Goal: Transaction & Acquisition: Purchase product/service

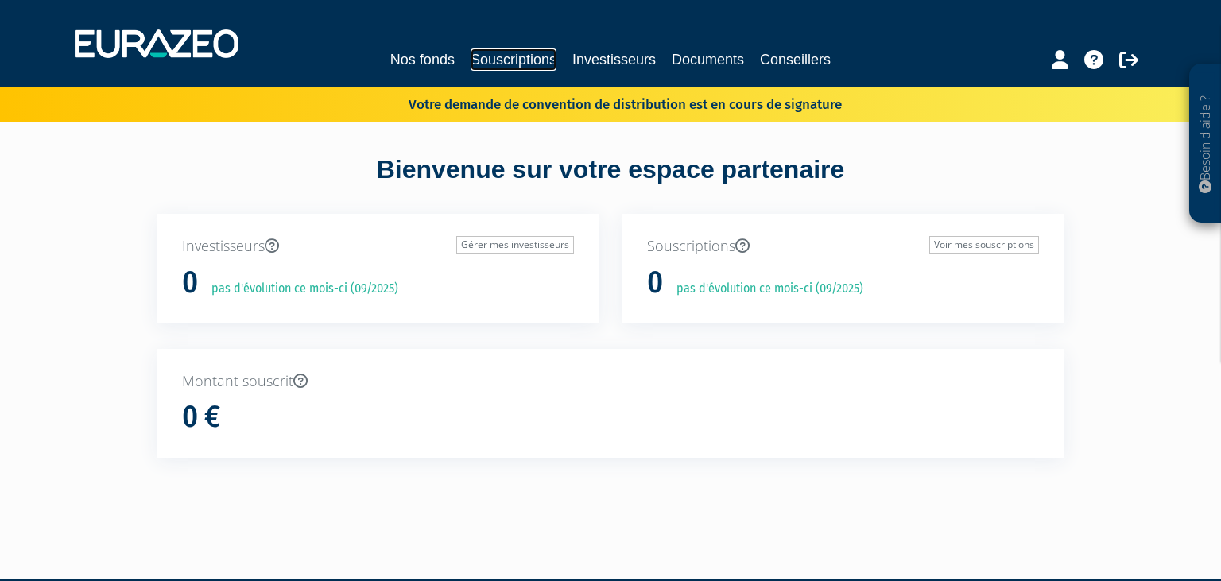
click at [505, 54] on link "Souscriptions" at bounding box center [513, 59] width 86 height 22
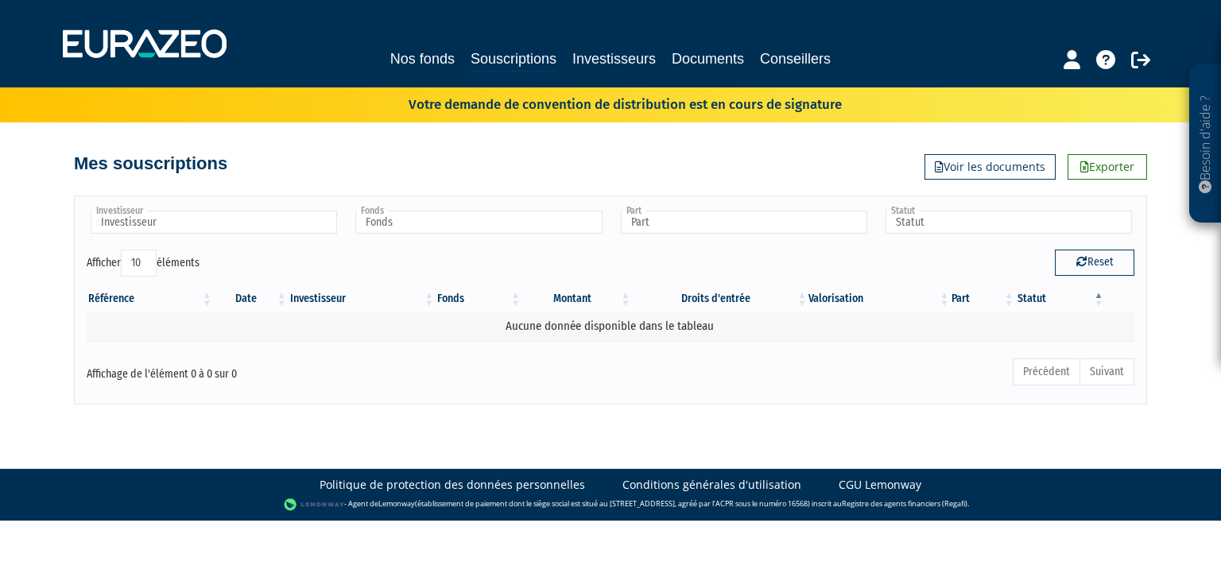
click at [714, 107] on p "Votre demande de convention de distribution est en cours de signature" at bounding box center [601, 102] width 479 height 23
click at [693, 131] on div "Mes souscriptions Exporter Voir les documents" at bounding box center [610, 150] width 906 height 57
click at [656, 114] on p "Votre demande de convention de distribution est en cours de signature" at bounding box center [601, 102] width 479 height 23
click at [575, 182] on div "Investisseur Investisseur Fonds Fonds Part Part Statut Statut Afficher 10 25 50…" at bounding box center [610, 292] width 906 height 224
click at [513, 212] on input "text" at bounding box center [478, 222] width 246 height 23
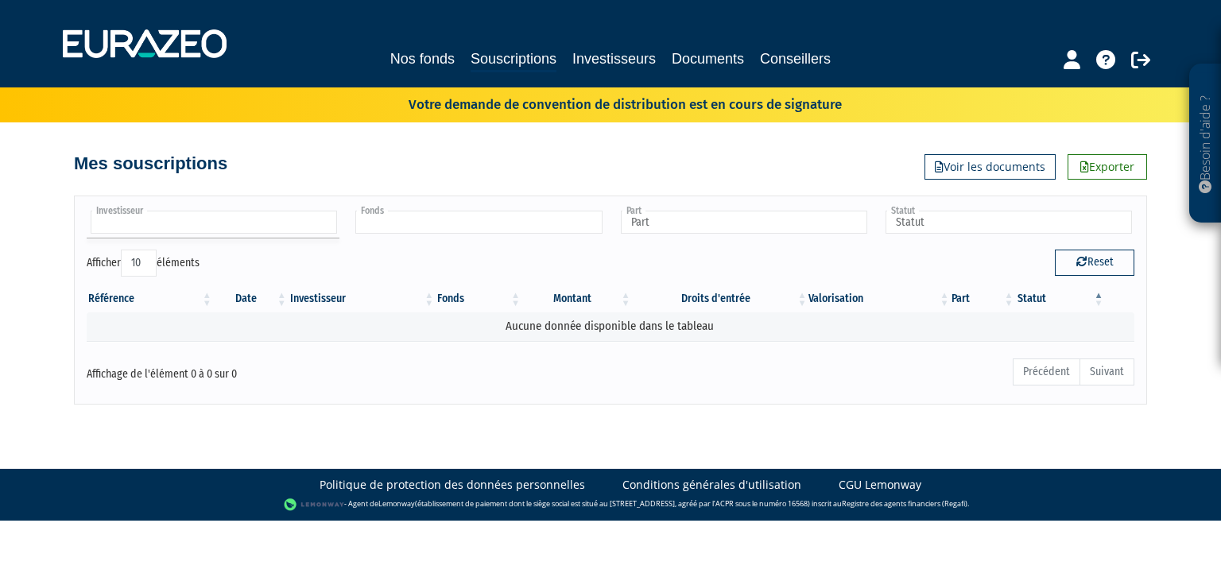
type input "Fonds"
click at [274, 215] on input "text" at bounding box center [214, 222] width 246 height 23
type input "Investisseur"
click at [390, 298] on th "Investisseur" at bounding box center [362, 298] width 148 height 27
click at [517, 65] on link "Souscriptions" at bounding box center [513, 60] width 86 height 25
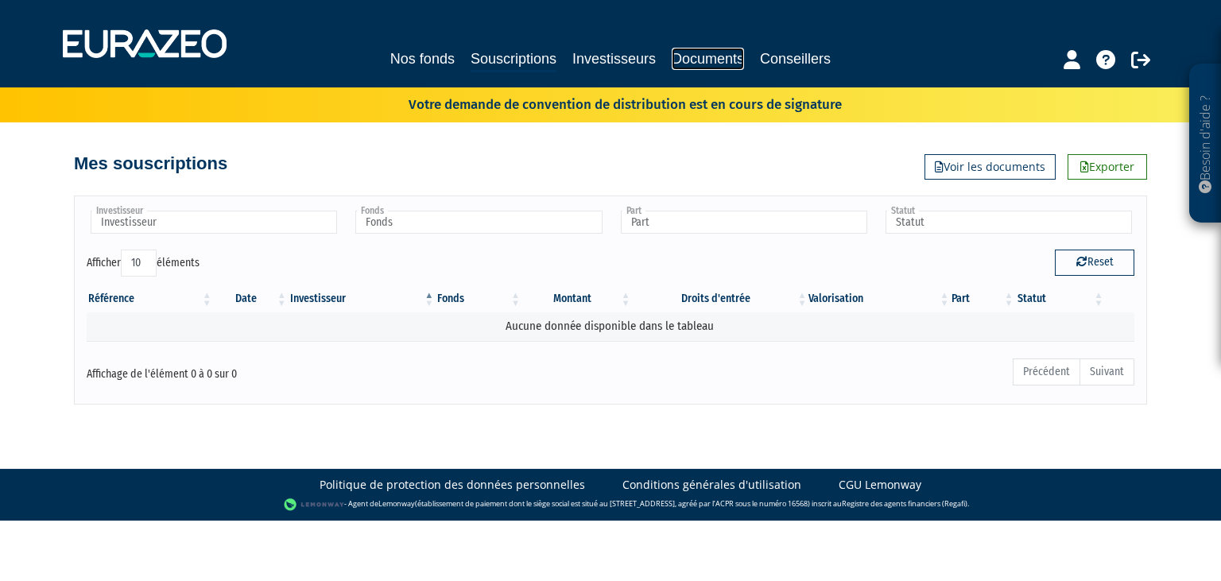
click at [712, 59] on link "Documents" at bounding box center [707, 59] width 72 height 22
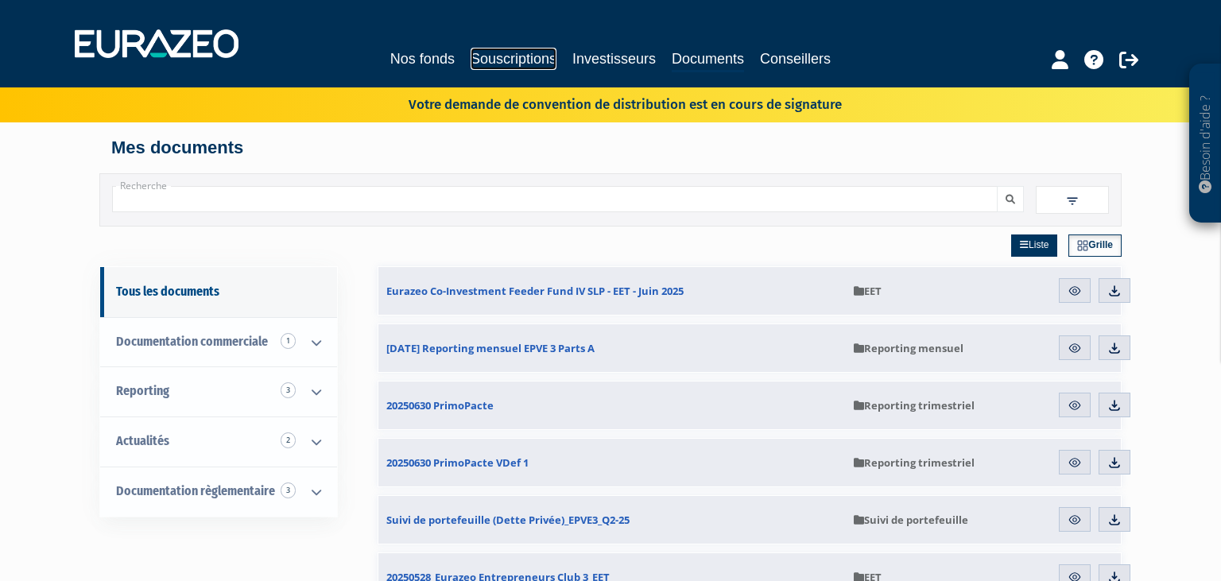
click at [524, 56] on link "Souscriptions" at bounding box center [513, 59] width 86 height 22
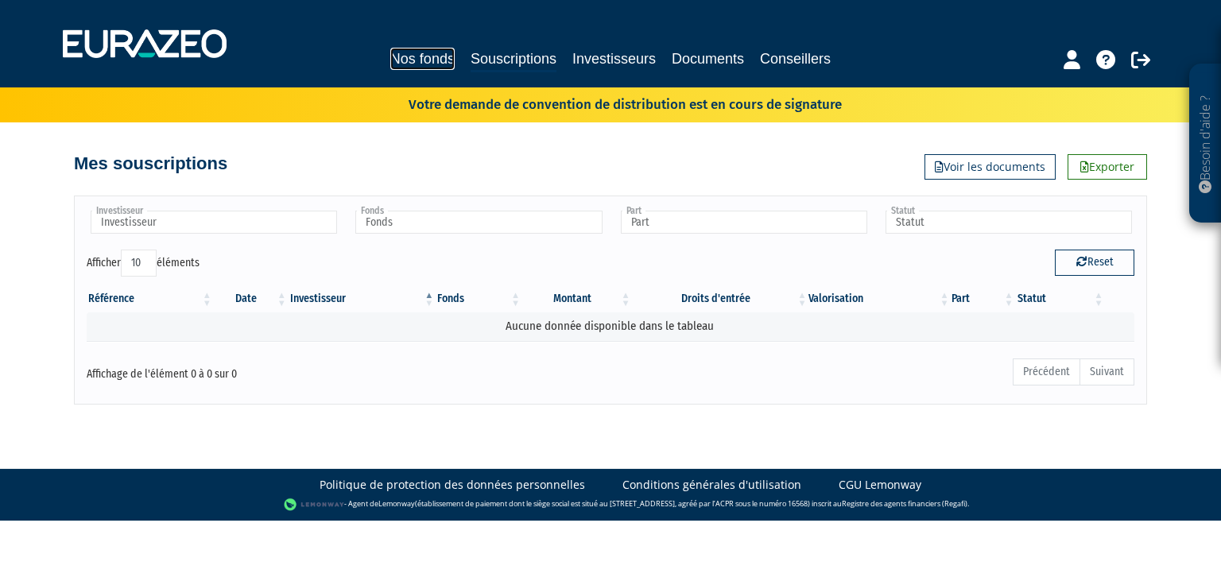
click at [431, 63] on link "Nos fonds" at bounding box center [422, 59] width 64 height 22
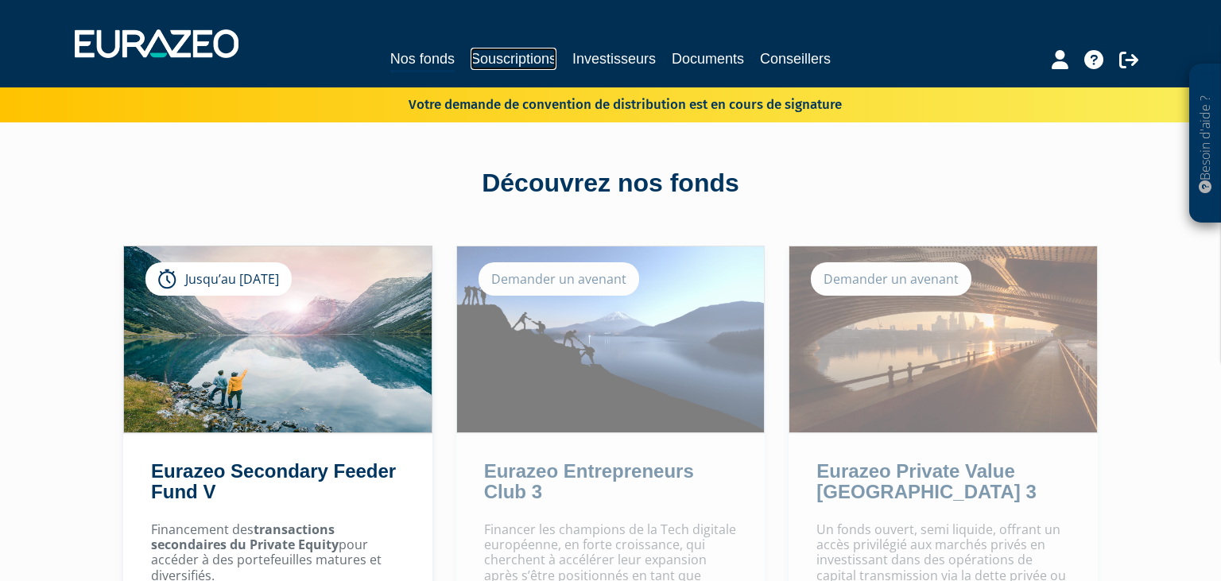
click at [533, 65] on link "Souscriptions" at bounding box center [513, 59] width 86 height 22
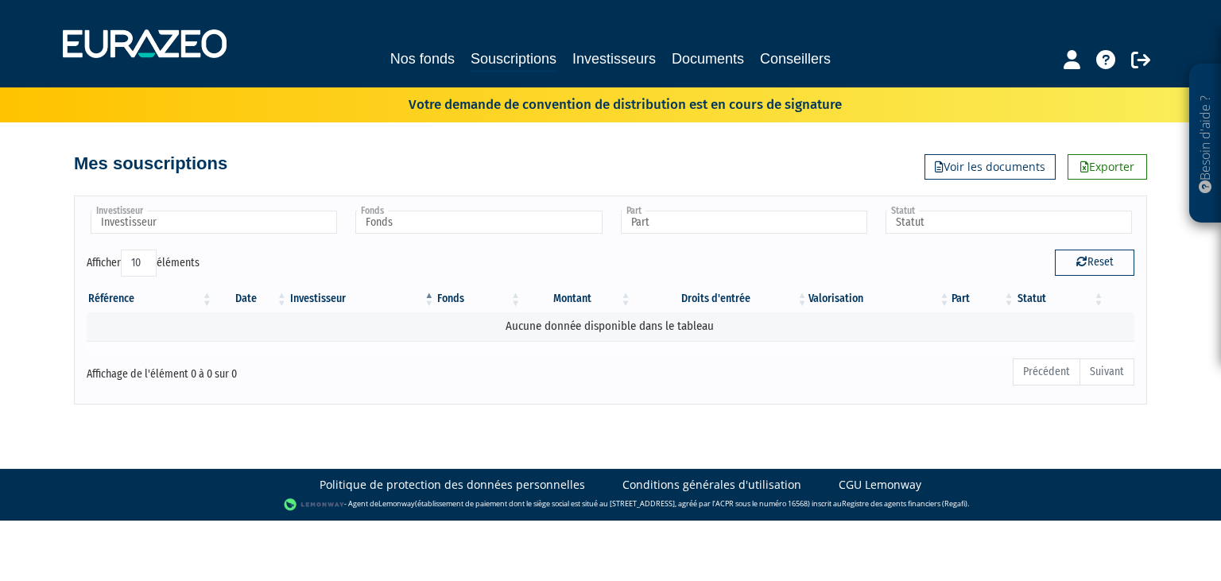
drag, startPoint x: 173, startPoint y: 323, endPoint x: 393, endPoint y: 342, distance: 221.0
click at [174, 323] on td "Aucune donnée disponible dans le tableau" at bounding box center [610, 326] width 1047 height 28
click at [501, 66] on link "Souscriptions" at bounding box center [513, 60] width 86 height 25
click at [176, 222] on input "text" at bounding box center [214, 222] width 246 height 23
type input "d"
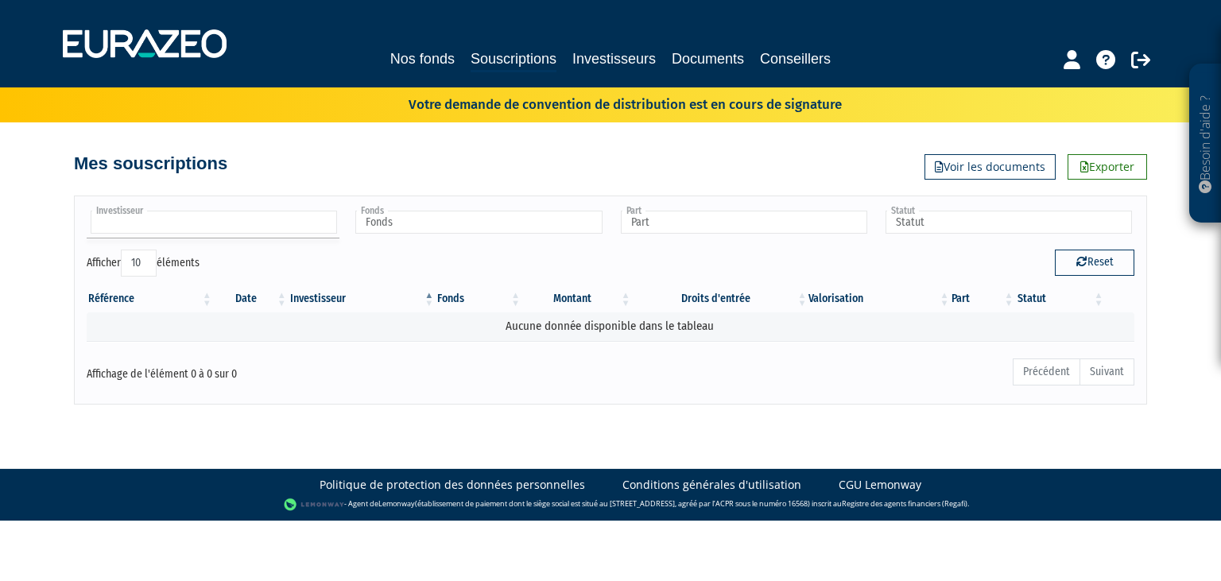
click at [593, 269] on div "Afficher 10 25 50 100 éléments" at bounding box center [343, 265] width 512 height 31
type input "Investisseur"
click at [702, 53] on link "Documents" at bounding box center [707, 59] width 72 height 22
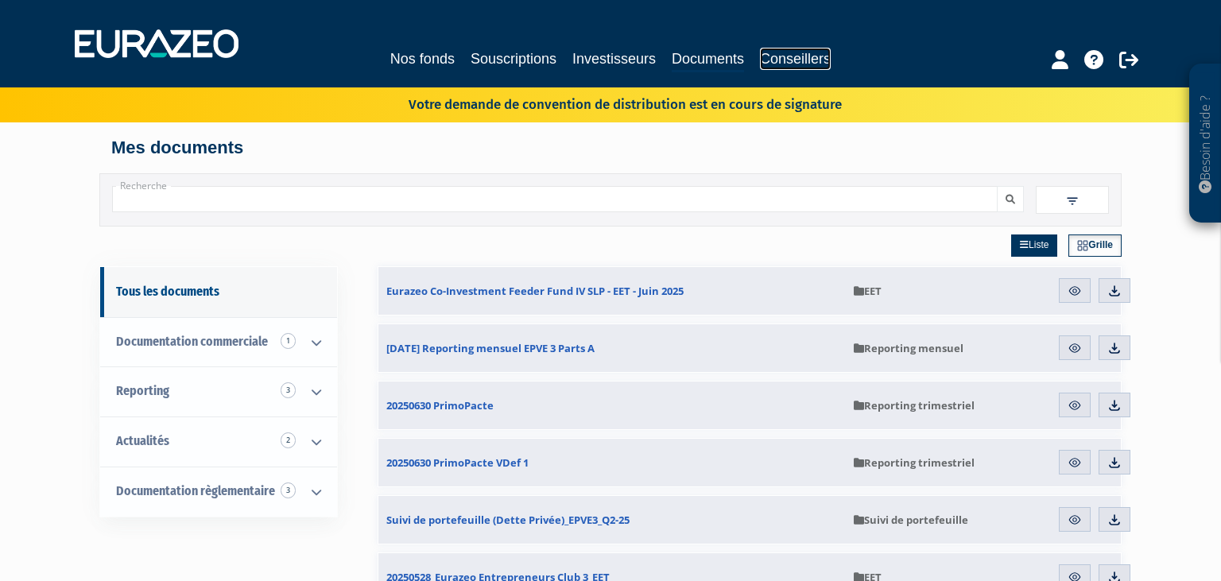
click at [795, 64] on link "Conseillers" at bounding box center [795, 59] width 71 height 22
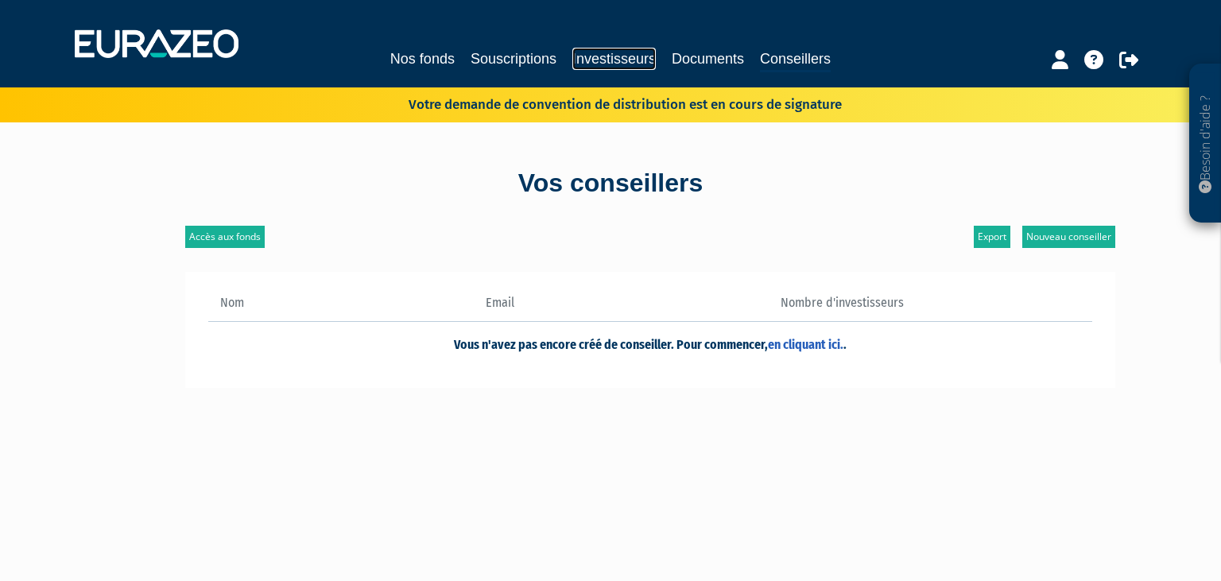
click at [624, 60] on link "Investisseurs" at bounding box center [613, 59] width 83 height 22
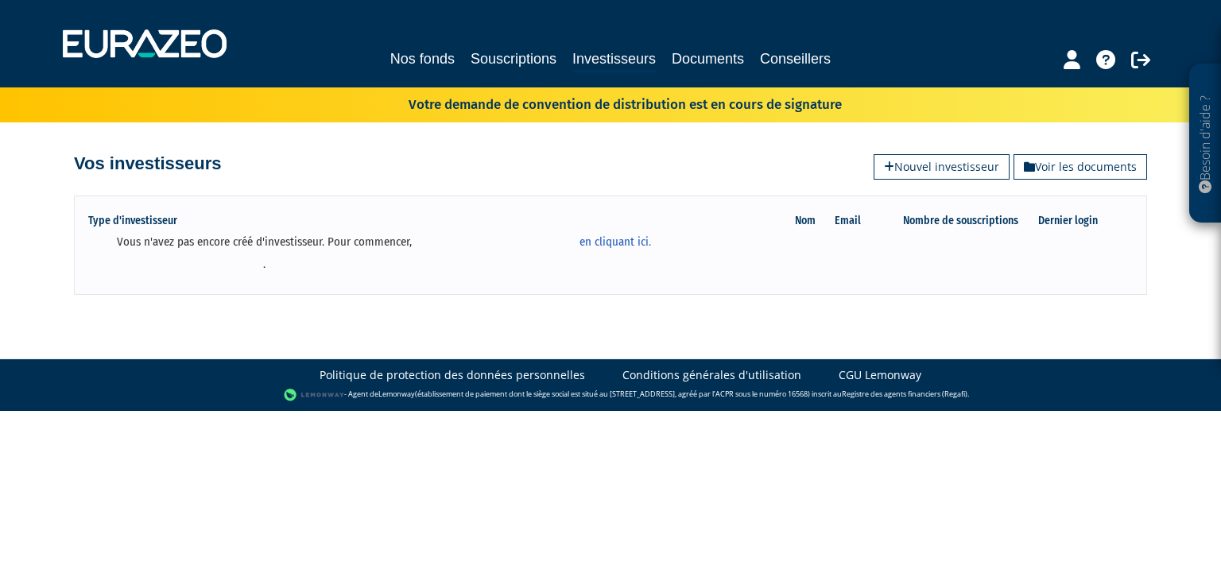
click at [660, 217] on th "Type d'investisseur" at bounding box center [440, 221] width 706 height 16
click at [529, 56] on link "Souscriptions" at bounding box center [513, 59] width 86 height 22
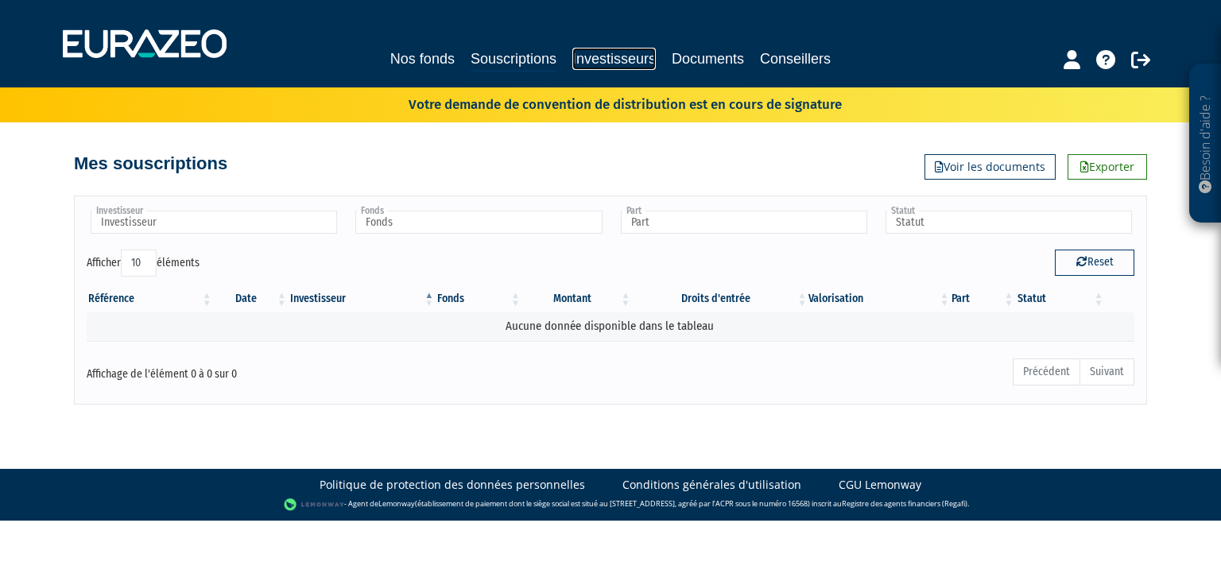
click at [598, 68] on link "Investisseurs" at bounding box center [613, 59] width 83 height 22
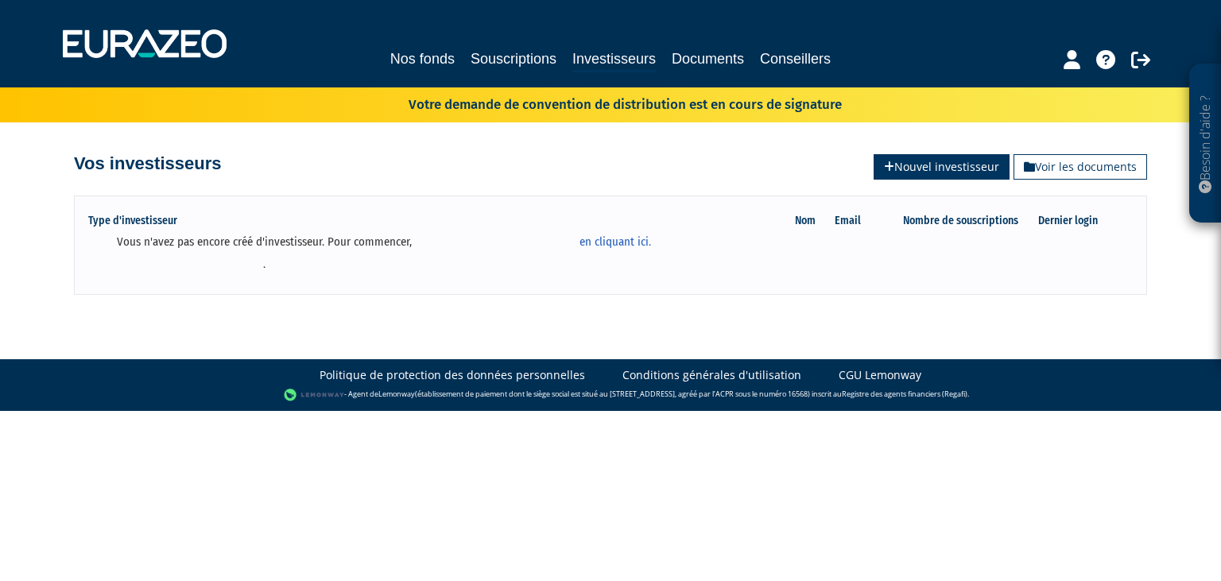
click at [923, 165] on link "Nouvel investisseur" at bounding box center [941, 166] width 136 height 25
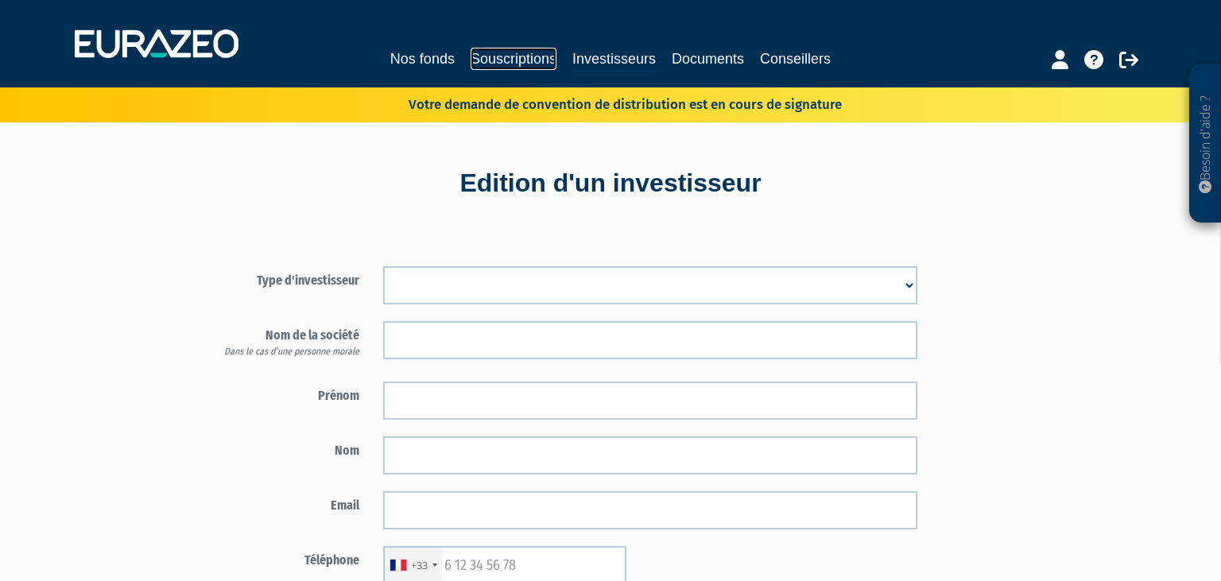
click at [516, 56] on link "Souscriptions" at bounding box center [513, 59] width 86 height 22
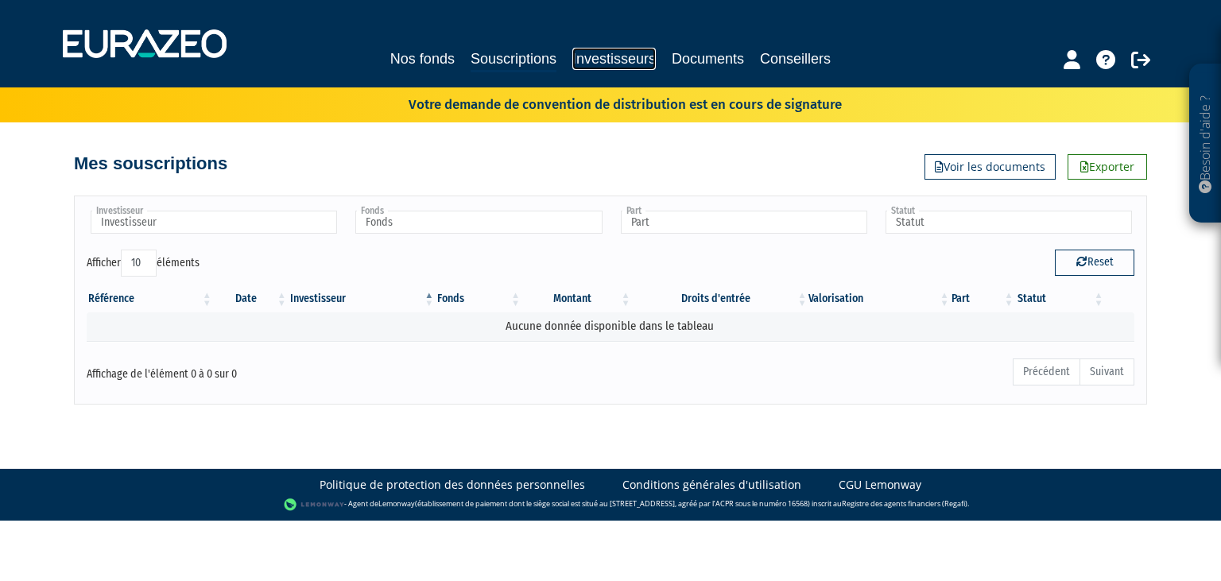
click at [588, 59] on link "Investisseurs" at bounding box center [613, 59] width 83 height 22
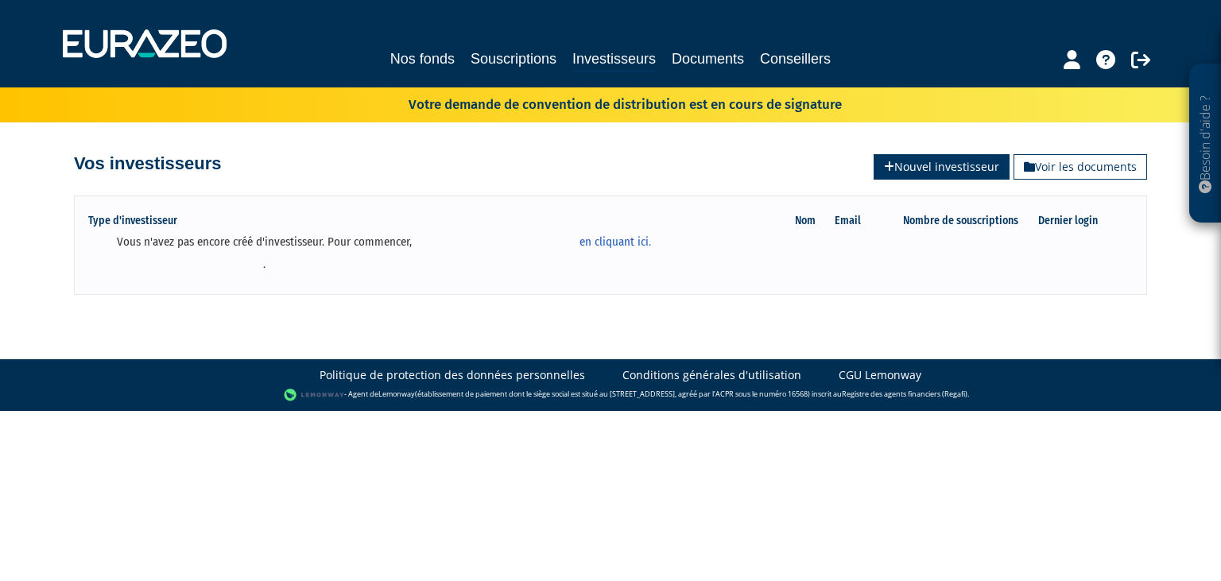
click at [936, 168] on link "Nouvel investisseur" at bounding box center [941, 166] width 136 height 25
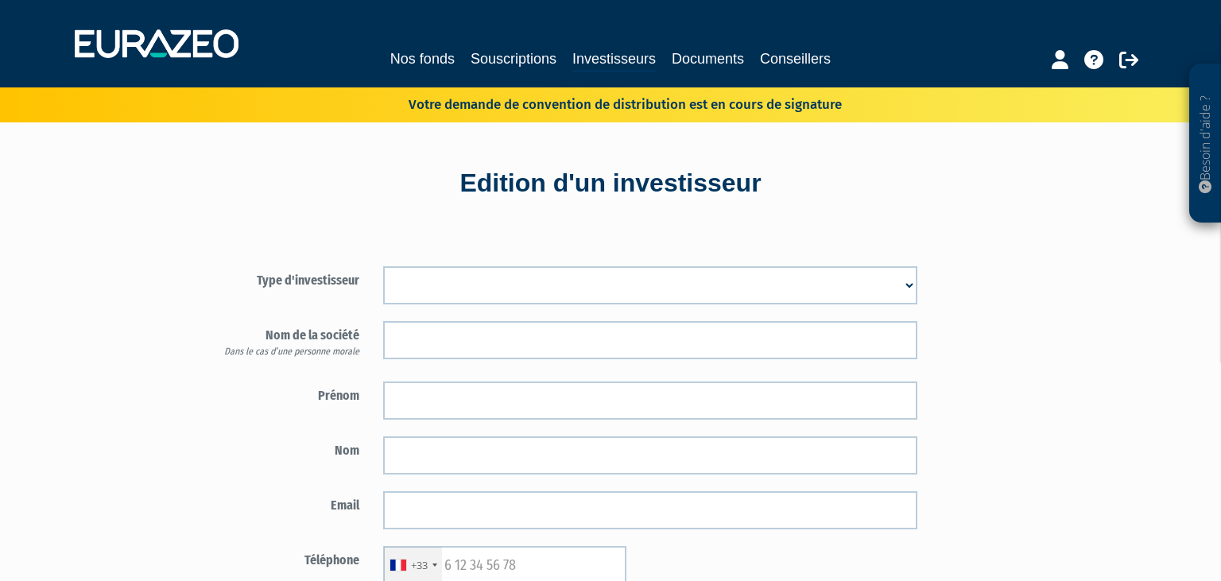
click at [383, 266] on select "Mr [PERSON_NAME] Société" at bounding box center [650, 285] width 534 height 38
select select "1"
click option "Mr" at bounding box center [0, 0] width 0 height 0
click at [554, 250] on div "Type d'investisseur Mr [PERSON_NAME] Société Nom" at bounding box center [557, 515] width 744 height 531
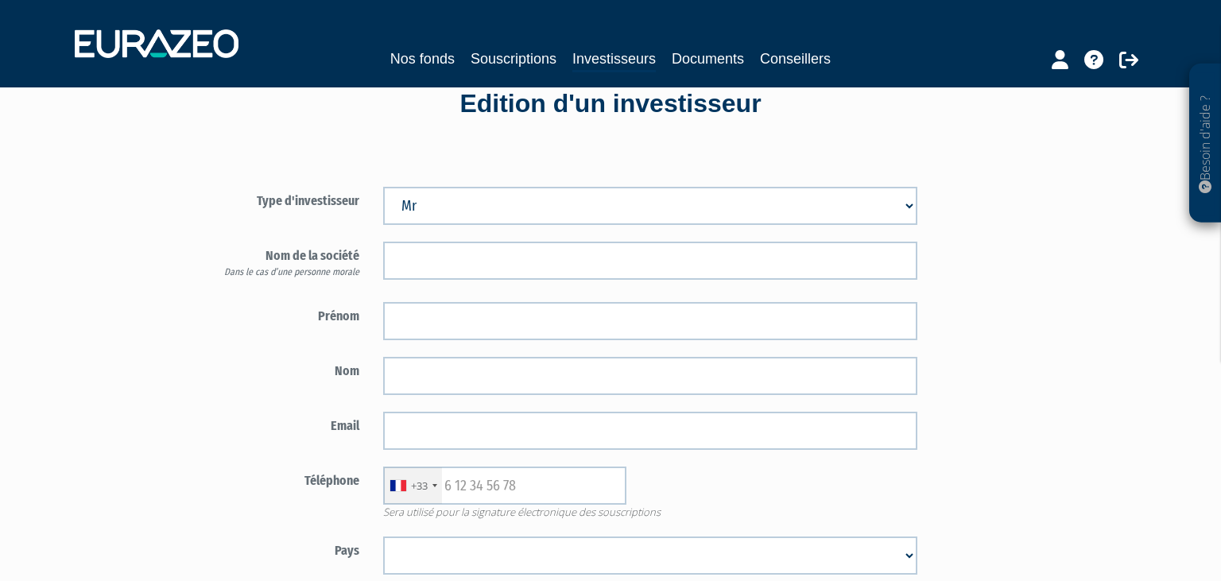
scroll to position [168, 0]
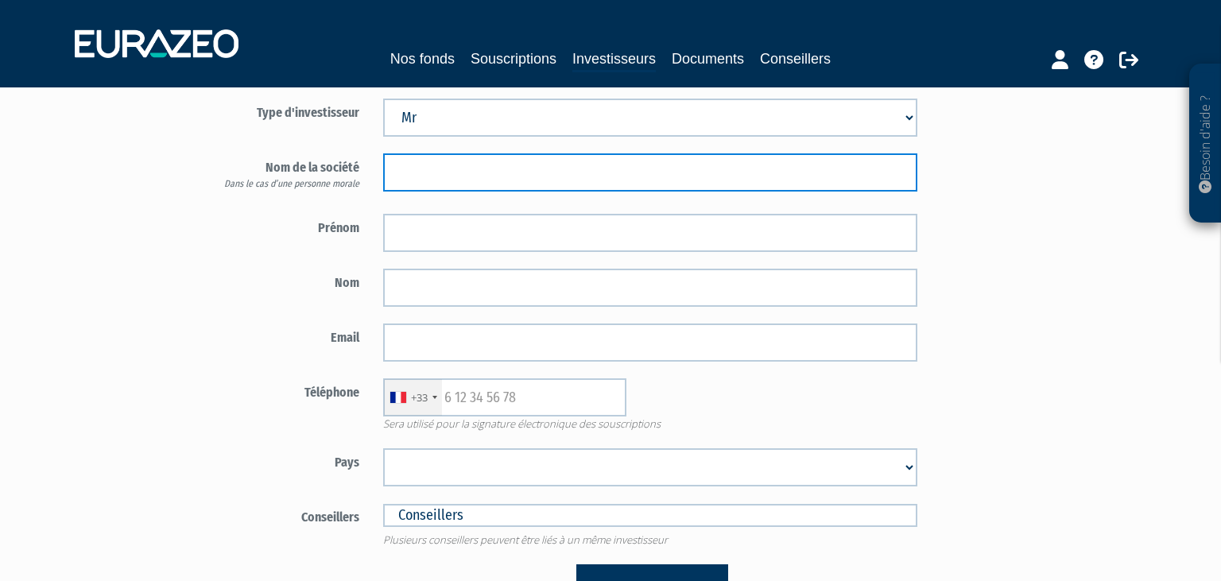
click at [466, 181] on input "text" at bounding box center [650, 172] width 534 height 38
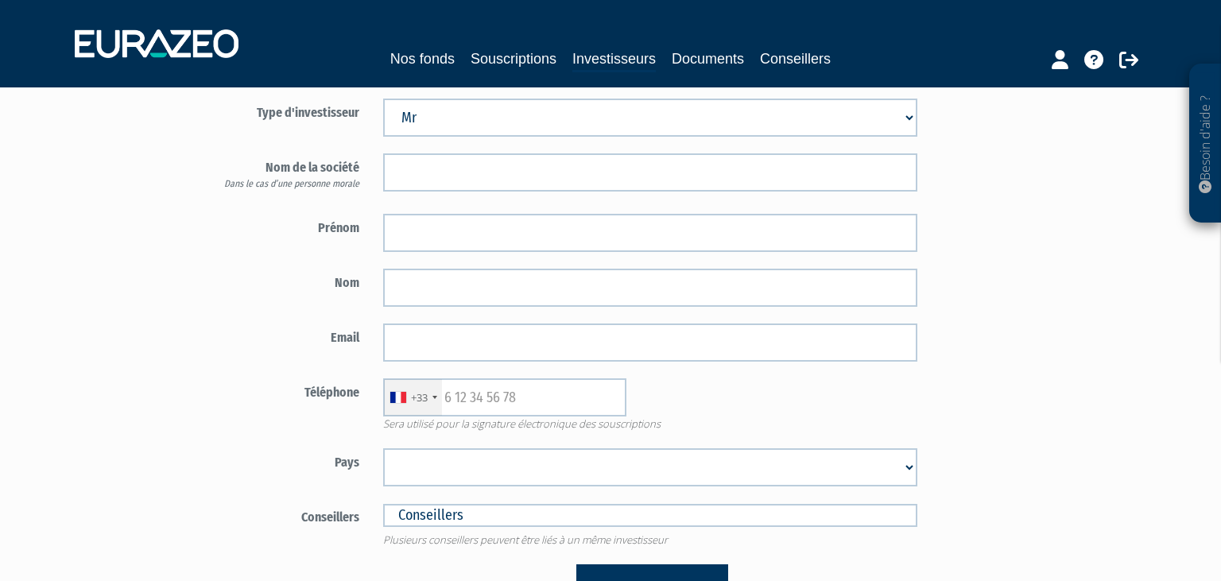
click at [383, 99] on select "Mr [PERSON_NAME] Société" at bounding box center [650, 118] width 534 height 38
click option "Mr" at bounding box center [0, 0] width 0 height 0
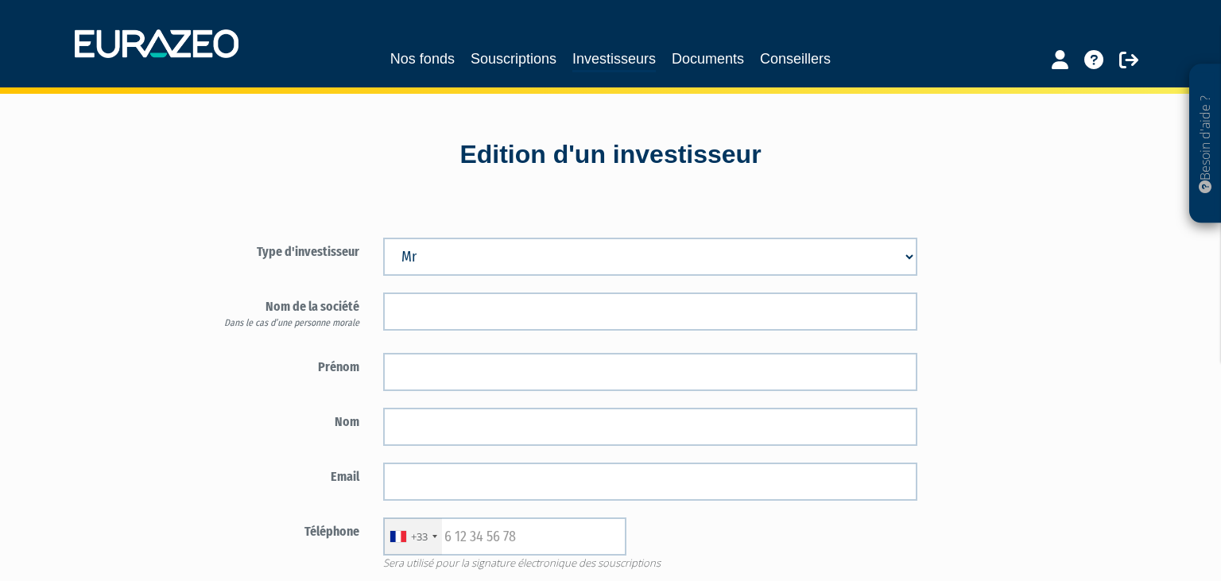
scroll to position [0, 0]
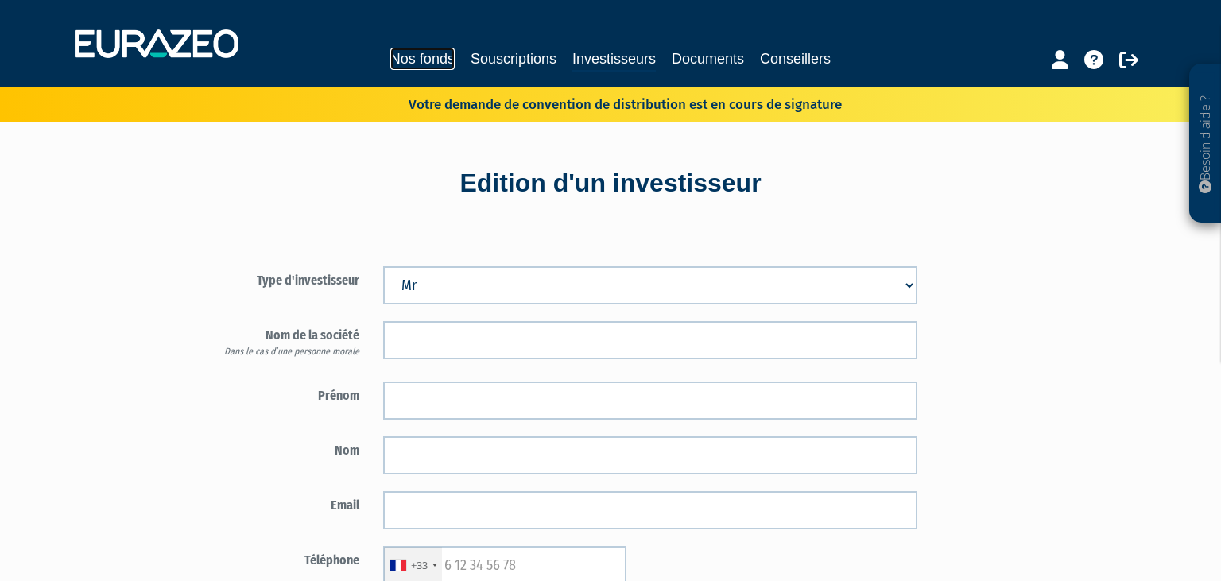
click at [402, 52] on link "Nos fonds" at bounding box center [422, 59] width 64 height 22
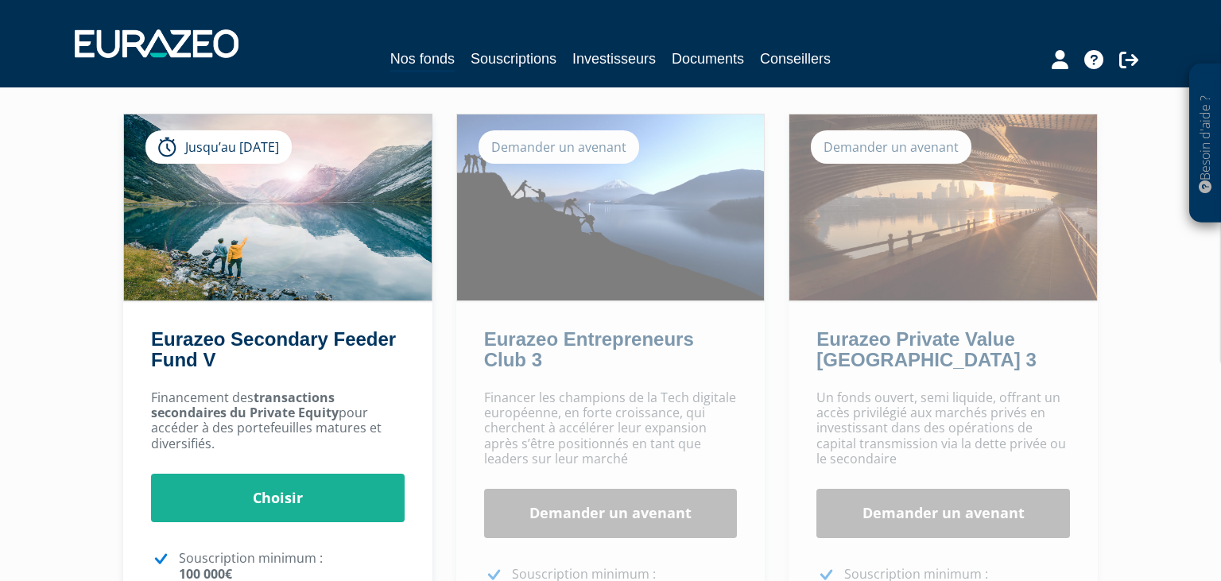
scroll to position [168, 0]
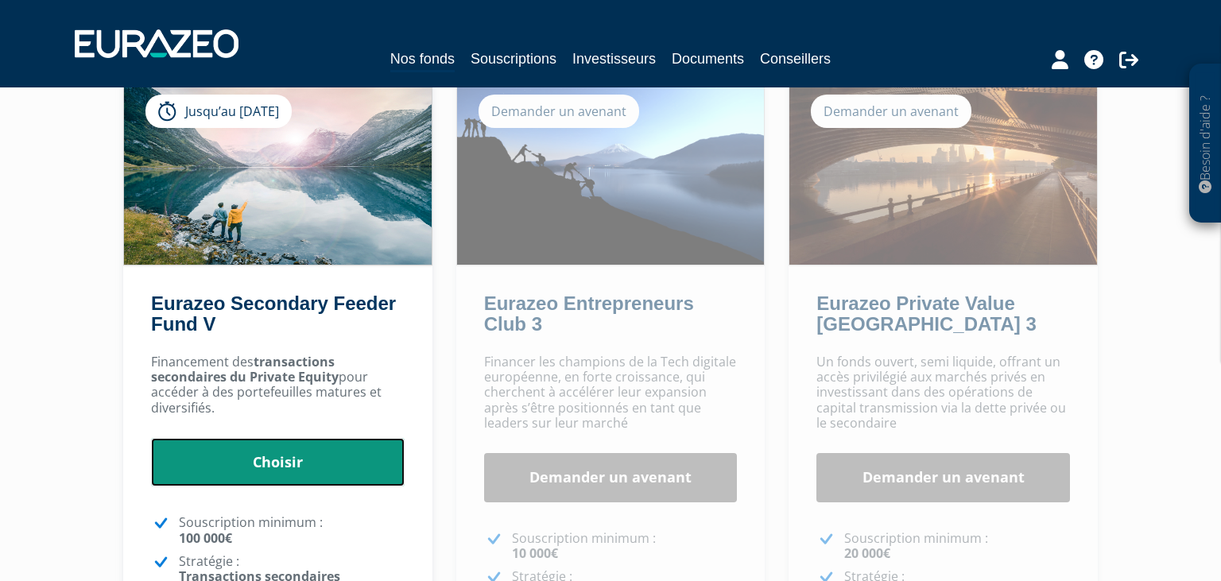
click at [300, 464] on link "Choisir" at bounding box center [277, 462] width 253 height 49
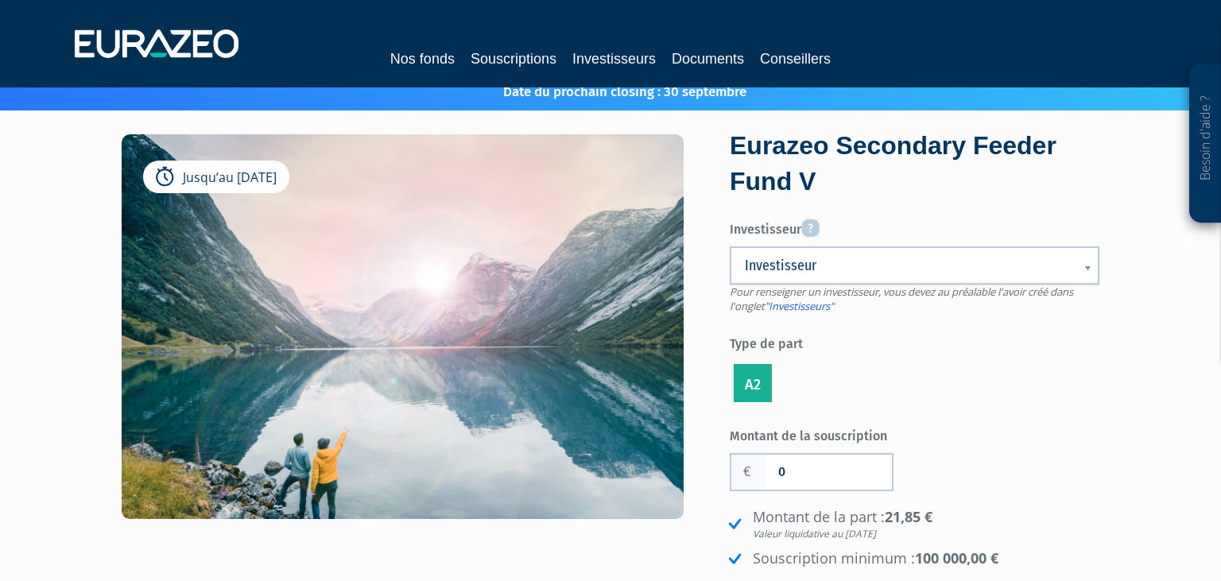
scroll to position [83, 0]
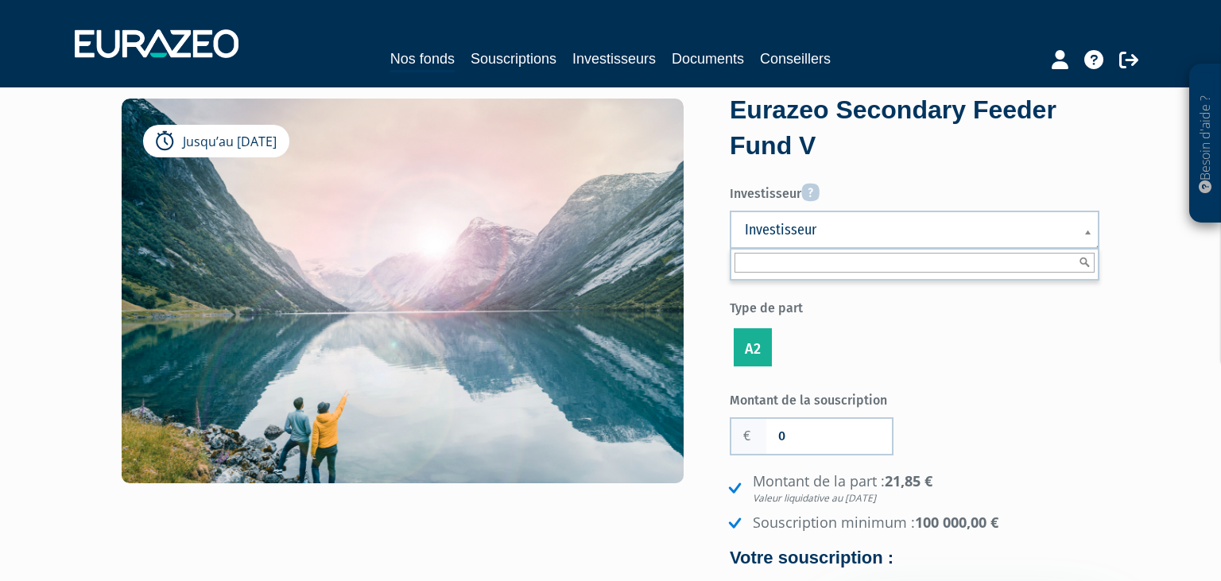
click at [868, 234] on span "Investisseur" at bounding box center [904, 229] width 319 height 19
click at [599, 54] on link "Investisseurs" at bounding box center [613, 59] width 83 height 22
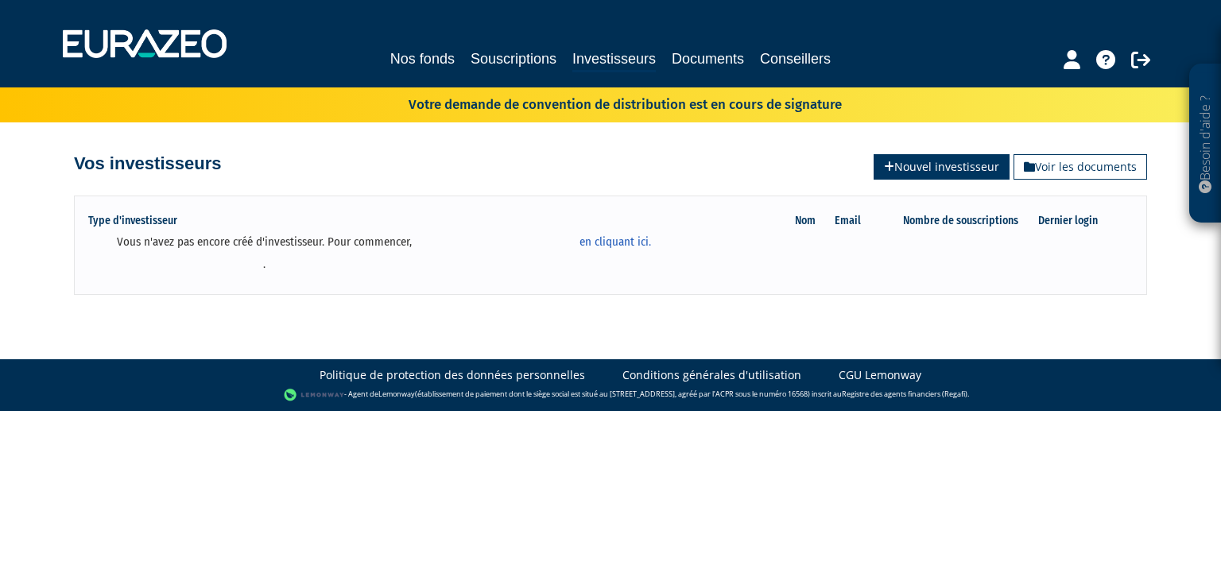
click at [904, 164] on link "Nouvel investisseur" at bounding box center [941, 166] width 136 height 25
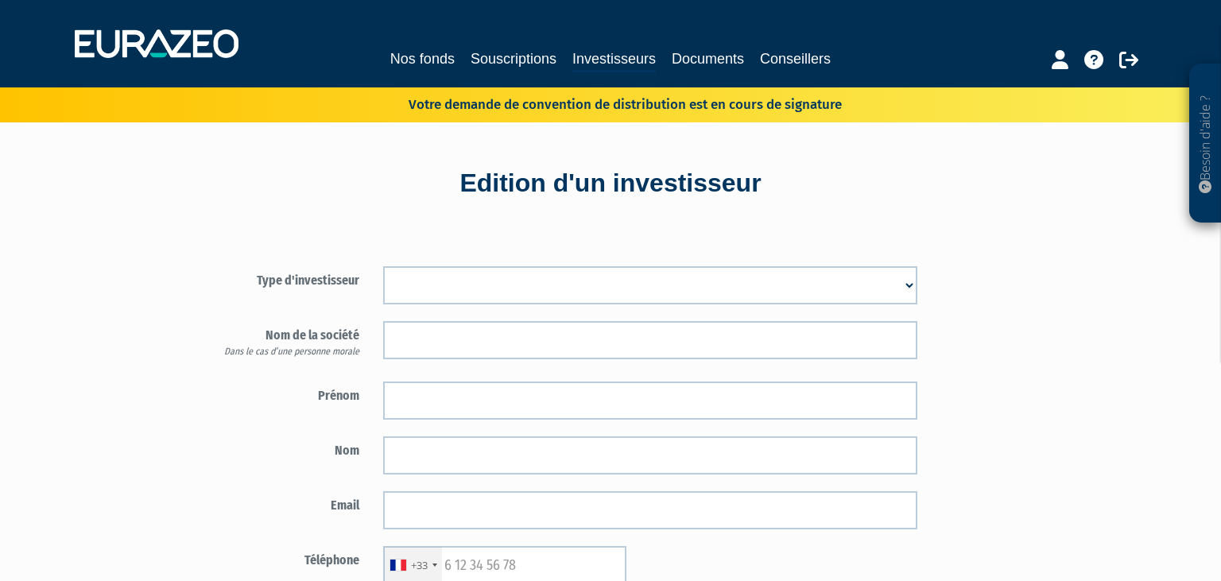
click at [383, 266] on select "Mr Mme Société" at bounding box center [650, 285] width 534 height 38
click at [560, 231] on div "Type d'investisseur Mr Mme Société Prénom Nom Email Téléphone" at bounding box center [534, 515] width 698 height 578
click at [383, 266] on select "Mr Mme Société" at bounding box center [650, 285] width 534 height 38
select select "1"
click option "Mr" at bounding box center [0, 0] width 0 height 0
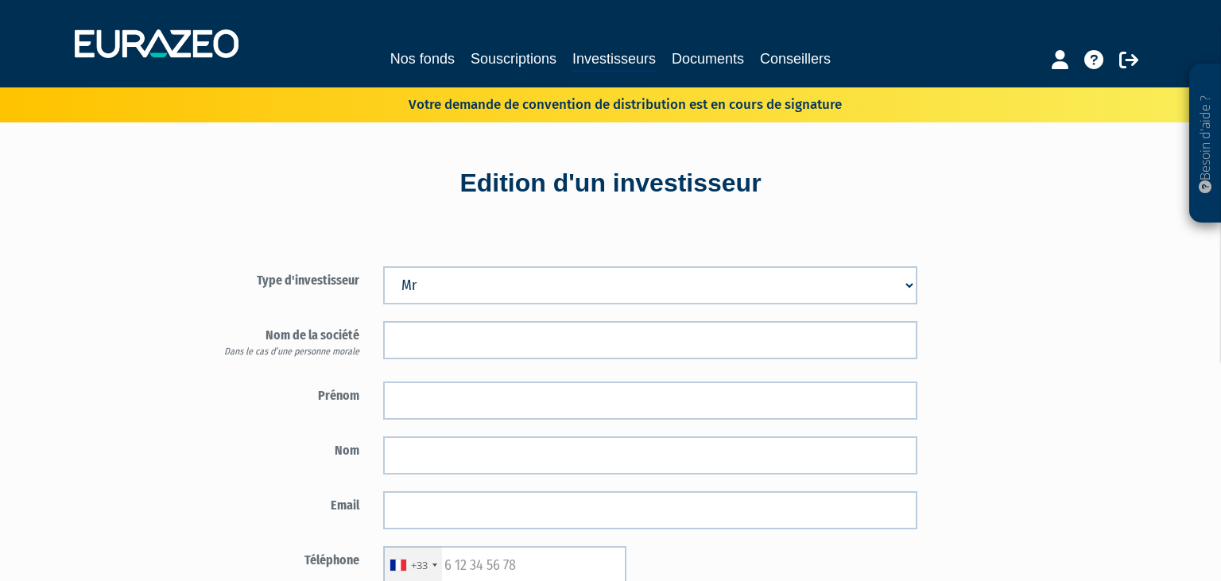
click at [383, 266] on select "Mr Mme Société" at bounding box center [650, 285] width 534 height 38
click option "Mr" at bounding box center [0, 0] width 0 height 0
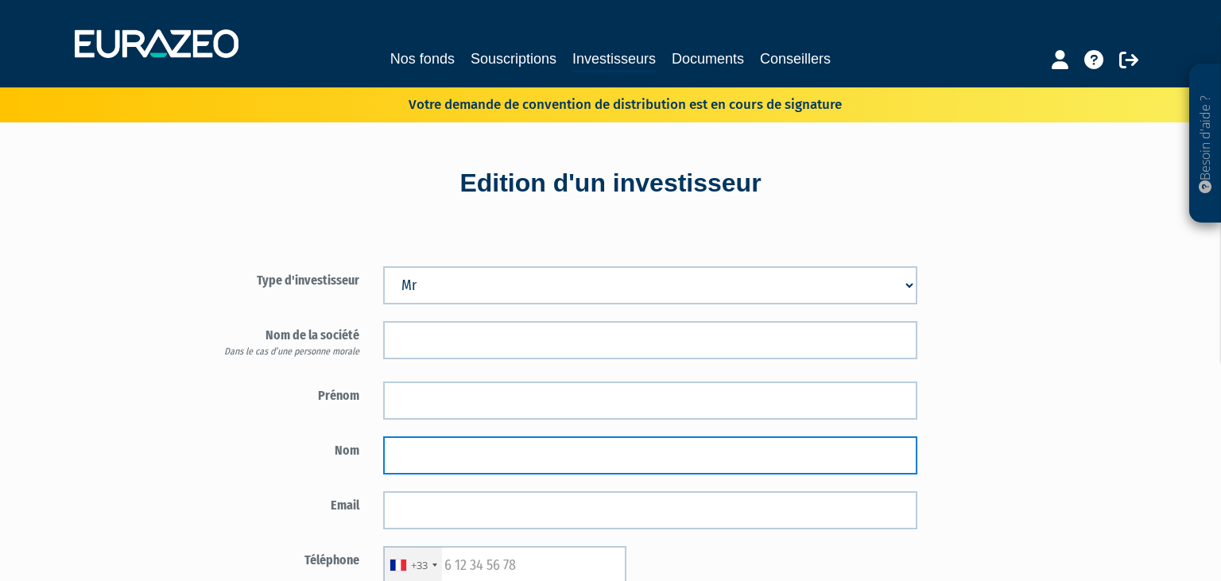
click at [415, 451] on input "text" at bounding box center [650, 455] width 534 height 38
type input "D"
drag, startPoint x: 414, startPoint y: 457, endPoint x: 357, endPoint y: 458, distance: 57.2
click at [383, 458] on input "D" at bounding box center [650, 455] width 534 height 38
paste input "text"
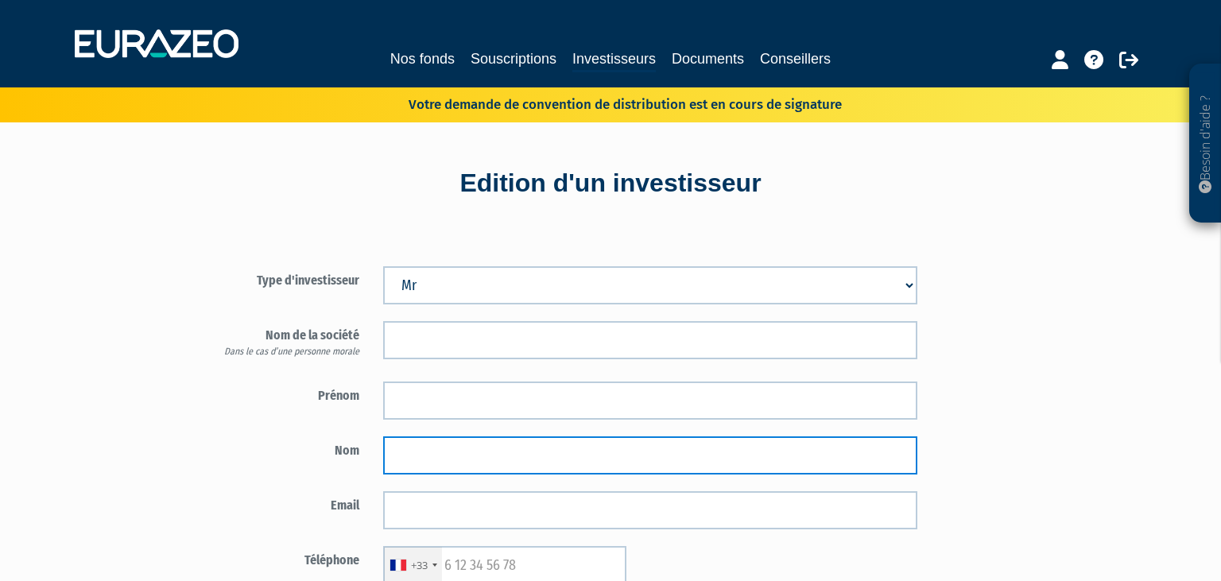
paste input "D"
click at [415, 458] on input "D" at bounding box center [650, 455] width 534 height 38
click at [404, 456] on input "Delarue" at bounding box center [650, 455] width 534 height 38
type input "DELARUE"
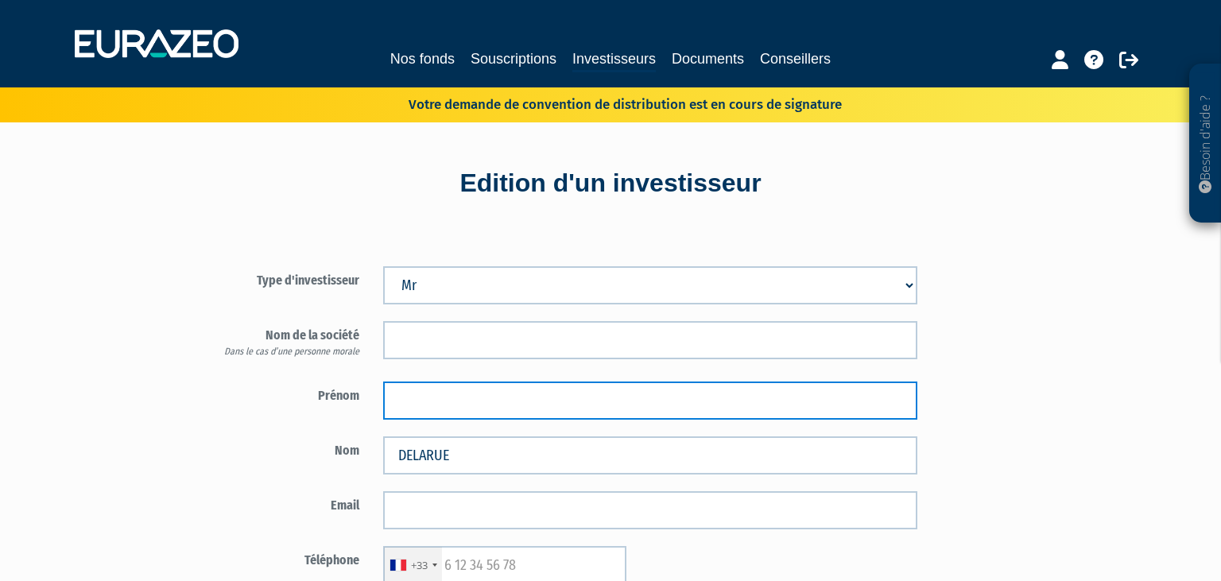
click at [419, 383] on input "text" at bounding box center [650, 400] width 534 height 38
type input "Pierre"
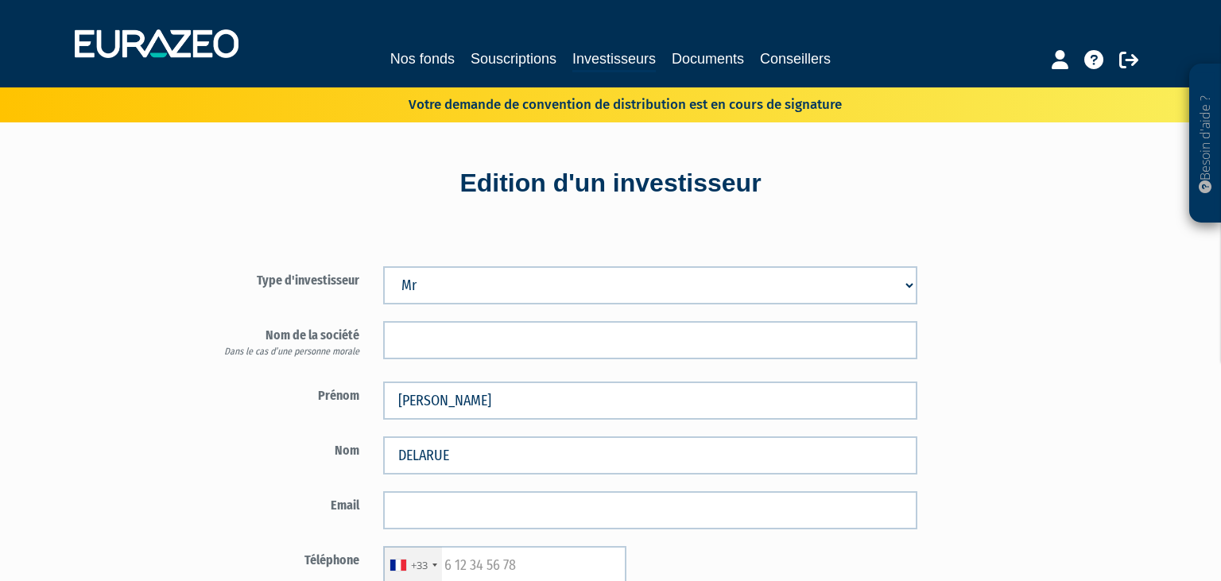
click at [290, 431] on form "Type d'investisseur Mr Mme Société" at bounding box center [557, 523] width 744 height 514
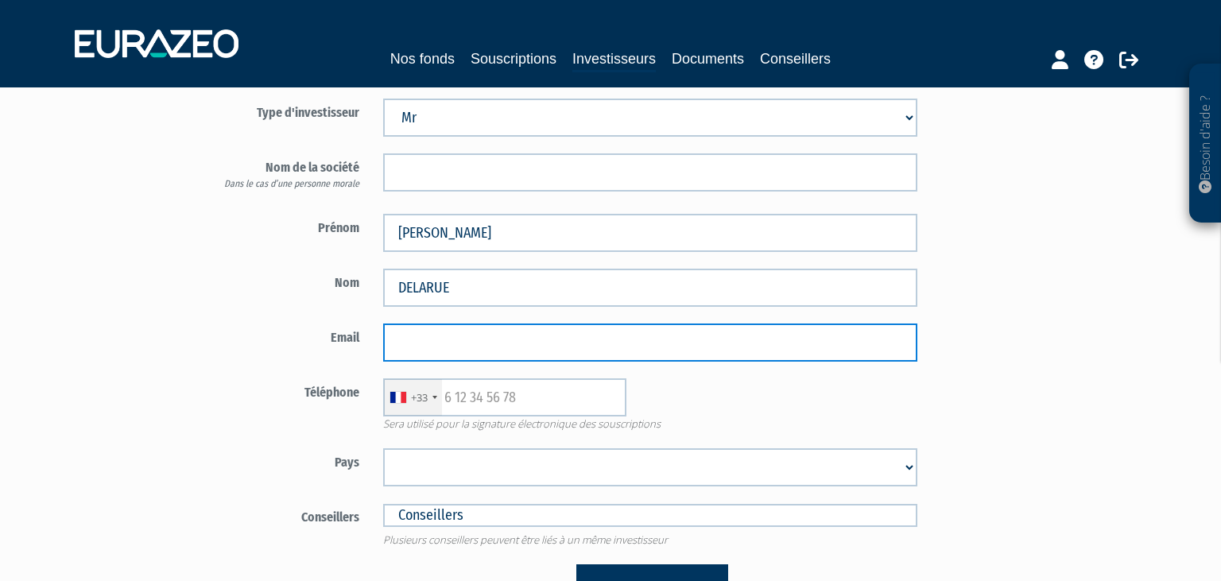
click at [422, 335] on input "email" at bounding box center [650, 342] width 534 height 38
paste input "pierredelarue@hotmail.com"
type input "pierredelarue@hotmail.com"
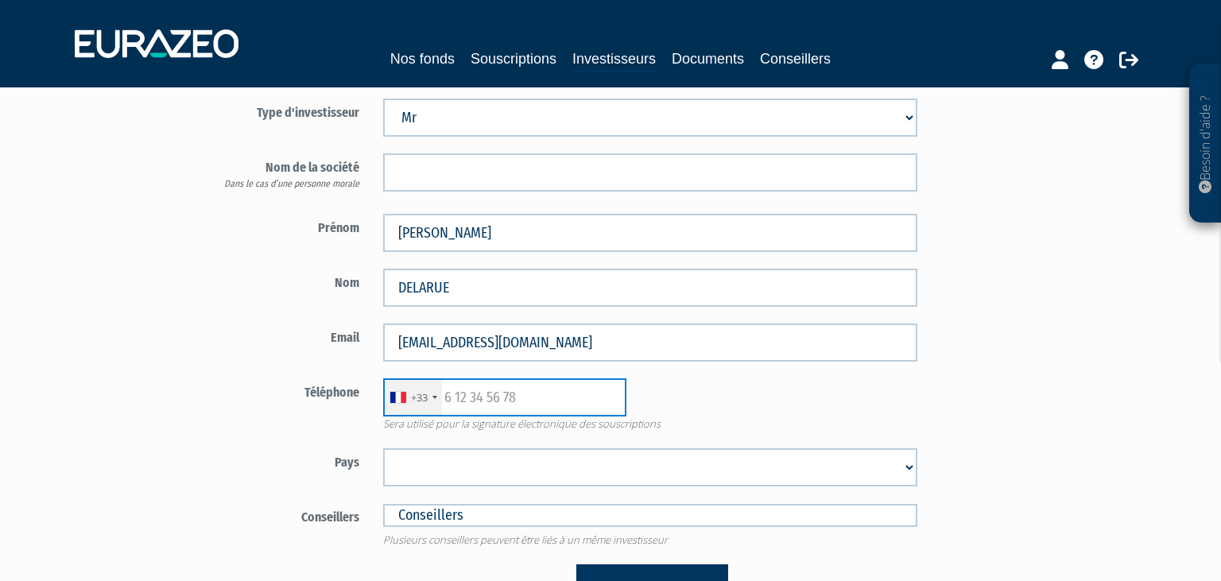
click at [491, 401] on input "text" at bounding box center [504, 397] width 243 height 38
click at [470, 405] on input "text" at bounding box center [504, 397] width 243 height 38
paste input "650227758"
type input "650227758"
click at [701, 408] on div "+33 France +33 Germany (Deutschland) +49 Switzerland (Schweiz) +41 Belgium (Bel…" at bounding box center [650, 397] width 558 height 38
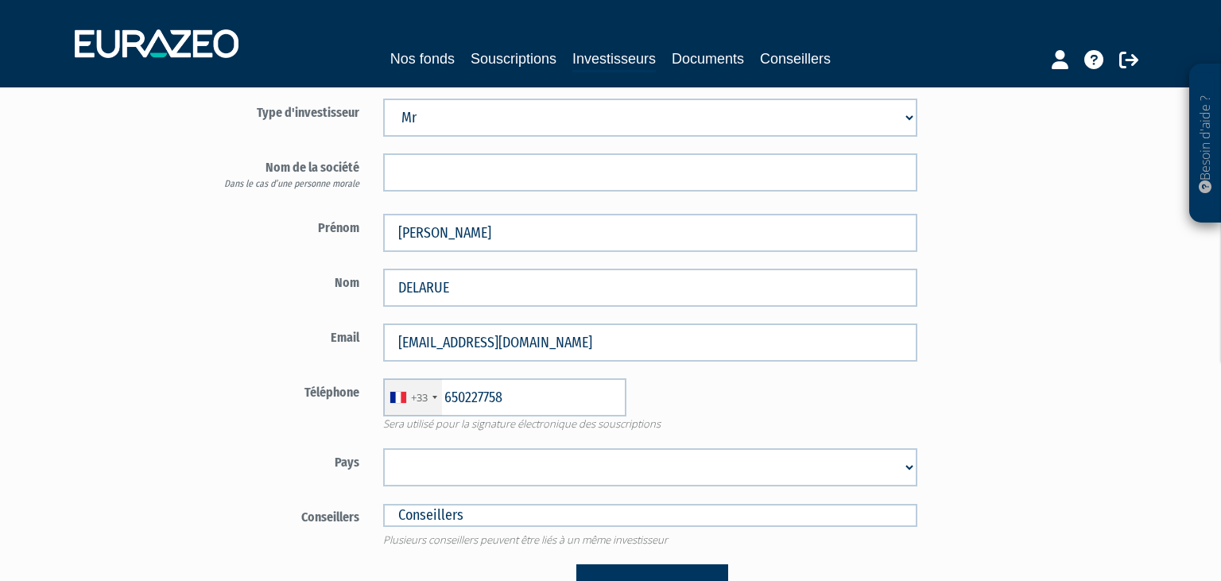
click at [383, 448] on select "Afghanistan Afrique du Sud Albanie Algérie Allemagne Andorre Angola Anguilla An…" at bounding box center [650, 467] width 534 height 38
select select "75"
click option "France" at bounding box center [0, 0] width 0 height 0
click at [435, 510] on input "text" at bounding box center [650, 515] width 534 height 23
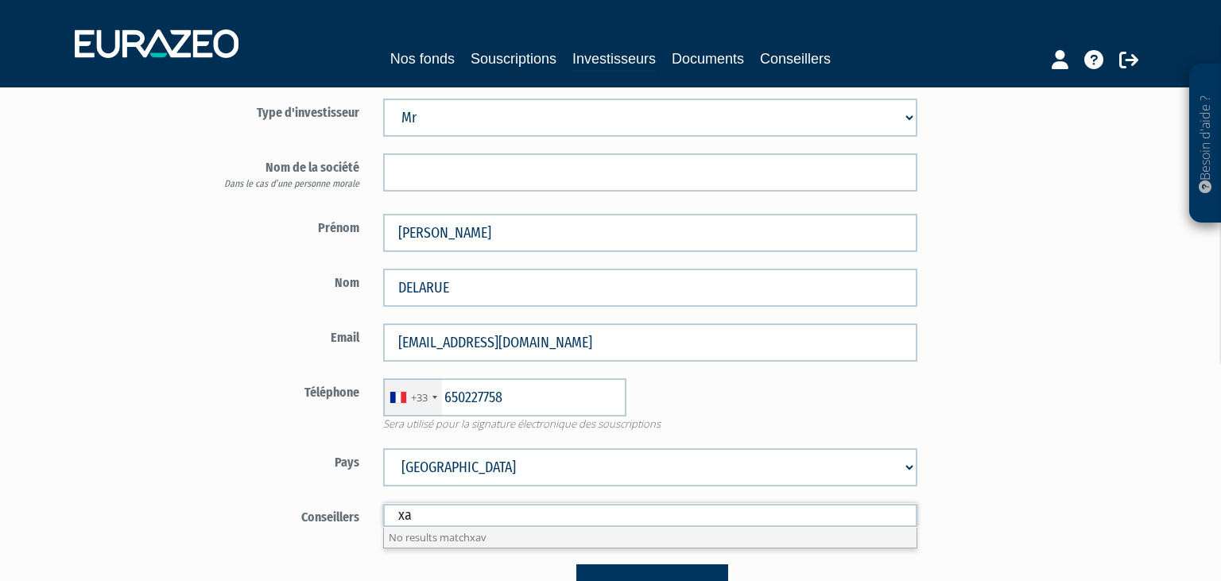
type input "x"
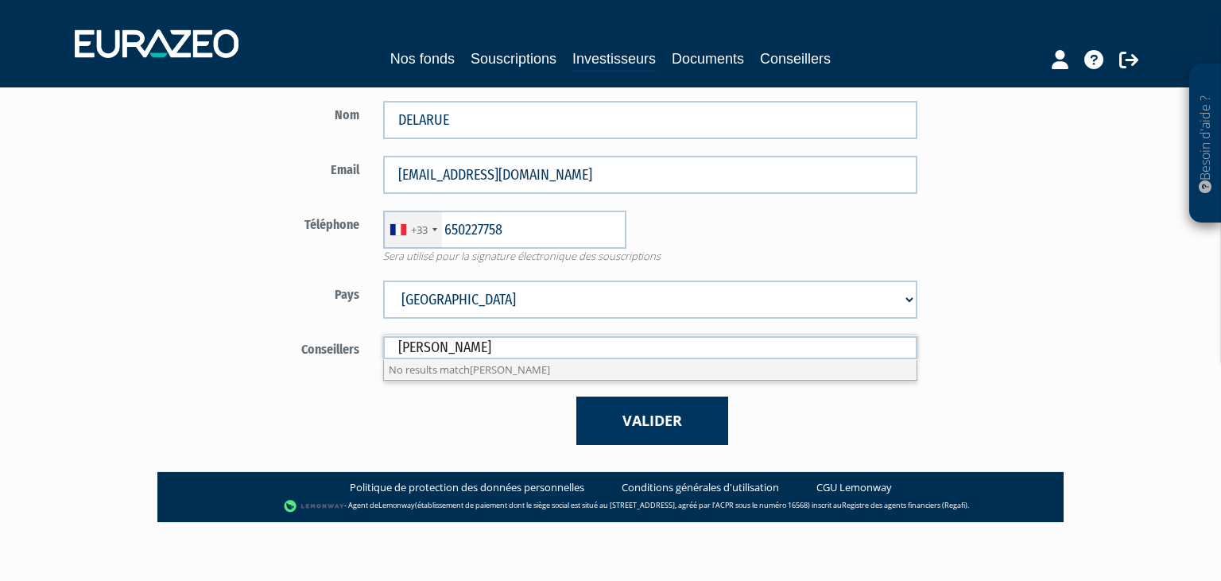
drag, startPoint x: 447, startPoint y: 351, endPoint x: 379, endPoint y: 343, distance: 68.0
click at [383, 343] on input "XAVIER" at bounding box center [650, 347] width 534 height 23
type input "GIRARD XAVIER"
drag, startPoint x: 491, startPoint y: 350, endPoint x: 347, endPoint y: 346, distance: 143.9
click at [383, 346] on input "GIRARD XAVIER" at bounding box center [650, 347] width 534 height 23
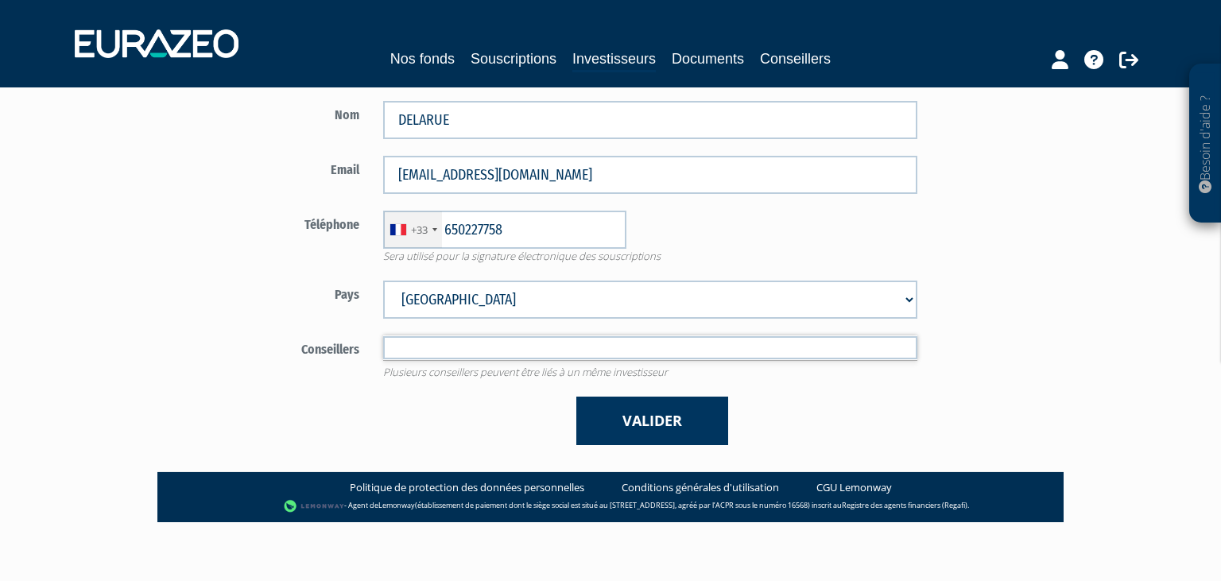
type input "Conseillers"
click at [222, 311] on div "Pays Afghanistan Afrique du Sud Albanie Algérie Allemagne Andorre Angola Anguil…" at bounding box center [557, 299] width 744 height 38
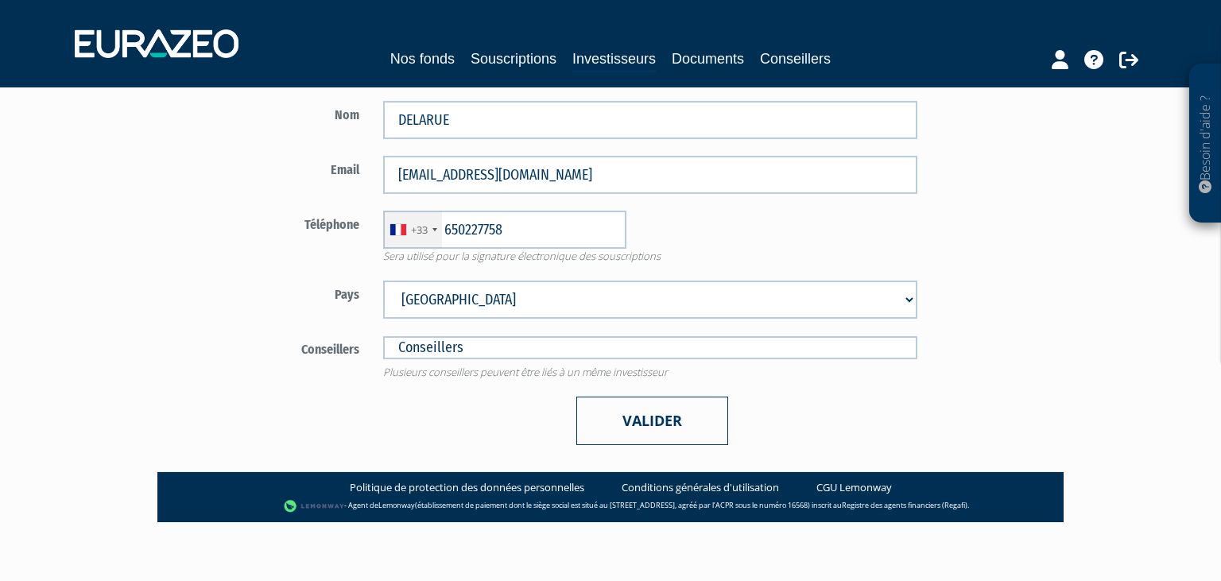
click at [667, 412] on button "Valider" at bounding box center [652, 421] width 152 height 48
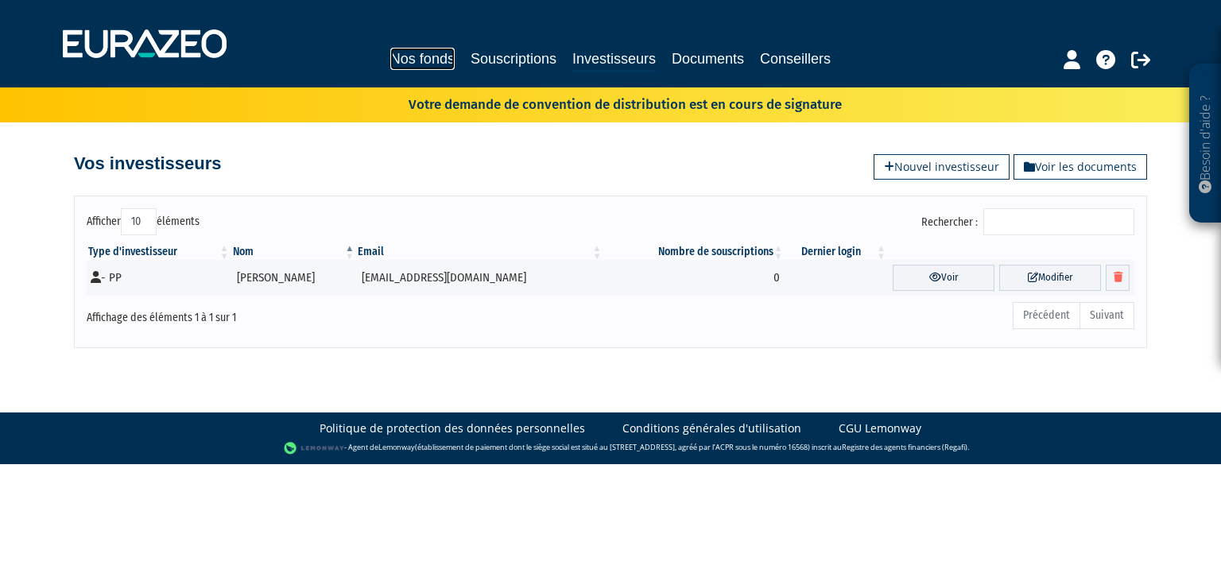
click at [397, 52] on link "Nos fonds" at bounding box center [422, 59] width 64 height 22
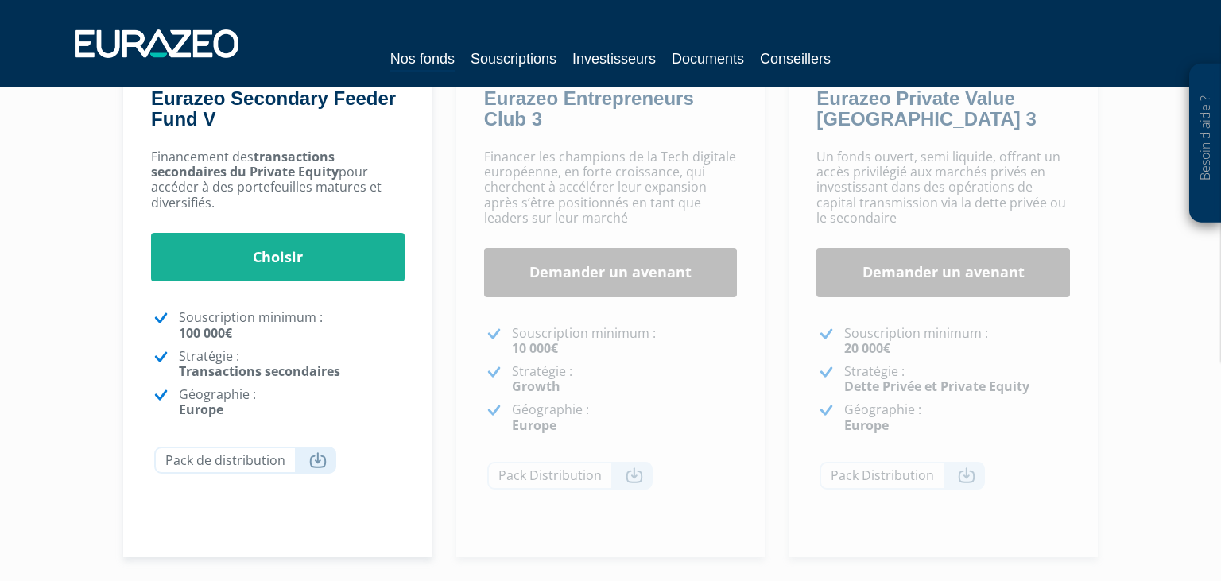
scroll to position [420, 0]
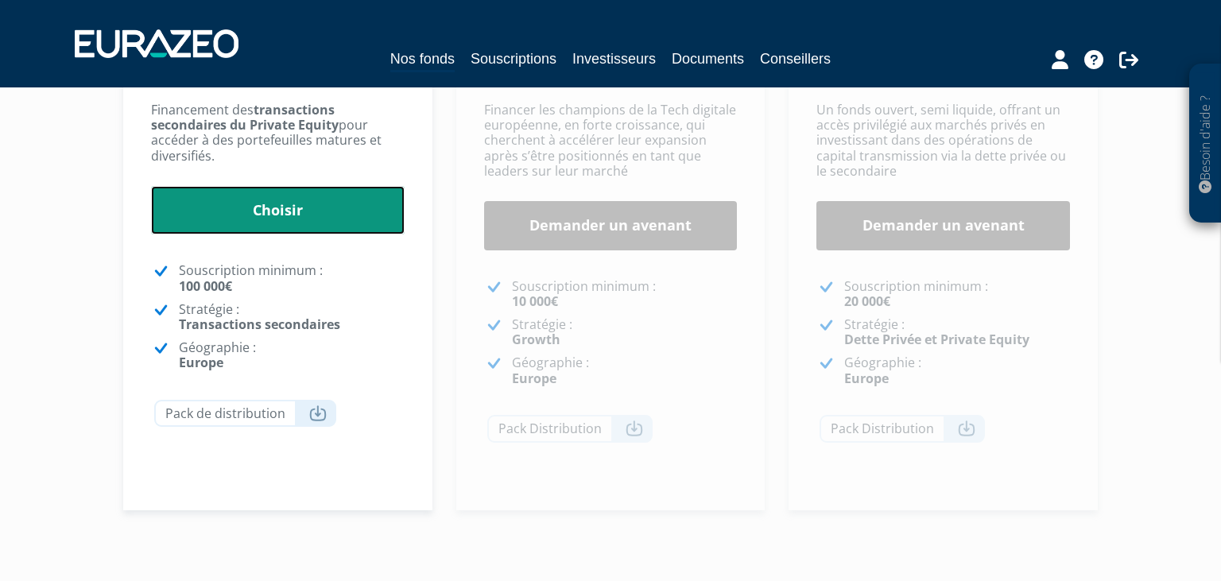
click at [269, 208] on link "Choisir" at bounding box center [277, 210] width 253 height 49
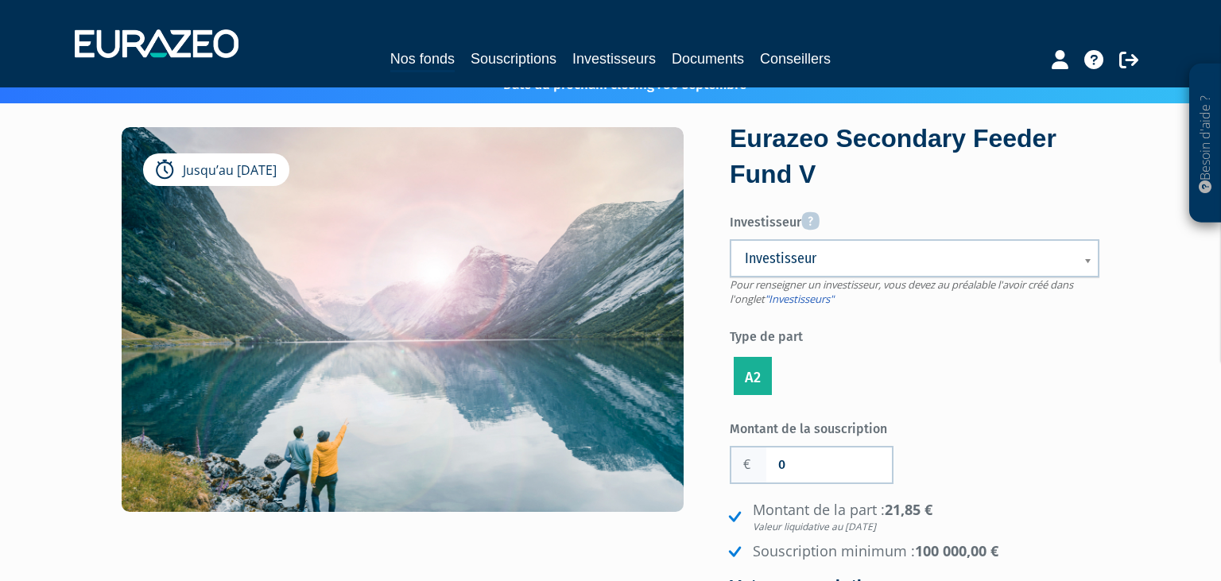
scroll to position [83, 0]
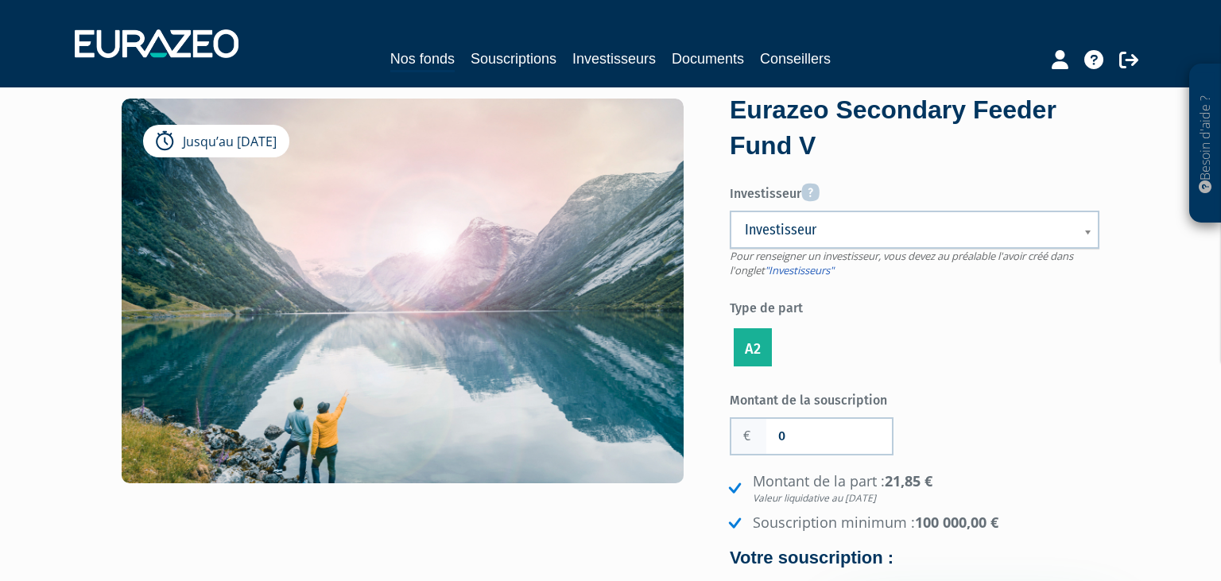
click at [849, 231] on span "Investisseur" at bounding box center [904, 229] width 319 height 19
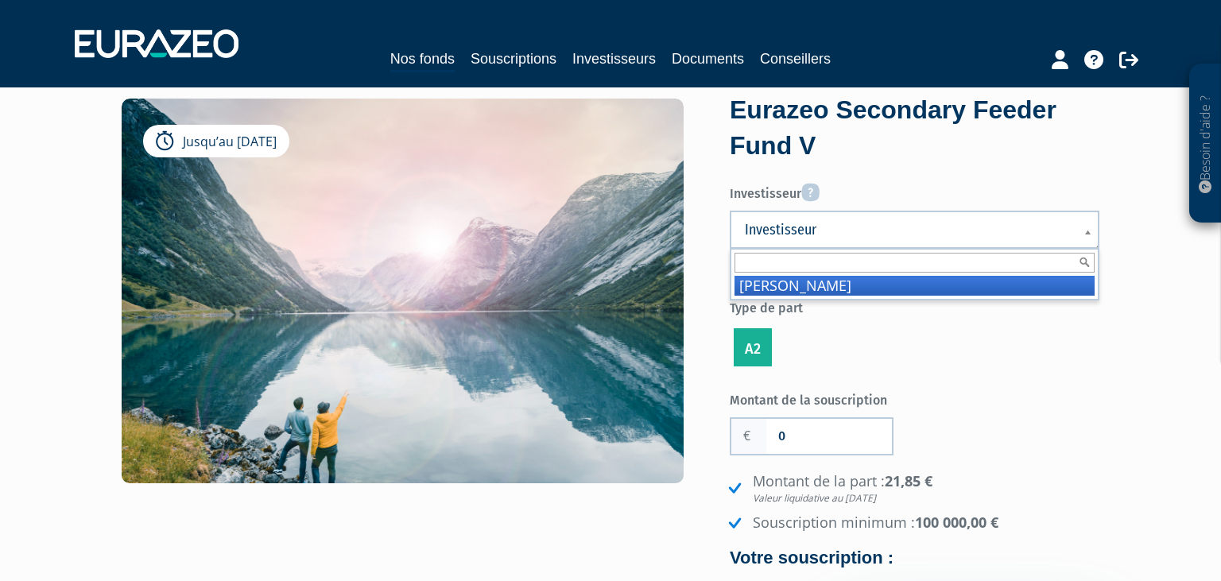
click at [840, 281] on li "DELARUE Pierre" at bounding box center [914, 286] width 360 height 20
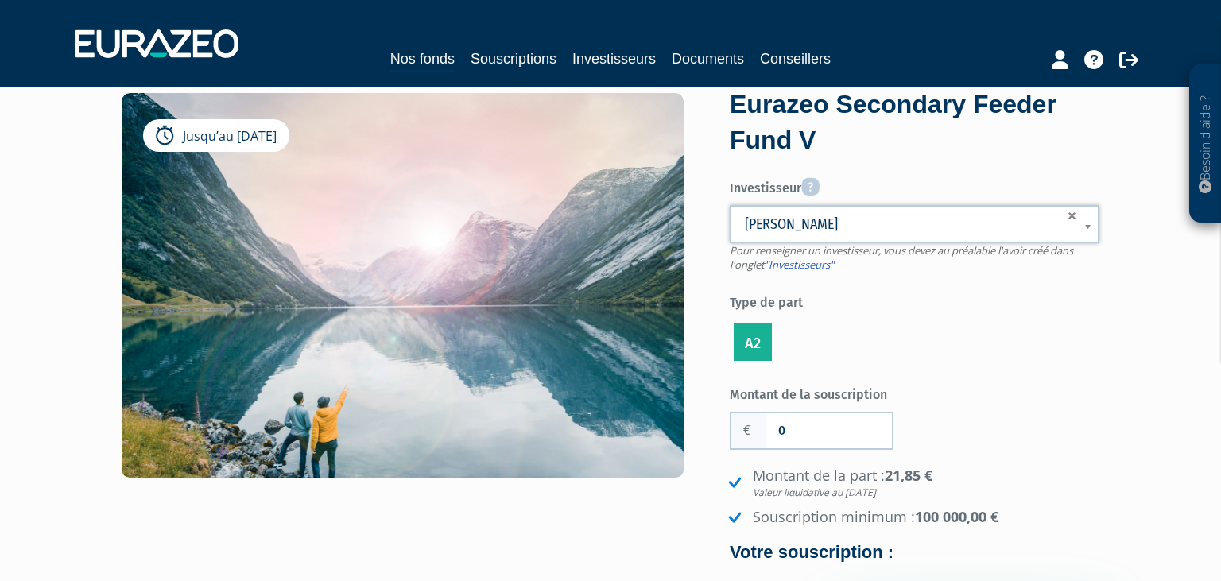
scroll to position [167, 0]
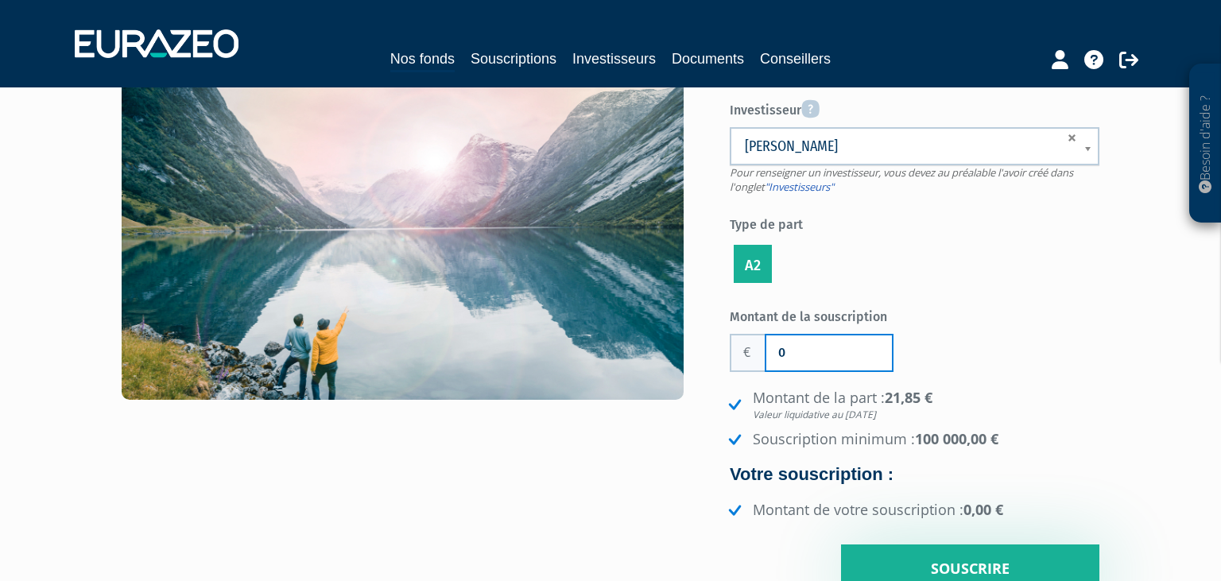
drag, startPoint x: 811, startPoint y: 352, endPoint x: 771, endPoint y: 347, distance: 40.8
click at [771, 347] on input "0" at bounding box center [829, 352] width 126 height 35
type input "100 000"
click at [990, 358] on div "Montant de la souscription 100 000 Nombre de parts 0 Droits d'entrée 0 21,85 €" at bounding box center [913, 448] width 369 height 291
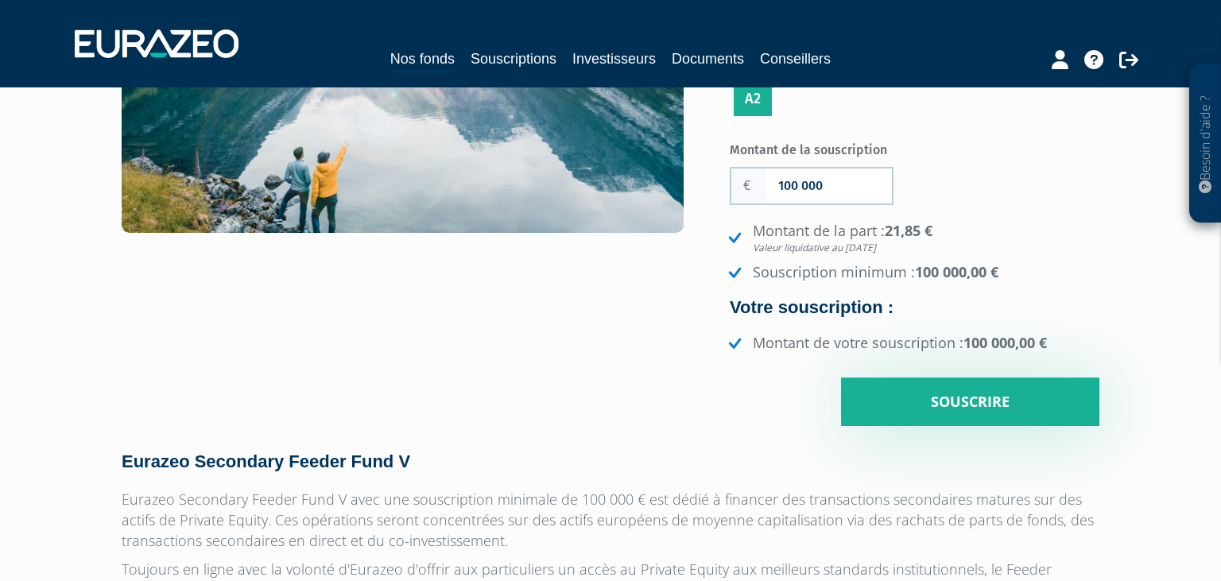
scroll to position [335, 0]
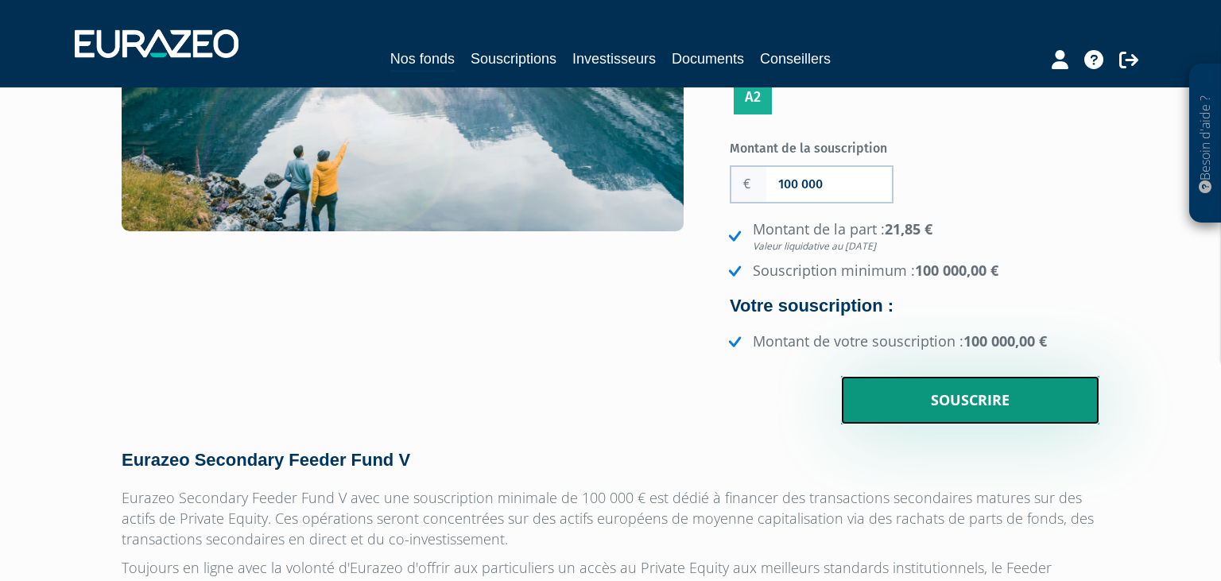
click at [955, 404] on input "Souscrire" at bounding box center [970, 400] width 258 height 49
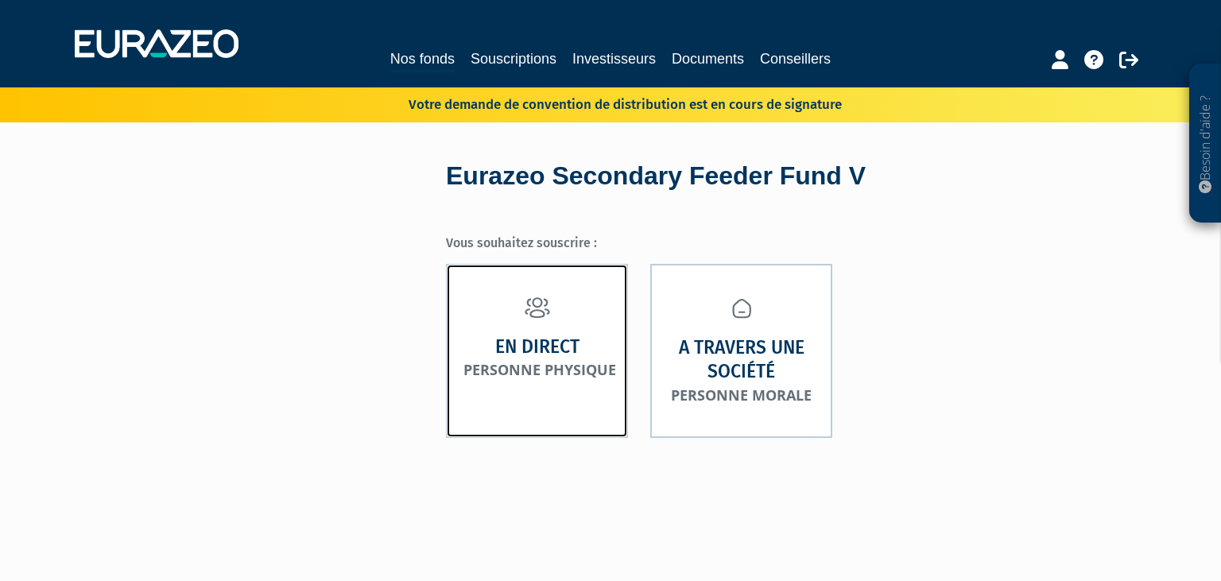
click at [558, 360] on small "Personne physique" at bounding box center [539, 369] width 153 height 19
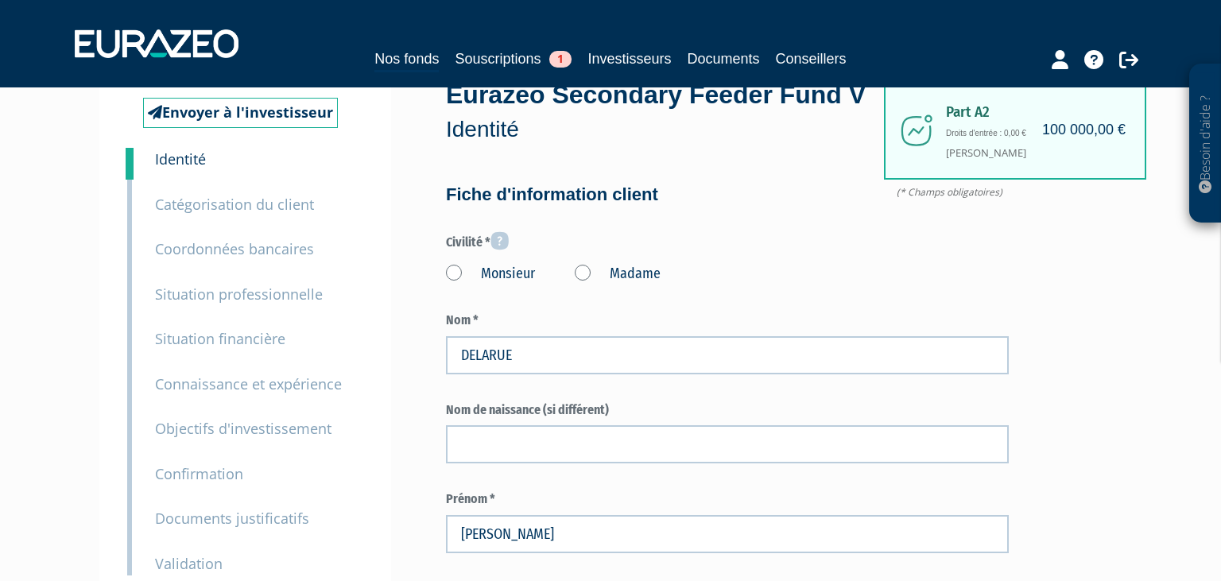
scroll to position [83, 0]
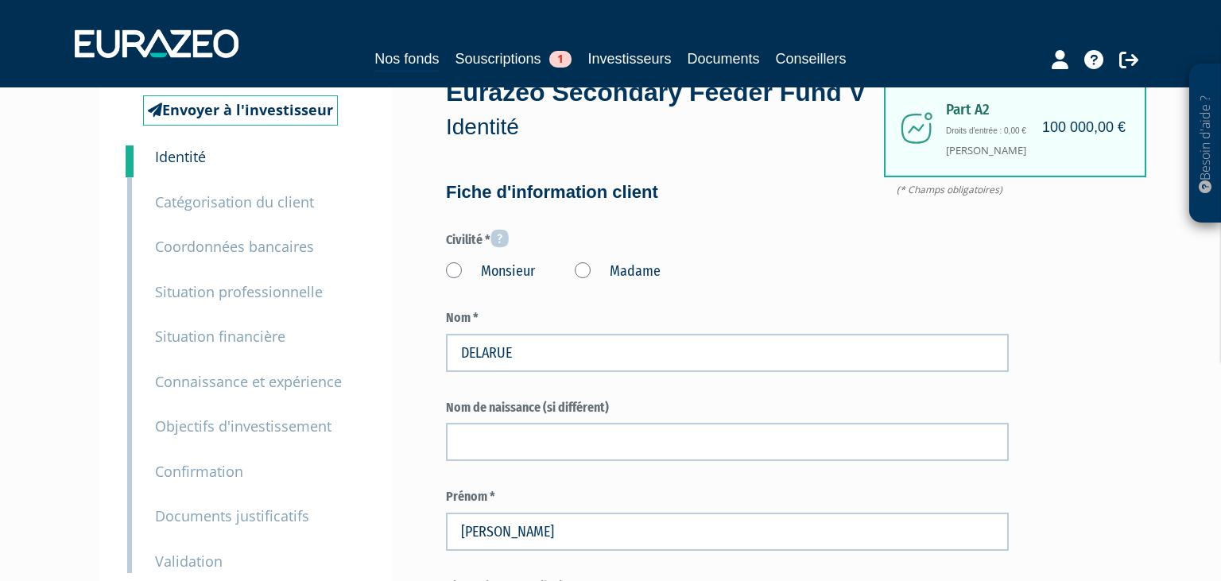
click at [458, 282] on label "Monsieur" at bounding box center [490, 271] width 89 height 21
click at [0, 0] on input "Monsieur" at bounding box center [0, 0] width 0 height 0
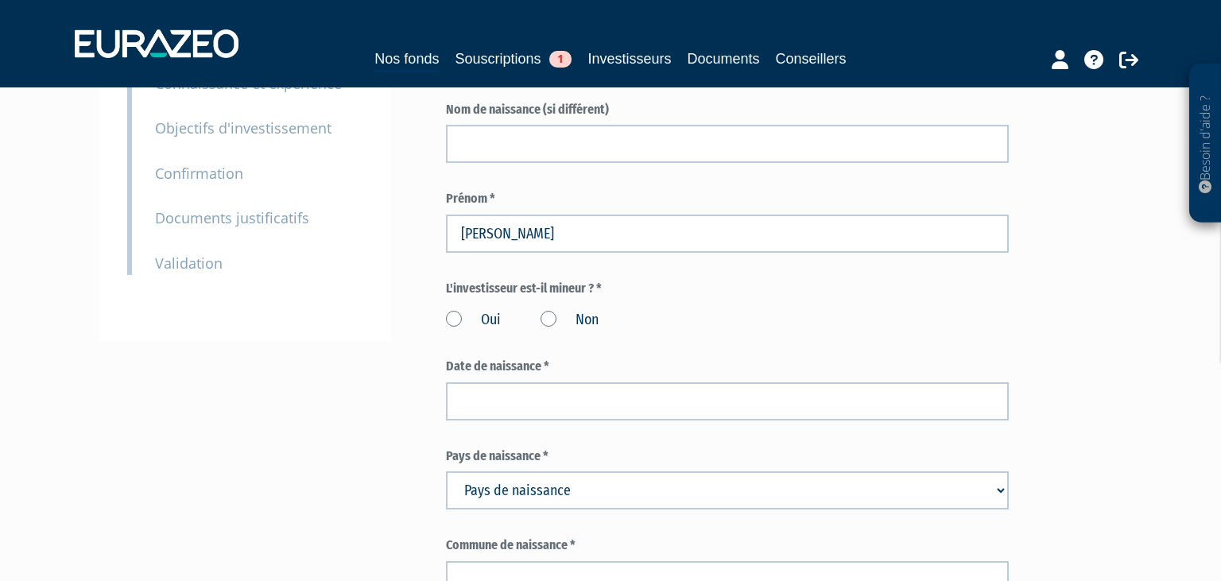
scroll to position [420, 0]
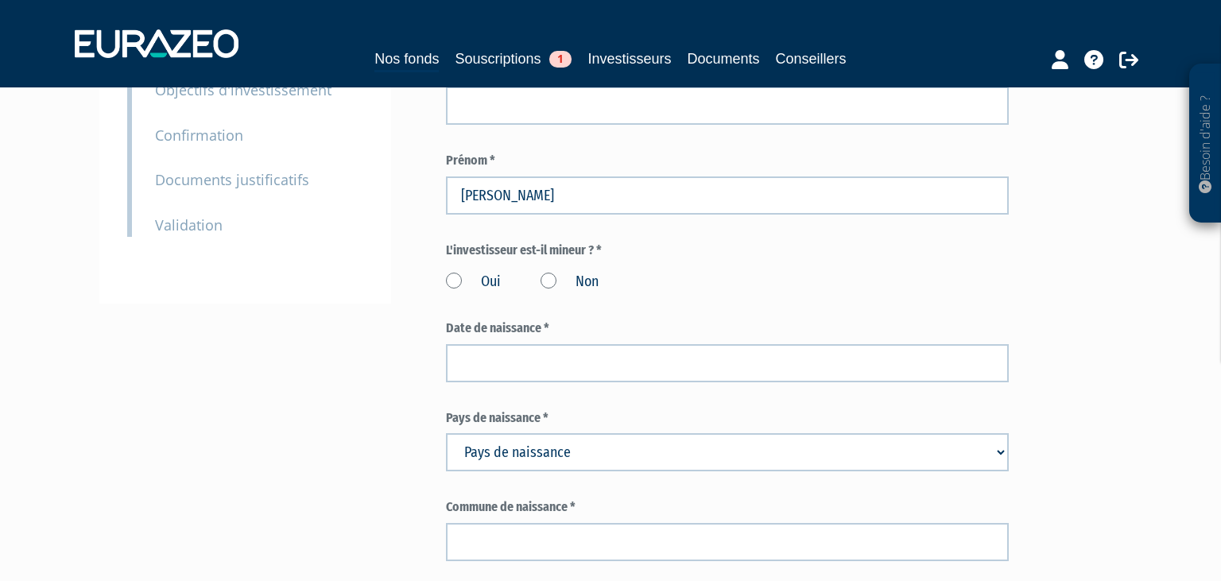
click at [544, 292] on label "Non" at bounding box center [569, 282] width 58 height 21
click at [0, 0] on input "Non" at bounding box center [0, 0] width 0 height 0
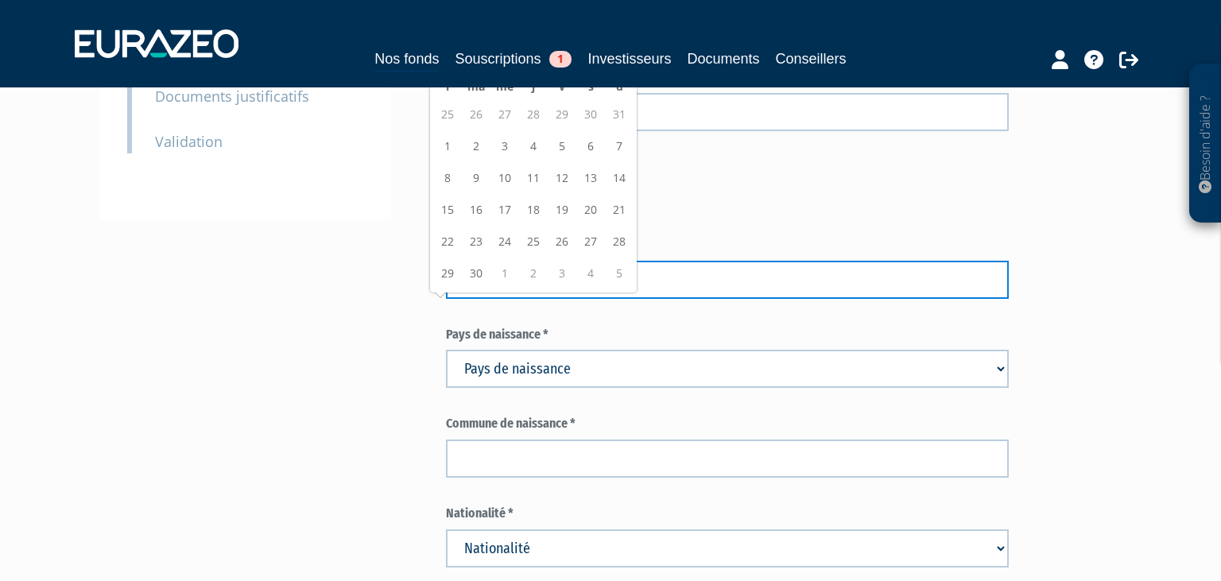
click at [576, 299] on input at bounding box center [727, 280] width 563 height 38
paste input "[DATE]"
type input "[DATE]"
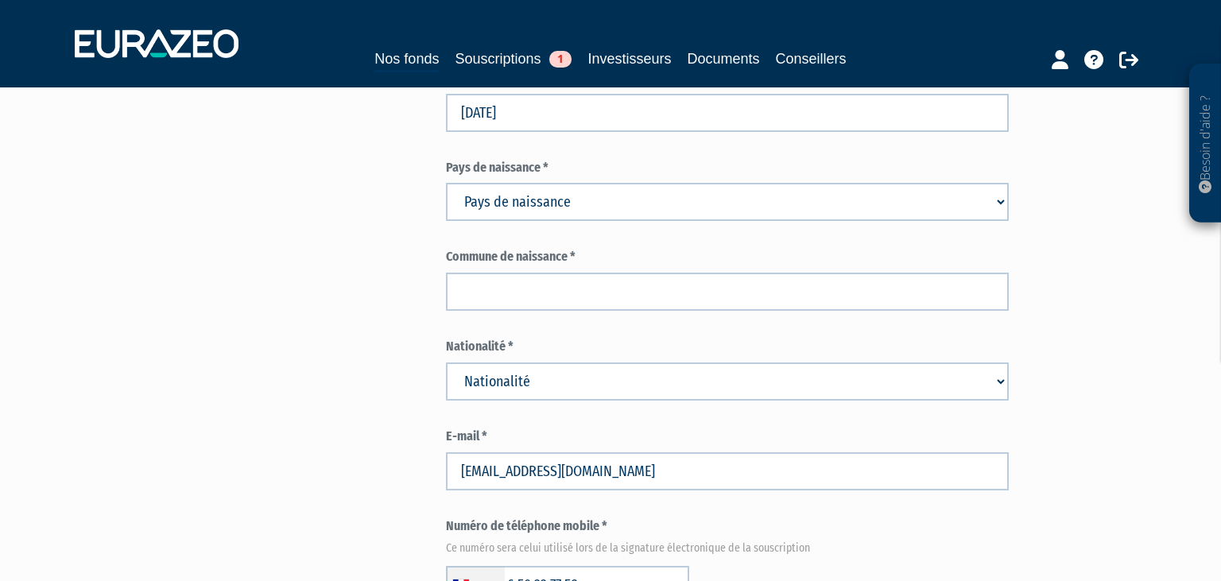
scroll to position [671, 0]
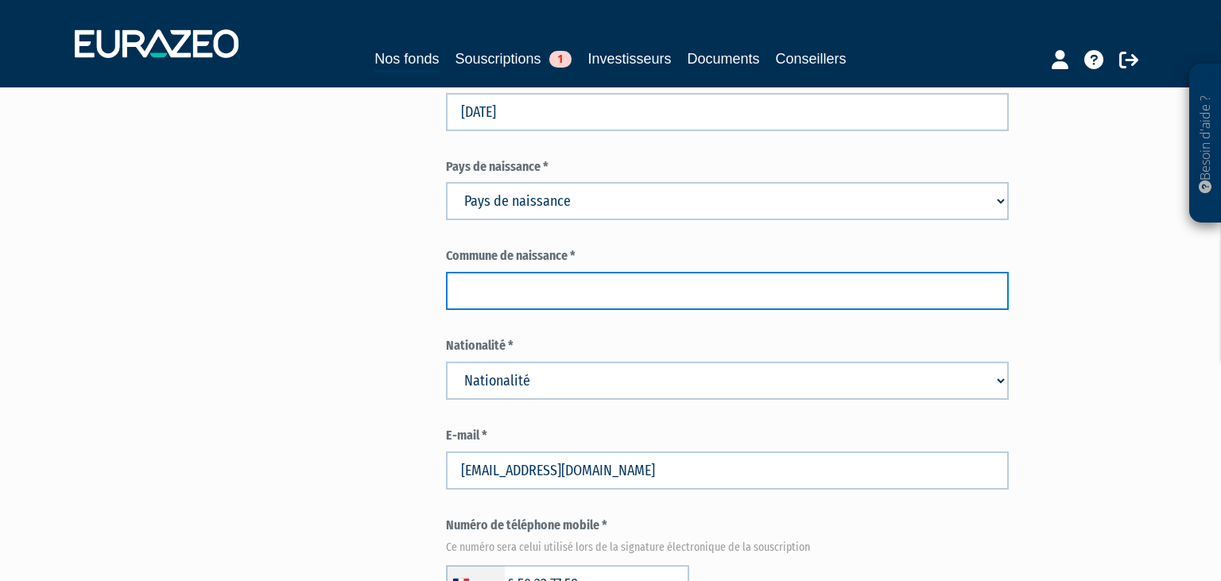
click at [533, 310] on input "text" at bounding box center [727, 291] width 563 height 38
paste input "Bastia"
drag, startPoint x: 512, startPoint y: 324, endPoint x: 469, endPoint y: 322, distance: 43.0
click at [469, 310] on input "Bastia" at bounding box center [727, 291] width 563 height 38
type input "BASTIA"
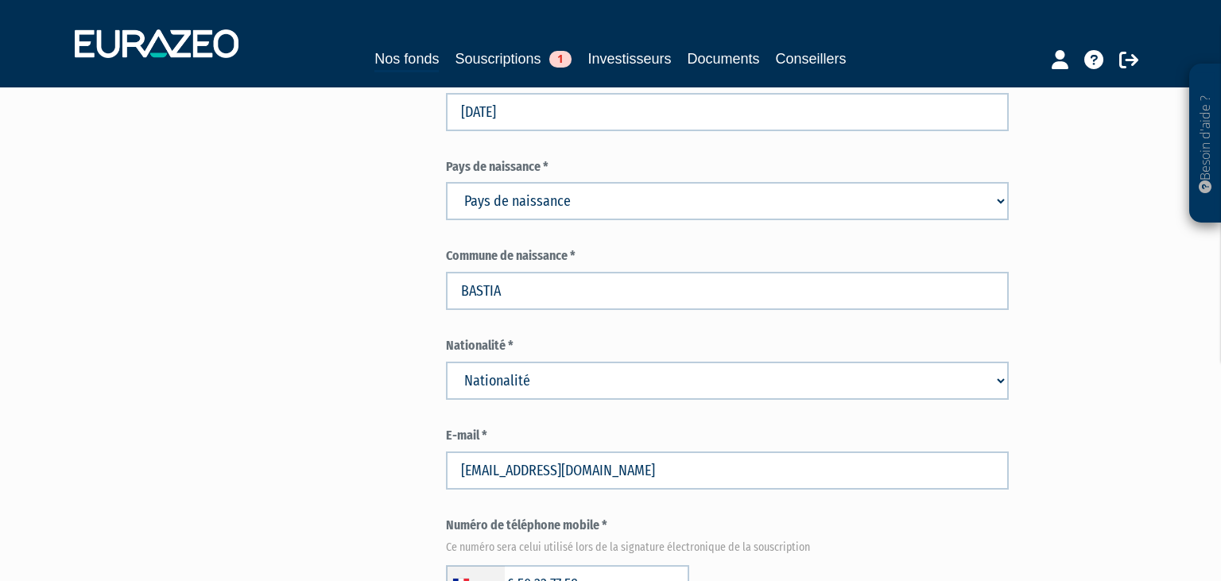
click at [446, 362] on select "Nationalité Afghanistan Afrique du Sud Albanie Algérie Allemagne Andorre" at bounding box center [727, 381] width 563 height 38
select select "75"
click option "France" at bounding box center [0, 0] width 0 height 0
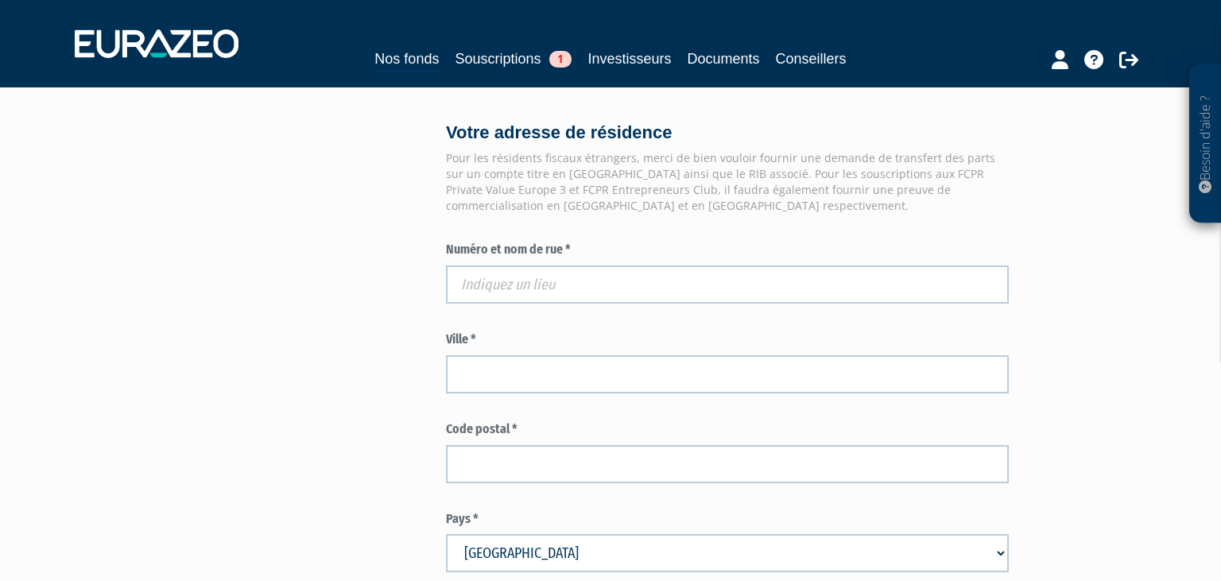
scroll to position [1259, 0]
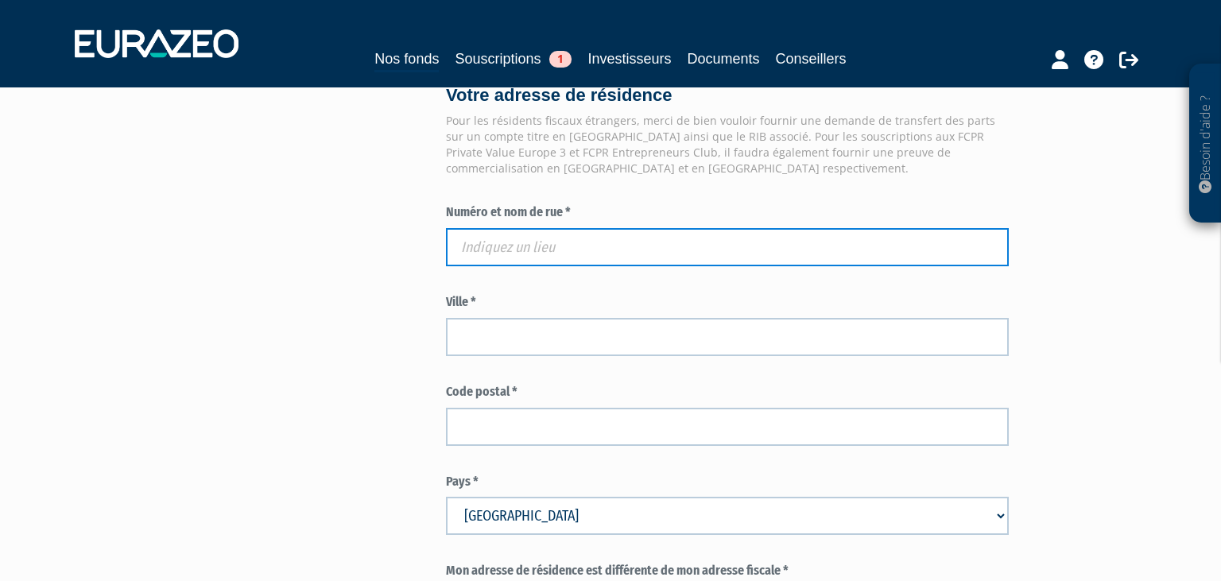
click at [590, 266] on input "text" at bounding box center [727, 247] width 563 height 38
paste input "403 chemin de Dorrea"
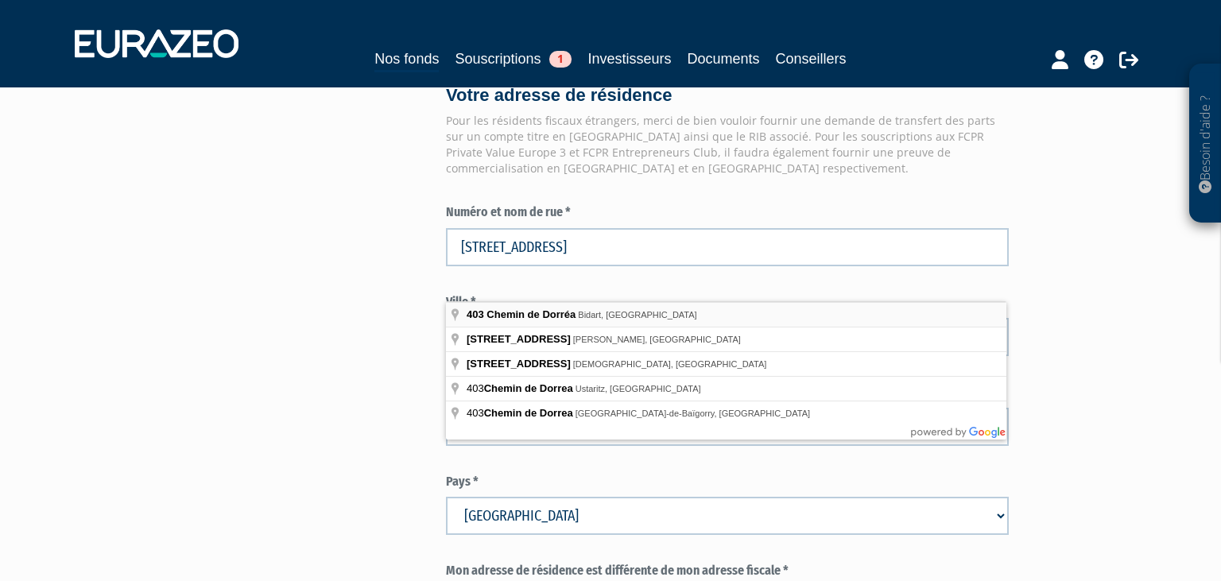
type input "403 Chemin de Dorréa, Bidart, France"
type input "Bidart"
type input "64210"
type input "403 Chemin de Dorréa"
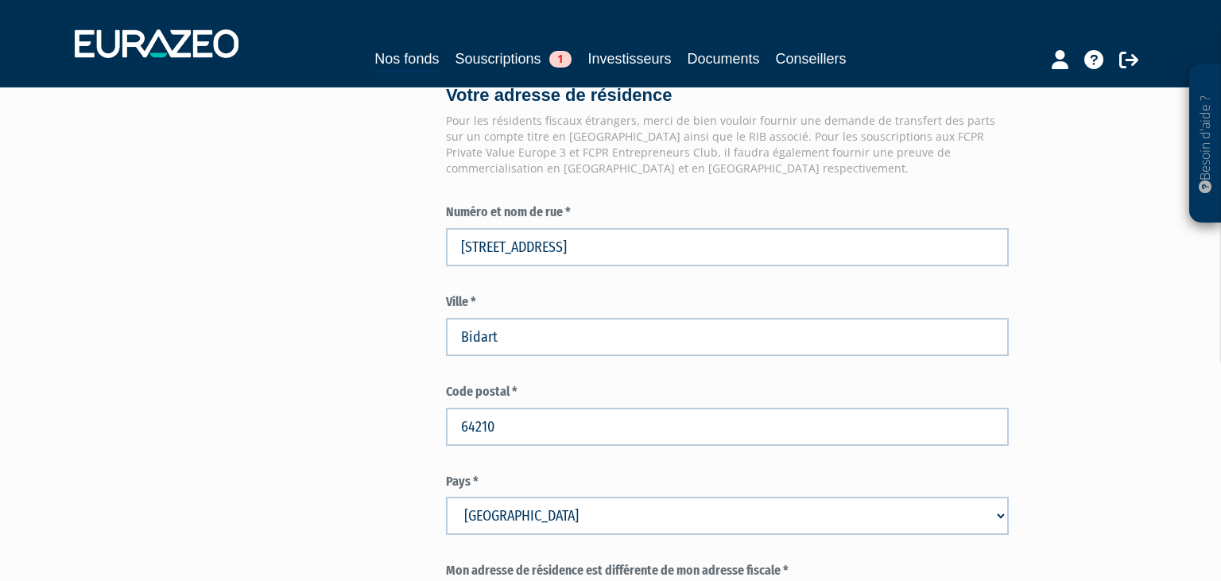
drag, startPoint x: 646, startPoint y: 321, endPoint x: 519, endPoint y: 337, distance: 128.1
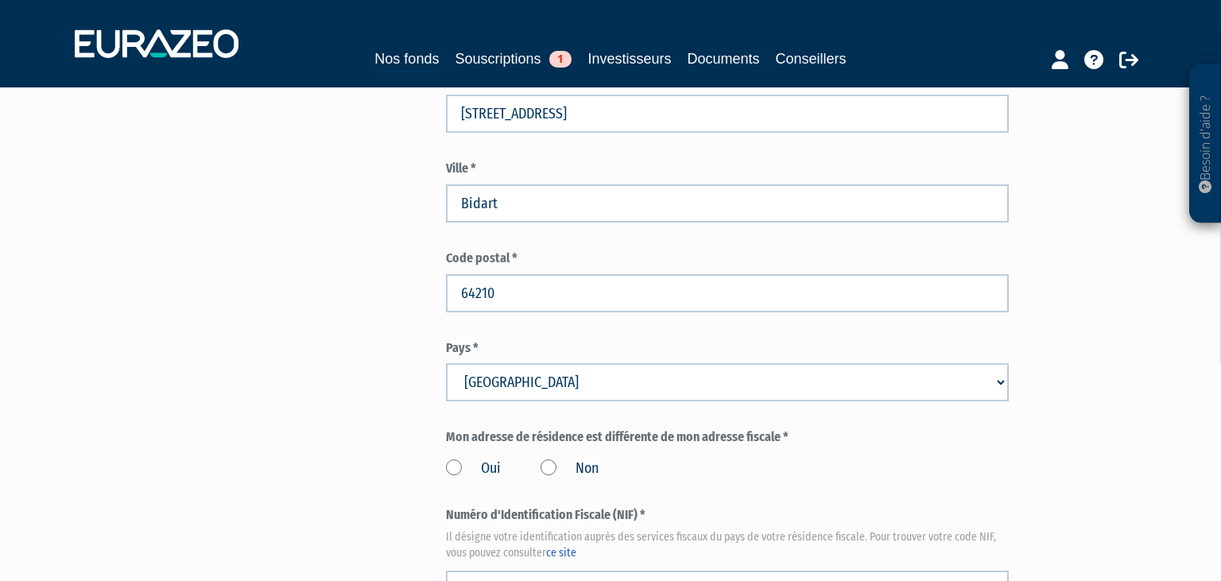
scroll to position [1510, 0]
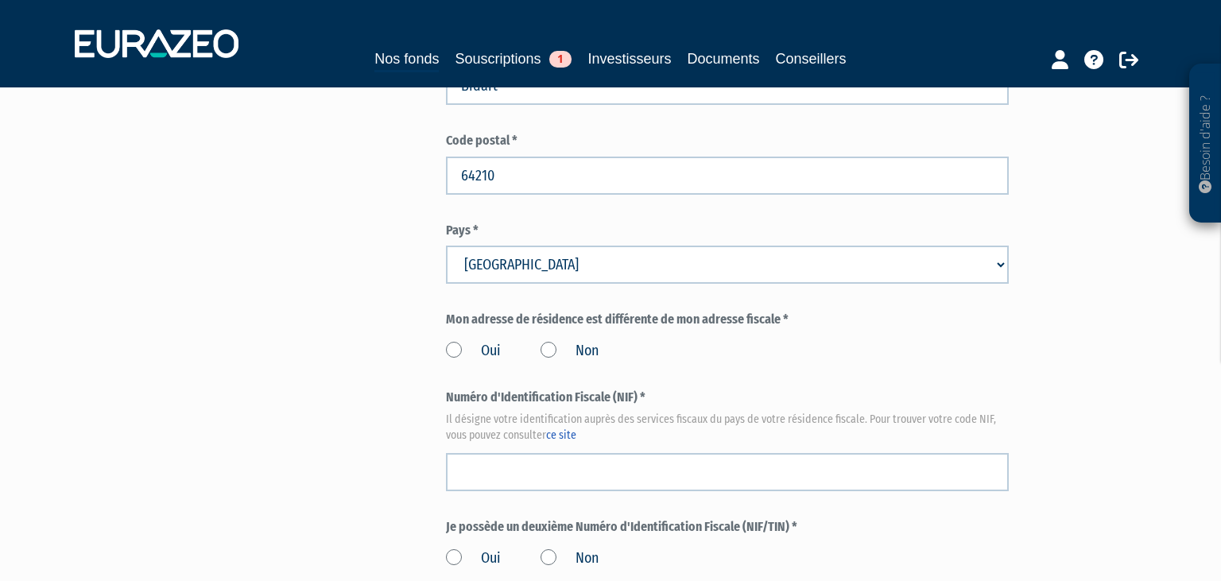
click at [542, 362] on label "Non" at bounding box center [569, 351] width 58 height 21
click at [0, 0] on input "Non" at bounding box center [0, 0] width 0 height 0
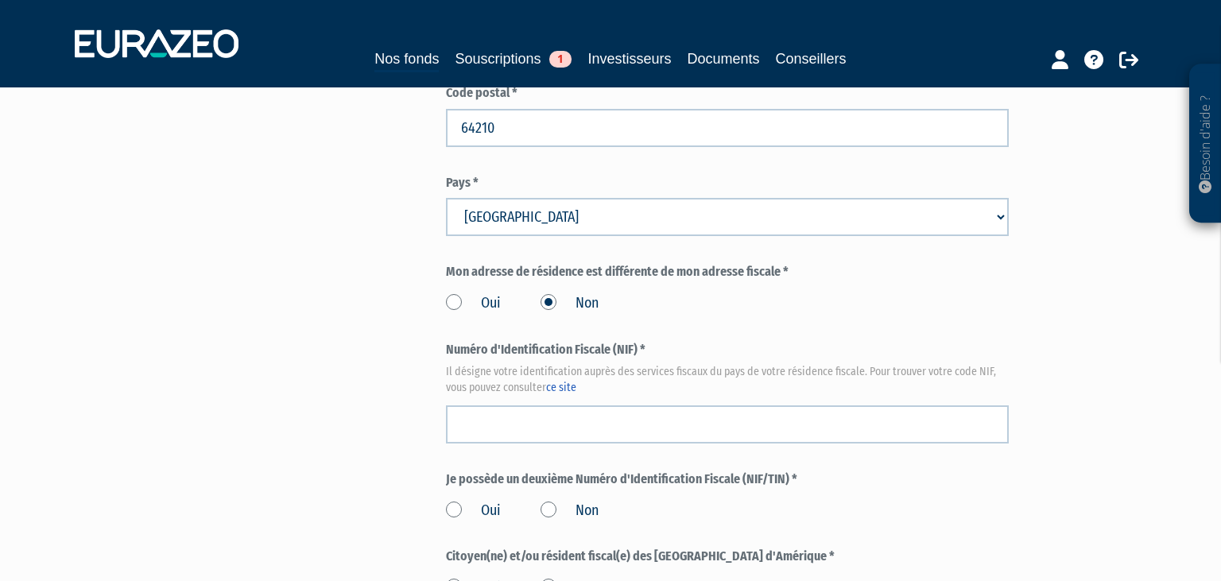
scroll to position [1594, 0]
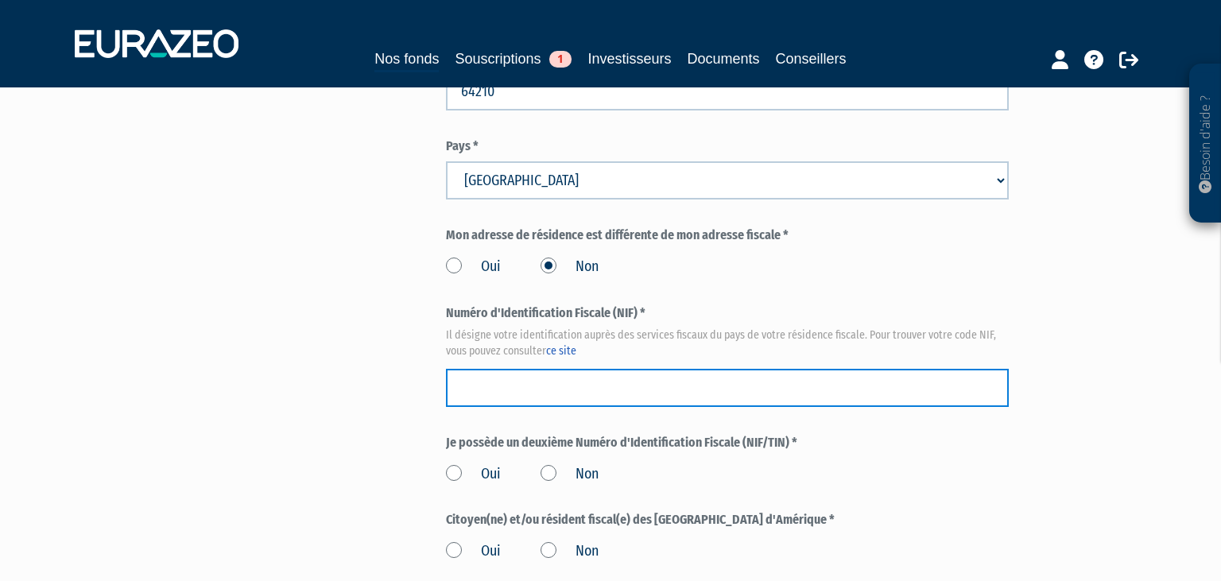
click at [517, 404] on input "text" at bounding box center [727, 388] width 563 height 38
paste input "10 70 832 124 45"
type input "10 70 832 124 453"
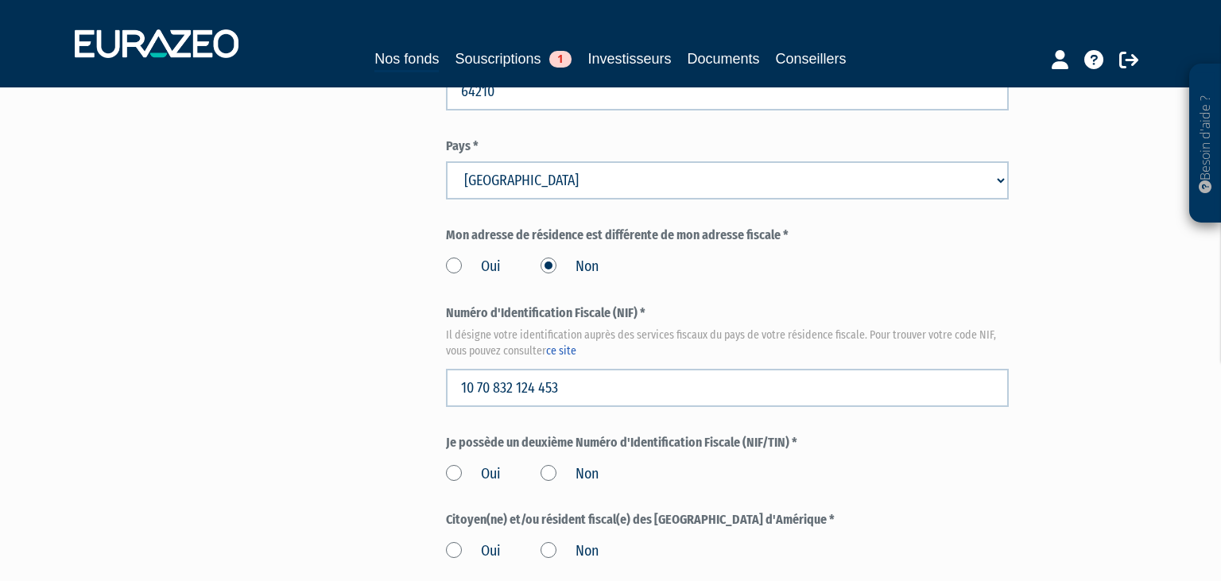
click at [781, 359] on em "Il désigne votre identification auprès des services fiscaux du pays de votre ré…" at bounding box center [727, 343] width 563 height 32
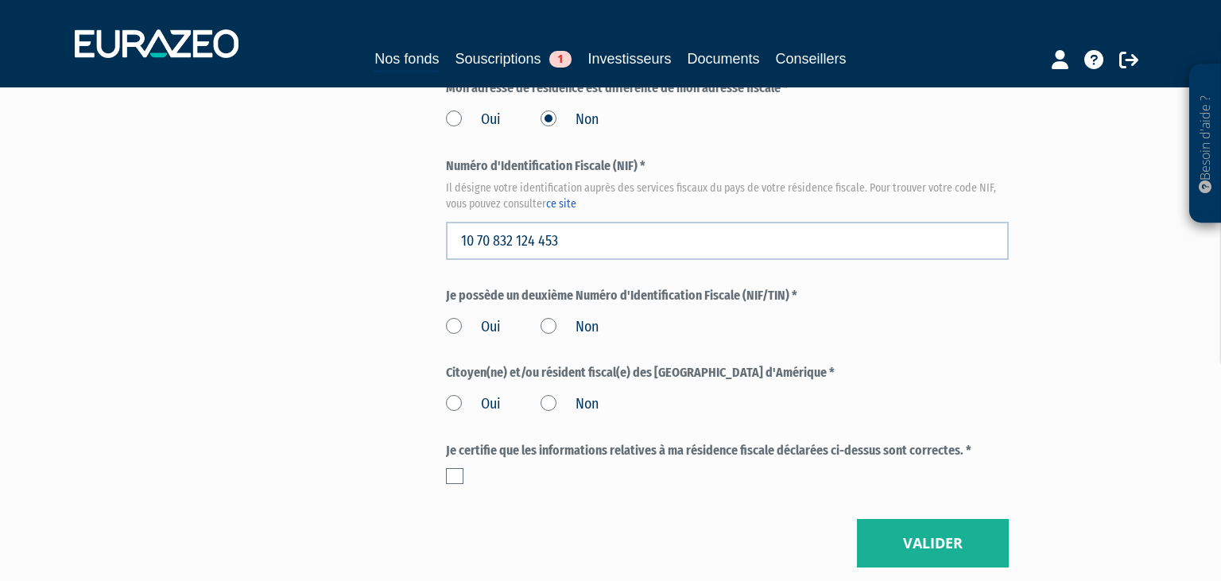
scroll to position [1762, 0]
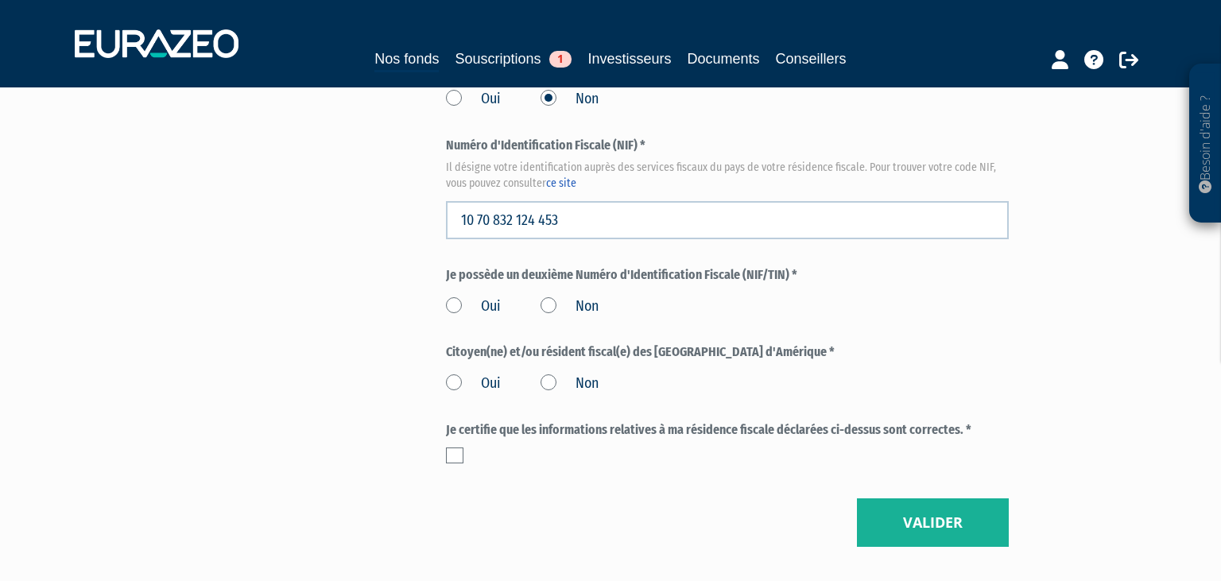
click at [545, 317] on label "Non" at bounding box center [569, 306] width 58 height 21
click at [0, 0] on input "Non" at bounding box center [0, 0] width 0 height 0
click at [552, 394] on label "Non" at bounding box center [569, 383] width 58 height 21
click at [0, 0] on input "Non" at bounding box center [0, 0] width 0 height 0
click at [454, 463] on label at bounding box center [454, 455] width 17 height 16
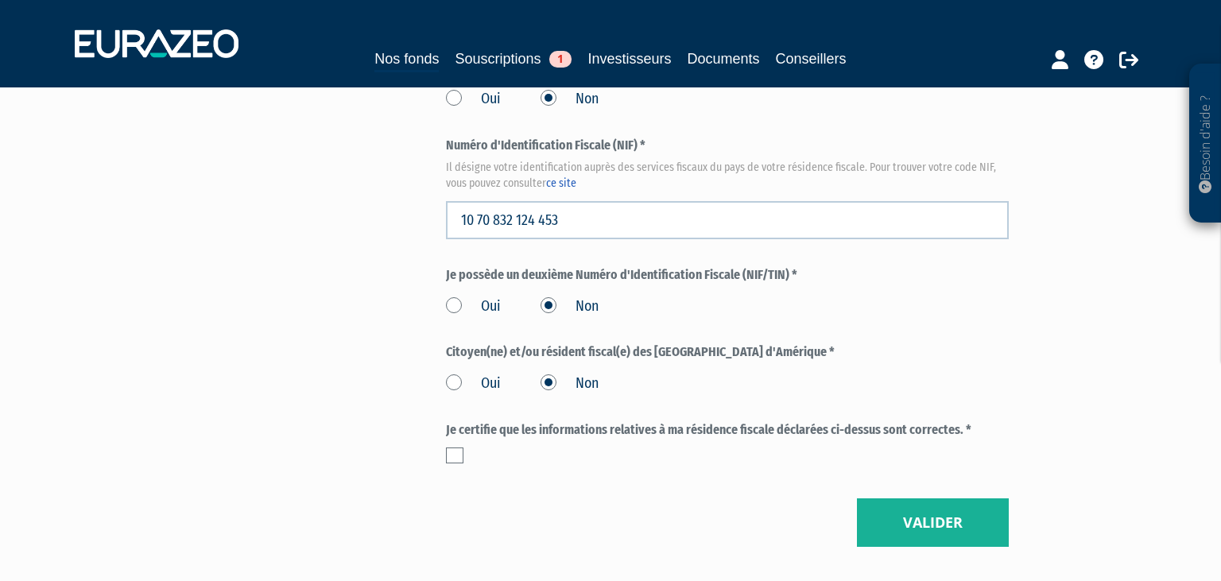
click at [0, 0] on input "checkbox" at bounding box center [0, 0] width 0 height 0
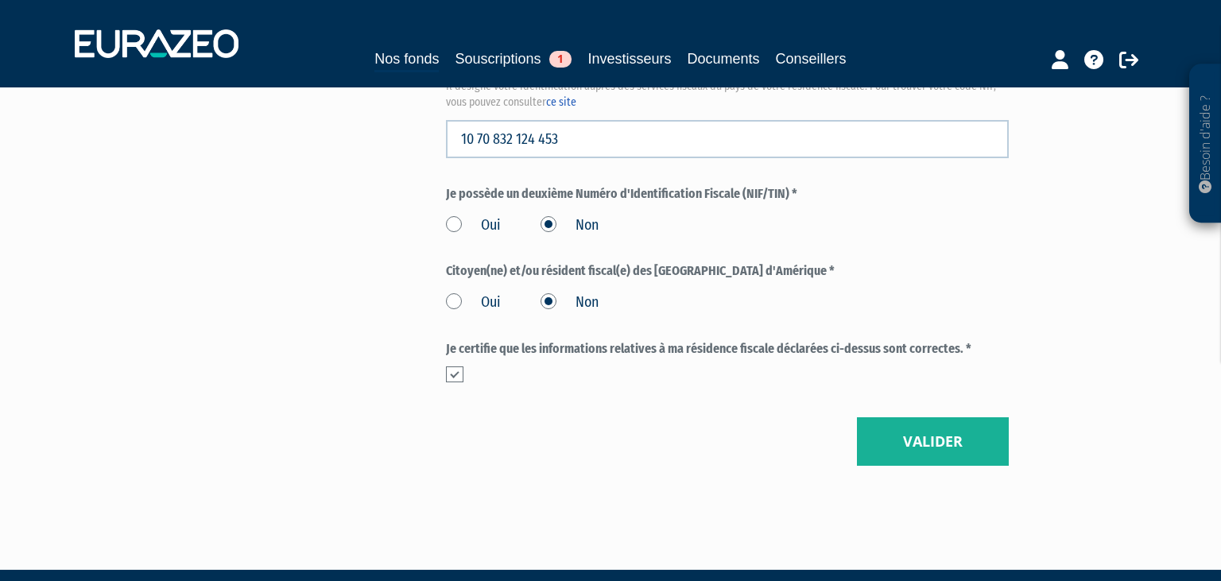
scroll to position [1846, 0]
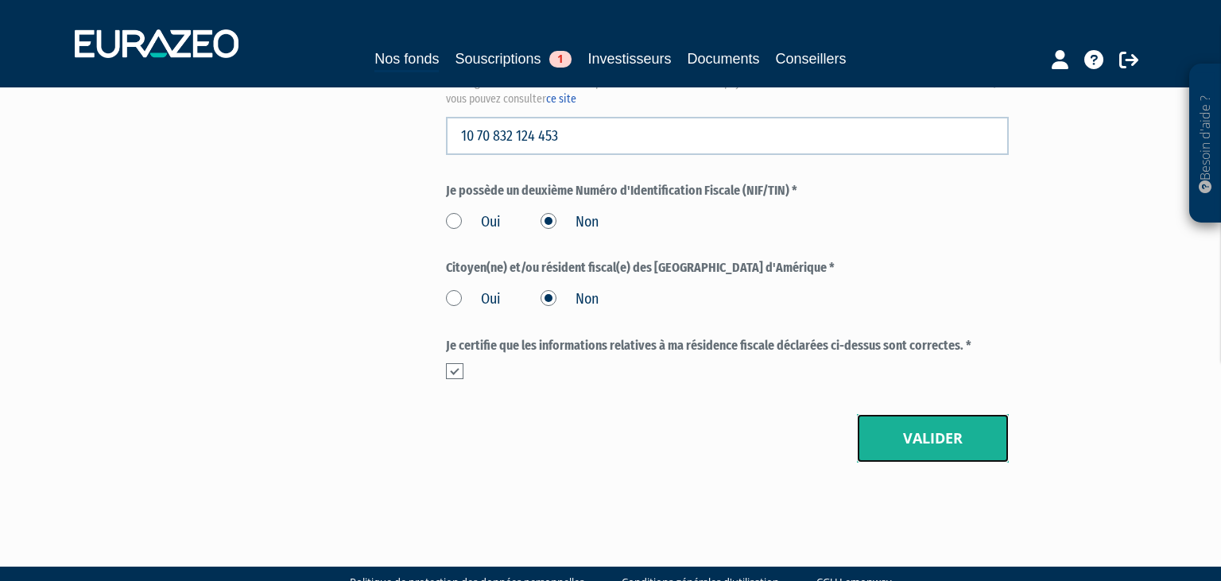
click at [923, 463] on button "Valider" at bounding box center [933, 438] width 152 height 49
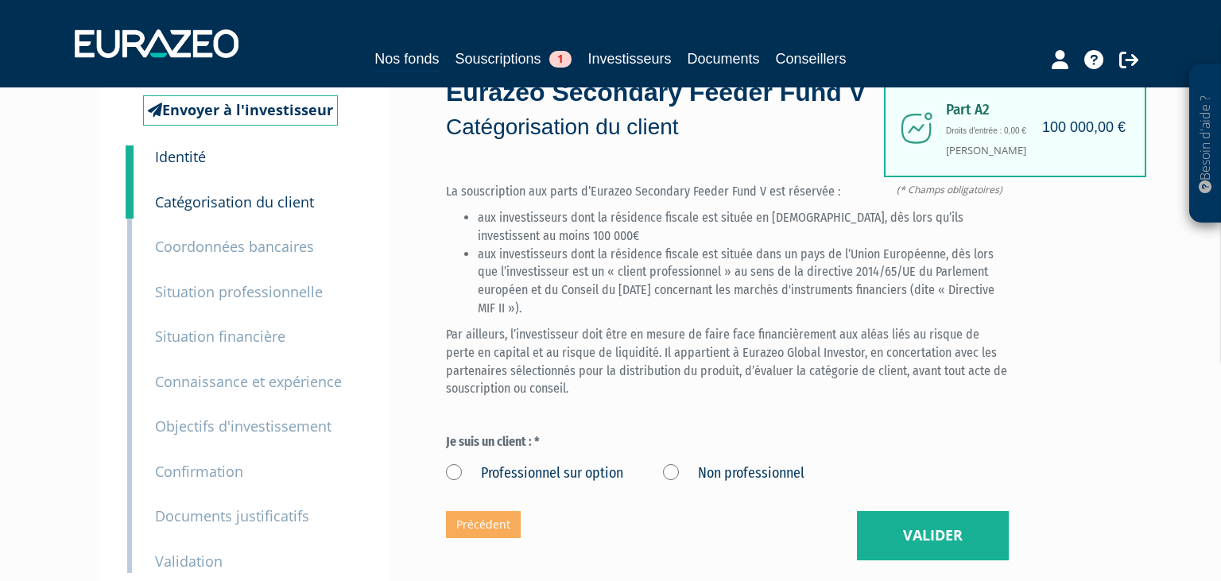
scroll to position [168, 0]
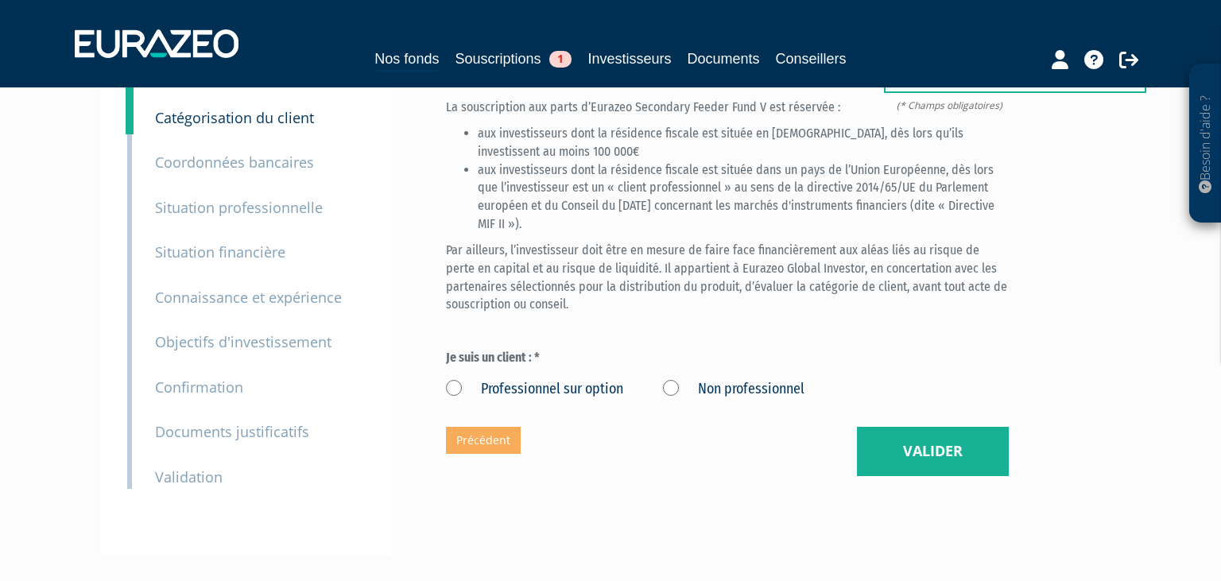
click at [676, 400] on label "Non professionnel" at bounding box center [733, 389] width 141 height 21
click at [0, 0] on professionnel "Non professionnel" at bounding box center [0, 0] width 0 height 0
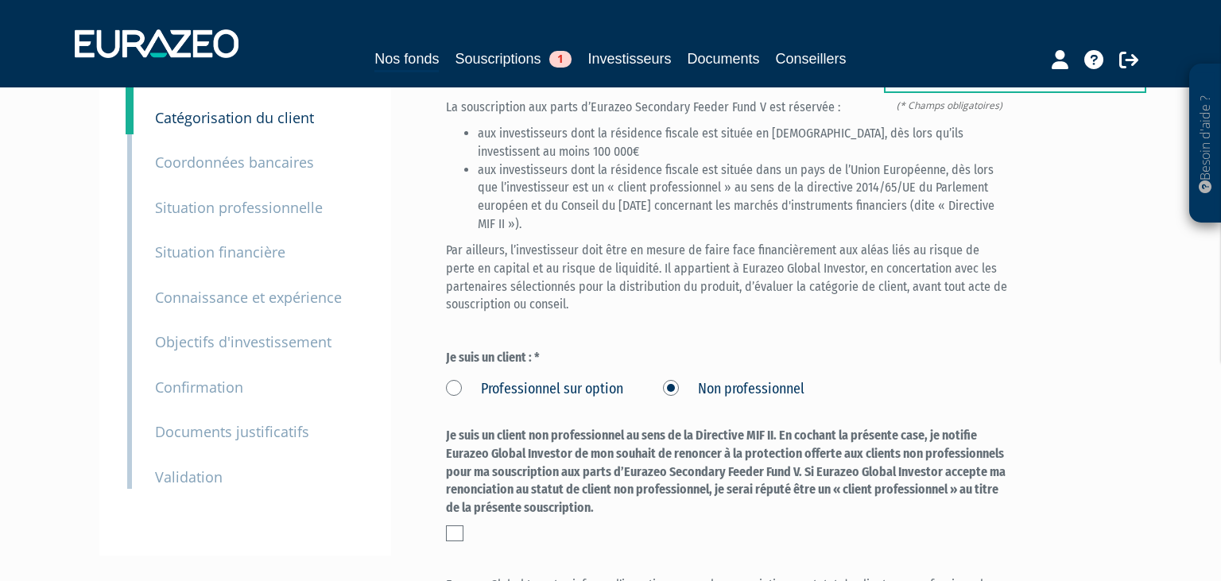
scroll to position [251, 0]
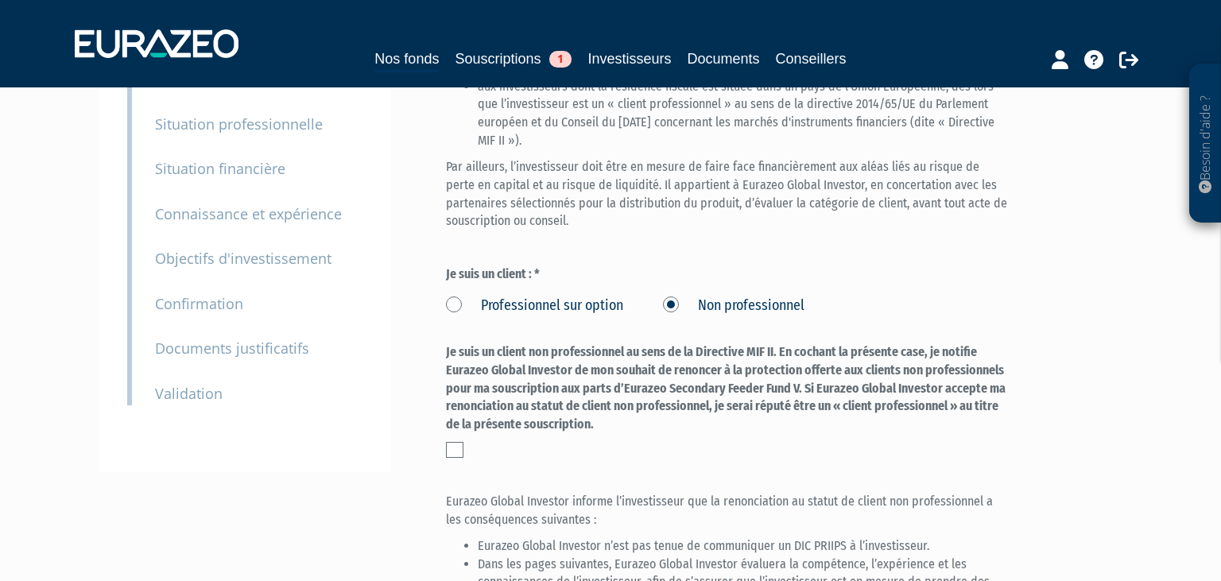
click at [453, 458] on label at bounding box center [454, 450] width 17 height 16
click at [0, 0] on input "checkbox" at bounding box center [0, 0] width 0 height 0
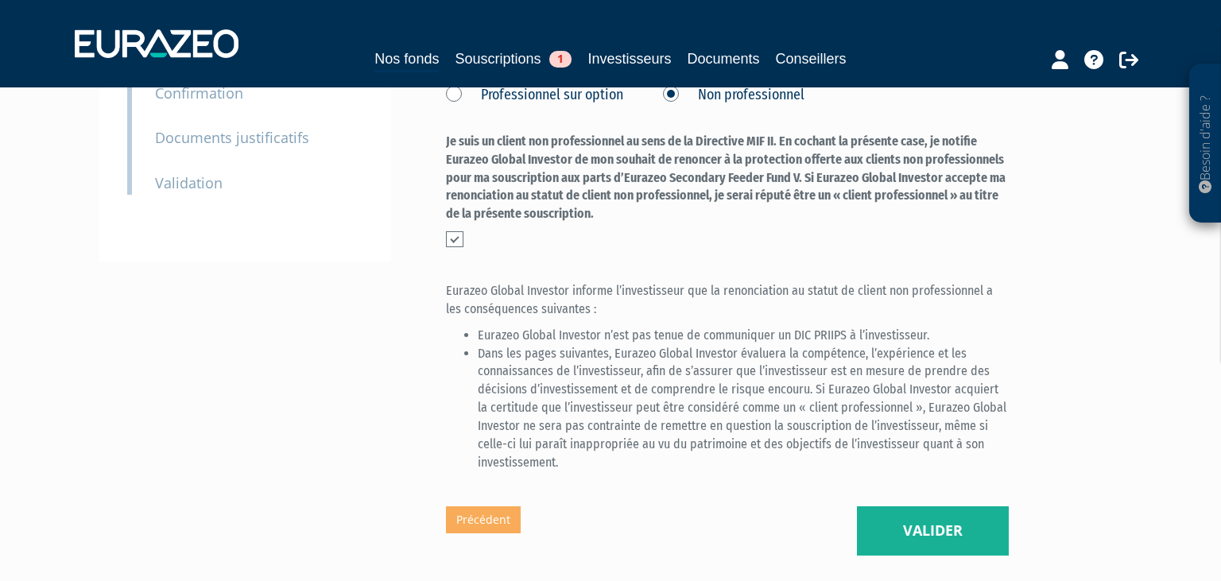
scroll to position [503, 0]
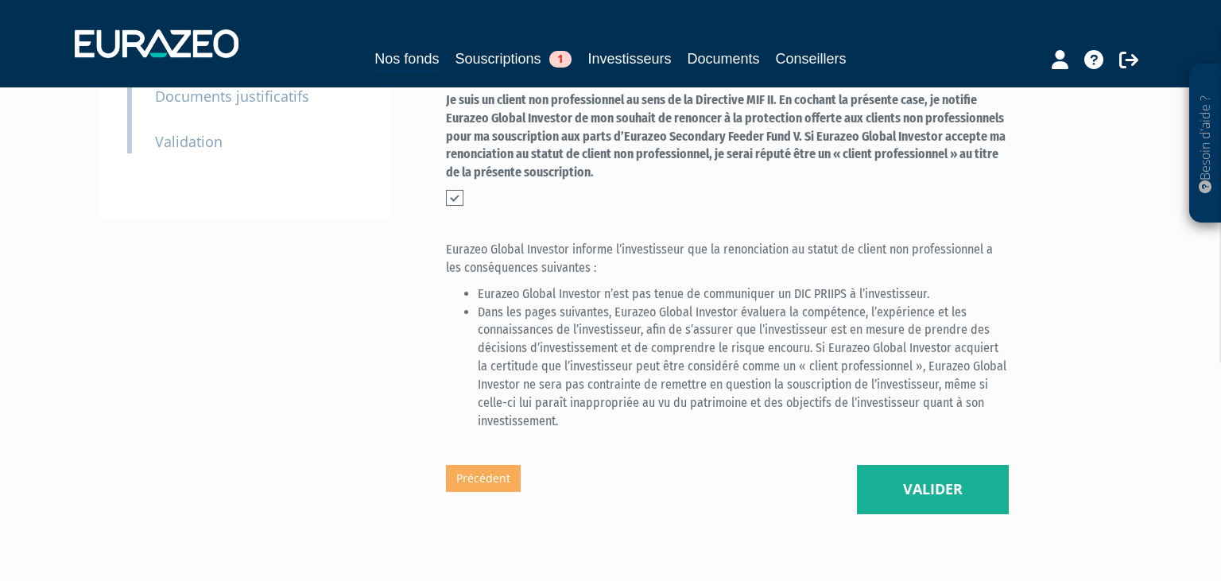
click at [456, 206] on label at bounding box center [454, 198] width 17 height 16
click at [0, 0] on input "checkbox" at bounding box center [0, 0] width 0 height 0
click at [454, 206] on label at bounding box center [454, 198] width 17 height 16
click at [0, 0] on input "checkbox" at bounding box center [0, 0] width 0 height 0
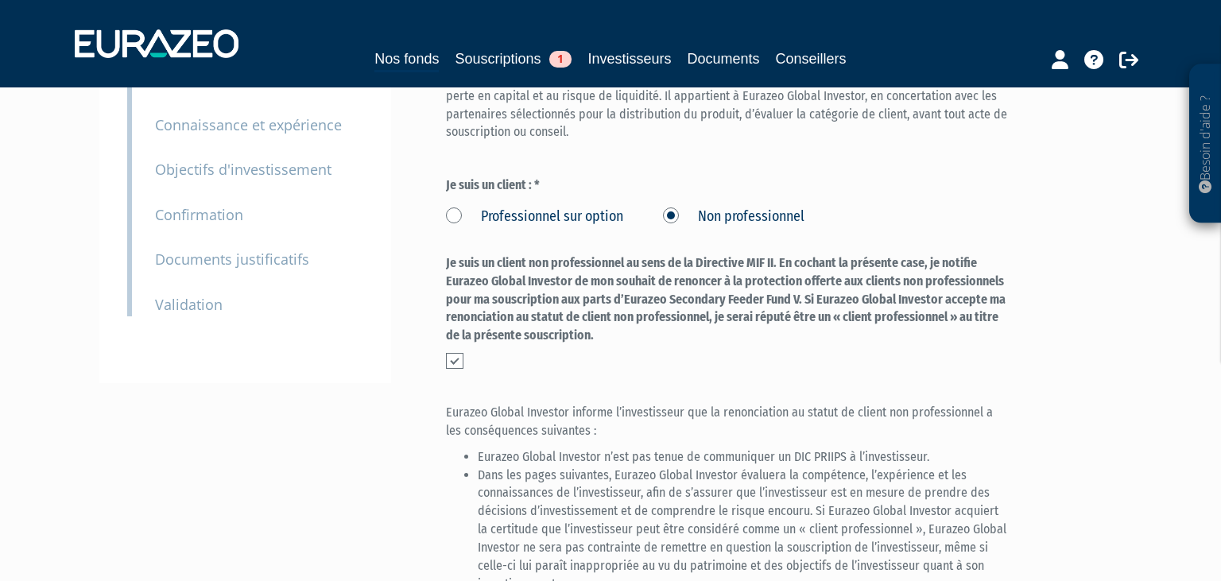
scroll to position [335, 0]
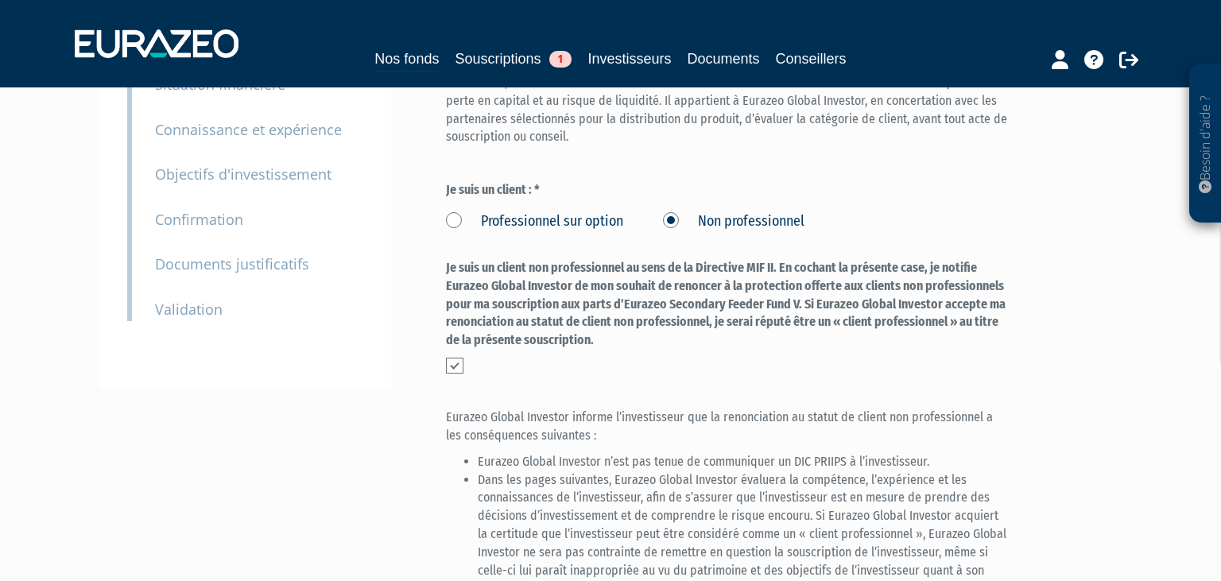
click at [457, 373] on label at bounding box center [454, 366] width 17 height 16
click at [0, 0] on input "checkbox" at bounding box center [0, 0] width 0 height 0
click at [457, 232] on label "Professionnel sur option" at bounding box center [534, 221] width 177 height 21
click at [0, 0] on option "Professionnel sur option" at bounding box center [0, 0] width 0 height 0
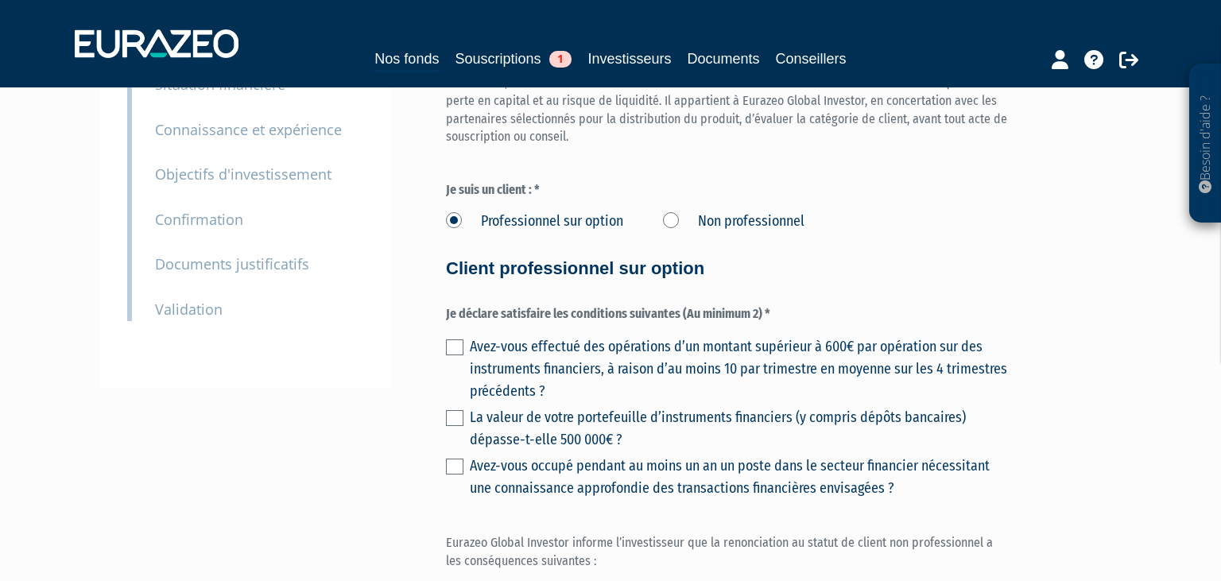
click at [674, 232] on label "Non professionnel" at bounding box center [733, 221] width 141 height 21
click at [0, 0] on professionnel "Non professionnel" at bounding box center [0, 0] width 0 height 0
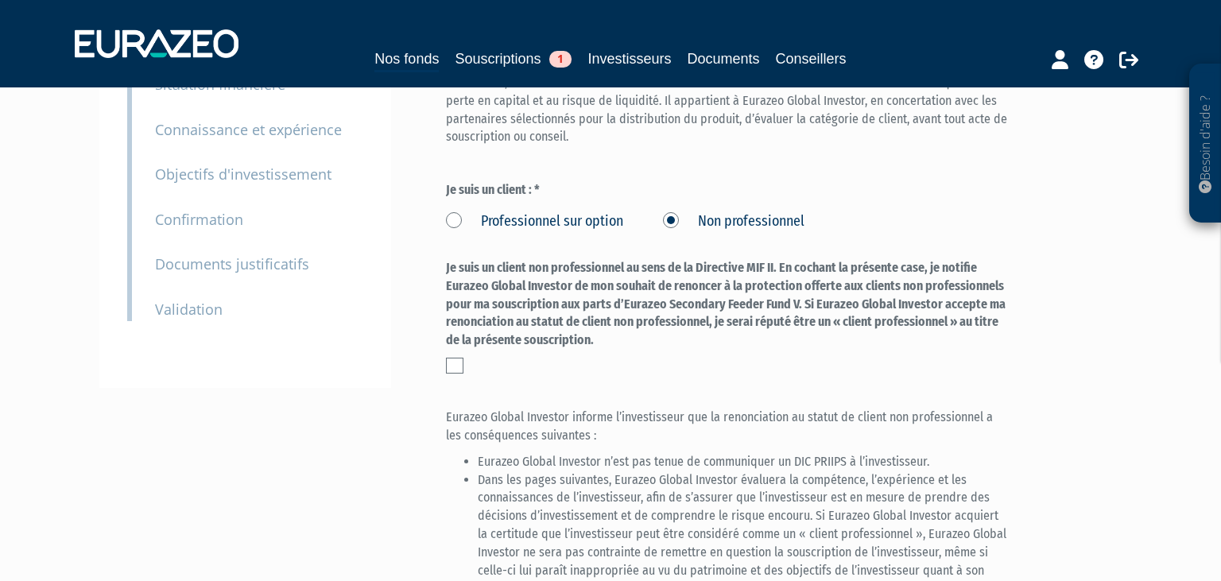
click at [460, 373] on label at bounding box center [454, 366] width 17 height 16
click at [0, 0] on input "checkbox" at bounding box center [0, 0] width 0 height 0
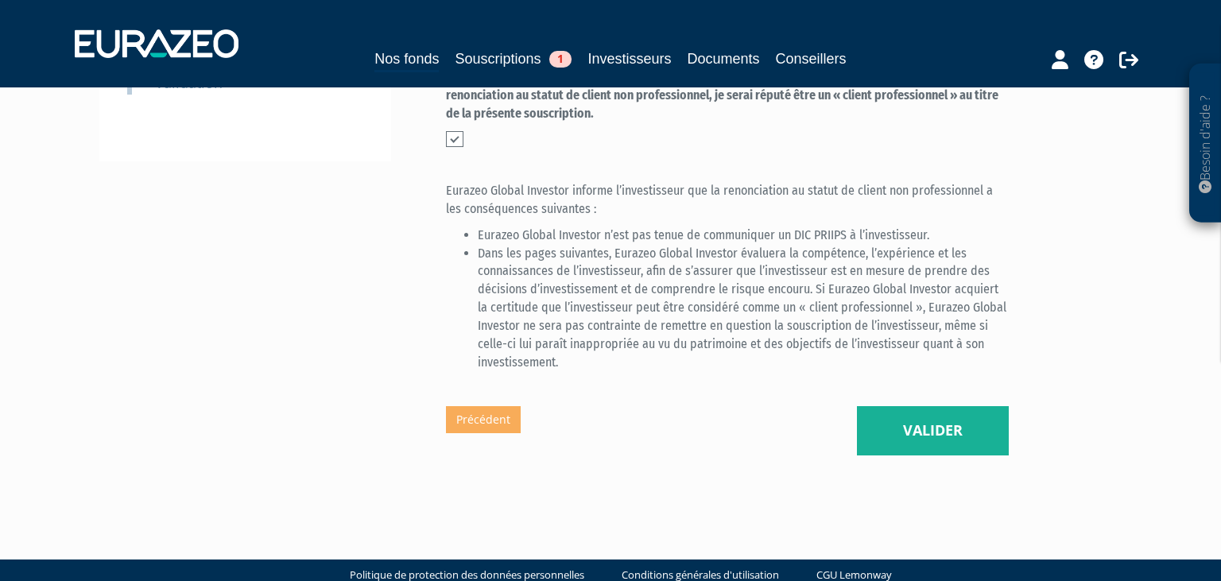
scroll to position [587, 0]
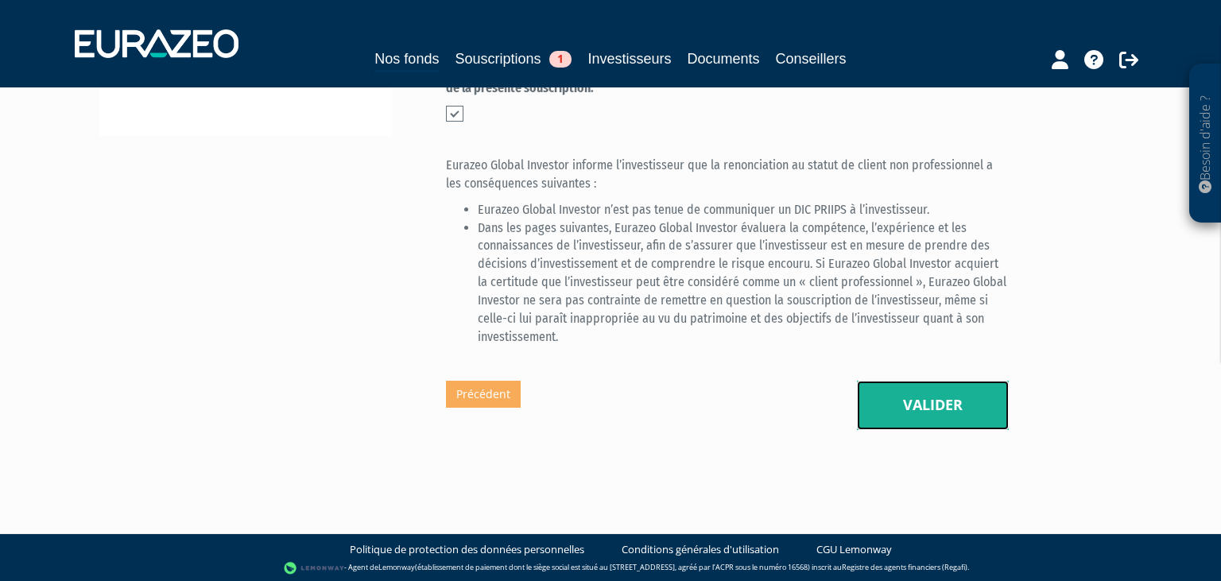
click at [914, 430] on button "Valider" at bounding box center [933, 405] width 152 height 49
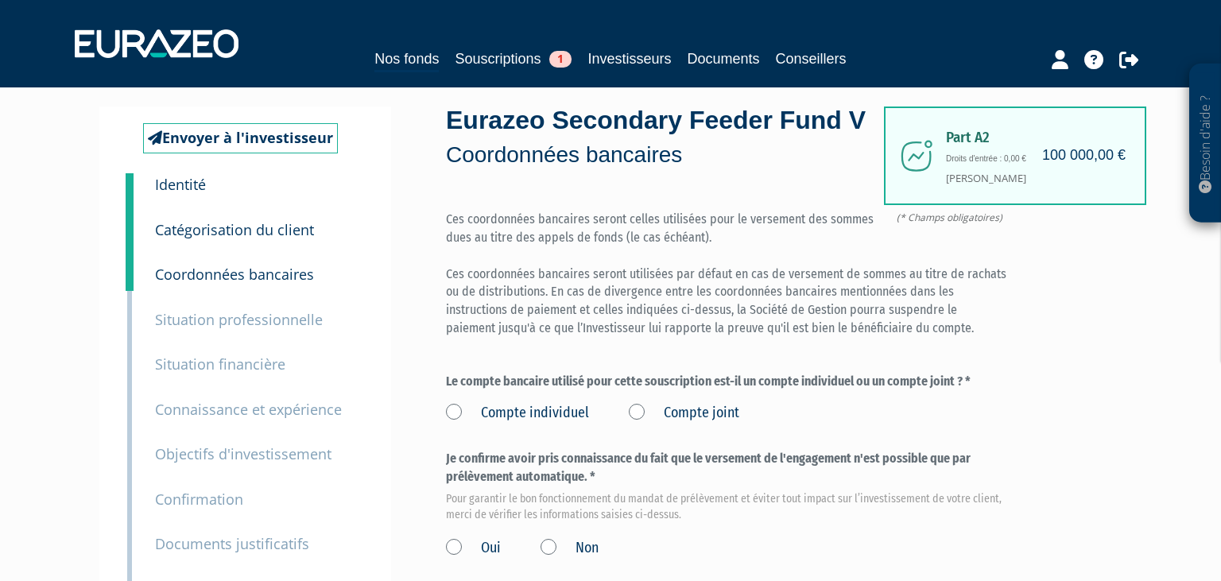
scroll to position [83, 0]
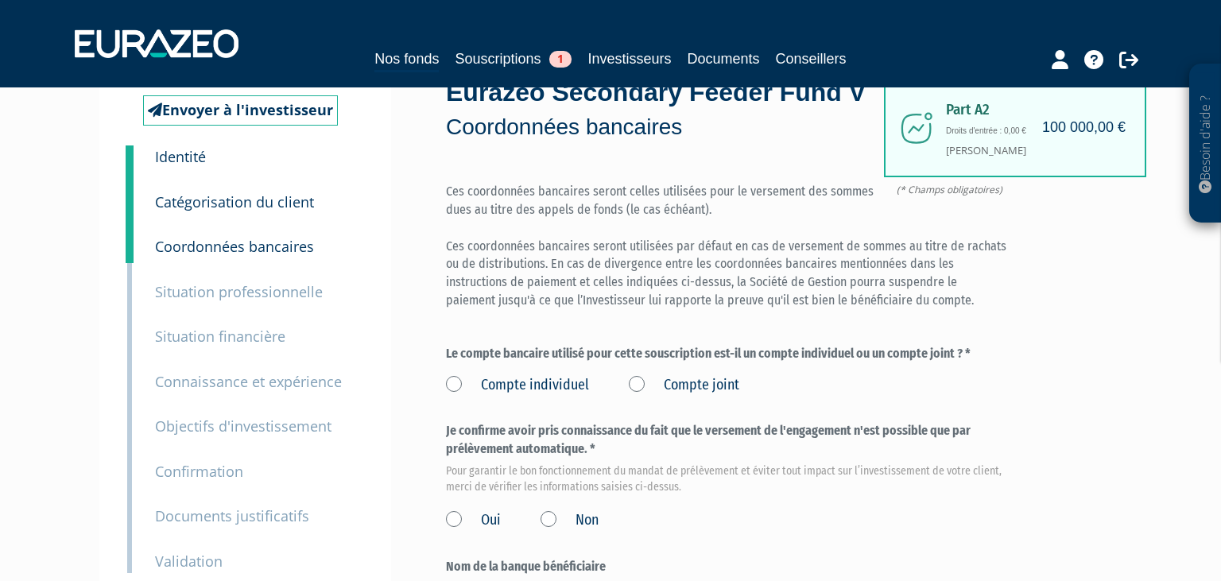
click at [453, 396] on label "Compte individuel" at bounding box center [517, 385] width 143 height 21
click at [0, 0] on individuel "Compte individuel" at bounding box center [0, 0] width 0 height 0
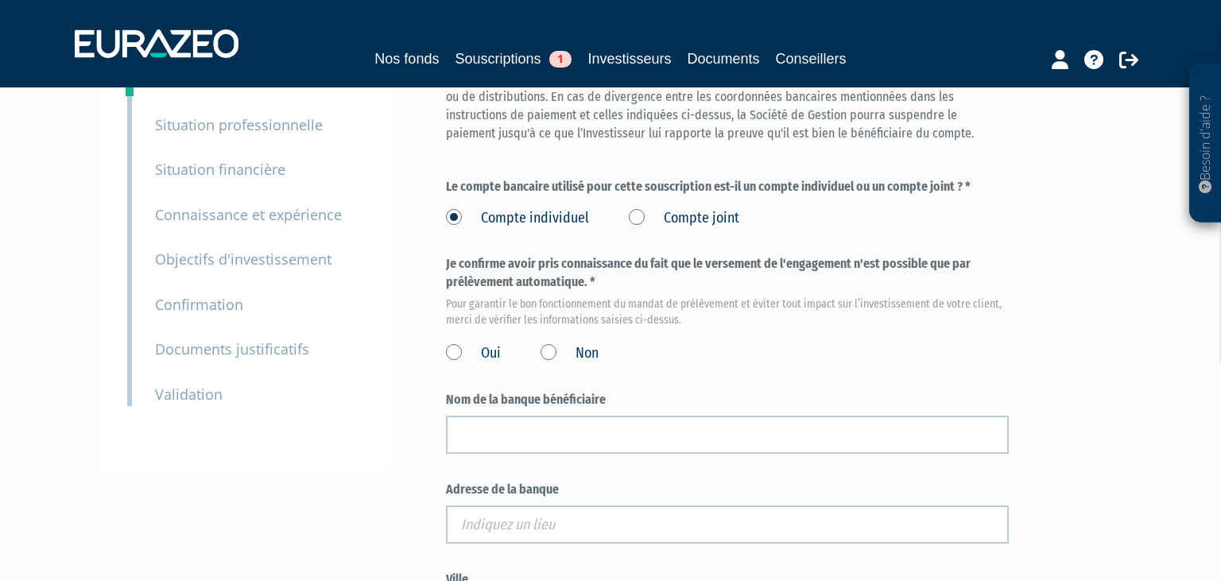
scroll to position [251, 0]
click at [458, 363] on label "Oui" at bounding box center [473, 352] width 55 height 21
click at [0, 0] on input "Oui" at bounding box center [0, 0] width 0 height 0
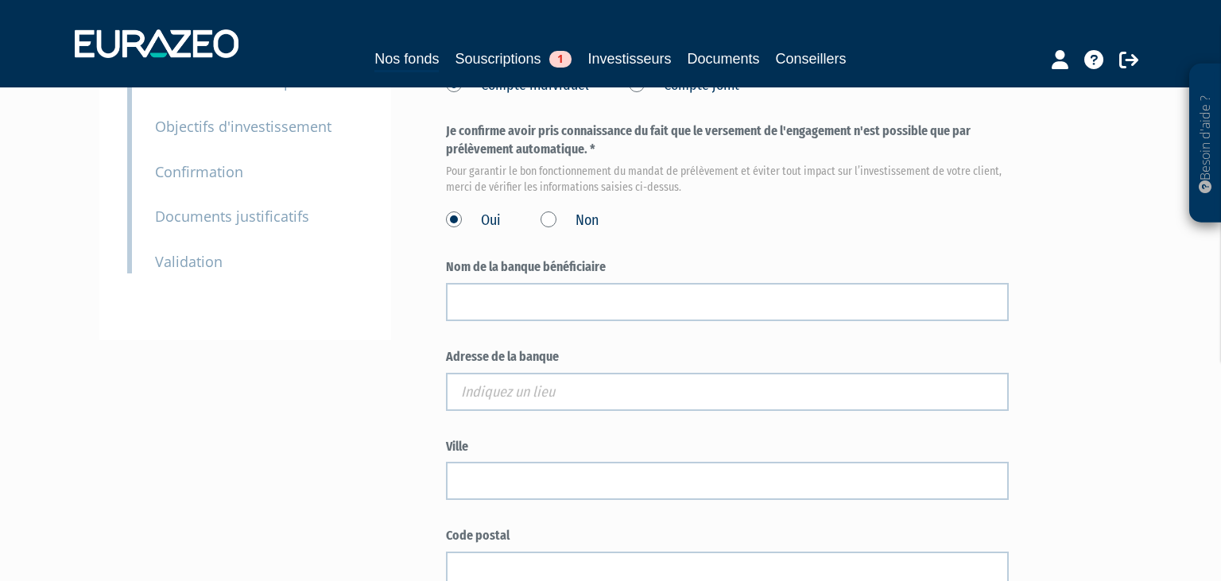
scroll to position [419, 0]
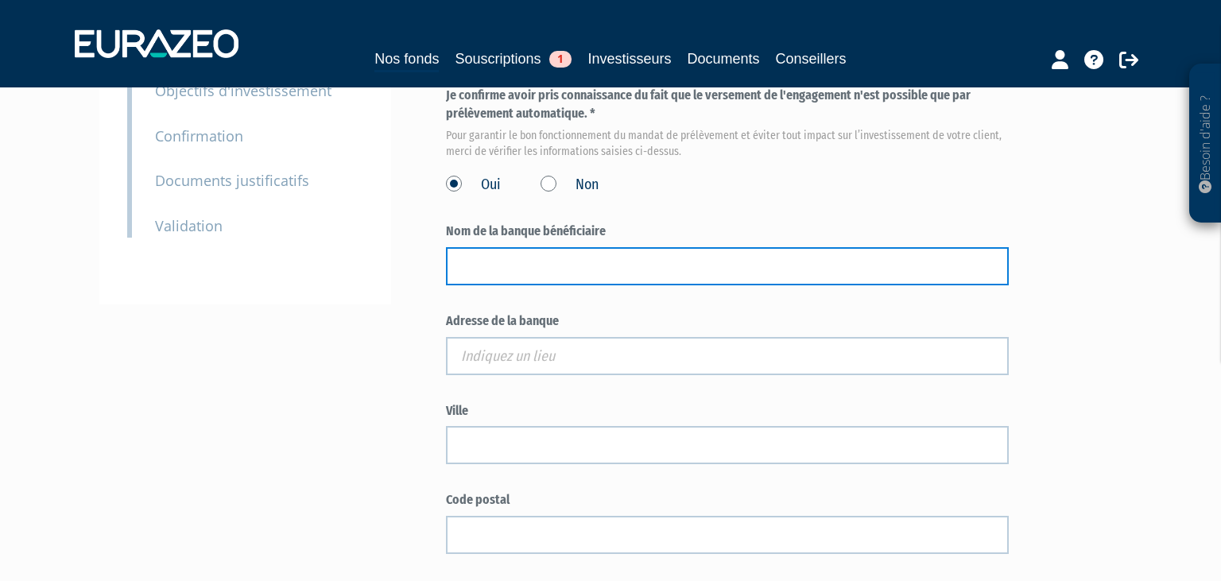
click at [574, 285] on input "text" at bounding box center [727, 266] width 563 height 38
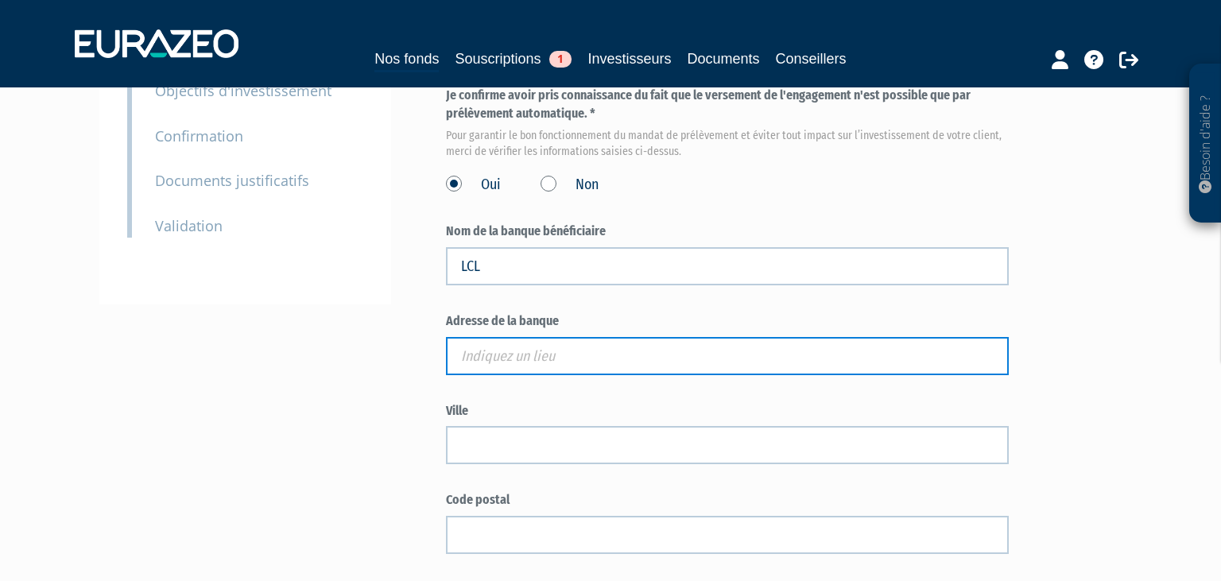
click at [591, 375] on input "text" at bounding box center [727, 356] width 563 height 38
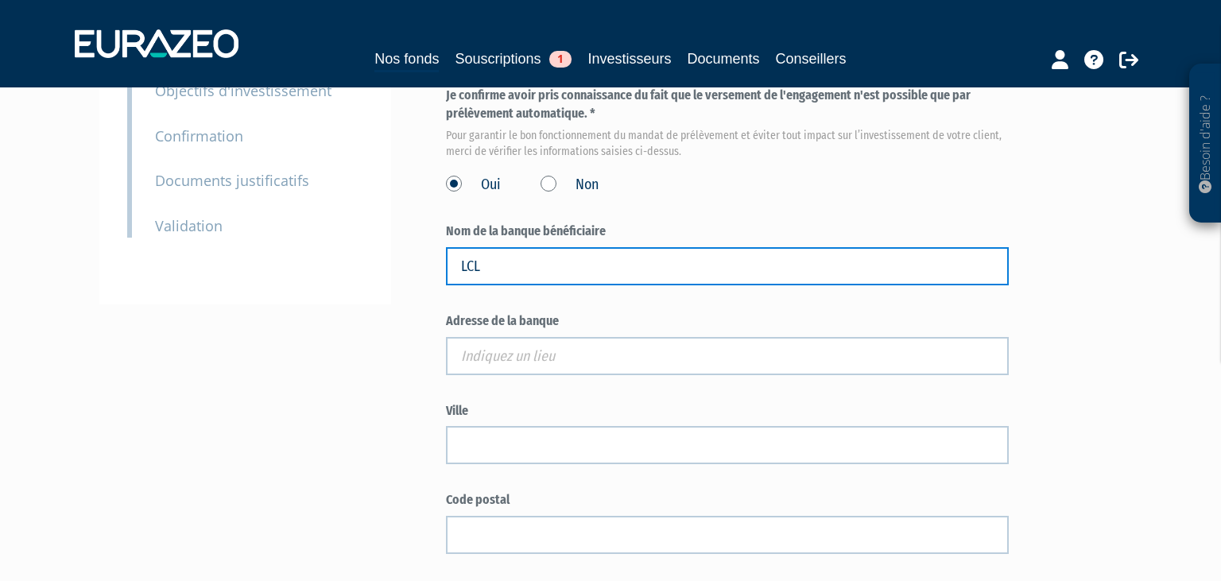
click at [512, 285] on input "LCL" at bounding box center [727, 266] width 563 height 38
paste input "PARIS OBERKAMPF ("
click at [481, 285] on input "LCLPARIS OBERKAMPF (" at bounding box center [727, 266] width 563 height 38
click at [605, 285] on input "LCL PARIS OBERKAMPF (" at bounding box center [727, 266] width 563 height 38
type input "LCL PARIS OBERKAMPF"
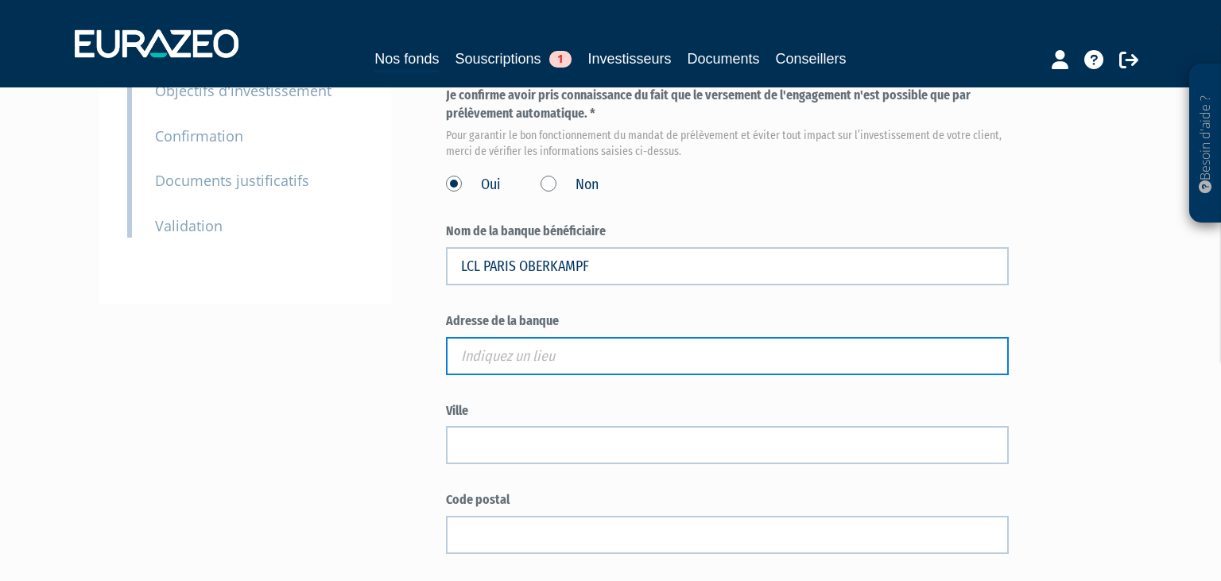
click at [541, 375] on input "text" at bounding box center [727, 356] width 563 height 38
click at [484, 375] on input "text" at bounding box center [727, 356] width 563 height 38
paste input "[STREET_ADDRESS]"
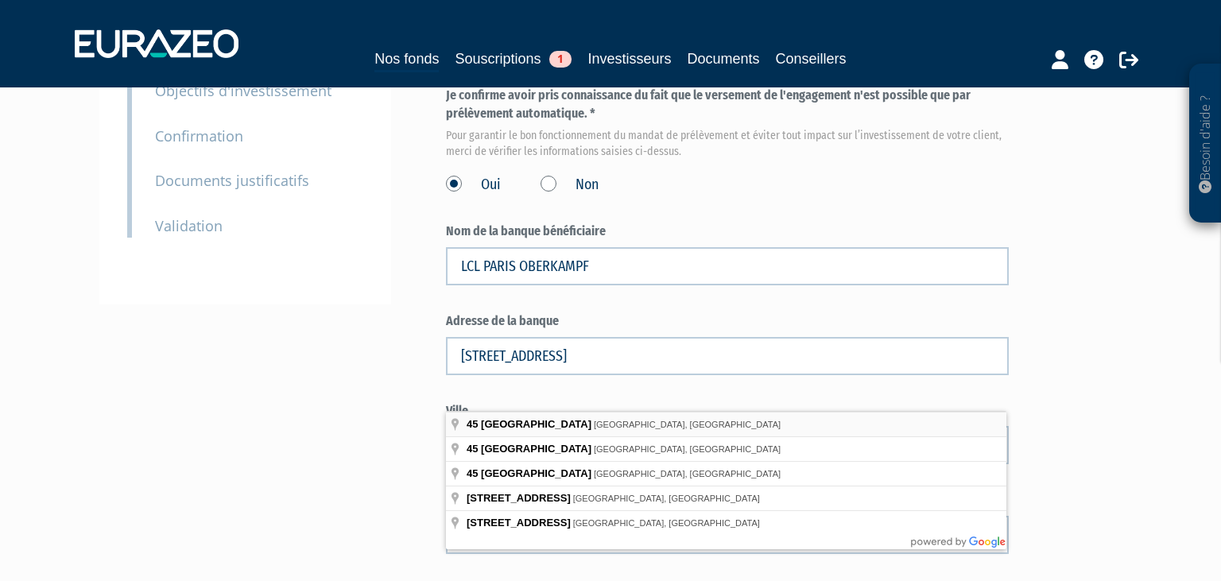
type input "[STREET_ADDRESS]"
type input "[GEOGRAPHIC_DATA]"
select select "75"
type input "75011"
type input "[STREET_ADDRESS]"
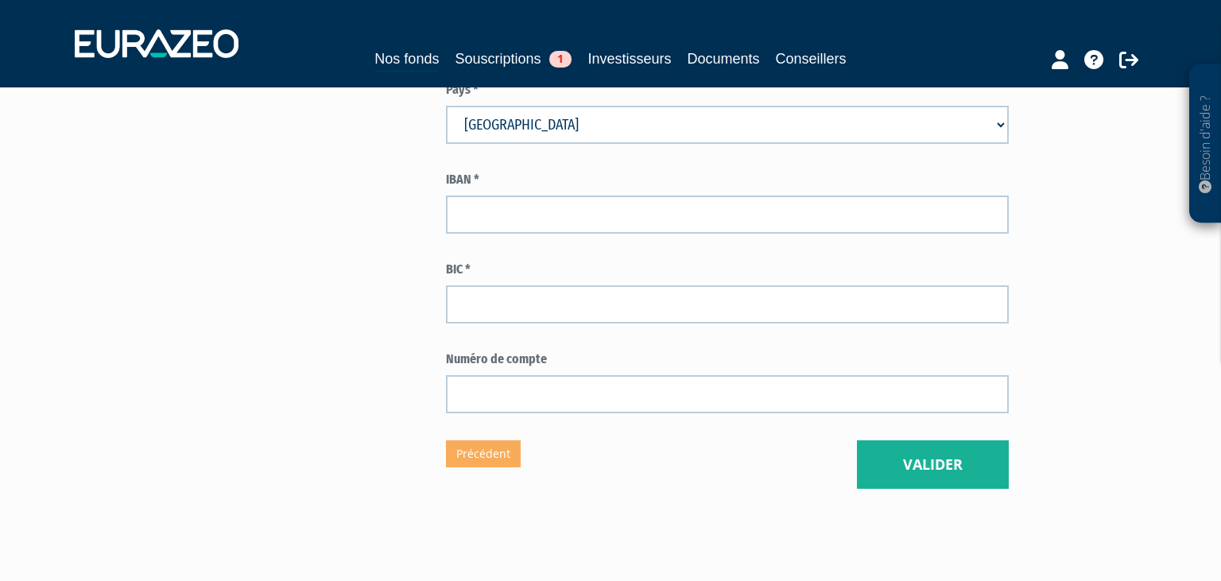
scroll to position [923, 0]
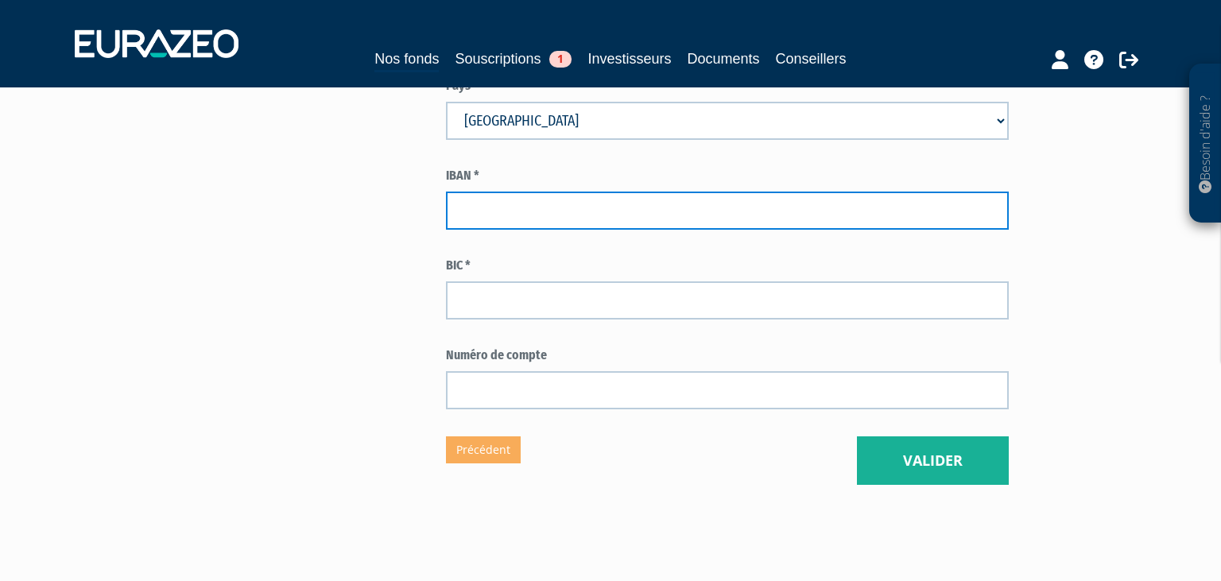
click at [471, 230] on input "text" at bounding box center [727, 210] width 563 height 38
paste input "[FINANCIAL_ID]"
type input "[FINANCIAL_ID]"
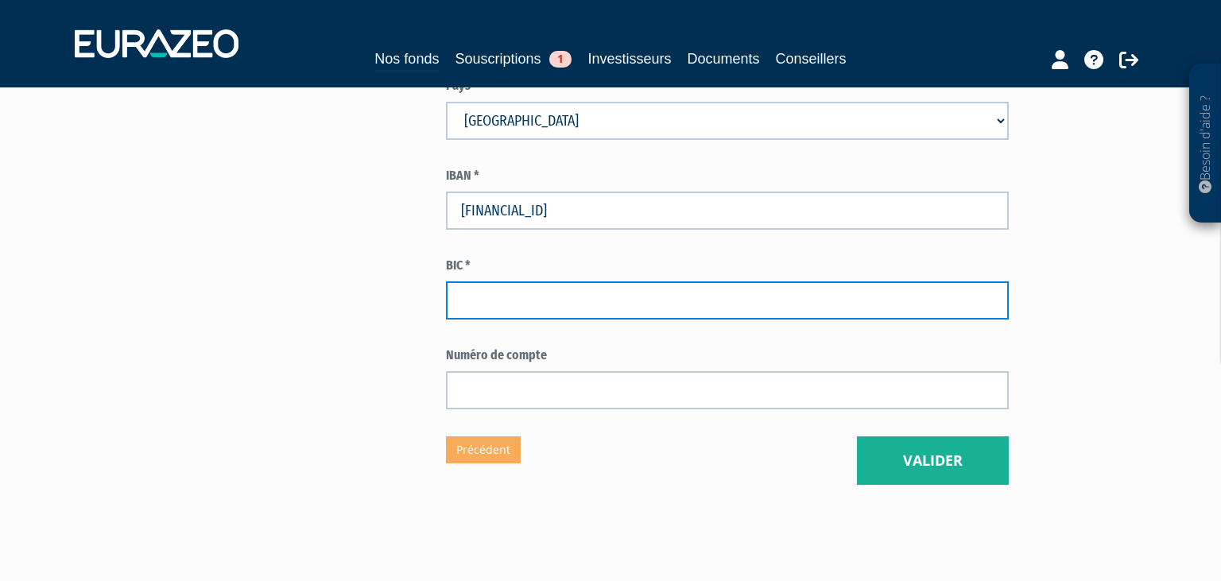
click at [482, 319] on input "text" at bounding box center [727, 300] width 563 height 38
paste input "[SWIFT_CODE]"
type input "[SWIFT_CODE]"
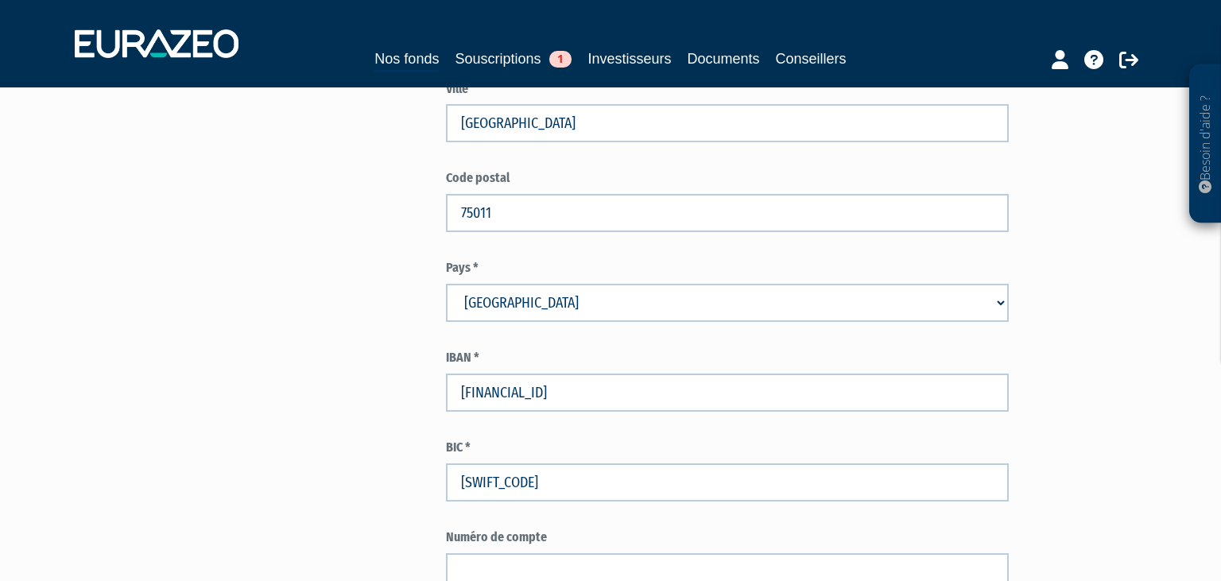
scroll to position [838, 0]
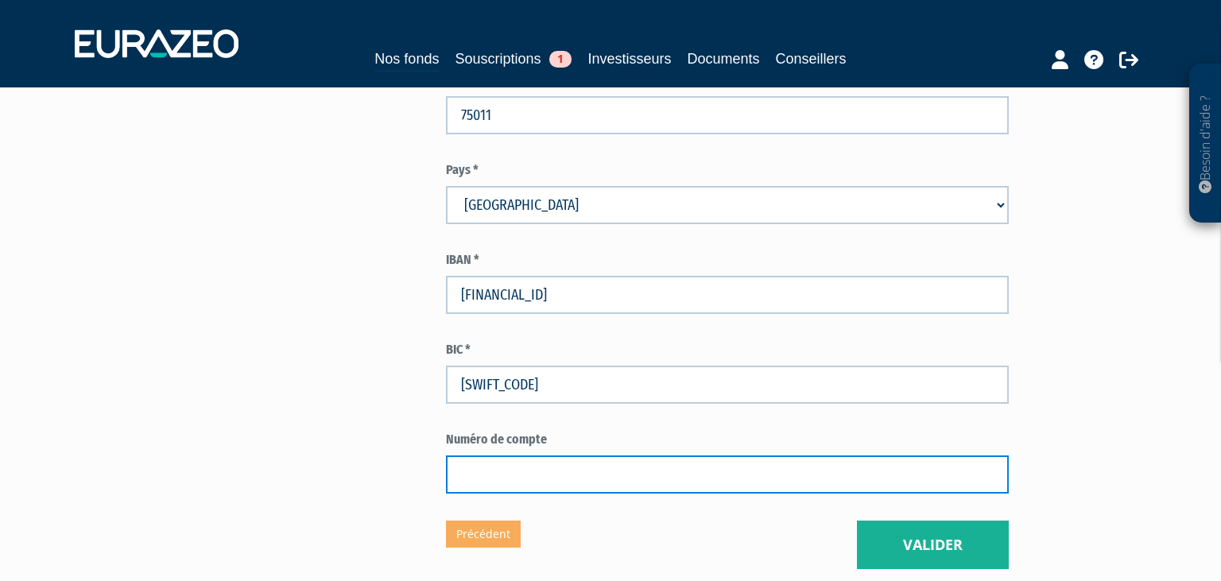
click at [492, 493] on input "text" at bounding box center [727, 474] width 563 height 38
paste input "0000691164A"
type input "0000691164A"
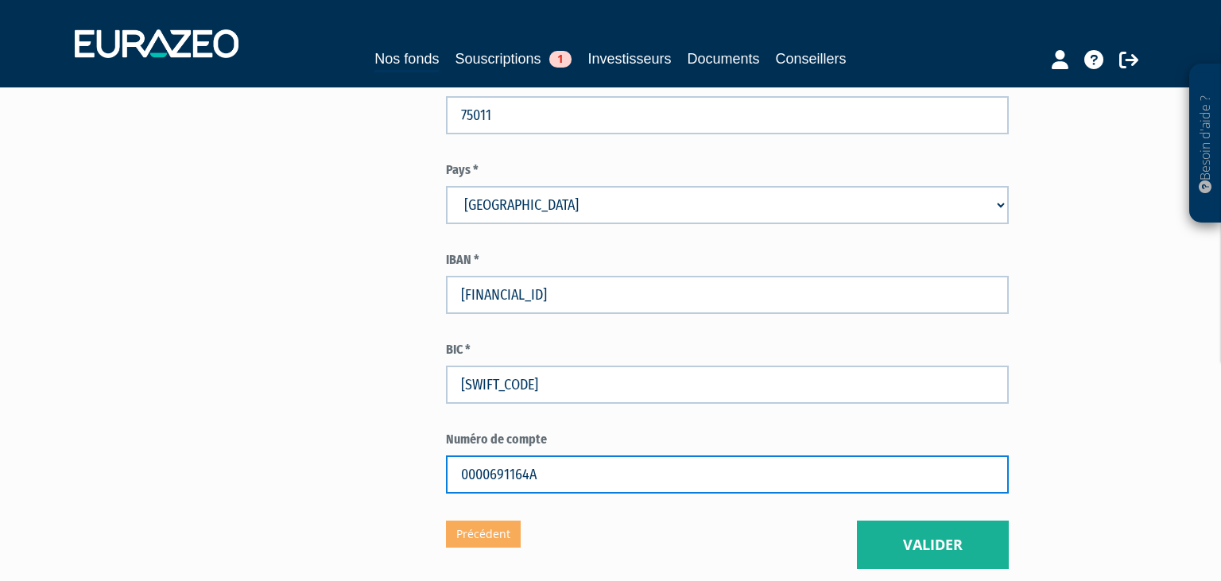
drag, startPoint x: 547, startPoint y: 513, endPoint x: 401, endPoint y: 530, distance: 147.2
click at [446, 493] on input "0000691164A" at bounding box center [727, 474] width 563 height 38
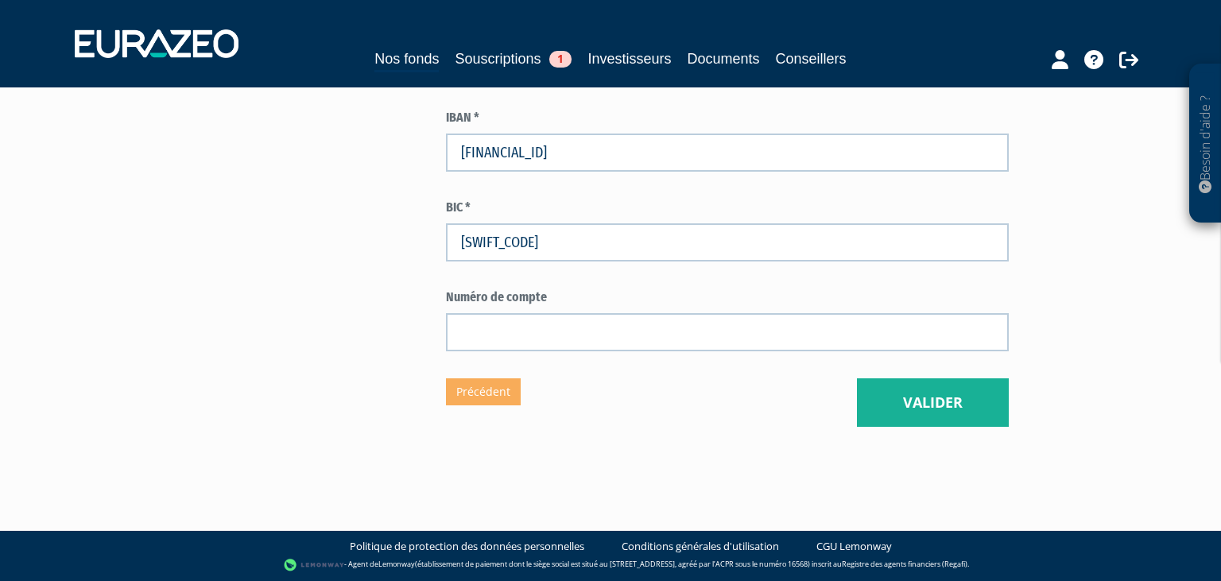
scroll to position [1017, 0]
click at [925, 386] on button "Valider" at bounding box center [933, 402] width 152 height 49
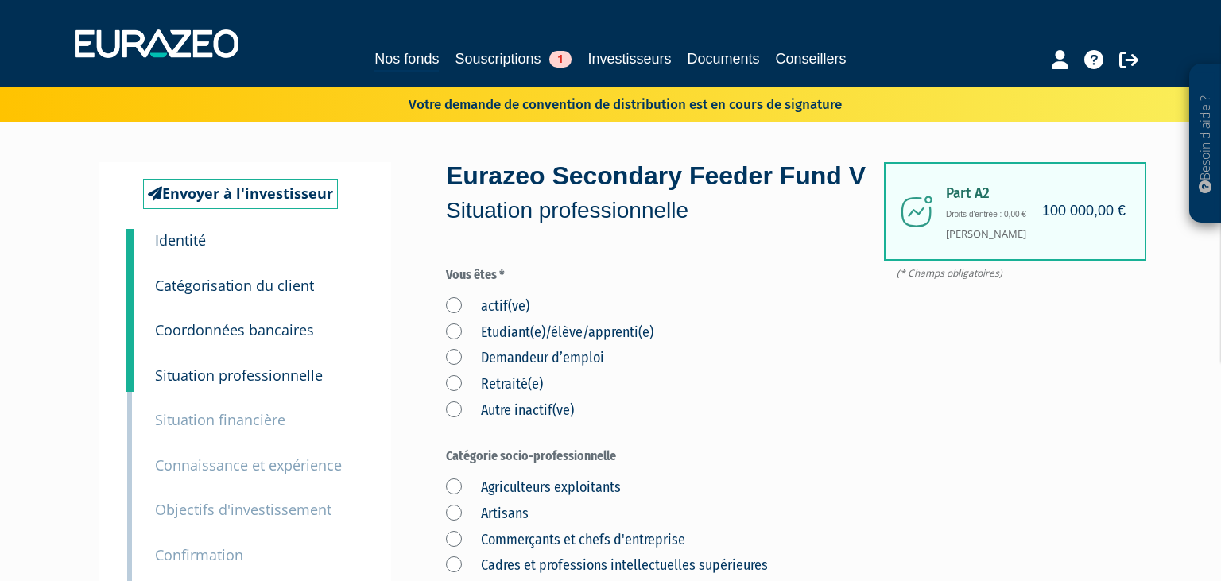
click at [458, 317] on label "actif(ve)" at bounding box center [487, 306] width 83 height 21
click at [0, 0] on input "actif(ve)" at bounding box center [0, 0] width 0 height 0
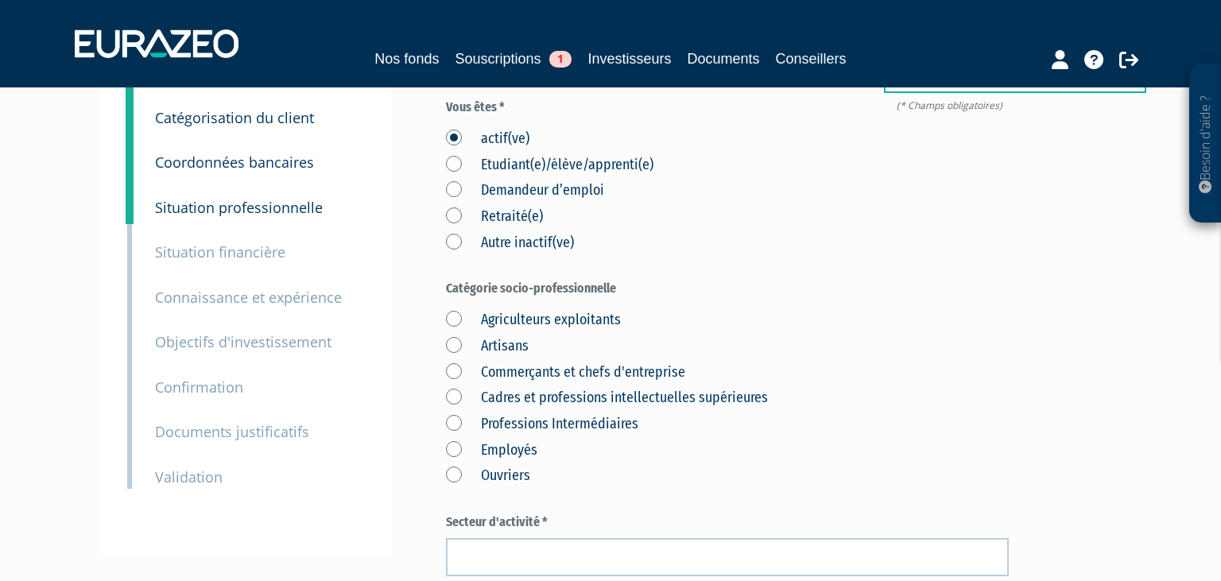
scroll to position [251, 0]
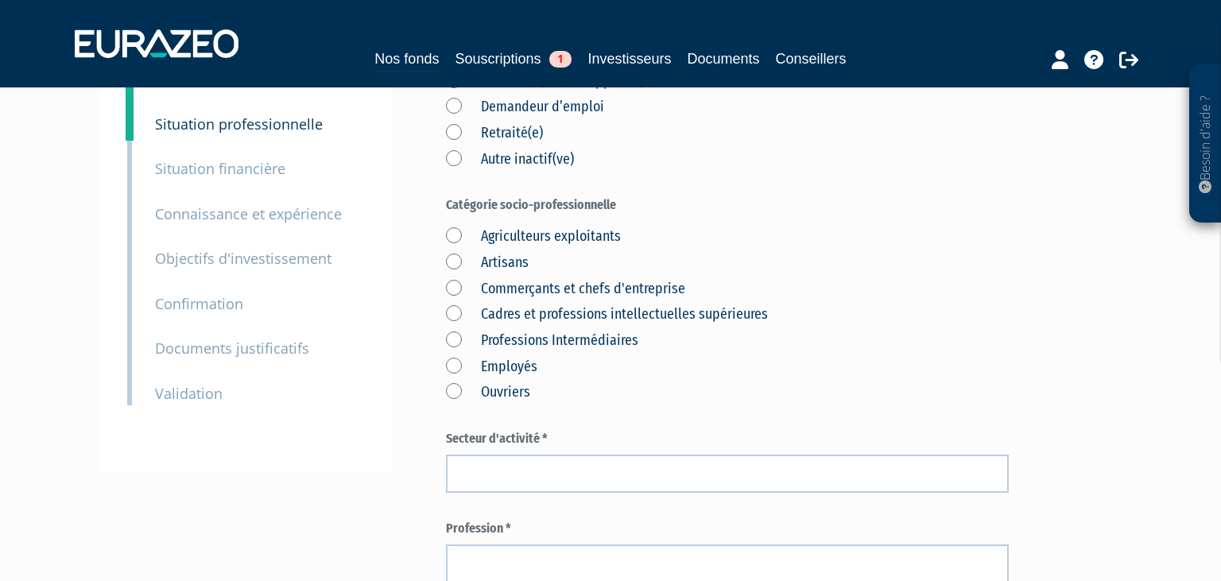
click at [449, 144] on label "Retraité(e)" at bounding box center [494, 133] width 97 height 21
click at [0, 0] on input "Retraité(e)" at bounding box center [0, 0] width 0 height 0
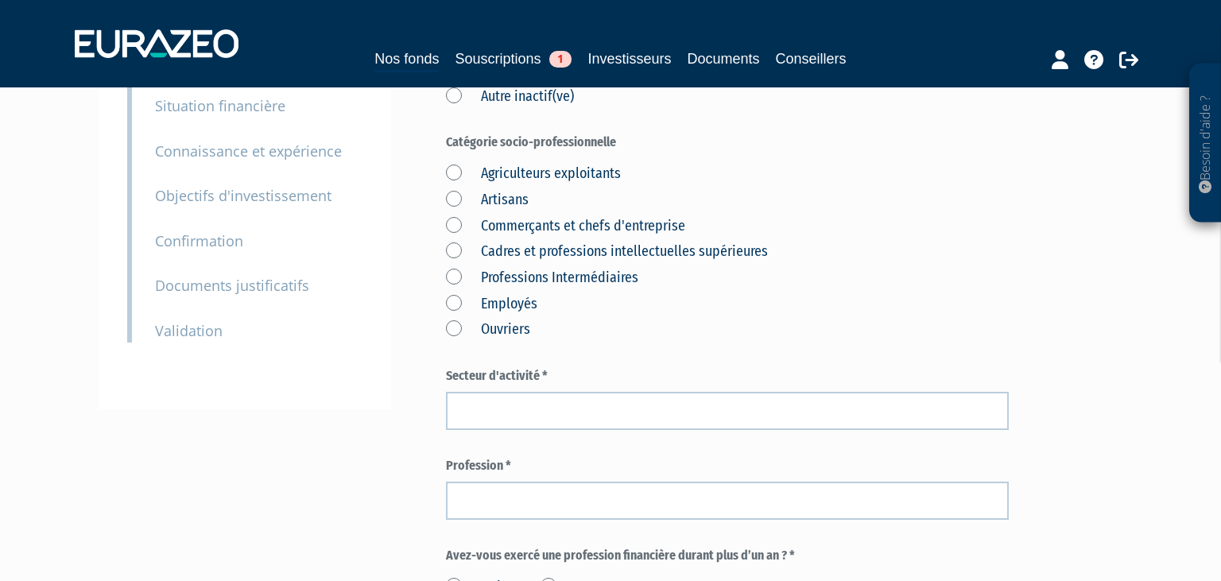
scroll to position [420, 0]
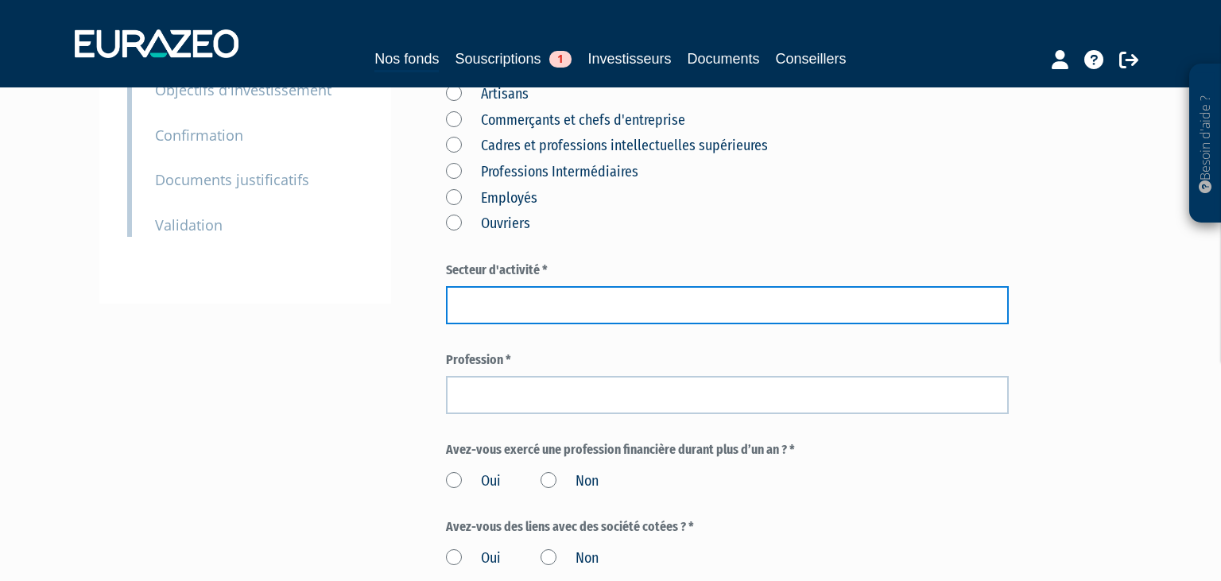
click at [577, 324] on input "text" at bounding box center [727, 305] width 563 height 38
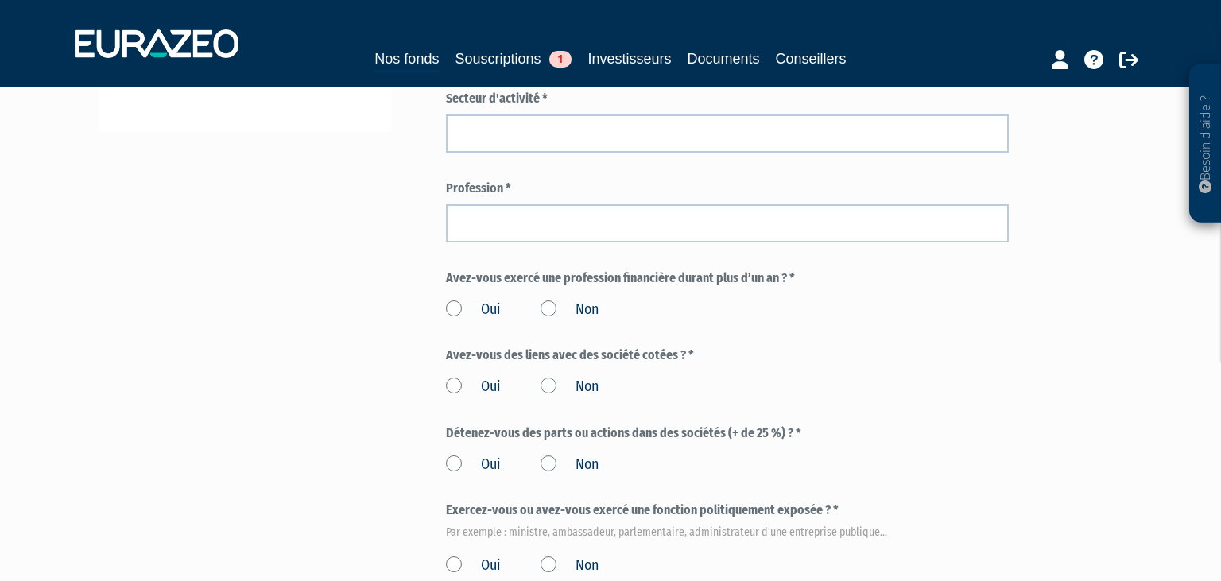
scroll to position [671, 0]
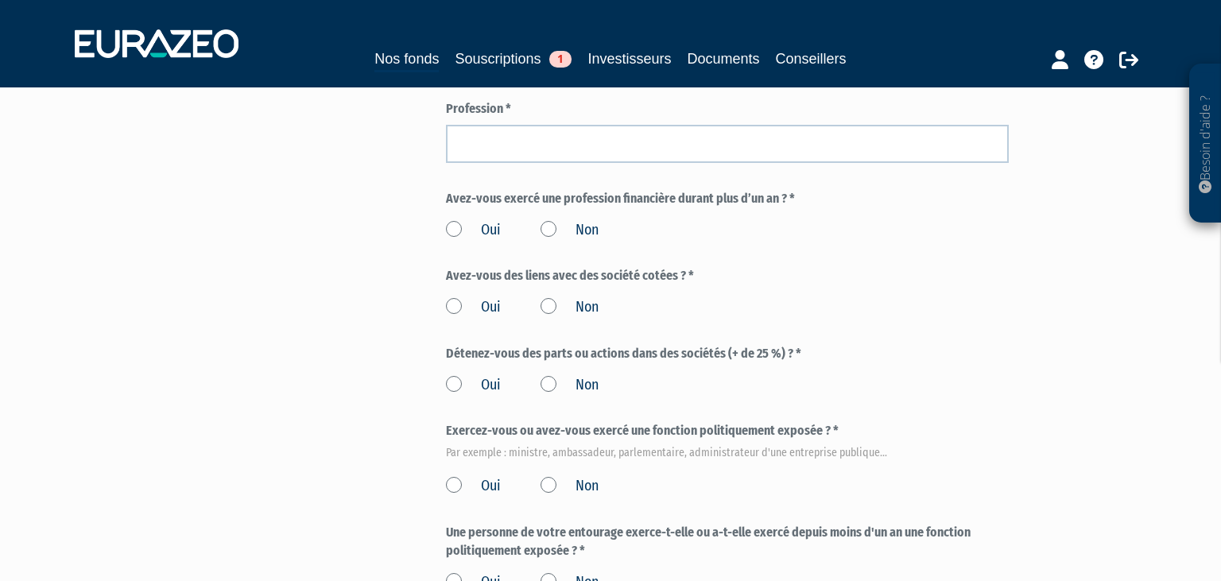
click at [551, 241] on label "Non" at bounding box center [569, 230] width 58 height 21
click at [0, 0] on input "Non" at bounding box center [0, 0] width 0 height 0
click at [555, 318] on label "Non" at bounding box center [569, 307] width 58 height 21
click at [0, 0] on input "Non" at bounding box center [0, 0] width 0 height 0
click at [551, 396] on label "Non" at bounding box center [569, 385] width 58 height 21
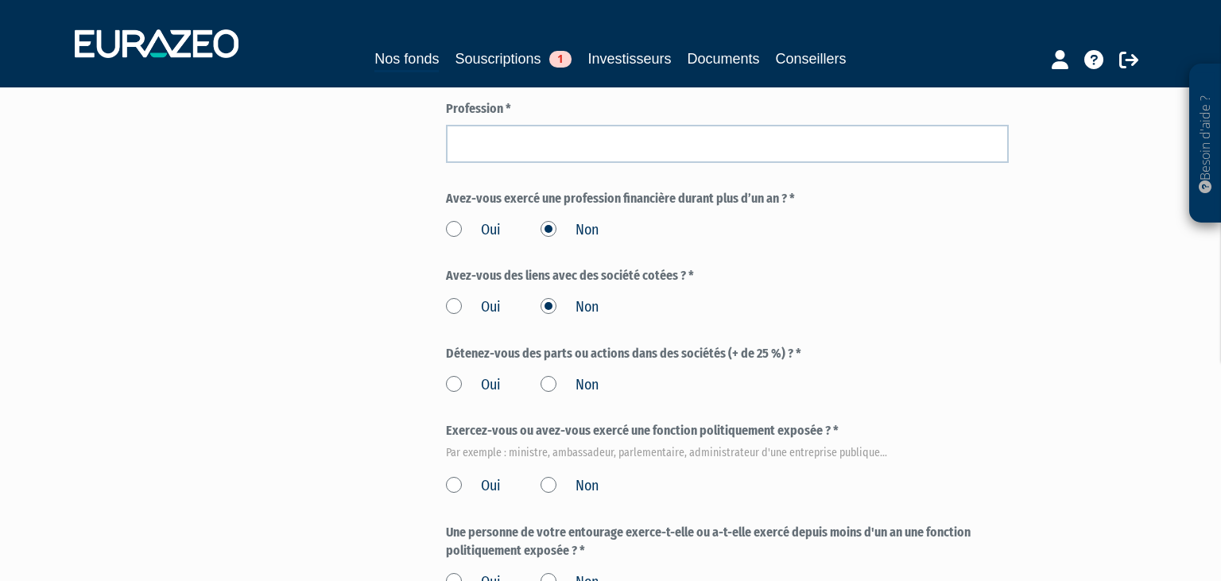
click at [0, 0] on input "Non" at bounding box center [0, 0] width 0 height 0
click at [545, 497] on label "Non" at bounding box center [569, 486] width 58 height 21
click at [0, 0] on input "Non" at bounding box center [0, 0] width 0 height 0
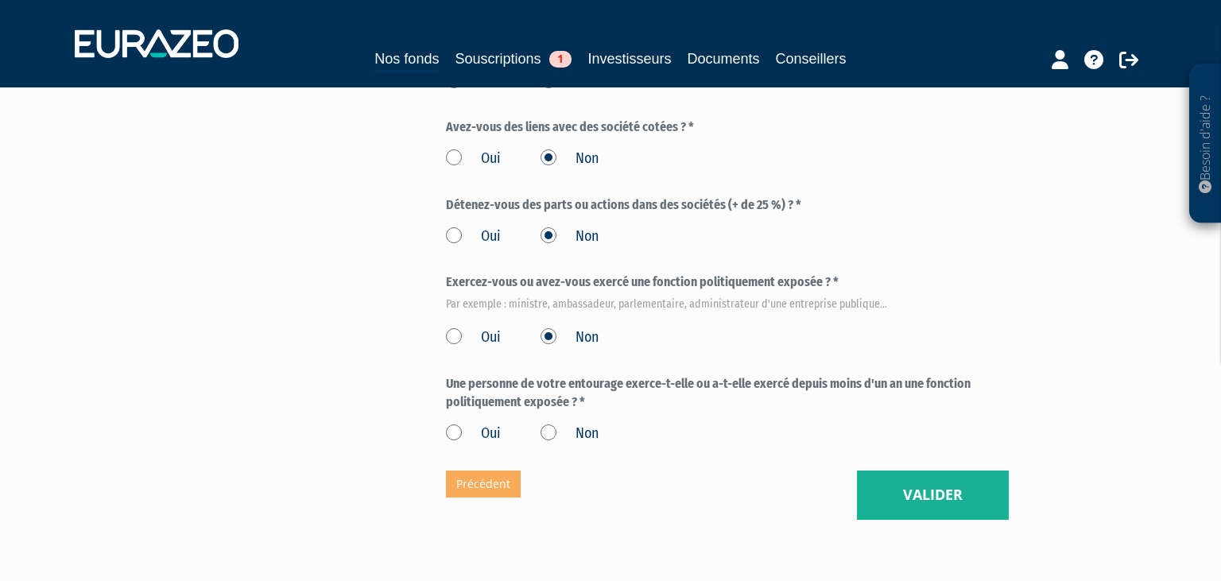
scroll to position [923, 0]
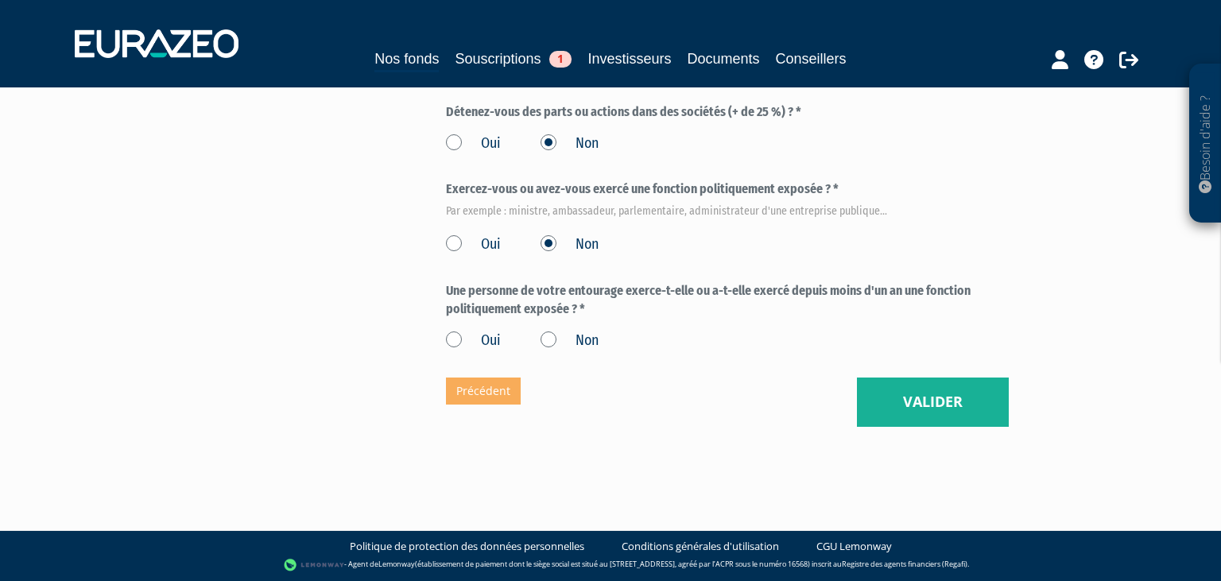
click at [555, 351] on label "Non" at bounding box center [569, 341] width 58 height 21
click at [0, 0] on input "Non" at bounding box center [0, 0] width 0 height 0
click at [906, 404] on button "Valider" at bounding box center [933, 401] width 152 height 49
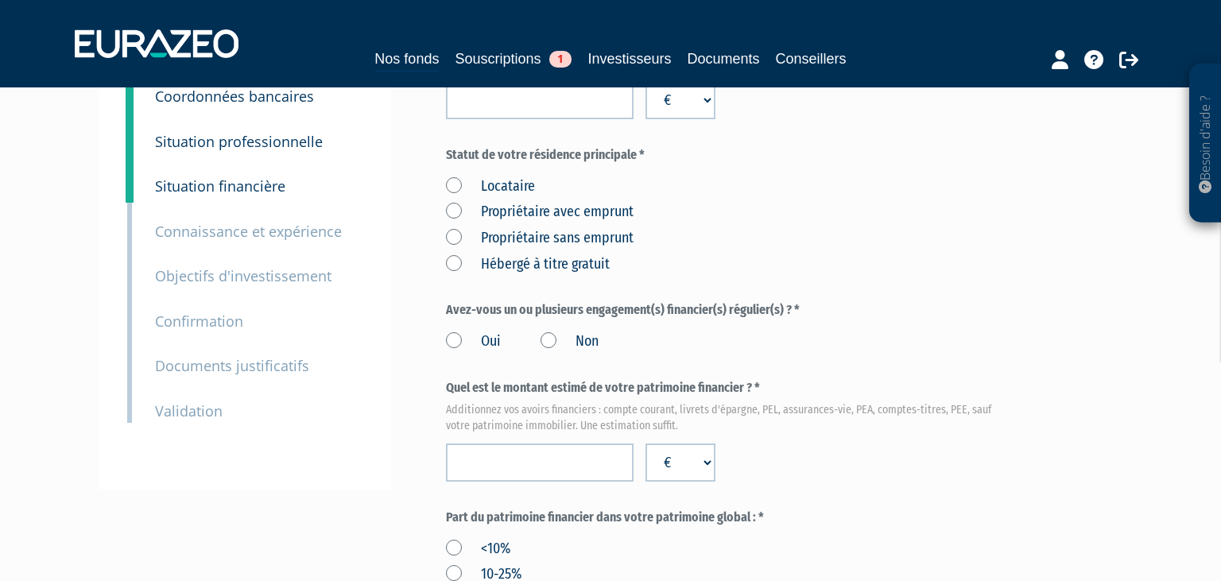
scroll to position [168, 0]
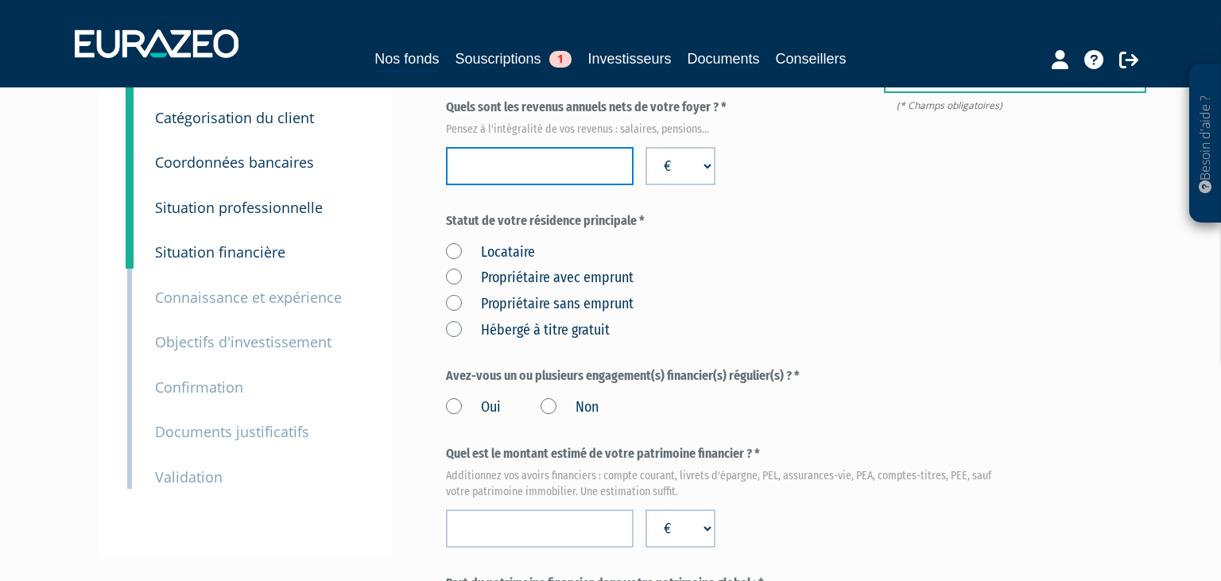
click at [563, 185] on input "number" at bounding box center [540, 166] width 188 height 38
click at [731, 284] on div "Locataire Propriétaire avec emprunt Propriétaire sans emprunt Hébergé à titre g…" at bounding box center [727, 289] width 563 height 104
click at [453, 315] on label "Propriétaire sans emprunt" at bounding box center [540, 304] width 188 height 21
click at [0, 0] on emprunt "Propriétaire sans emprunt" at bounding box center [0, 0] width 0 height 0
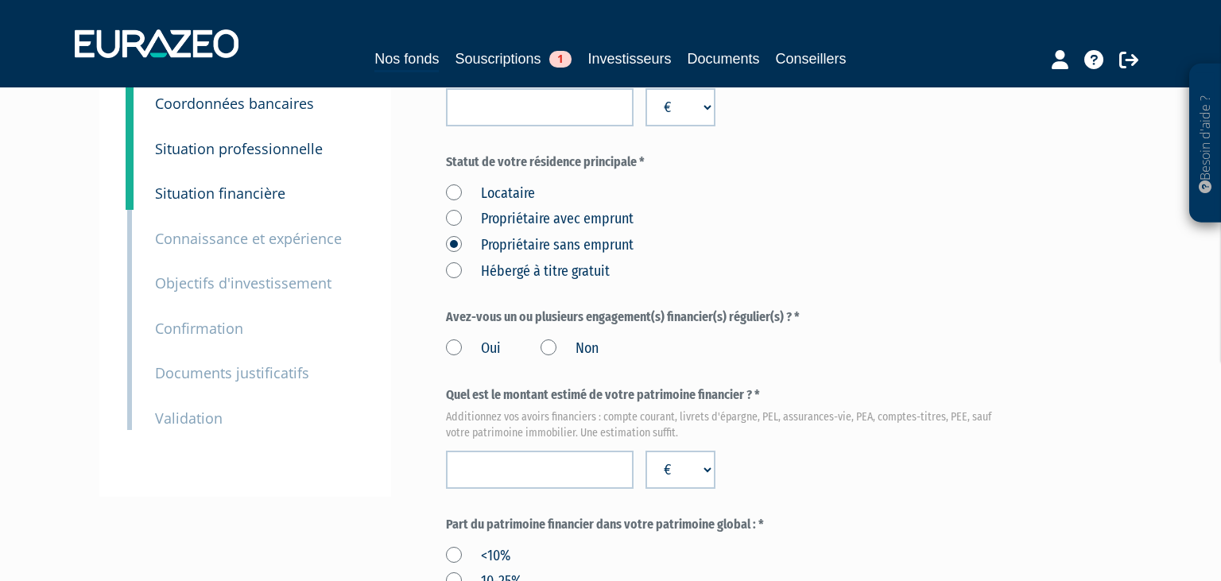
scroll to position [251, 0]
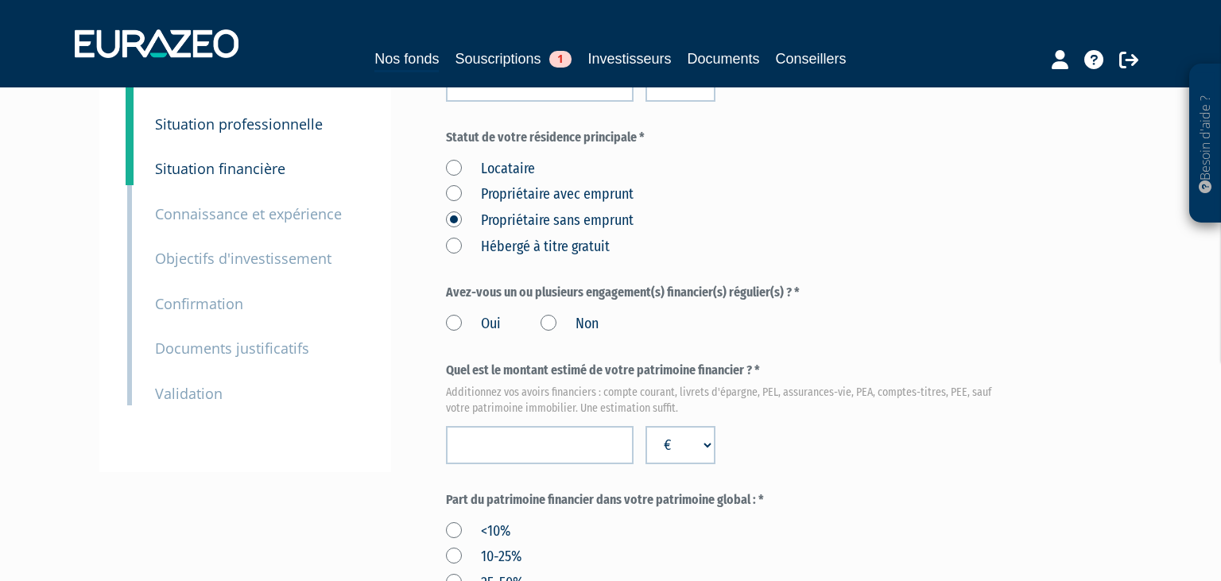
click at [452, 335] on label "Oui" at bounding box center [473, 324] width 55 height 21
click at [0, 0] on input "Oui" at bounding box center [0, 0] width 0 height 0
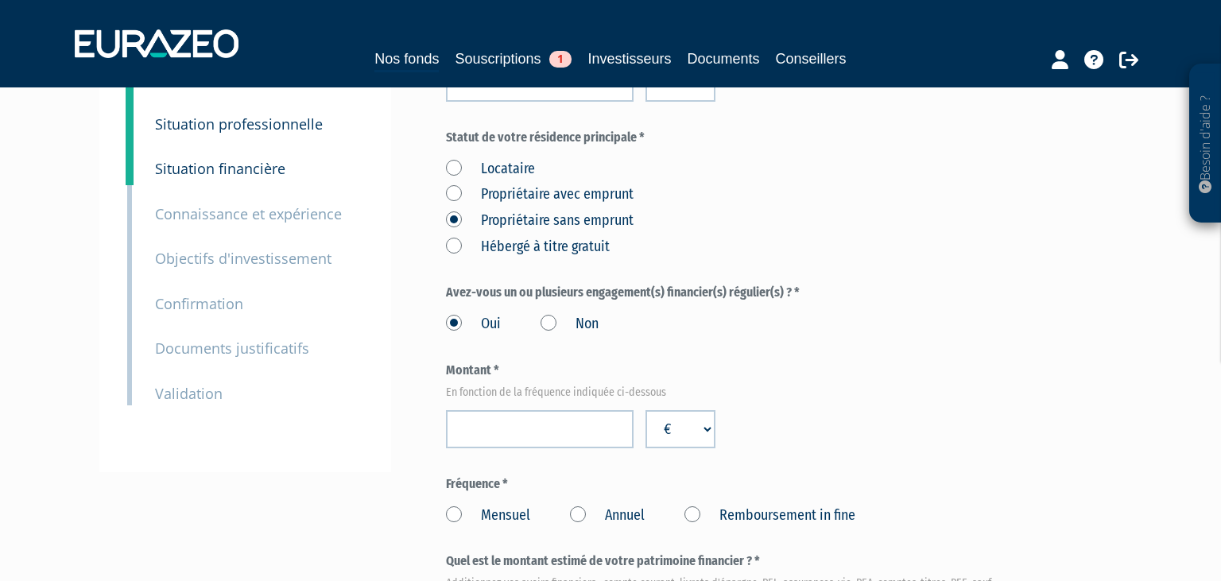
click at [544, 335] on label "Non" at bounding box center [569, 324] width 58 height 21
click at [0, 0] on input "Non" at bounding box center [0, 0] width 0 height 0
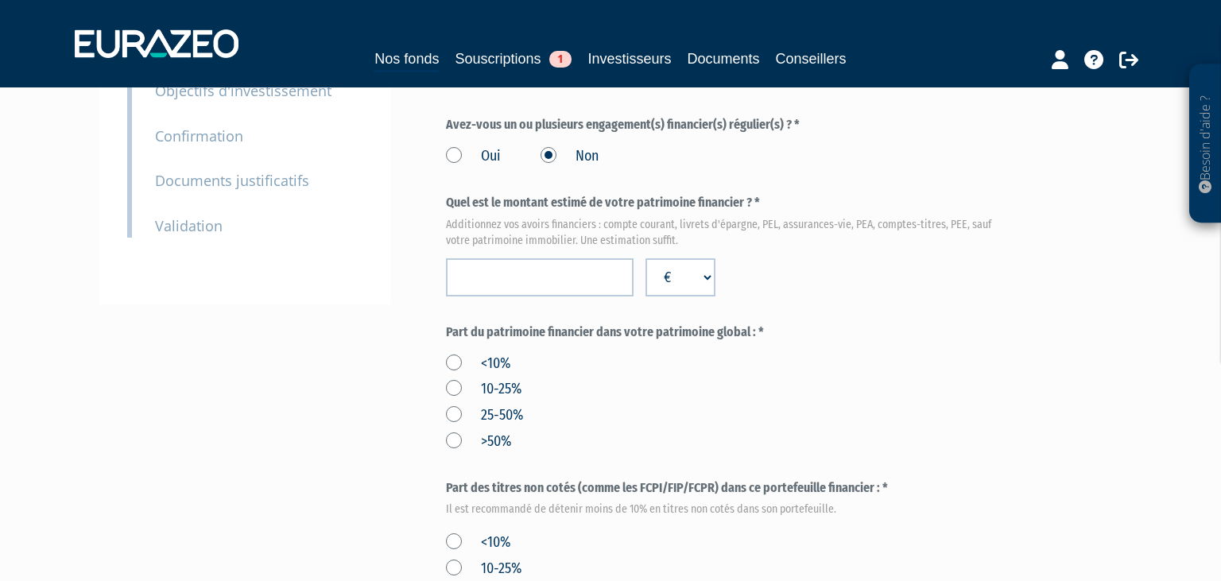
scroll to position [420, 0]
click at [551, 333] on form "(* Champs obligatoires) Quels sont les revenus annuels nets de votre foyer ? * …" at bounding box center [727, 427] width 563 height 1161
click at [560, 296] on input "number" at bounding box center [540, 276] width 188 height 38
click at [468, 296] on input "6500000" at bounding box center [540, 276] width 188 height 38
click at [488, 296] on input "6500000" at bounding box center [540, 276] width 188 height 38
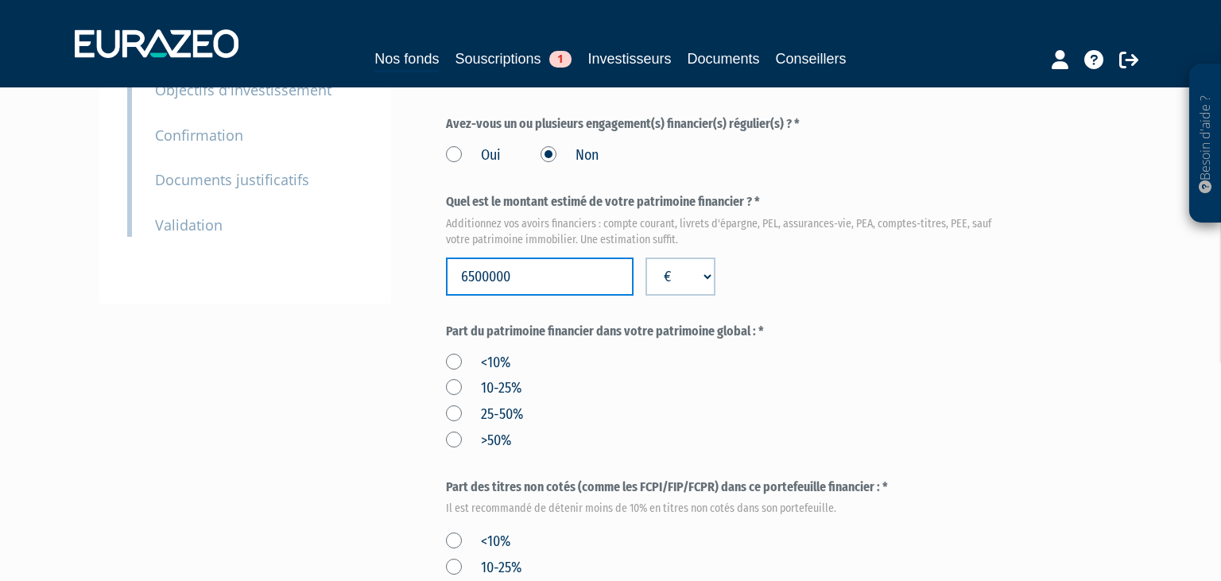
type input "6500000"
click at [536, 340] on form "(* Champs obligatoires) Quels sont les revenus annuels nets de votre foyer ? * …" at bounding box center [727, 427] width 563 height 1161
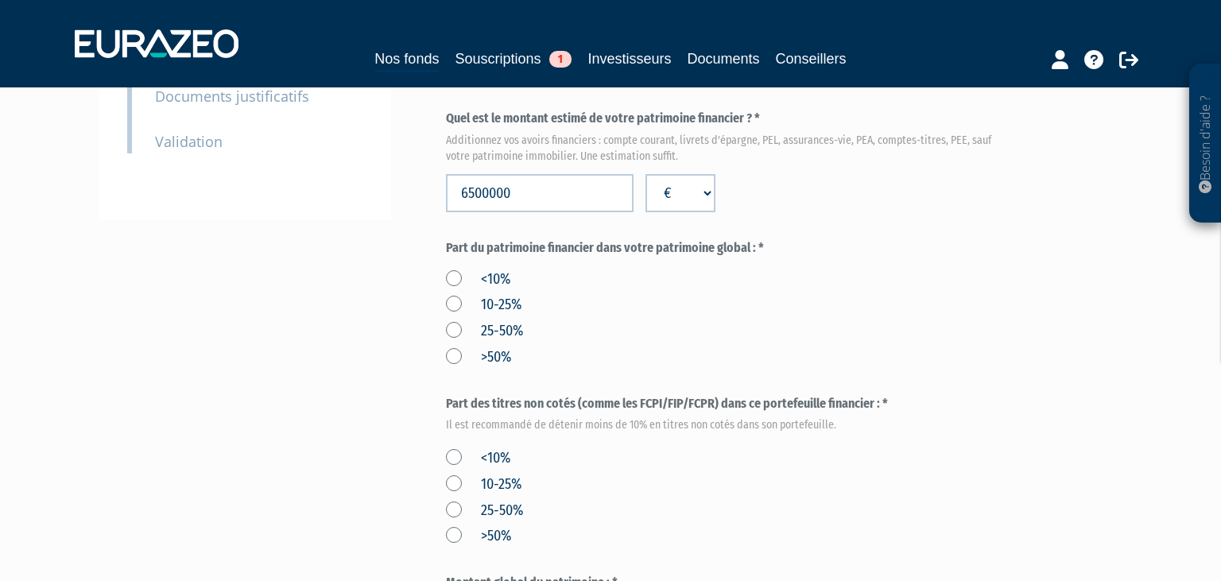
click at [453, 368] on label ">50%" at bounding box center [478, 357] width 65 height 21
click at [0, 0] on input ">50%" at bounding box center [0, 0] width 0 height 0
click at [561, 368] on div "<10% 10-25% 25-50% >50%" at bounding box center [727, 316] width 563 height 104
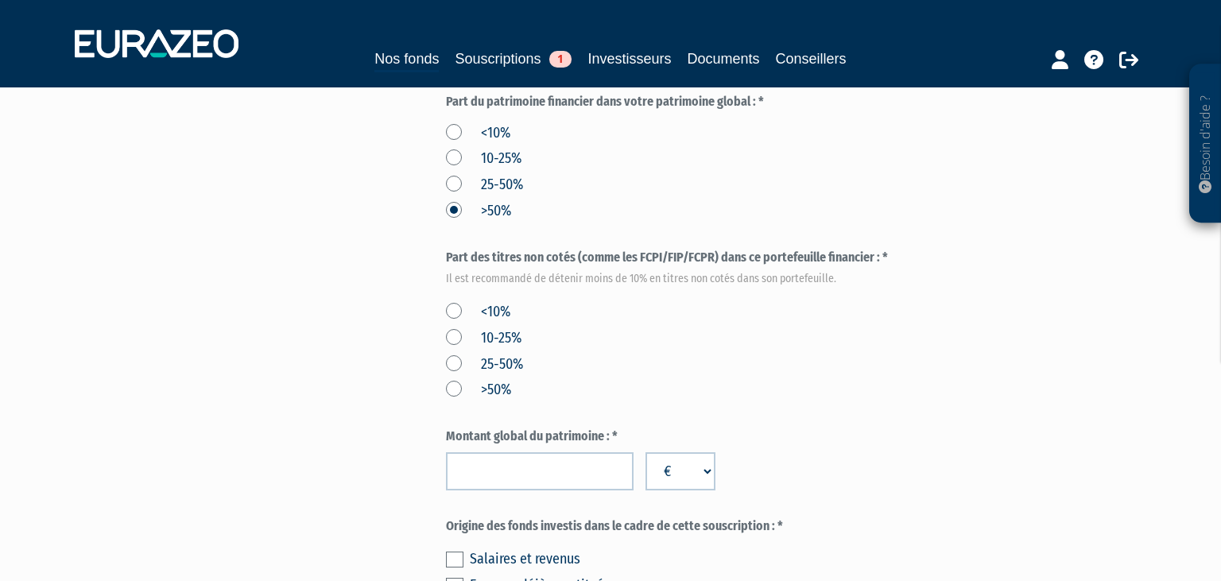
scroll to position [671, 0]
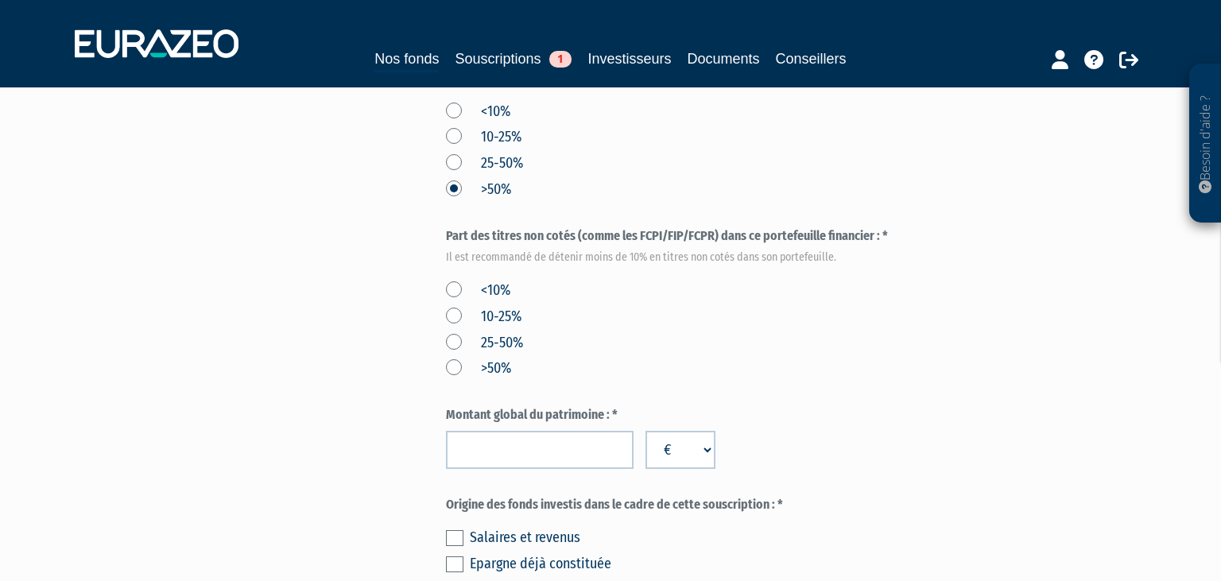
click at [452, 301] on label "<10%" at bounding box center [478, 290] width 64 height 21
click at [0, 0] on input "<10%" at bounding box center [0, 0] width 0 height 0
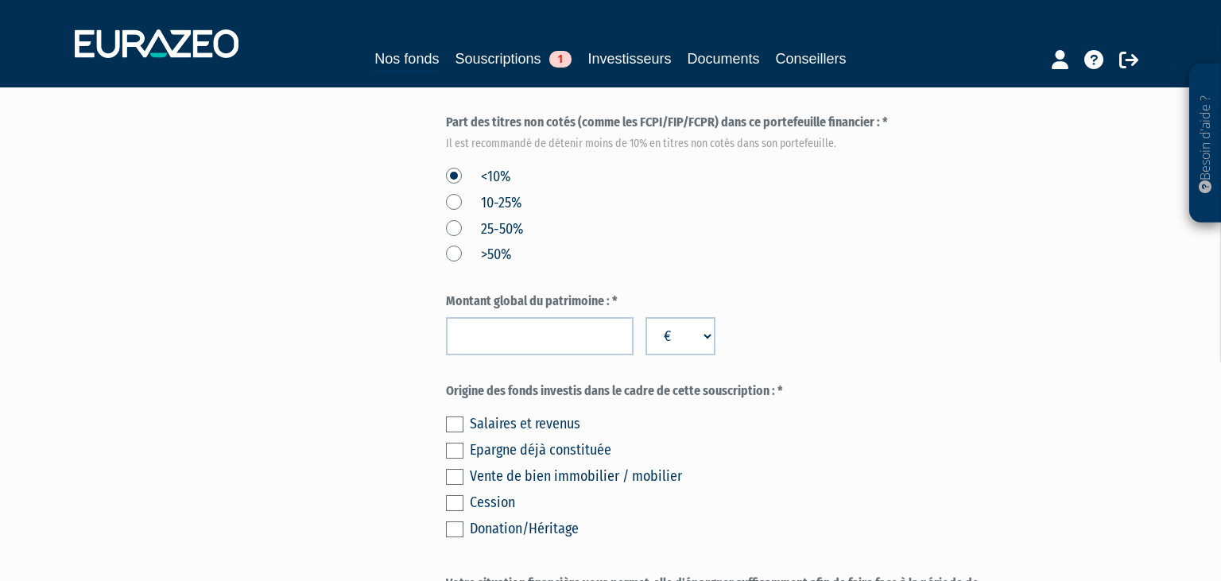
scroll to position [839, 0]
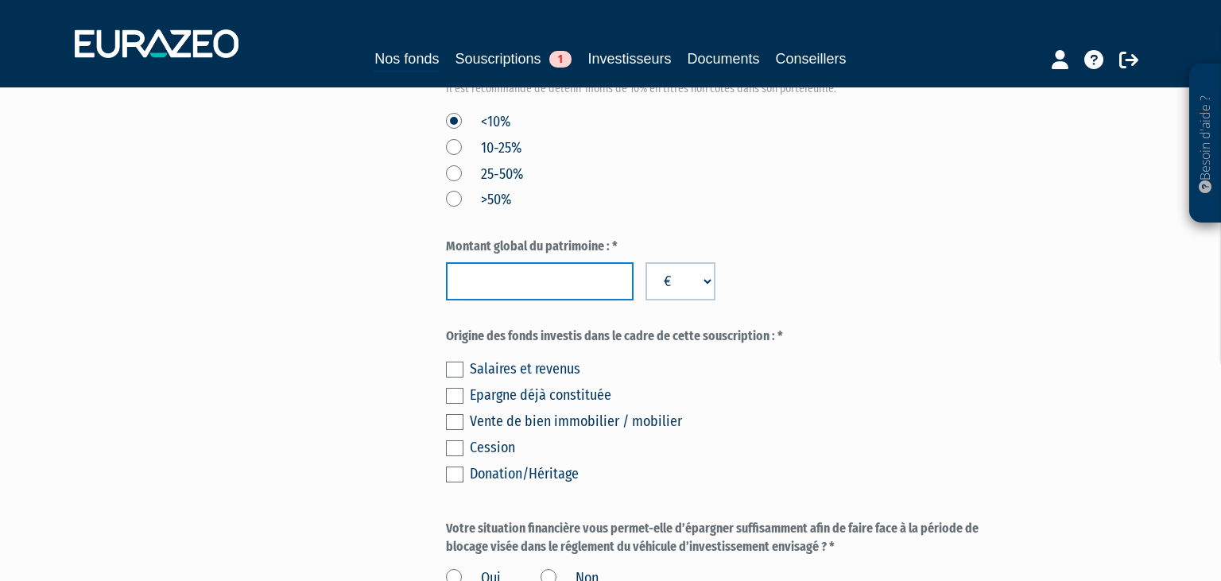
click at [536, 300] on input "number" at bounding box center [540, 281] width 188 height 38
type input "6500000"
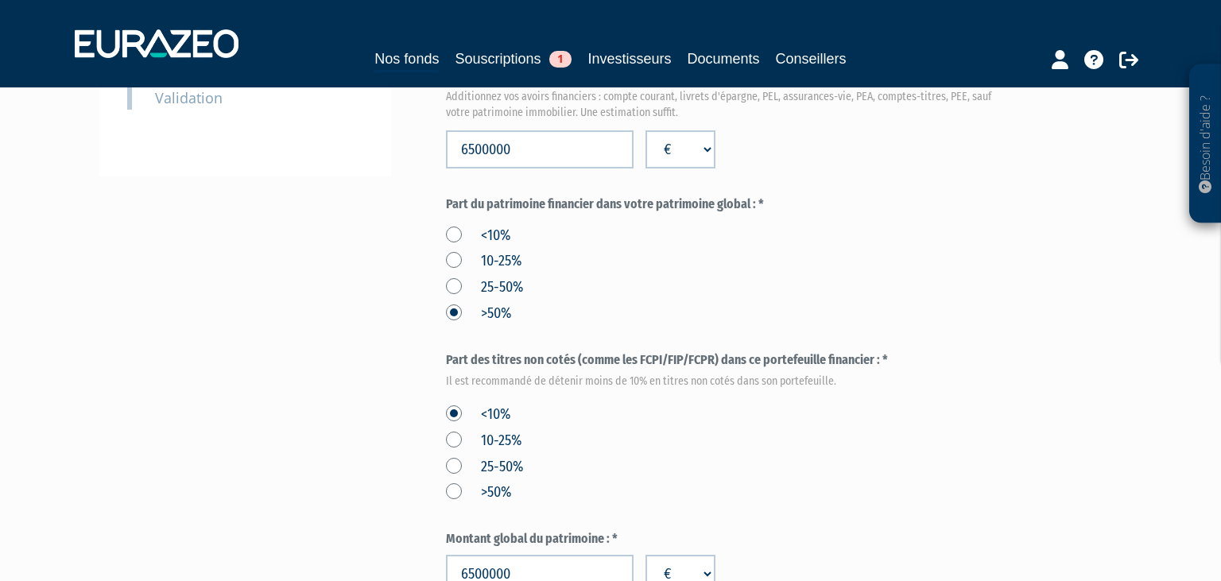
scroll to position [503, 0]
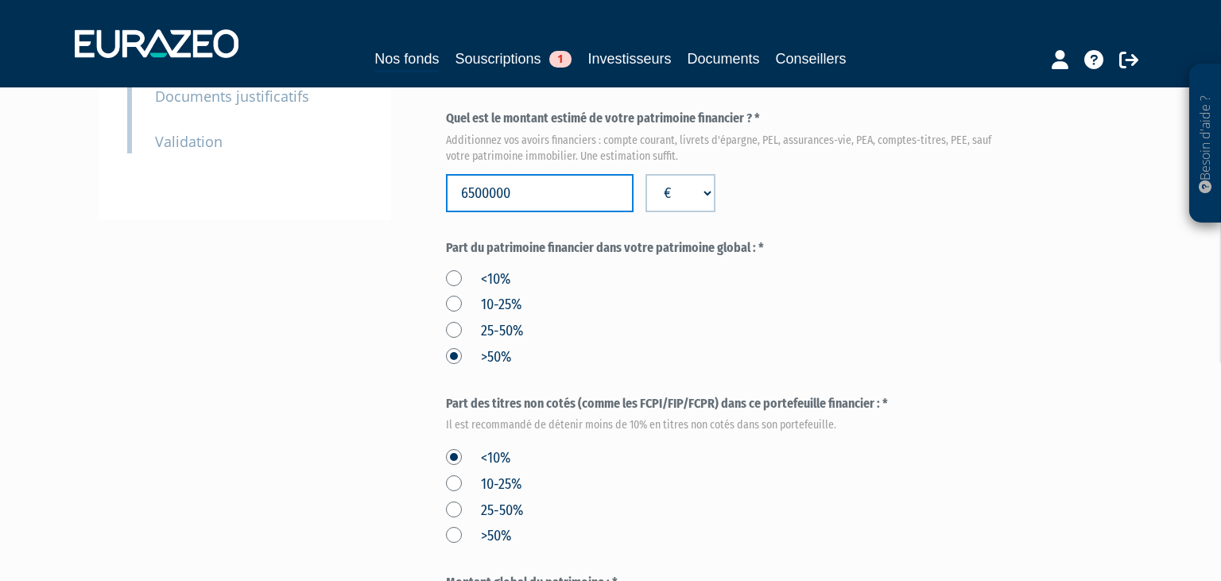
drag, startPoint x: 524, startPoint y: 237, endPoint x: 399, endPoint y: 235, distance: 124.8
click at [446, 212] on input "6500000" at bounding box center [540, 193] width 188 height 38
paste input "number"
click at [599, 275] on form "(* Champs obligatoires) Quels sont les revenus annuels nets de votre foyer ? * …" at bounding box center [727, 343] width 563 height 1161
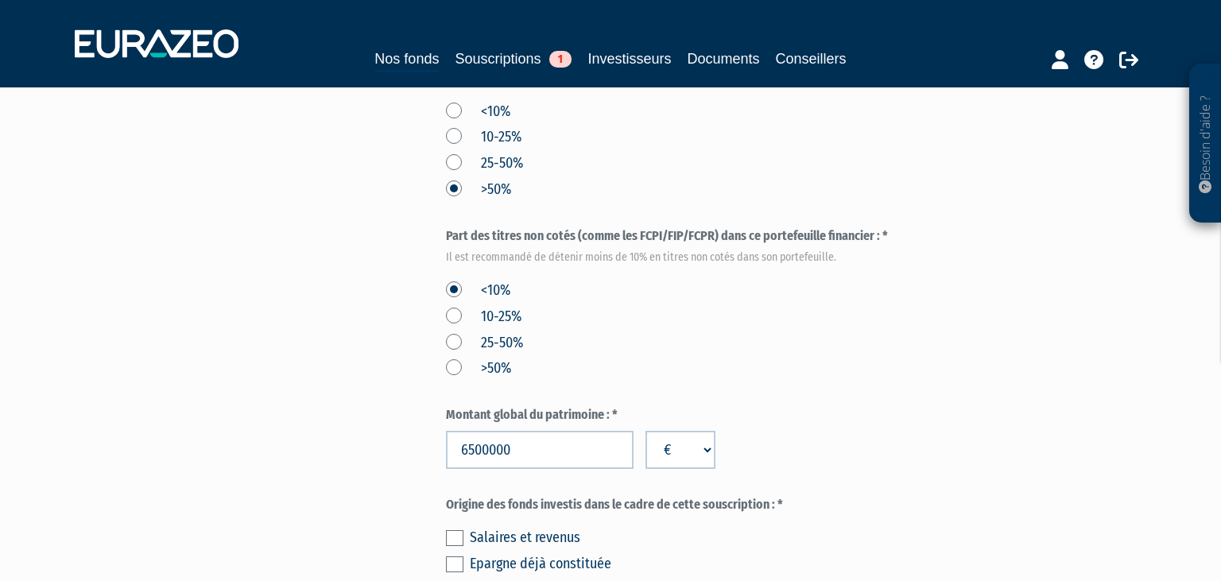
scroll to position [587, 0]
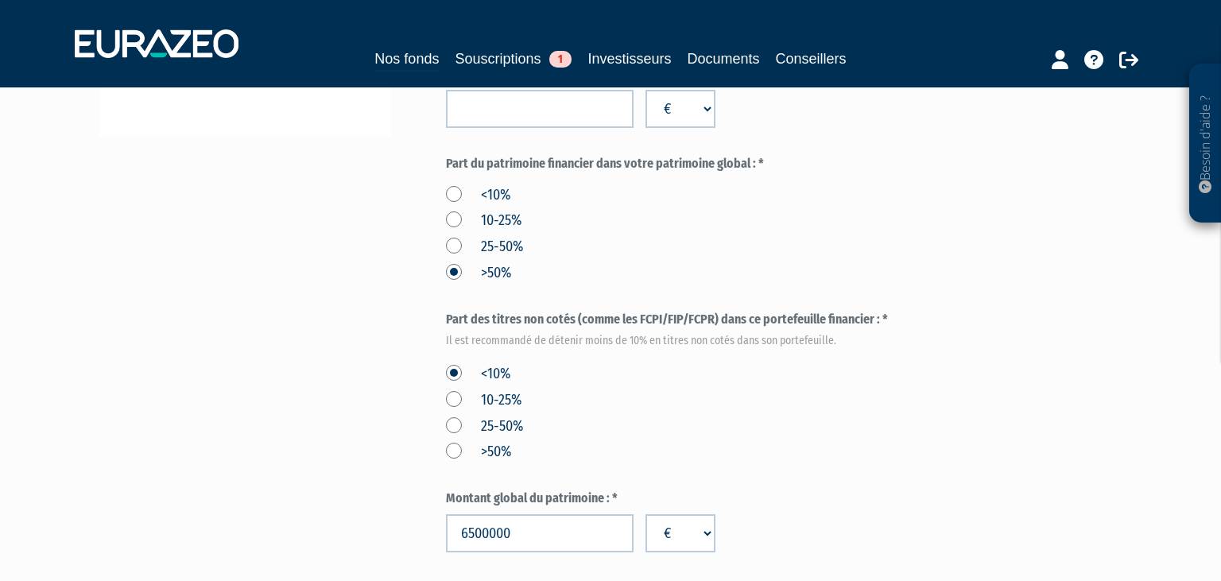
click at [683, 284] on div "<10% 10-25% 25-50% >50%" at bounding box center [727, 232] width 563 height 104
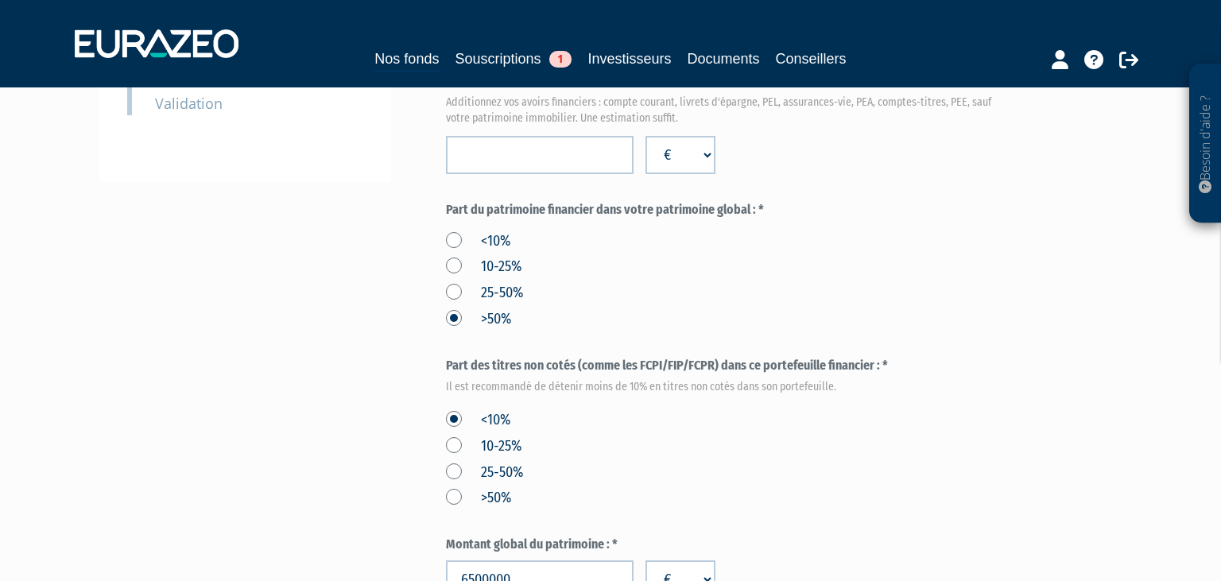
scroll to position [503, 0]
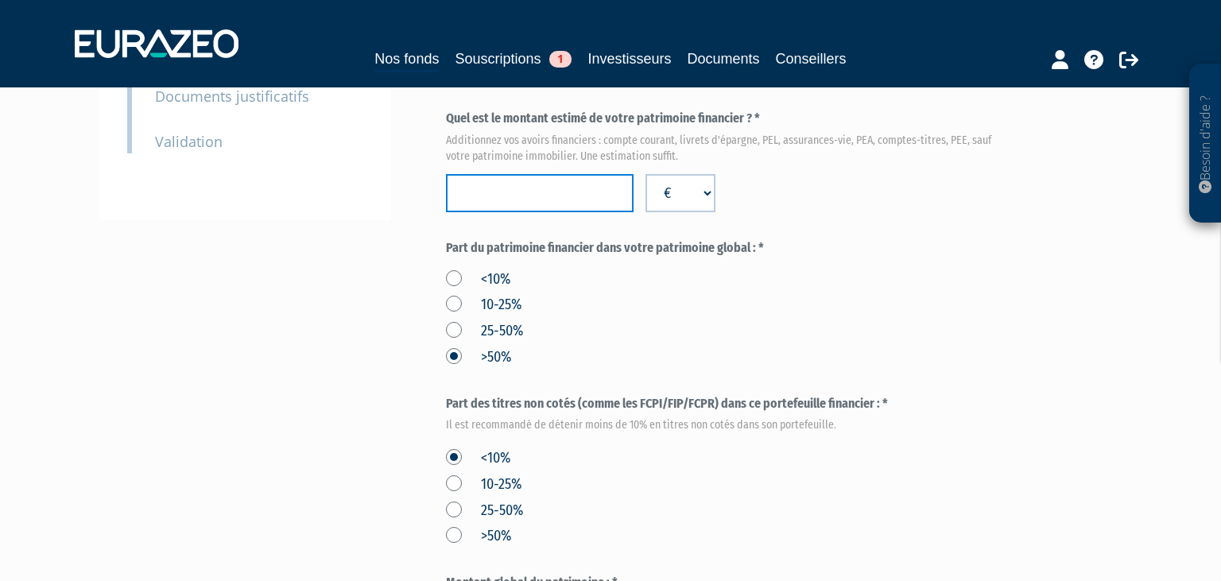
click at [474, 212] on input "number" at bounding box center [540, 193] width 188 height 38
click at [752, 298] on div "Part du patrimoine financier dans votre patrimoine global : * <10% 10-25% 25-50…" at bounding box center [727, 303] width 563 height 129
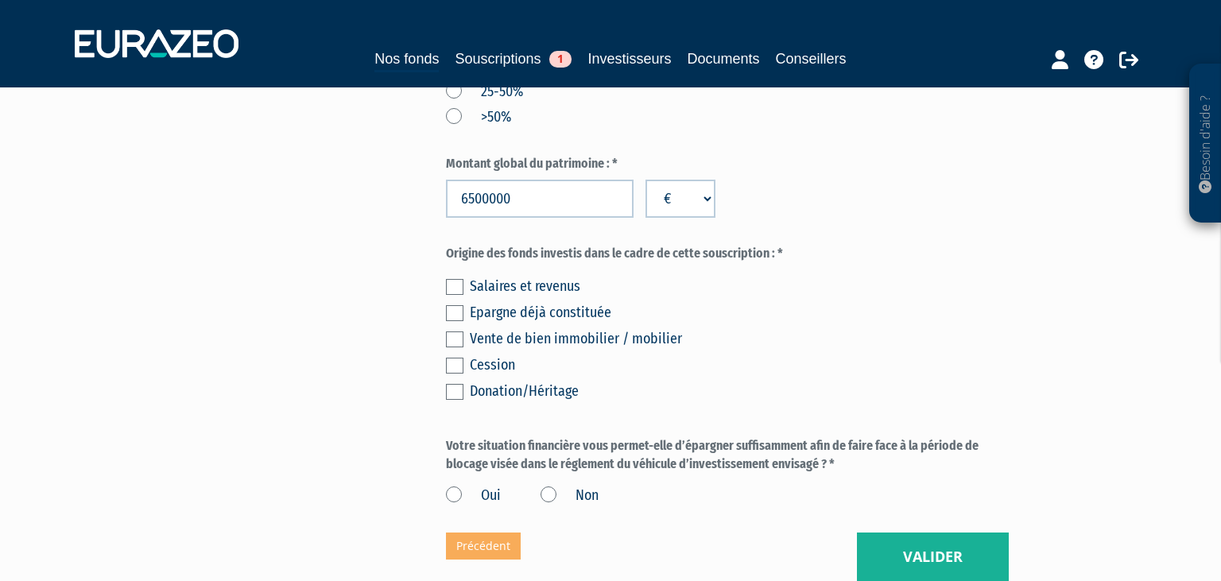
scroll to position [923, 0]
click at [453, 320] on label at bounding box center [454, 312] width 17 height 16
click at [0, 0] on input "checkbox" at bounding box center [0, 0] width 0 height 0
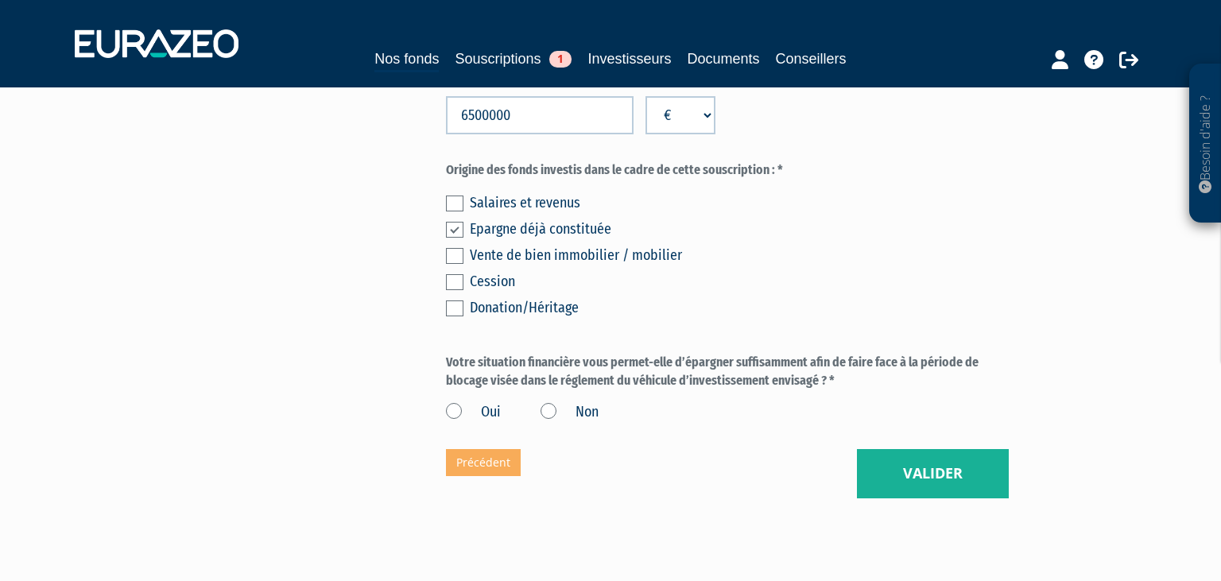
scroll to position [1007, 0]
click at [454, 421] on label "Oui" at bounding box center [473, 410] width 55 height 21
click at [0, 0] on input "Oui" at bounding box center [0, 0] width 0 height 0
click at [929, 497] on button "Valider" at bounding box center [933, 471] width 152 height 49
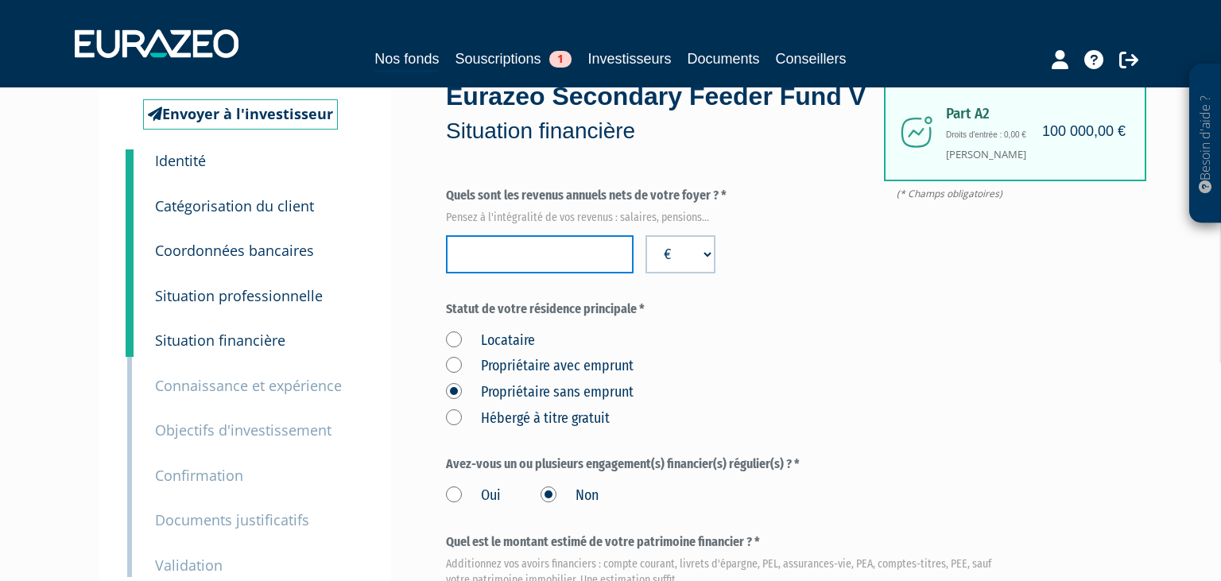
click at [478, 273] on input "number" at bounding box center [540, 254] width 188 height 38
type input "59136"
drag, startPoint x: 865, startPoint y: 378, endPoint x: 861, endPoint y: 367, distance: 12.1
click at [865, 377] on div "Locataire Propriétaire avec emprunt Propriétaire sans emprunt Hébergé à titre g…" at bounding box center [727, 377] width 563 height 104
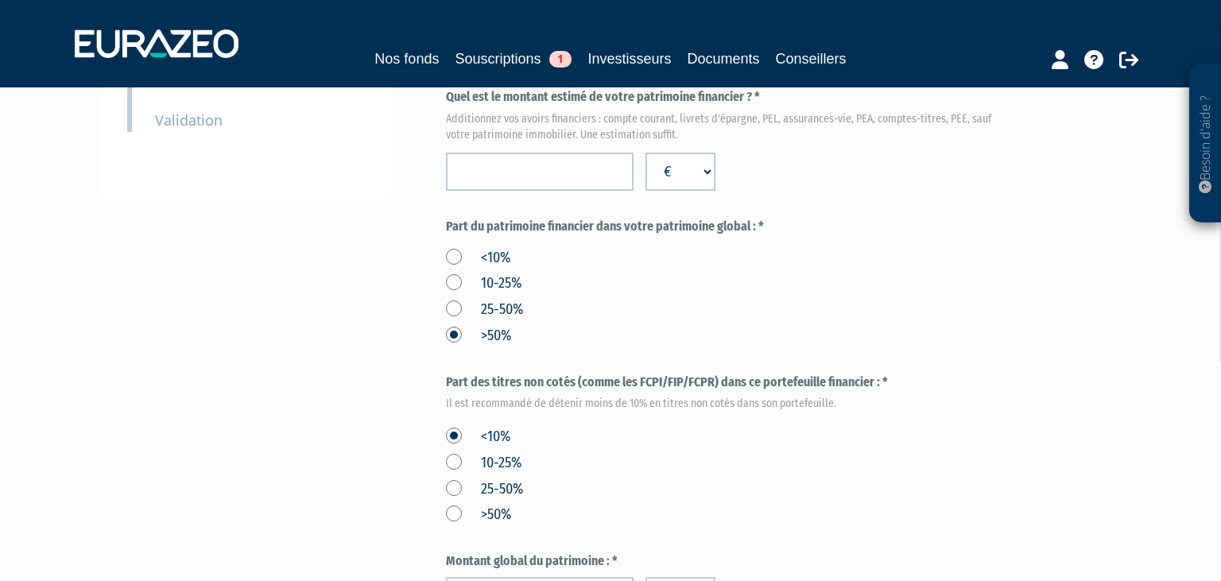
scroll to position [499, 0]
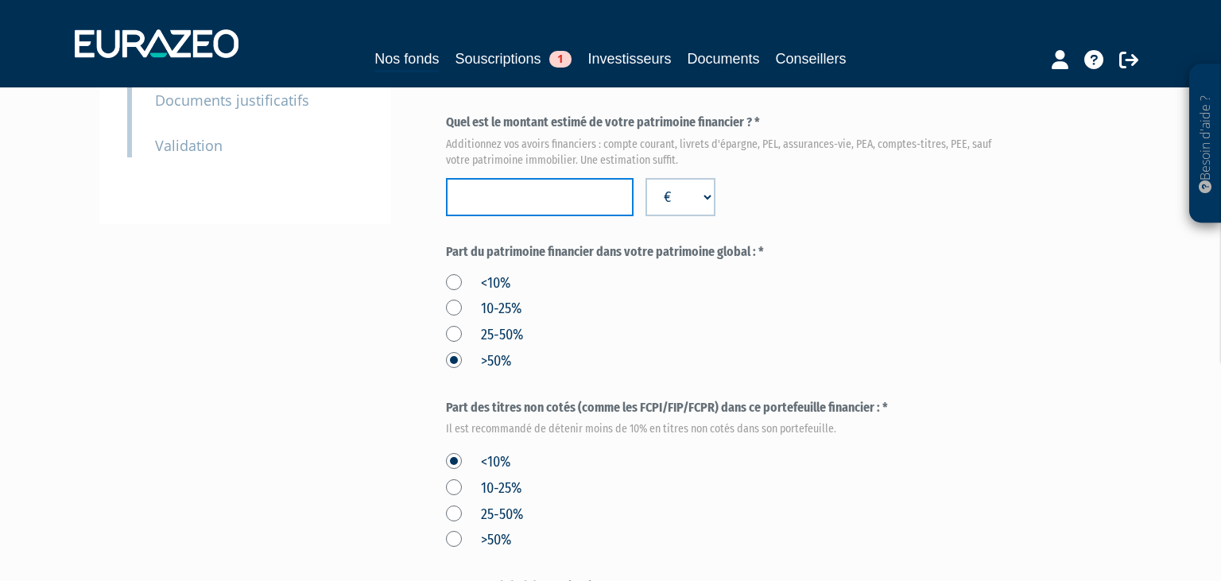
click at [475, 216] on input "number" at bounding box center [540, 197] width 188 height 38
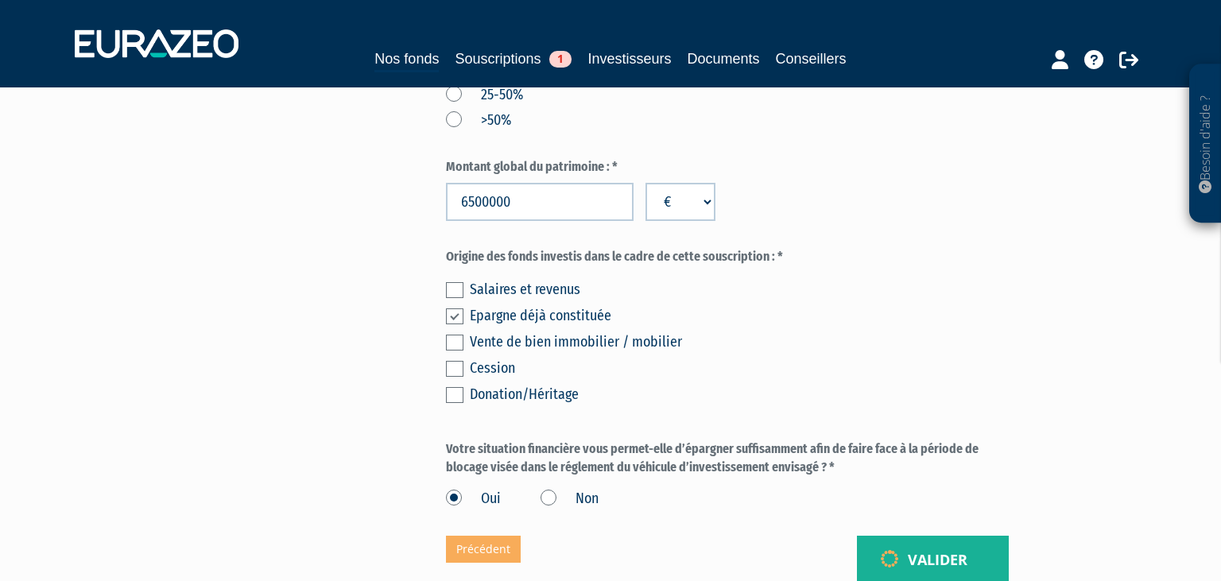
scroll to position [1112, 0]
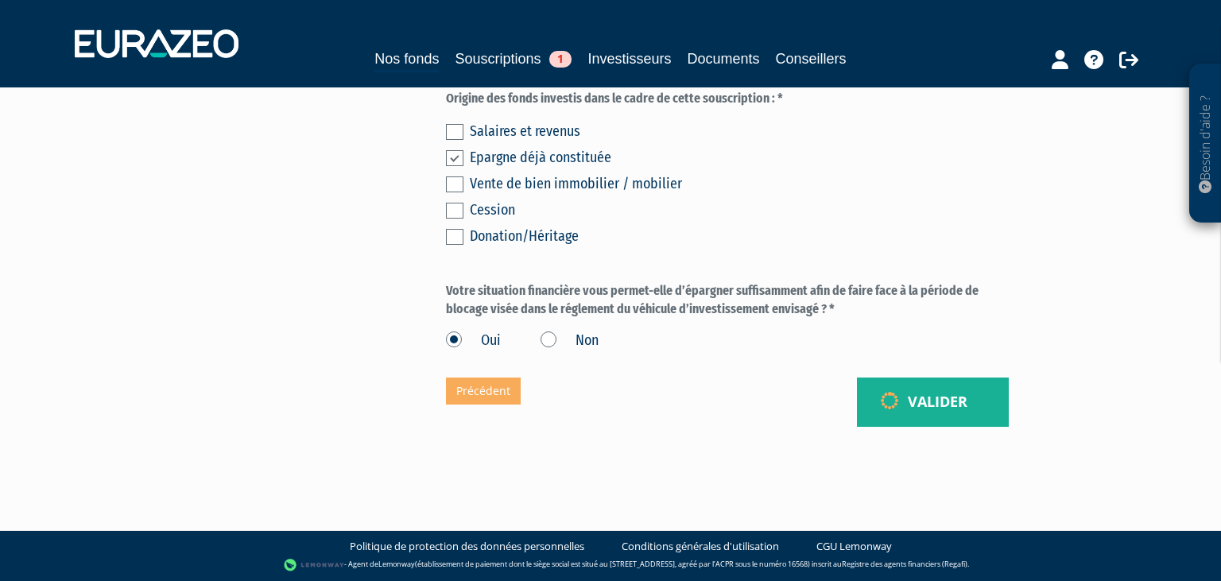
type input "3498903"
click at [903, 404] on button "Valider" at bounding box center [933, 401] width 152 height 49
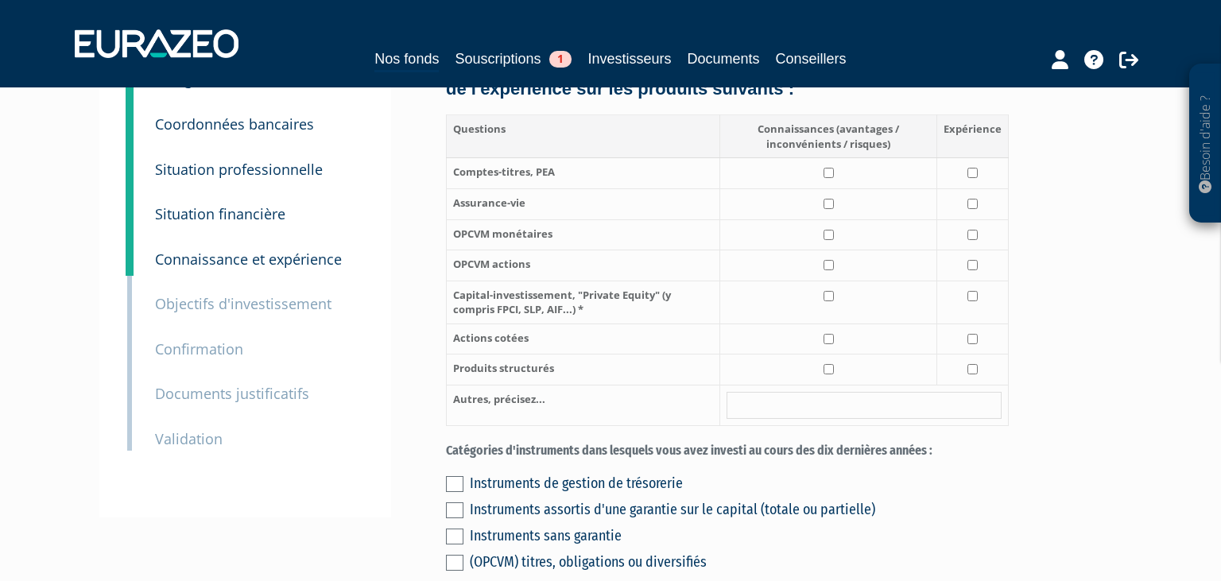
scroll to position [168, 0]
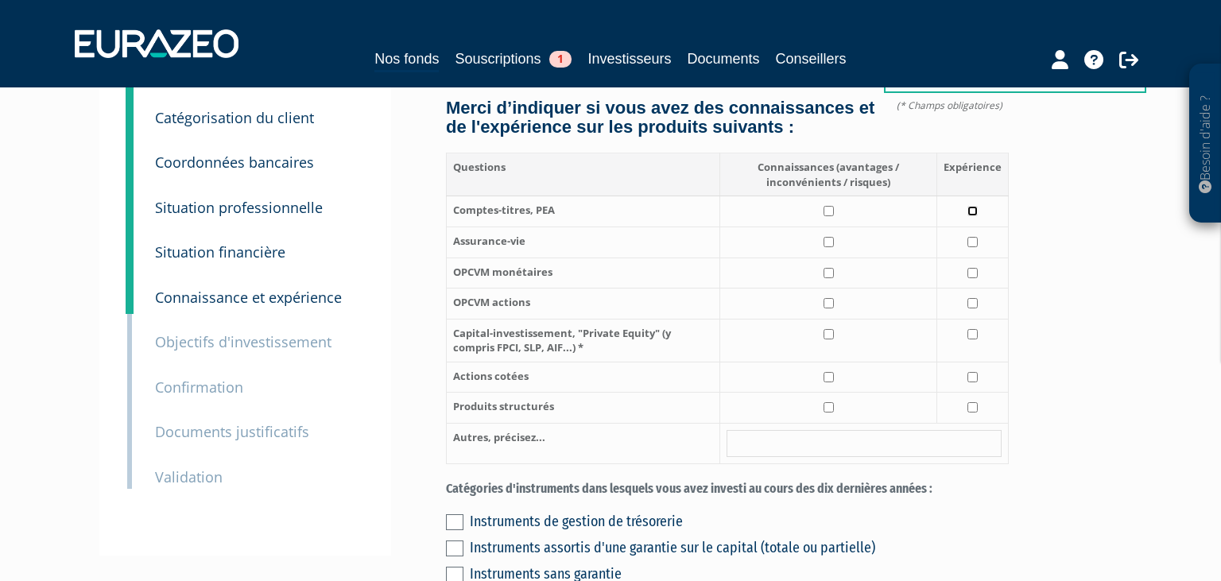
click at [977, 216] on input "checkbox" at bounding box center [972, 211] width 10 height 10
checkbox input "true"
click at [969, 247] on input "checkbox" at bounding box center [972, 242] width 10 height 10
checkbox input "true"
click at [971, 278] on input "checkbox" at bounding box center [972, 273] width 10 height 10
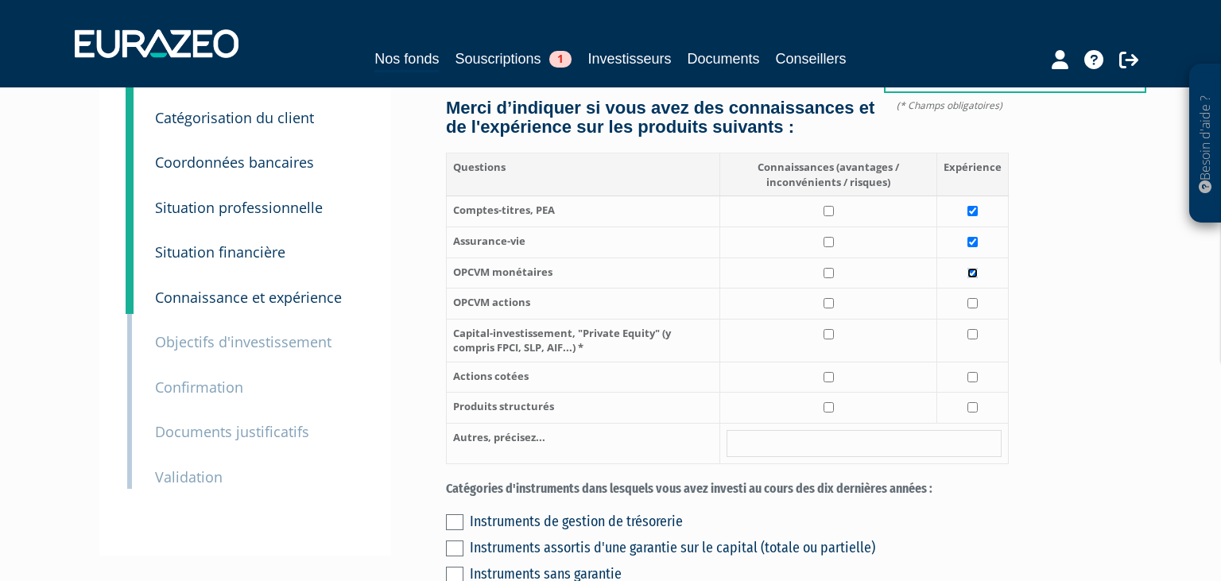
checkbox input "true"
click at [973, 308] on input "checkbox" at bounding box center [972, 303] width 10 height 10
checkbox input "true"
click at [971, 339] on input "checkbox" at bounding box center [972, 334] width 10 height 10
checkbox input "true"
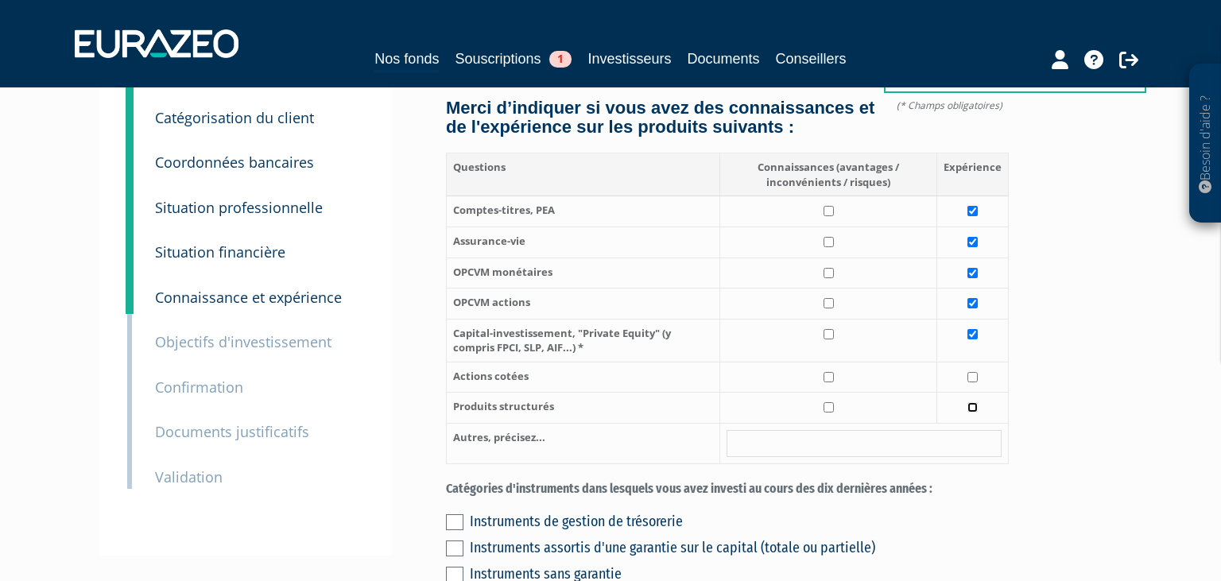
click at [977, 412] on input "checkbox" at bounding box center [972, 407] width 10 height 10
checkbox input "true"
click at [977, 382] on input "checkbox" at bounding box center [972, 377] width 10 height 10
checkbox input "true"
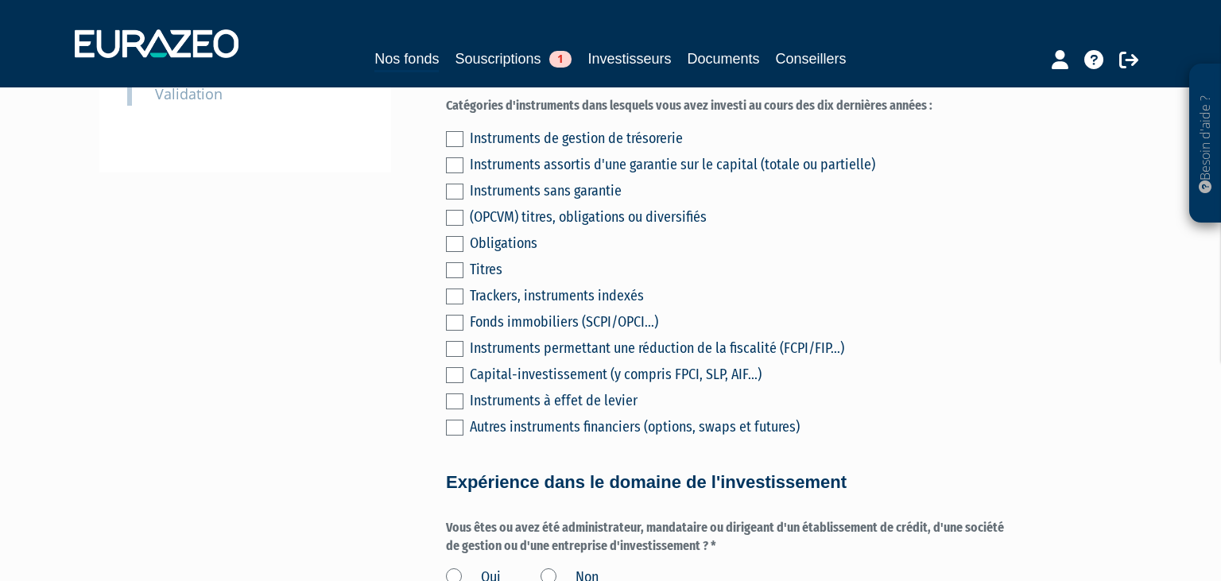
scroll to position [587, 0]
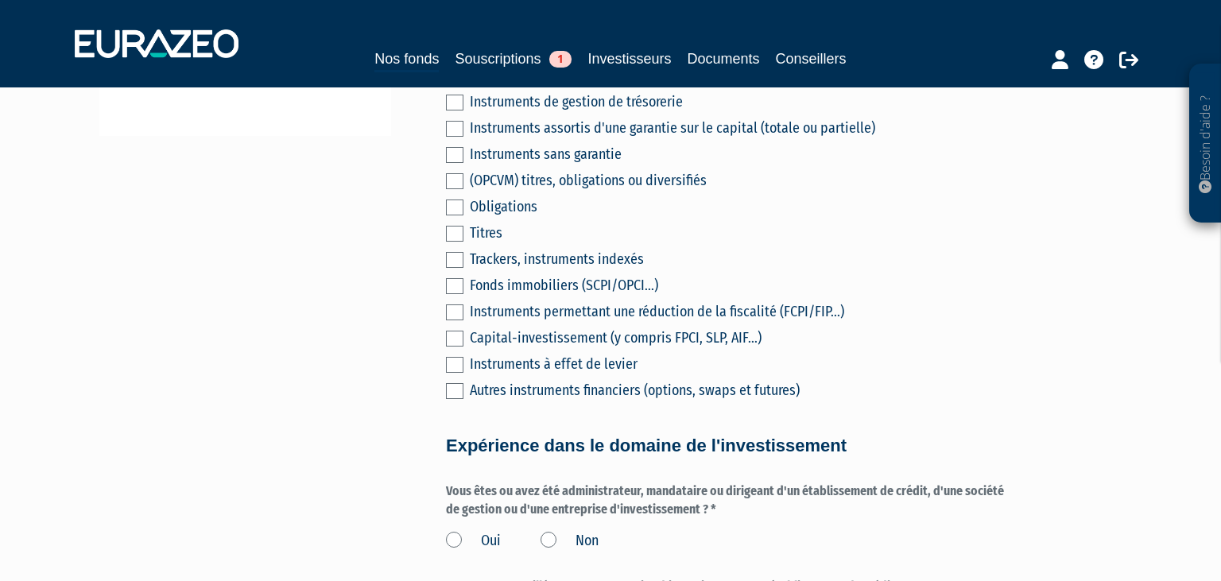
click at [458, 215] on label at bounding box center [454, 207] width 17 height 16
click at [0, 0] on input "checkbox" at bounding box center [0, 0] width 0 height 0
click at [456, 189] on label at bounding box center [454, 181] width 17 height 16
click at [0, 0] on input "checkbox" at bounding box center [0, 0] width 0 height 0
click at [454, 320] on label at bounding box center [454, 312] width 17 height 16
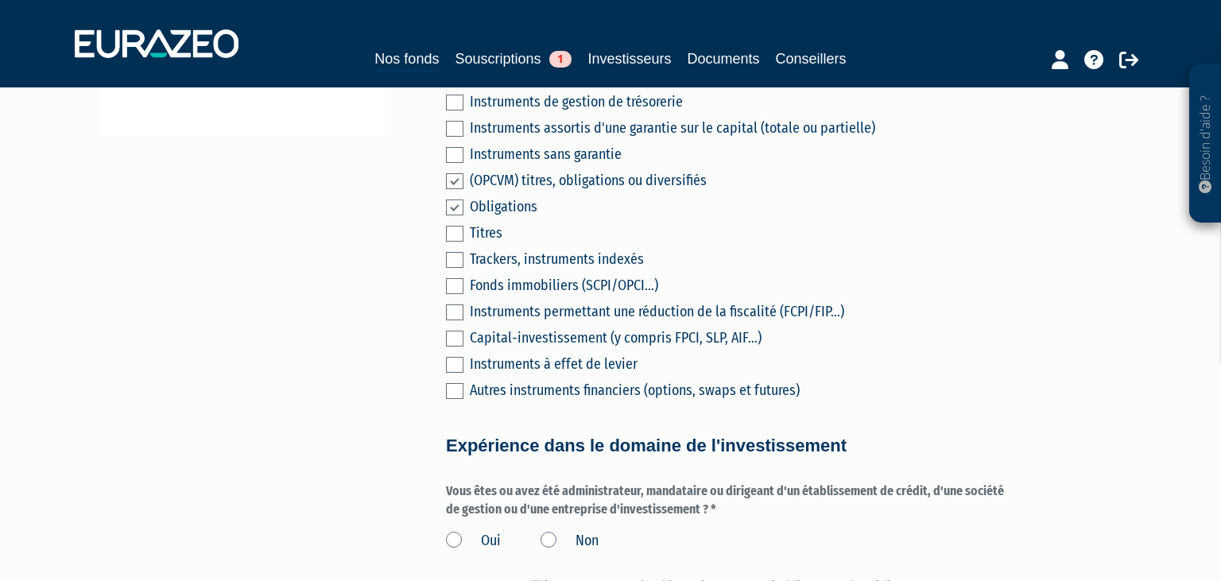
click at [0, 0] on input "checkbox" at bounding box center [0, 0] width 0 height 0
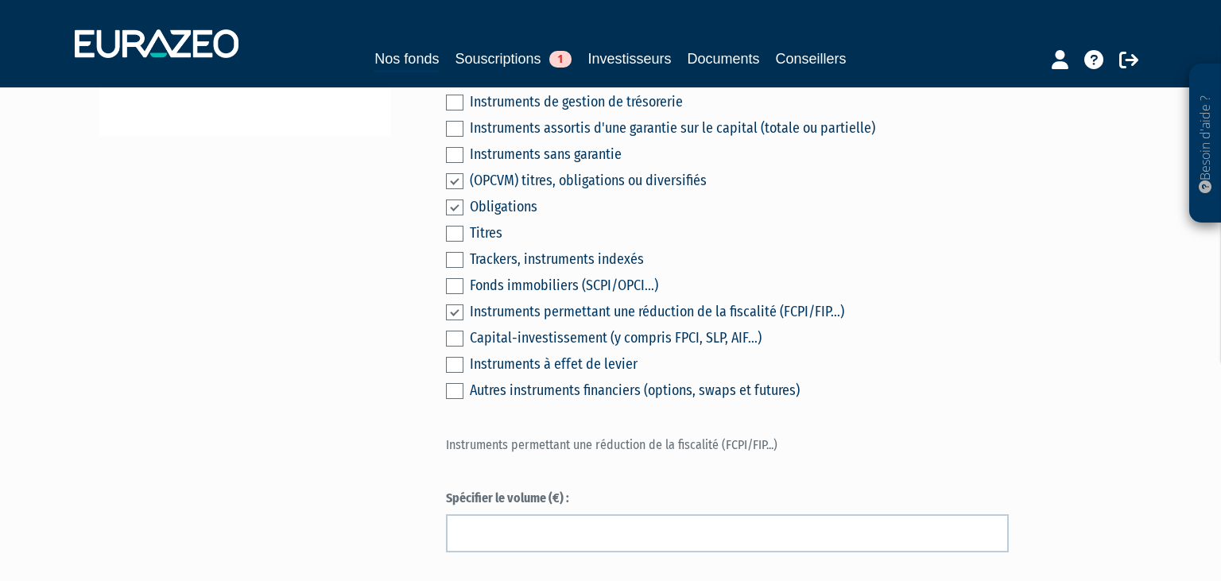
click at [450, 242] on label at bounding box center [454, 234] width 17 height 16
click at [0, 0] on input "checkbox" at bounding box center [0, 0] width 0 height 0
click at [456, 137] on label at bounding box center [454, 129] width 17 height 16
click at [0, 0] on input "checkbox" at bounding box center [0, 0] width 0 height 0
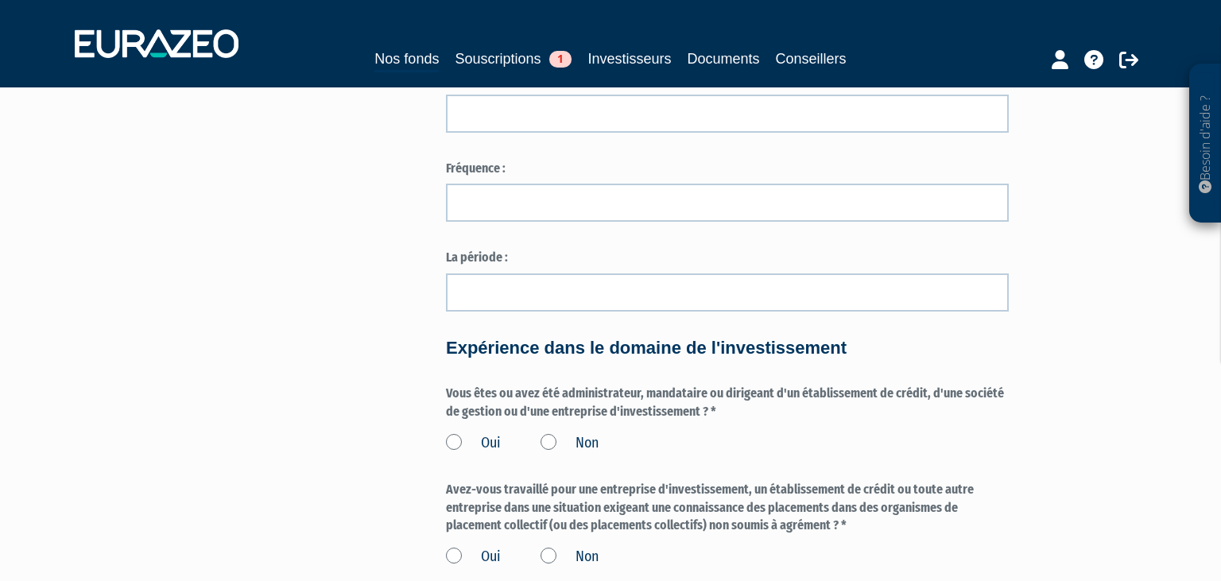
scroll to position [1174, 0]
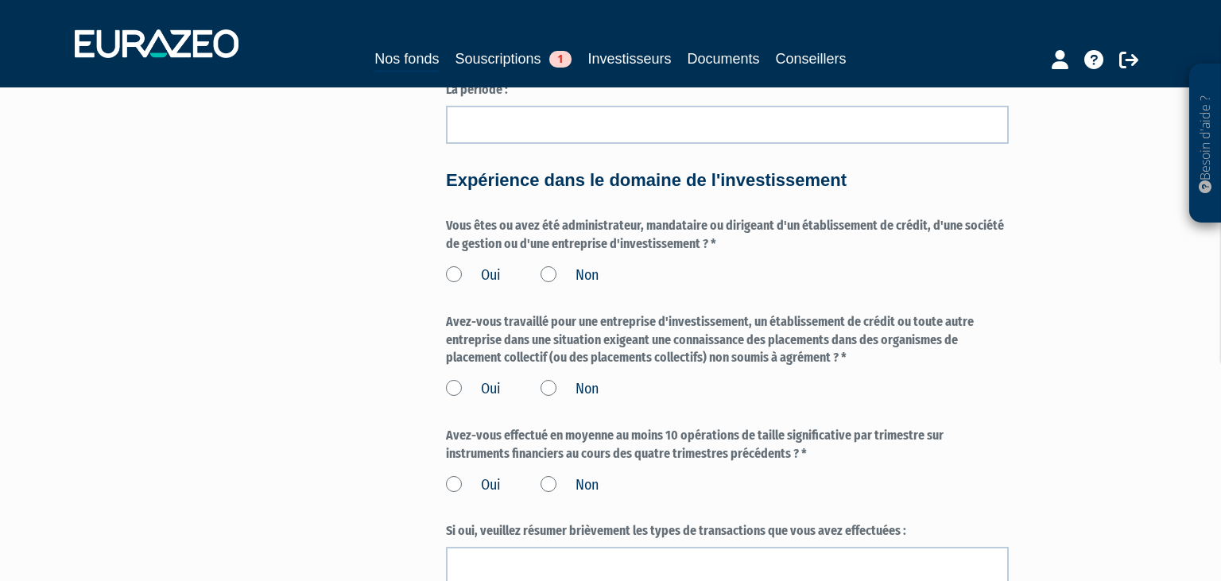
click at [570, 286] on label "Non" at bounding box center [569, 275] width 58 height 21
click at [0, 0] on input "Non" at bounding box center [0, 0] width 0 height 0
click at [548, 400] on label "Non" at bounding box center [569, 389] width 58 height 21
click at [0, 0] on input "Non" at bounding box center [0, 0] width 0 height 0
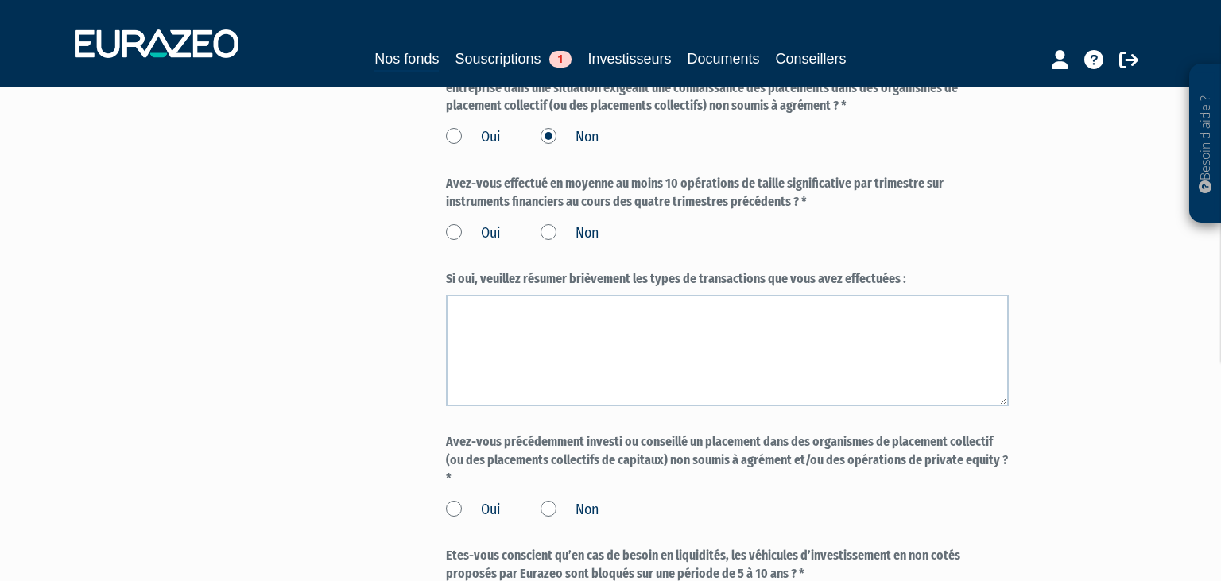
click at [554, 244] on label "Non" at bounding box center [569, 233] width 58 height 21
click at [0, 0] on input "Non" at bounding box center [0, 0] width 0 height 0
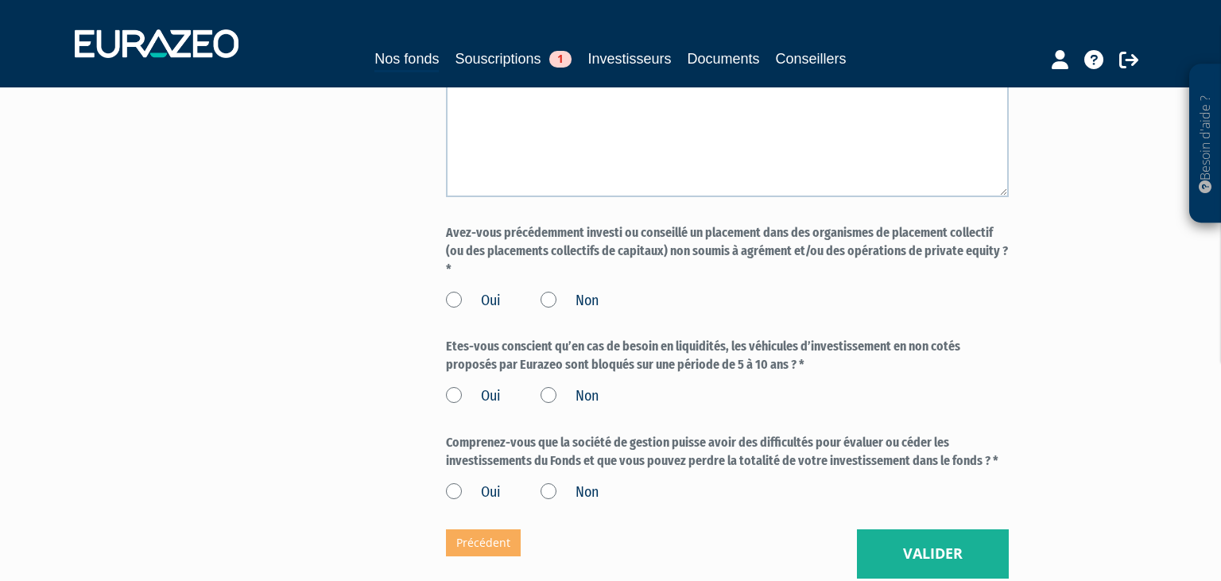
scroll to position [1678, 0]
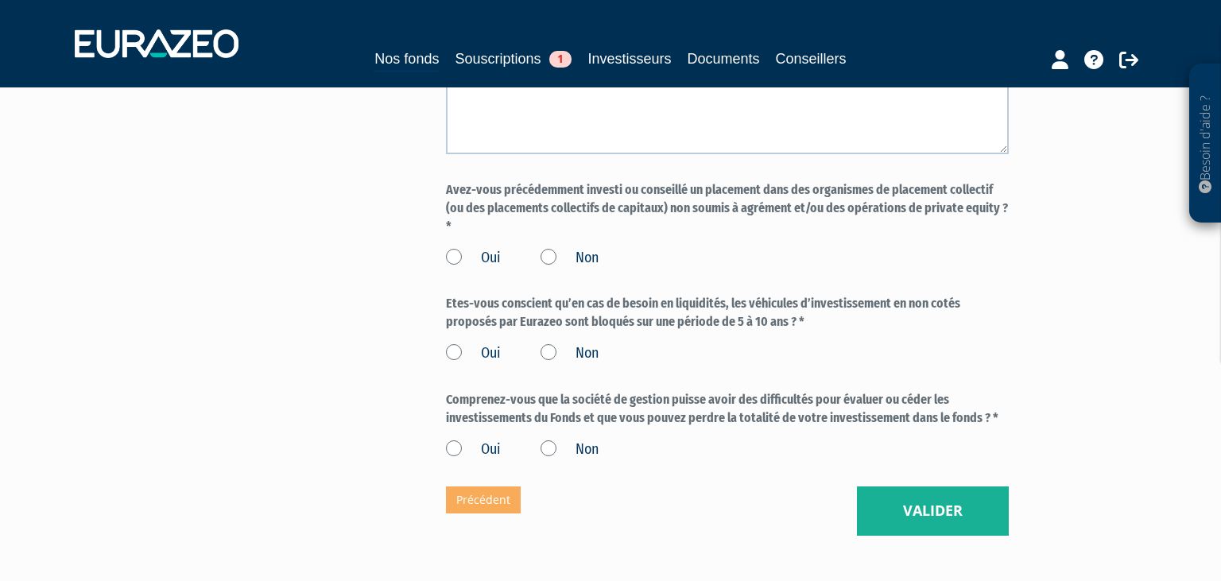
click at [554, 269] on label "Non" at bounding box center [569, 258] width 58 height 21
click at [0, 0] on input "Non" at bounding box center [0, 0] width 0 height 0
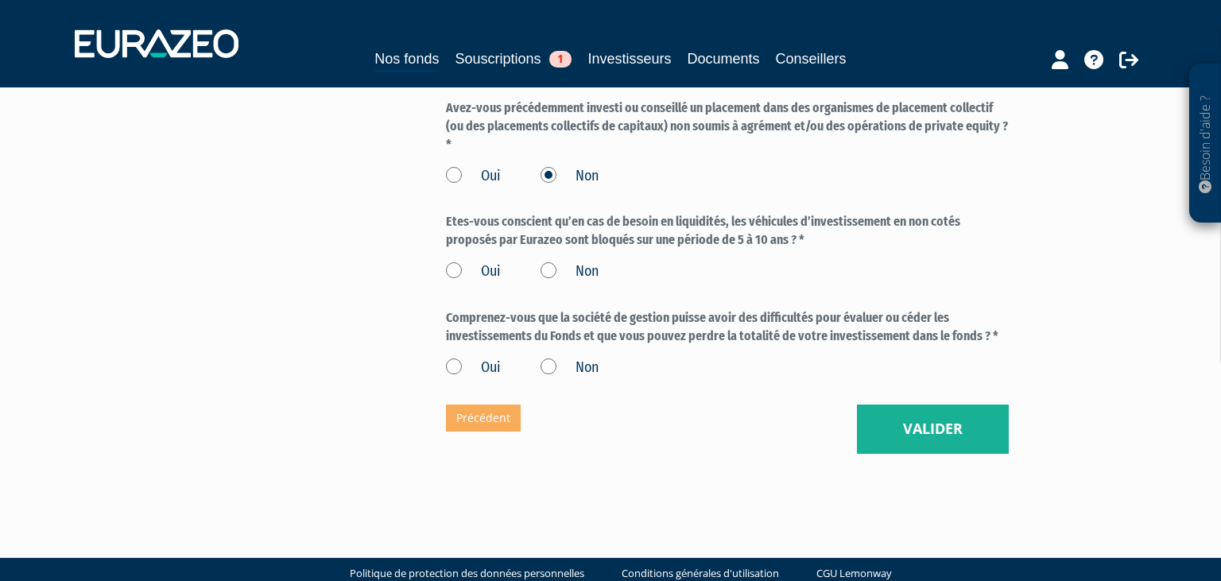
scroll to position [1762, 0]
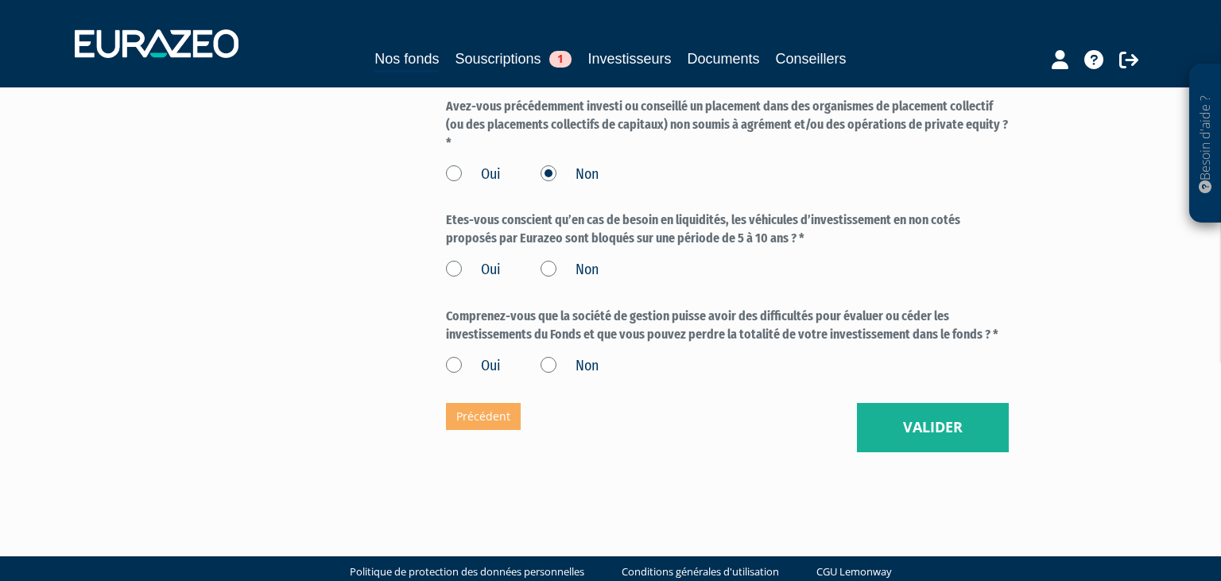
click at [453, 280] on div "Oui Non" at bounding box center [727, 267] width 563 height 26
click at [455, 280] on label "Oui" at bounding box center [473, 270] width 55 height 21
click at [0, 0] on input "Oui" at bounding box center [0, 0] width 0 height 0
click at [459, 377] on label "Oui" at bounding box center [473, 366] width 55 height 21
click at [0, 0] on input "Oui" at bounding box center [0, 0] width 0 height 0
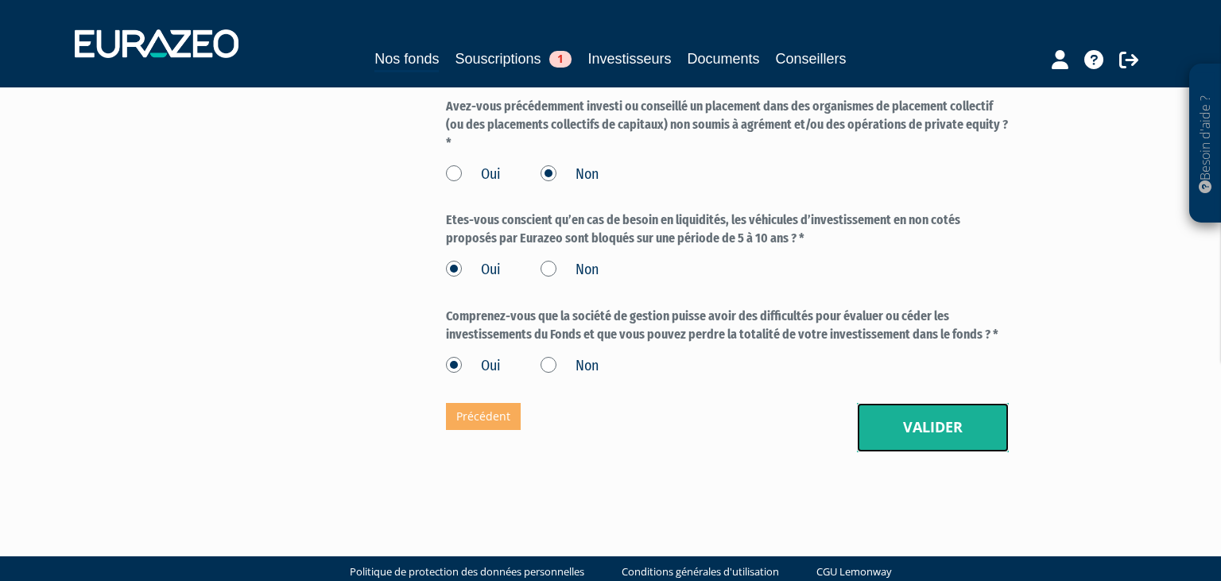
click at [917, 452] on button "Valider" at bounding box center [933, 427] width 152 height 49
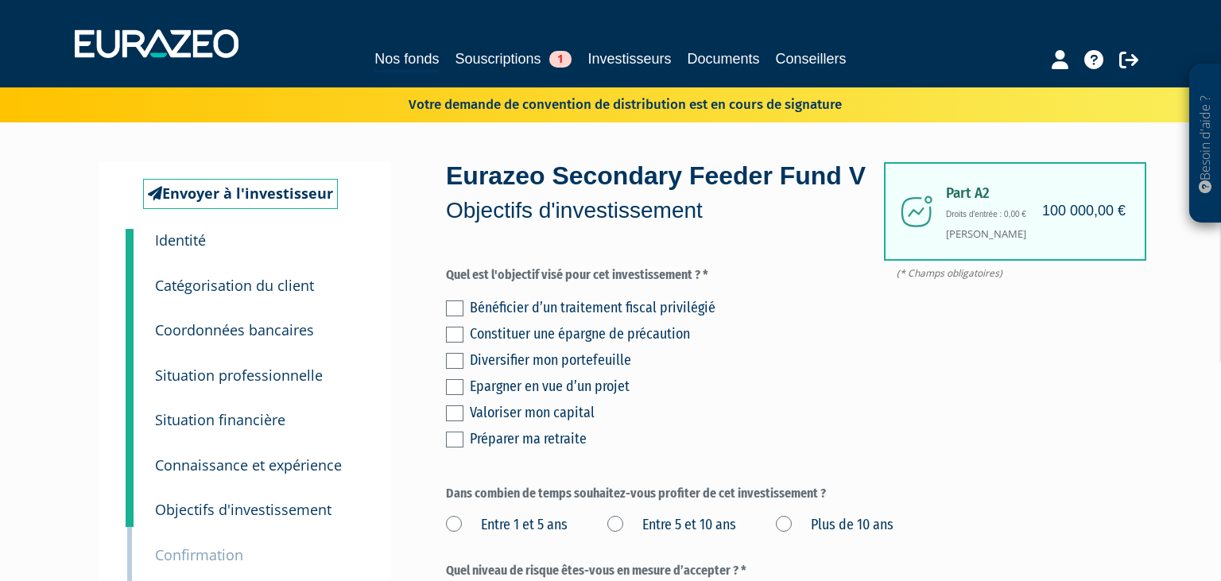
click at [465, 391] on div "Bénéficier d’un traitement fiscal privilégié Constituer une épargne de précauti…" at bounding box center [727, 370] width 563 height 157
click at [455, 369] on label at bounding box center [454, 361] width 17 height 16
click at [0, 0] on input "checkbox" at bounding box center [0, 0] width 0 height 0
click at [211, 424] on small "Situation financière" at bounding box center [220, 419] width 130 height 19
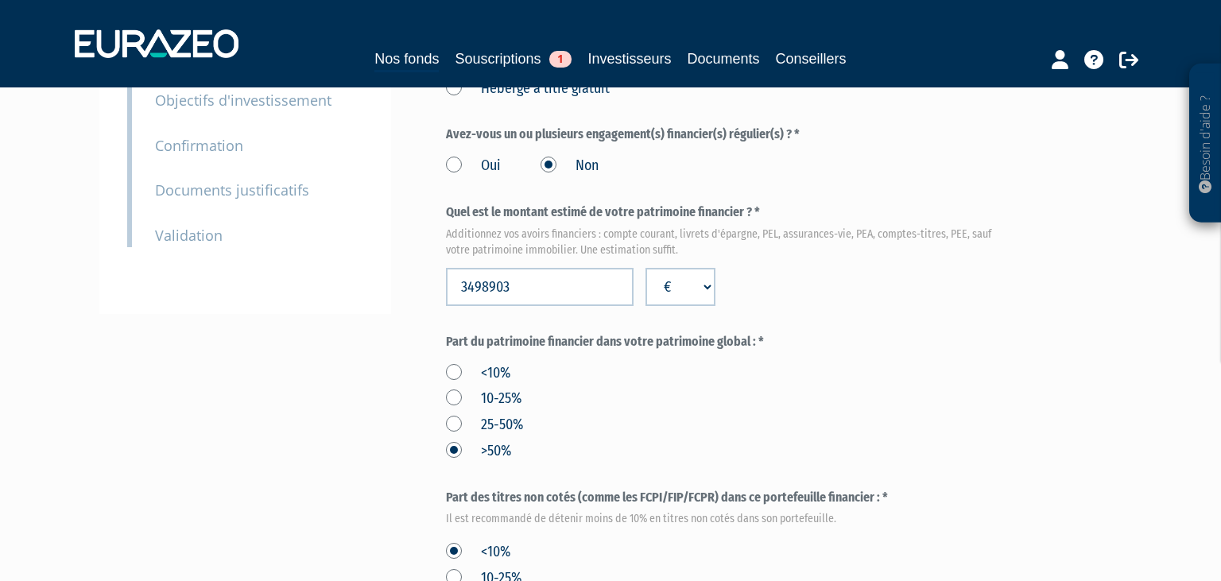
scroll to position [420, 0]
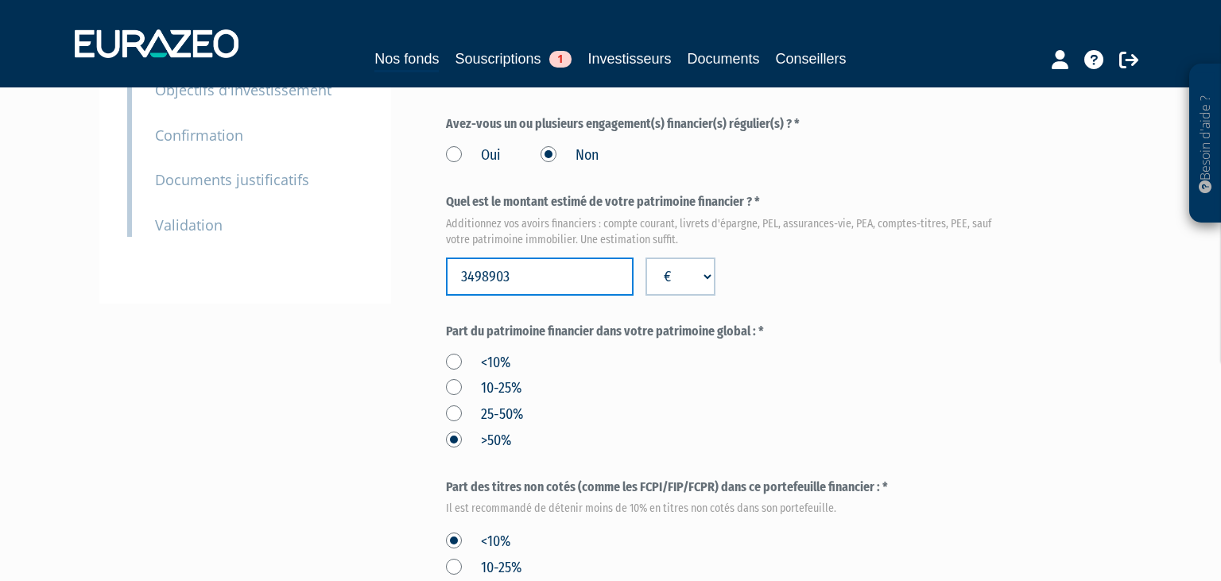
drag, startPoint x: 522, startPoint y: 317, endPoint x: 424, endPoint y: 319, distance: 97.8
click at [446, 296] on input "3498903" at bounding box center [540, 276] width 188 height 38
type input "46270"
click at [625, 339] on form "(* Champs obligatoires) Quels sont les revenus annuels nets de votre foyer ? * …" at bounding box center [727, 427] width 563 height 1161
click at [475, 296] on input "46270" at bounding box center [540, 276] width 188 height 38
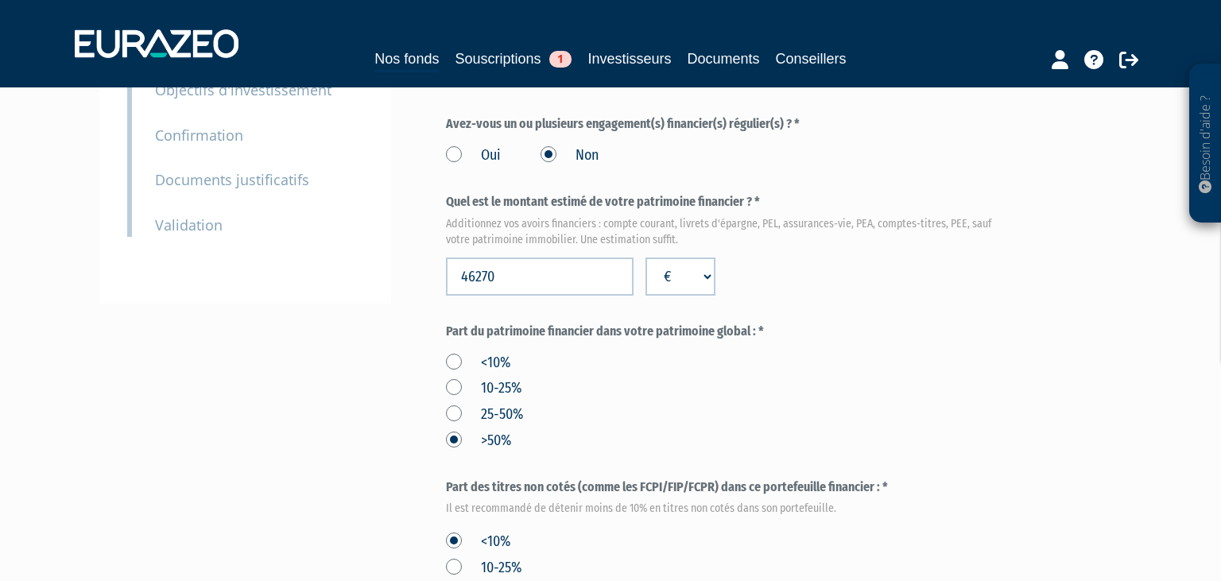
click at [556, 344] on form "(* Champs obligatoires) Quels sont les revenus annuels nets de votre foyer ? * …" at bounding box center [727, 427] width 563 height 1161
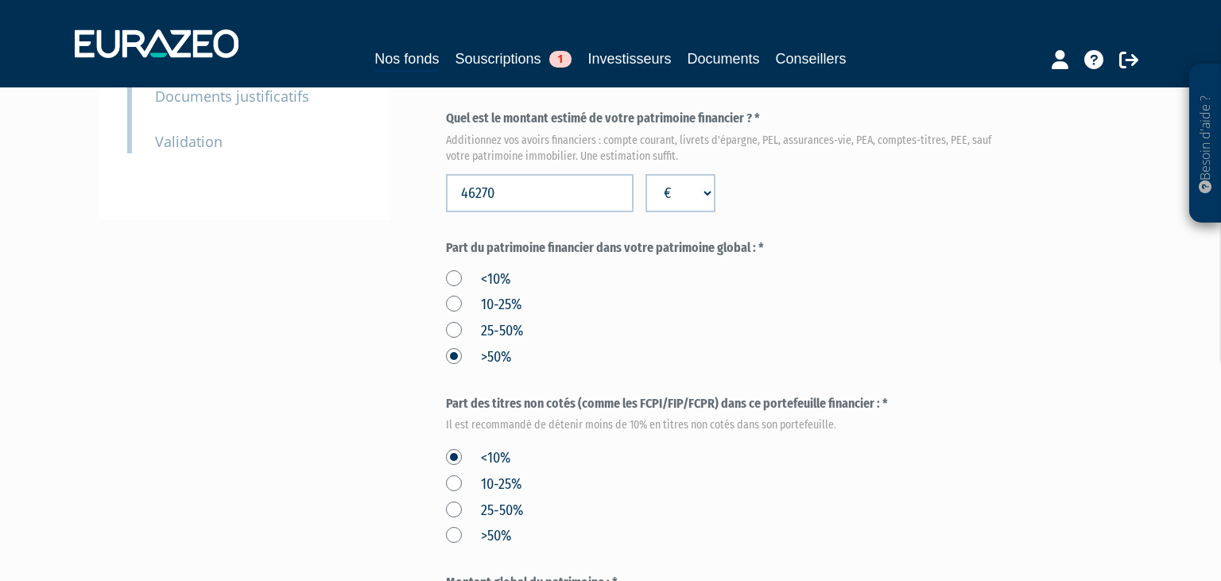
click at [458, 315] on label "10-25%" at bounding box center [483, 305] width 75 height 21
click at [0, 0] on input "10-25%" at bounding box center [0, 0] width 0 height 0
click at [455, 290] on label "<10%" at bounding box center [478, 279] width 64 height 21
click at [0, 0] on input "<10%" at bounding box center [0, 0] width 0 height 0
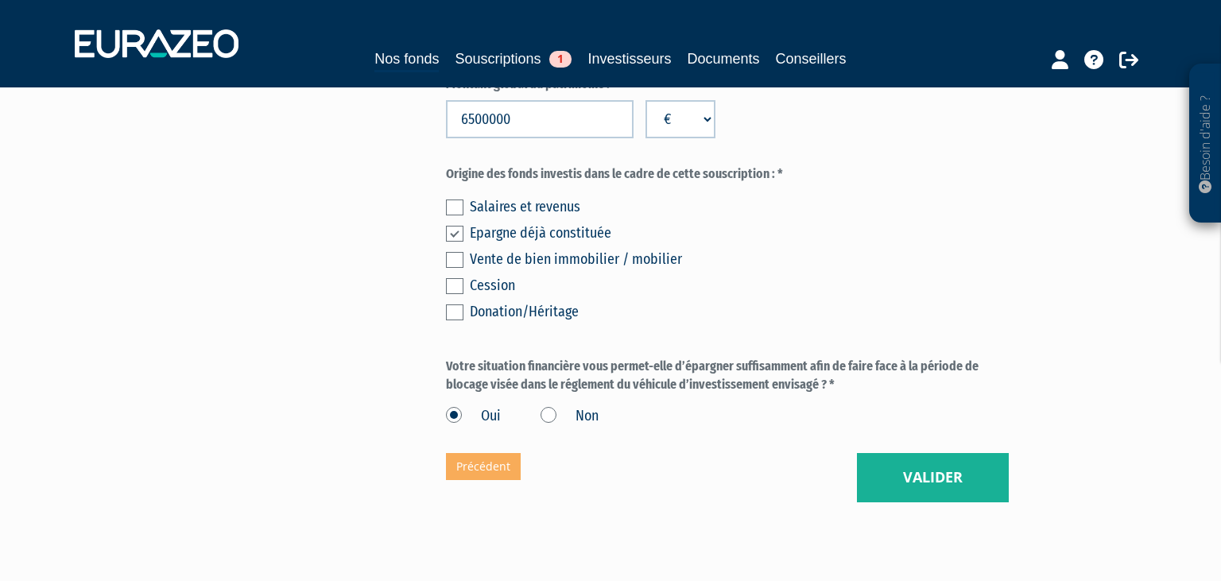
scroll to position [1007, 0]
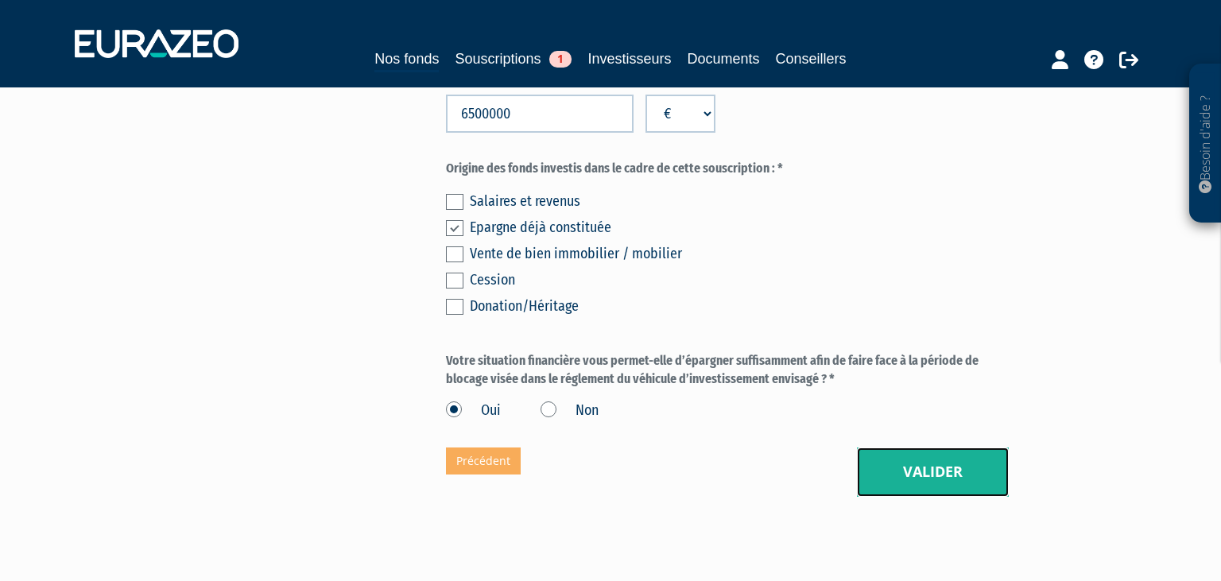
click at [920, 497] on button "Valider" at bounding box center [933, 471] width 152 height 49
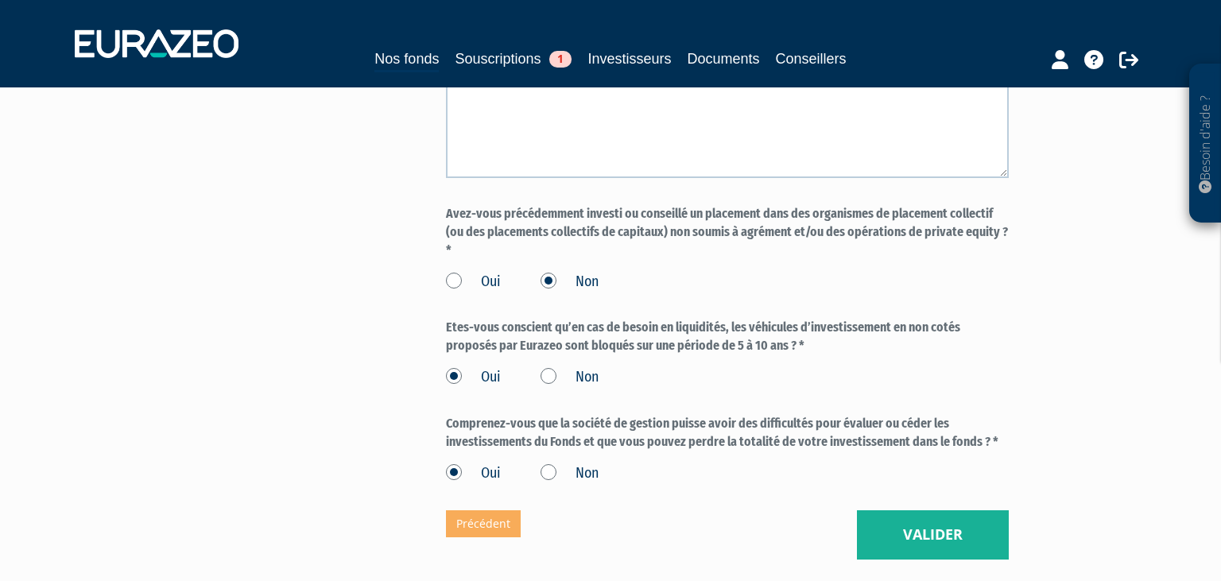
scroll to position [1840, 0]
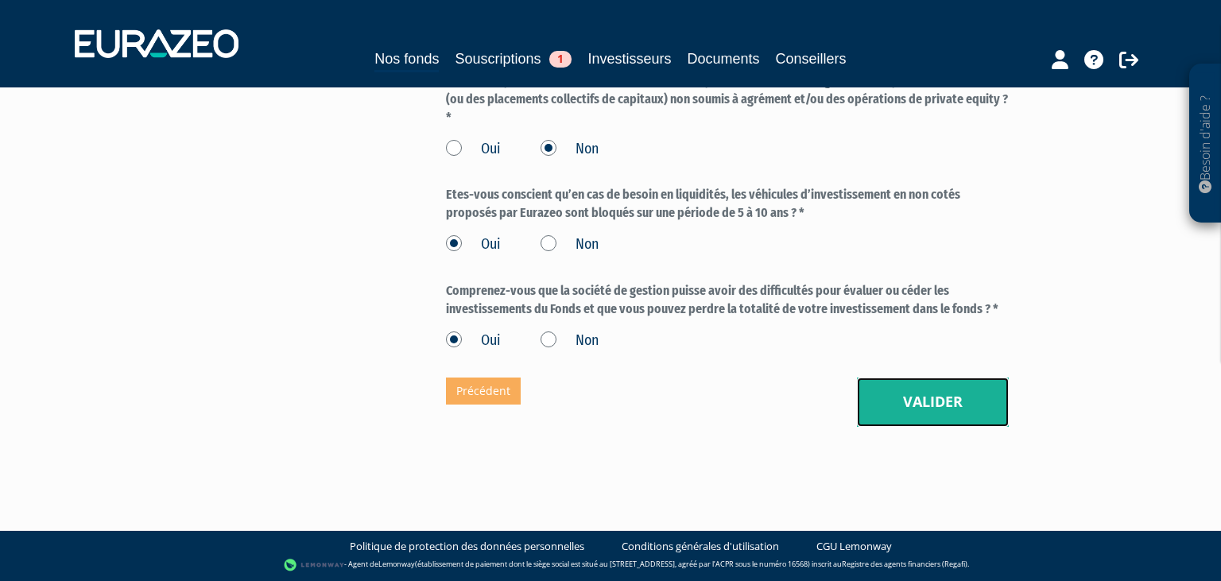
click at [911, 393] on button "Valider" at bounding box center [933, 401] width 152 height 49
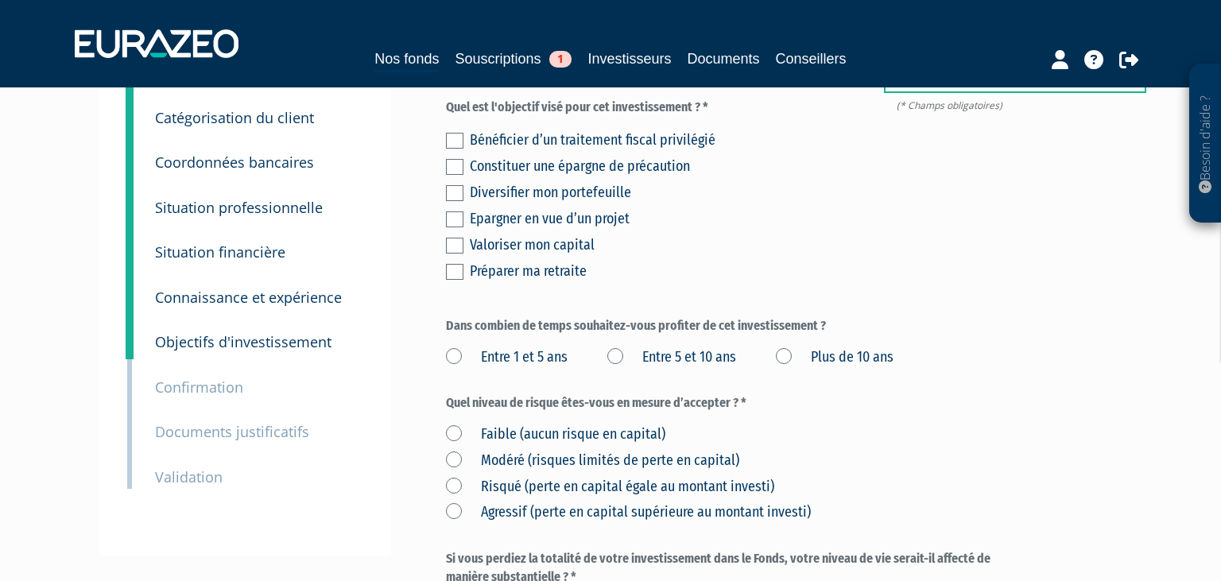
scroll to position [167, 0]
click at [456, 202] on label at bounding box center [454, 194] width 17 height 16
click at [0, 0] on input "checkbox" at bounding box center [0, 0] width 0 height 0
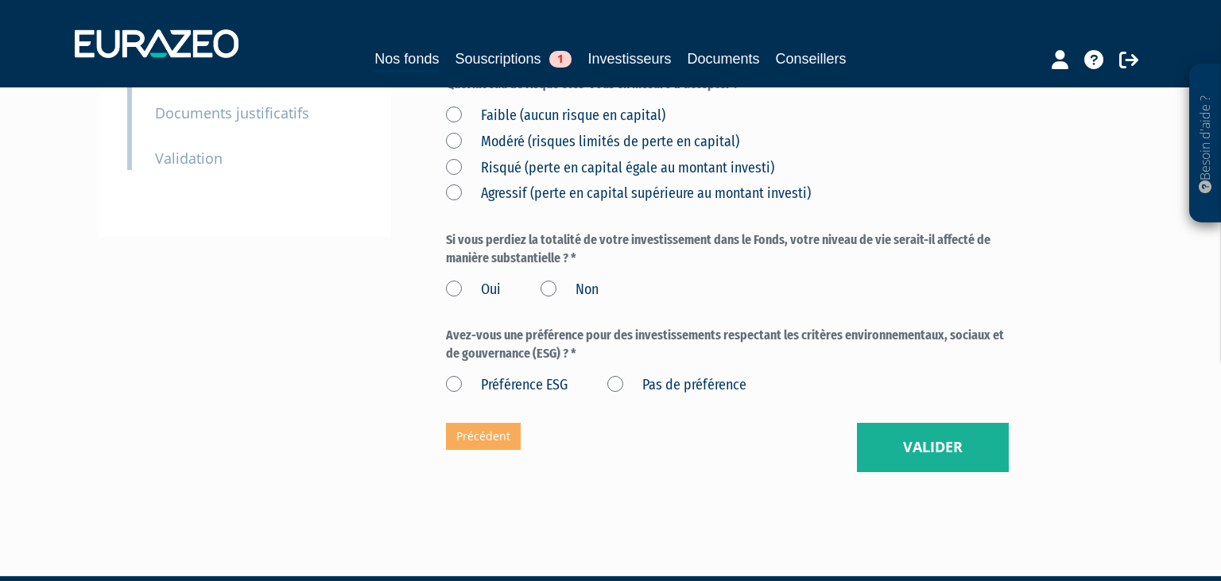
scroll to position [503, 0]
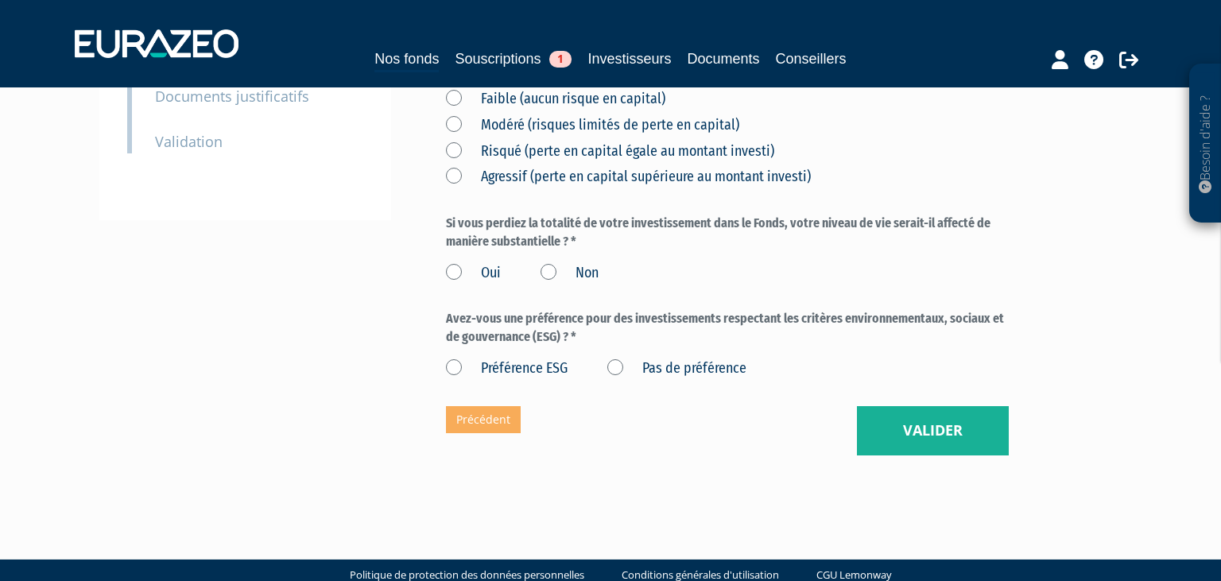
click at [625, 379] on label "Pas de préférence" at bounding box center [676, 368] width 139 height 21
click at [0, 0] on préférence "Pas de préférence" at bounding box center [0, 0] width 0 height 0
click at [551, 284] on label "Non" at bounding box center [569, 273] width 58 height 21
click at [0, 0] on input "Non" at bounding box center [0, 0] width 0 height 0
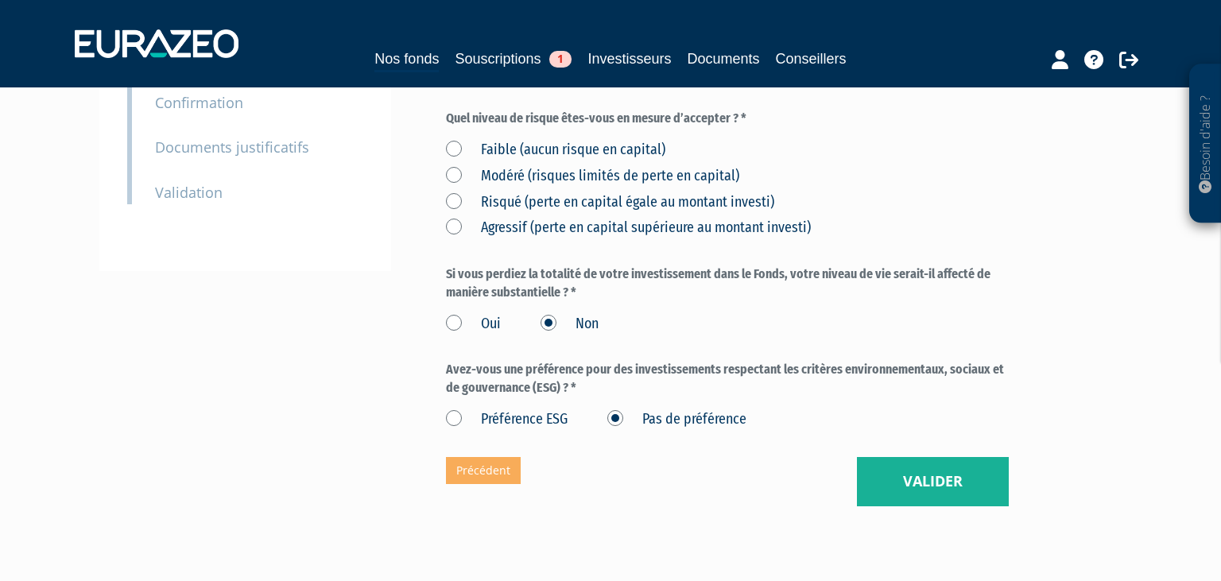
scroll to position [419, 0]
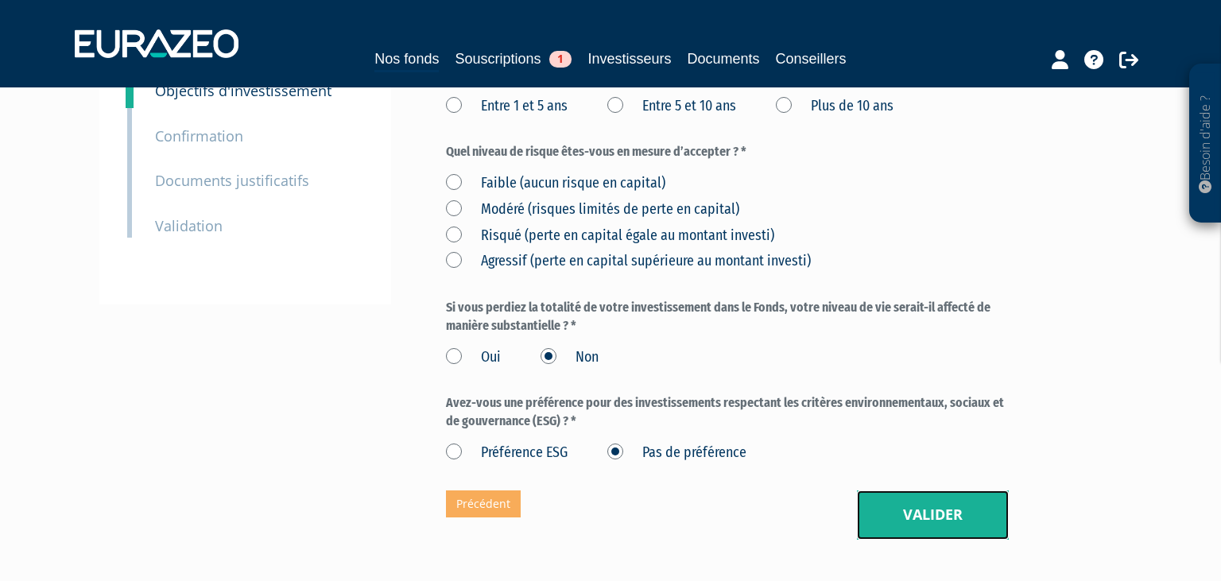
drag, startPoint x: 931, startPoint y: 550, endPoint x: 832, endPoint y: 482, distance: 120.1
click at [930, 540] on button "Valider" at bounding box center [933, 514] width 152 height 49
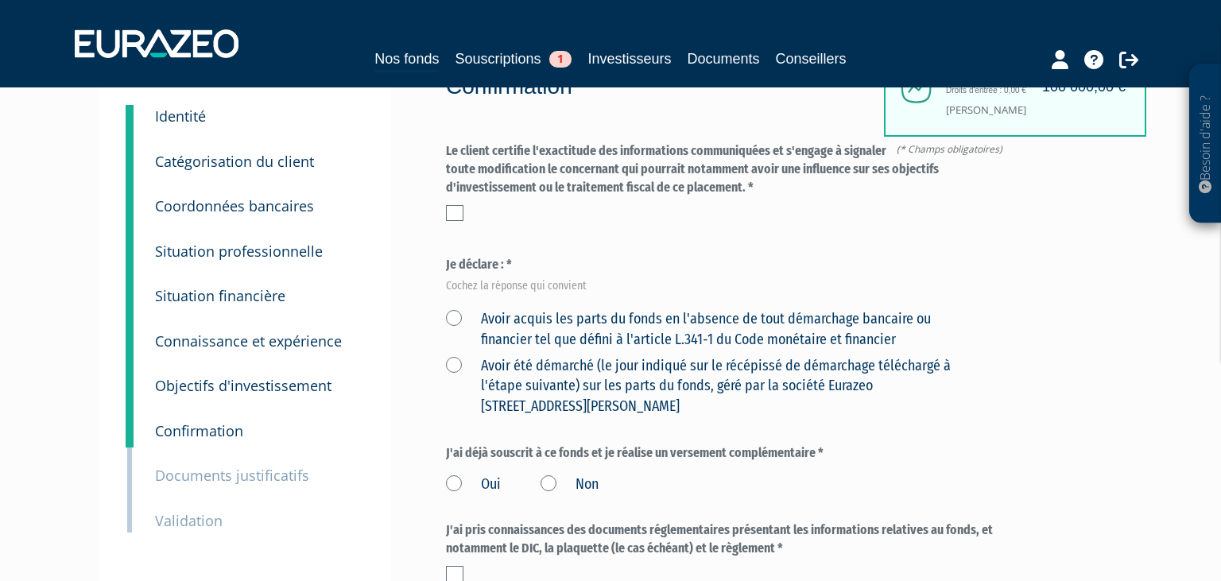
scroll to position [335, 0]
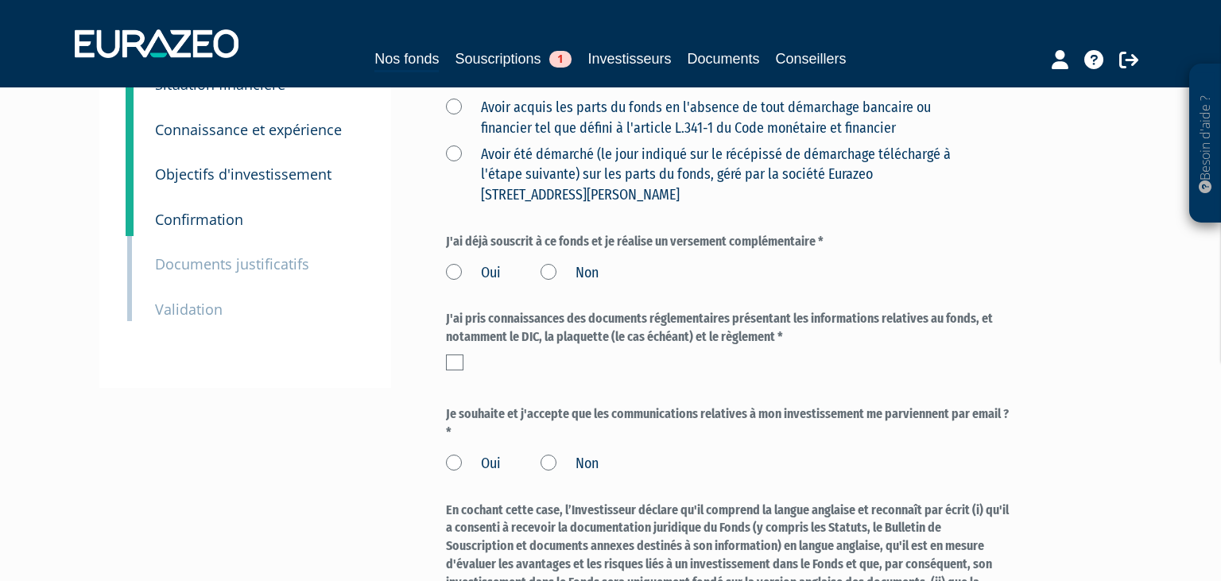
click at [192, 217] on small "Confirmation" at bounding box center [199, 219] width 88 height 19
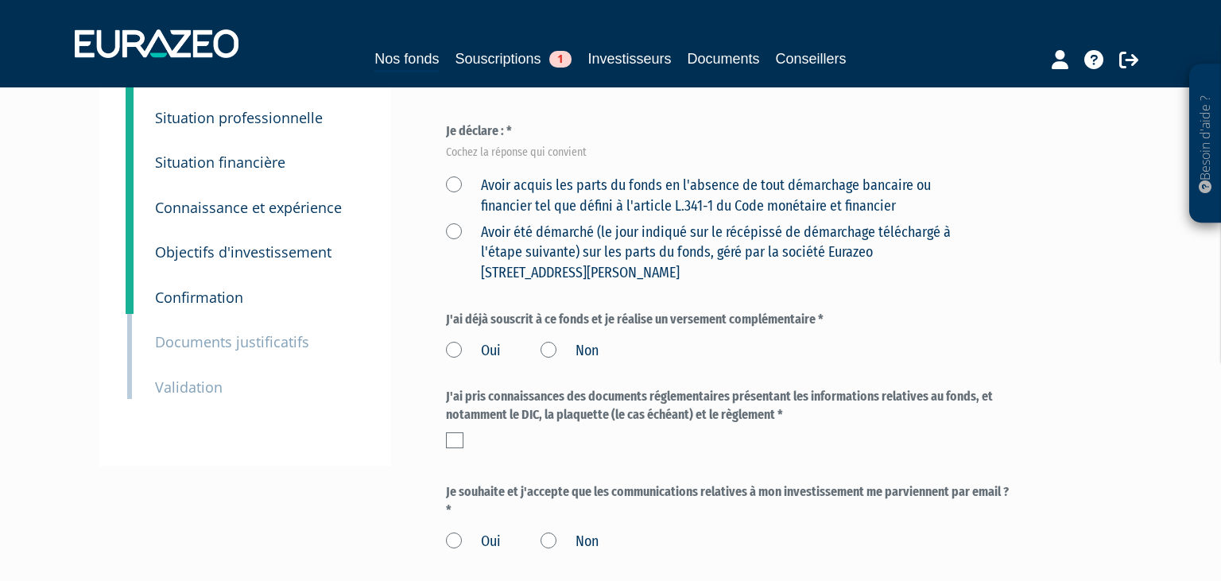
scroll to position [251, 0]
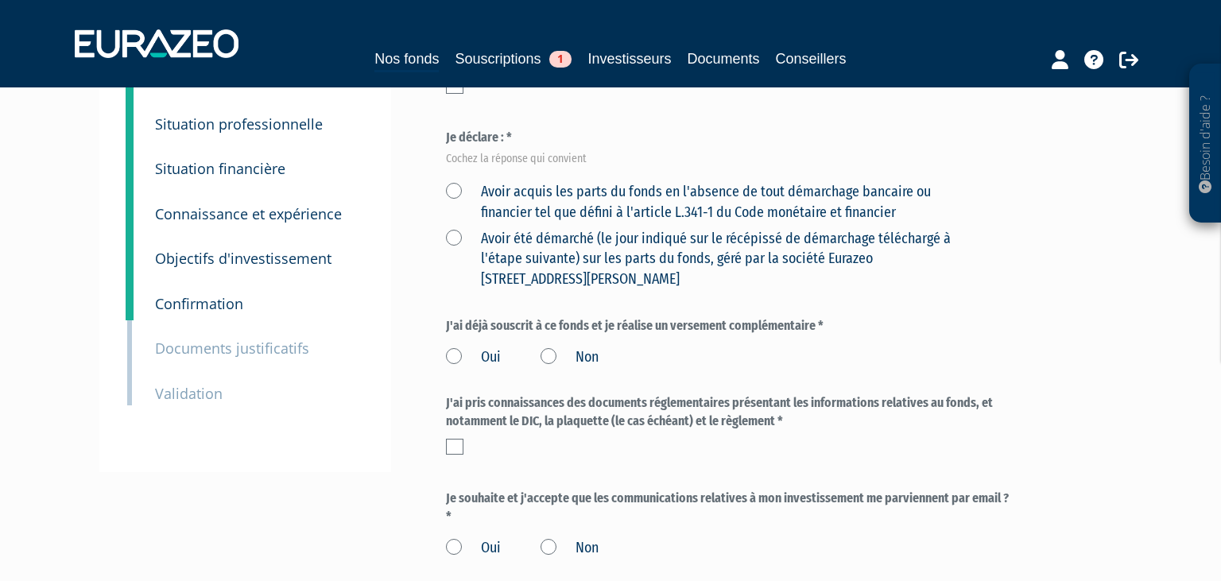
click at [217, 256] on small "Objectifs d'investissement" at bounding box center [243, 258] width 176 height 19
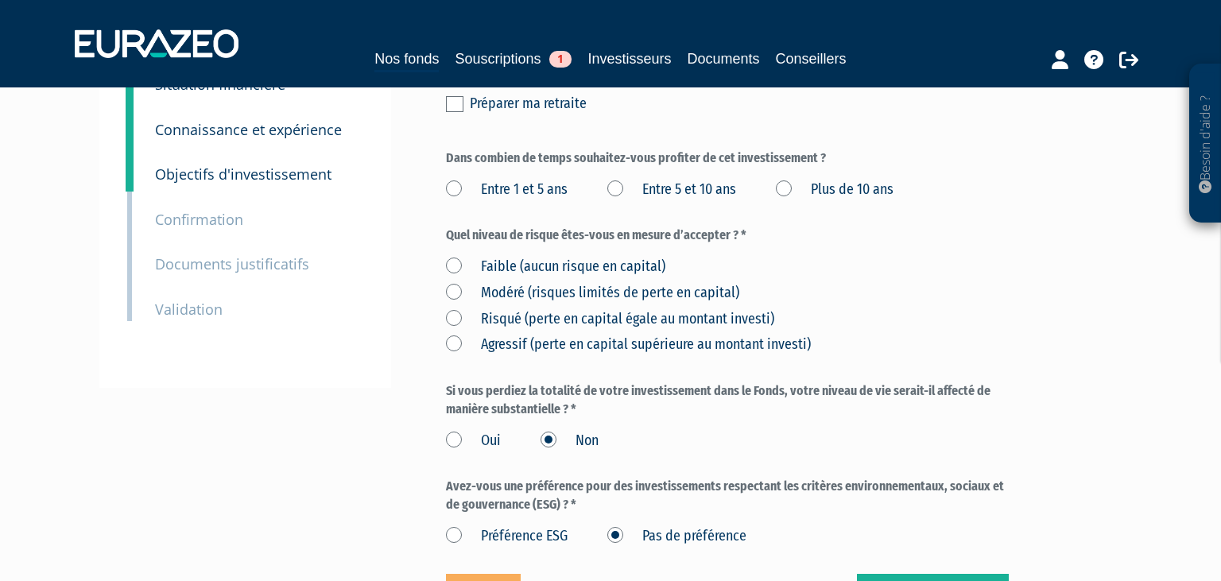
scroll to position [567, 0]
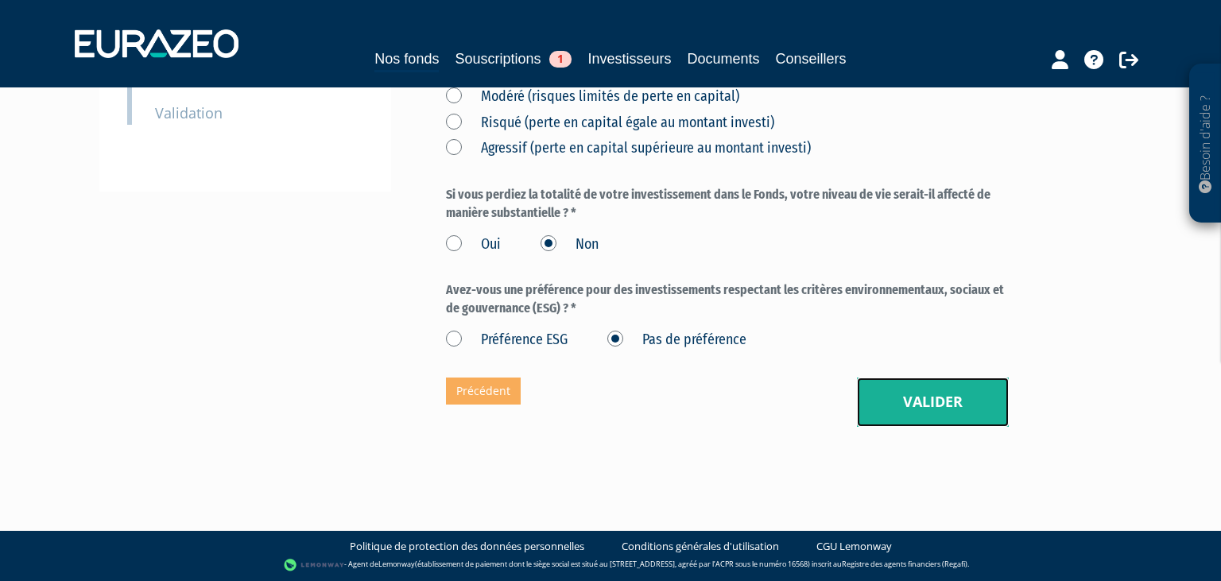
click at [905, 402] on button "Valider" at bounding box center [933, 401] width 152 height 49
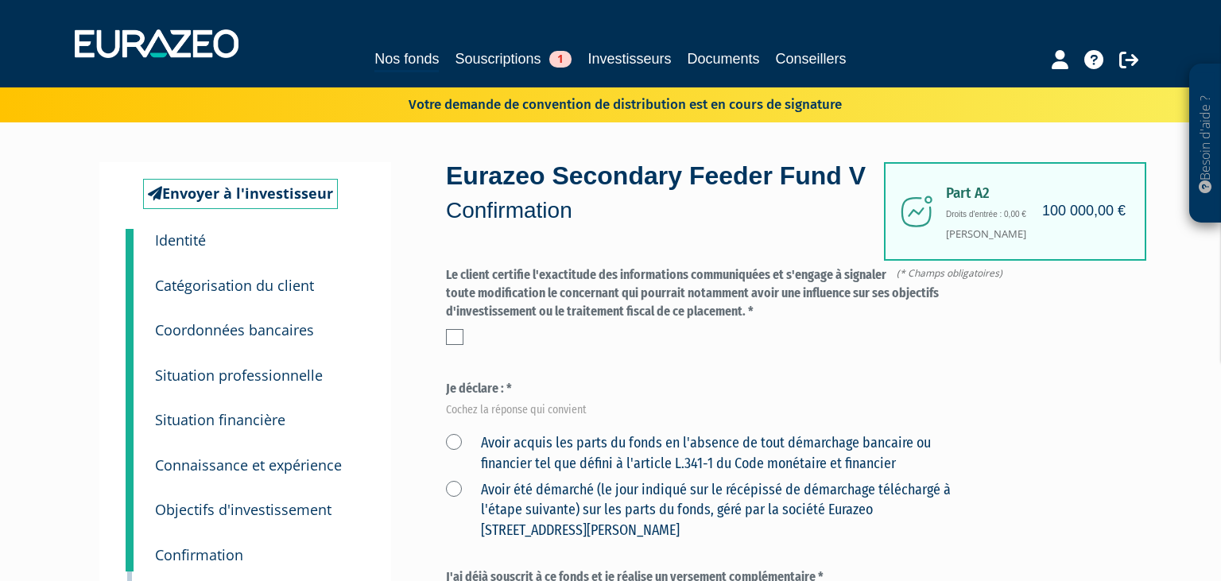
click at [464, 345] on div at bounding box center [727, 337] width 563 height 16
click at [459, 345] on label at bounding box center [454, 337] width 17 height 16
click at [0, 0] on input "checkbox" at bounding box center [0, 0] width 0 height 0
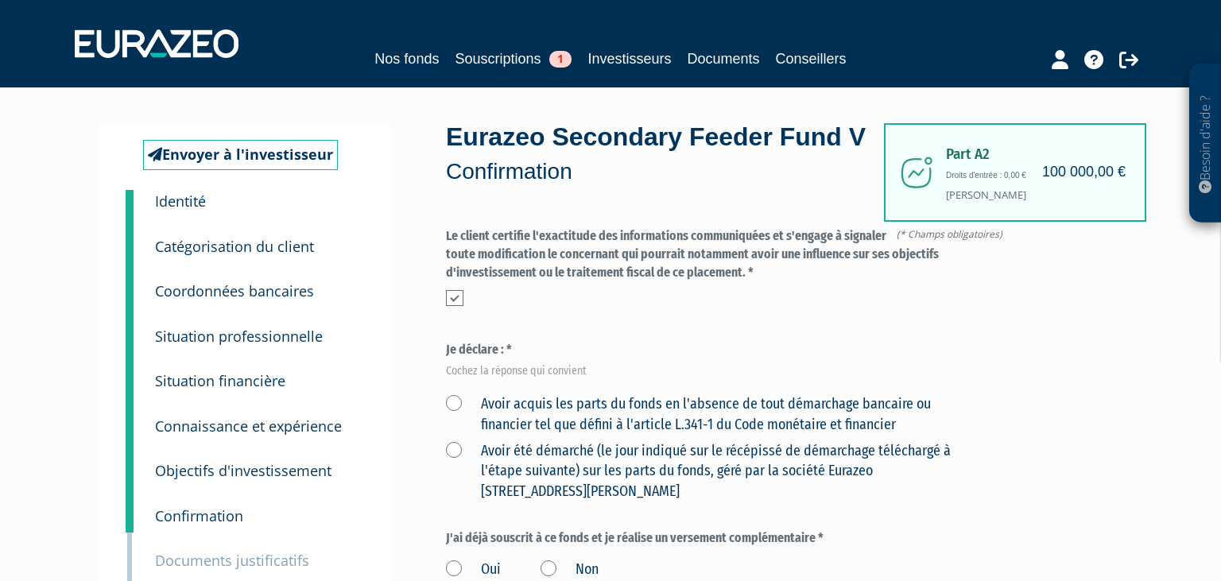
scroll to position [83, 0]
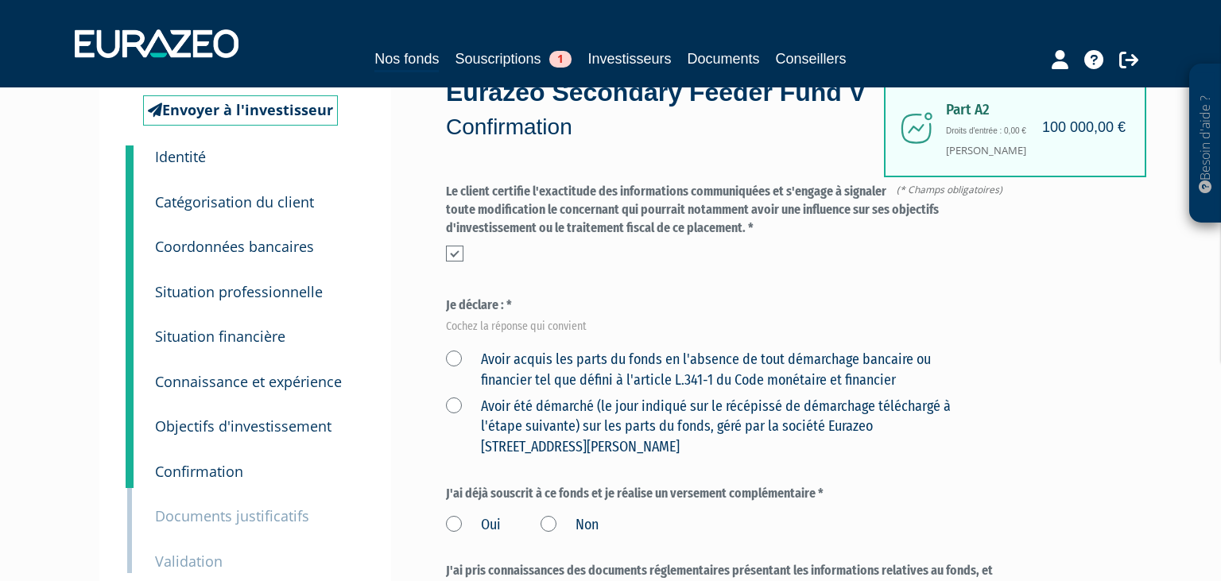
click at [456, 390] on label "Avoir acquis les parts du fonds en l'absence de tout démarchage bancaire ou fin…" at bounding box center [708, 370] width 525 height 41
click at [0, 0] on financier "Avoir acquis les parts du fonds en l'absence de tout démarchage bancaire ou fin…" at bounding box center [0, 0] width 0 height 0
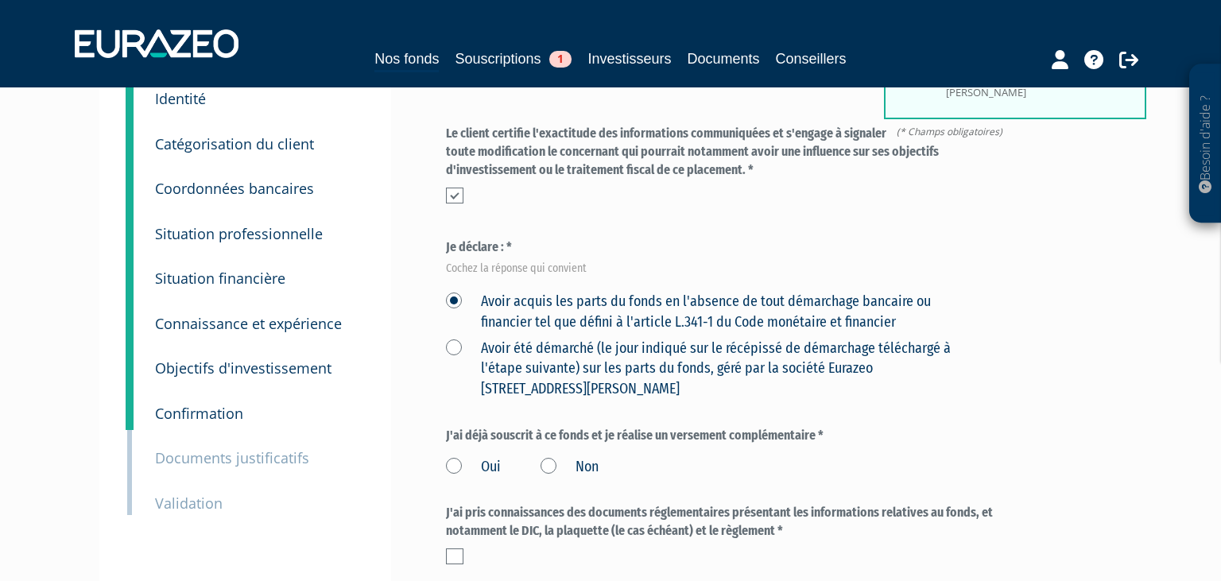
scroll to position [168, 0]
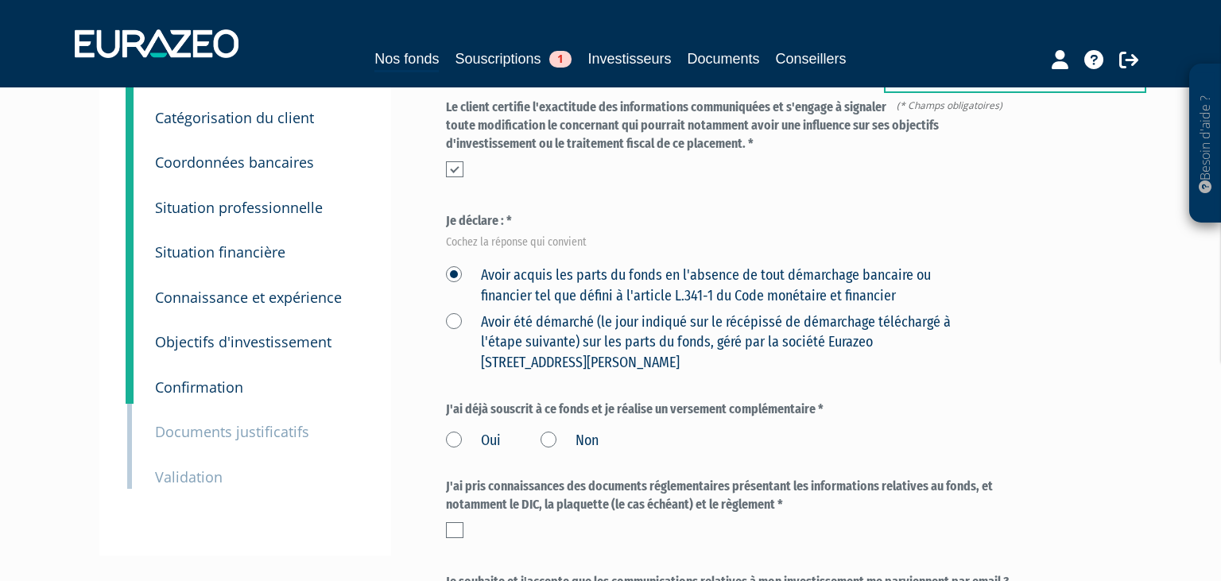
click at [454, 352] on label "Avoir été démarché (le jour indiqué sur le récépissé de démarchage téléchargé à…" at bounding box center [708, 342] width 525 height 61
click at [0, 0] on Paris "Avoir été démarché (le jour indiqué sur le récépissé de démarchage téléchargé à…" at bounding box center [0, 0] width 0 height 0
click at [453, 306] on label "Avoir acquis les parts du fonds en l'absence de tout démarchage bancaire ou fin…" at bounding box center [708, 285] width 525 height 41
click at [0, 0] on financier "Avoir acquis les parts du fonds en l'absence de tout démarchage bancaire ou fin…" at bounding box center [0, 0] width 0 height 0
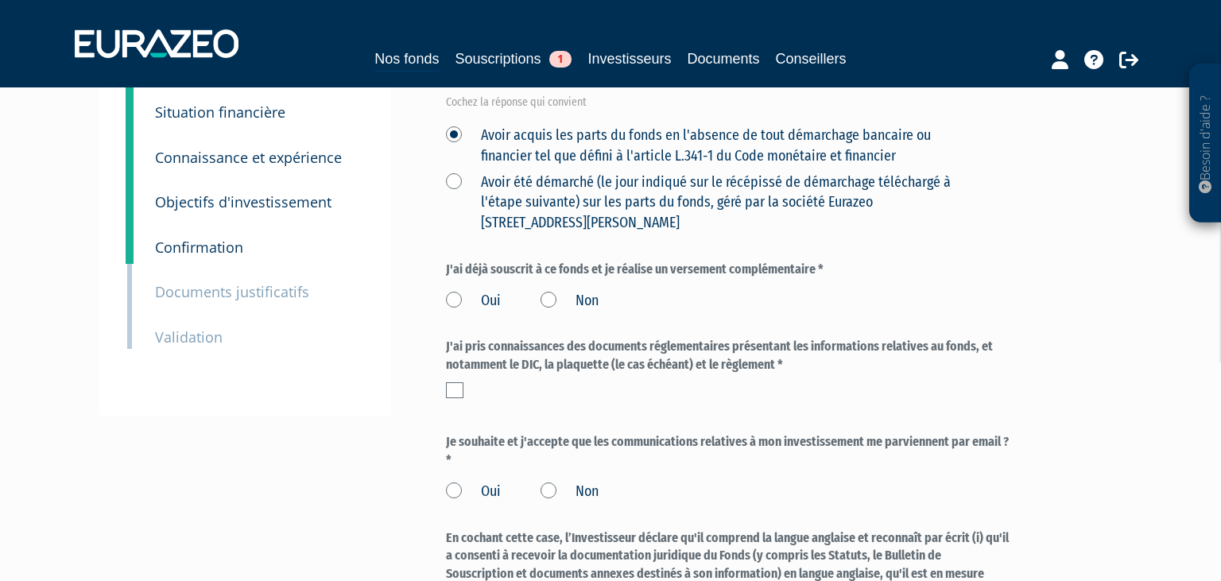
scroll to position [335, 0]
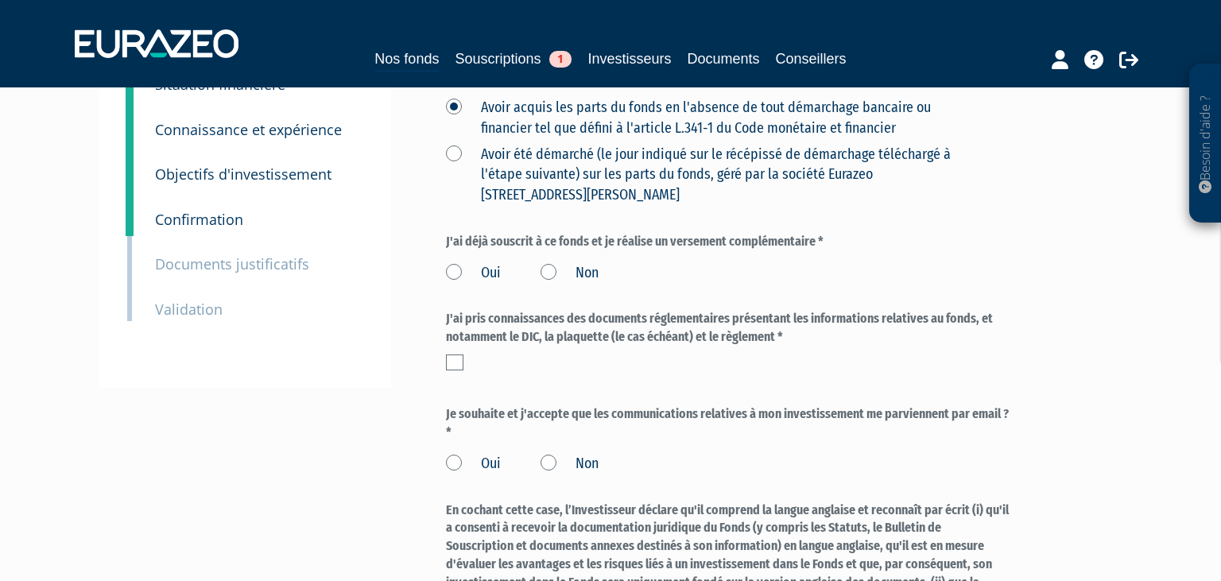
click at [540, 284] on div "Oui Non" at bounding box center [727, 270] width 563 height 26
click at [551, 284] on label "Non" at bounding box center [569, 273] width 58 height 21
click at [0, 0] on input "Non" at bounding box center [0, 0] width 0 height 0
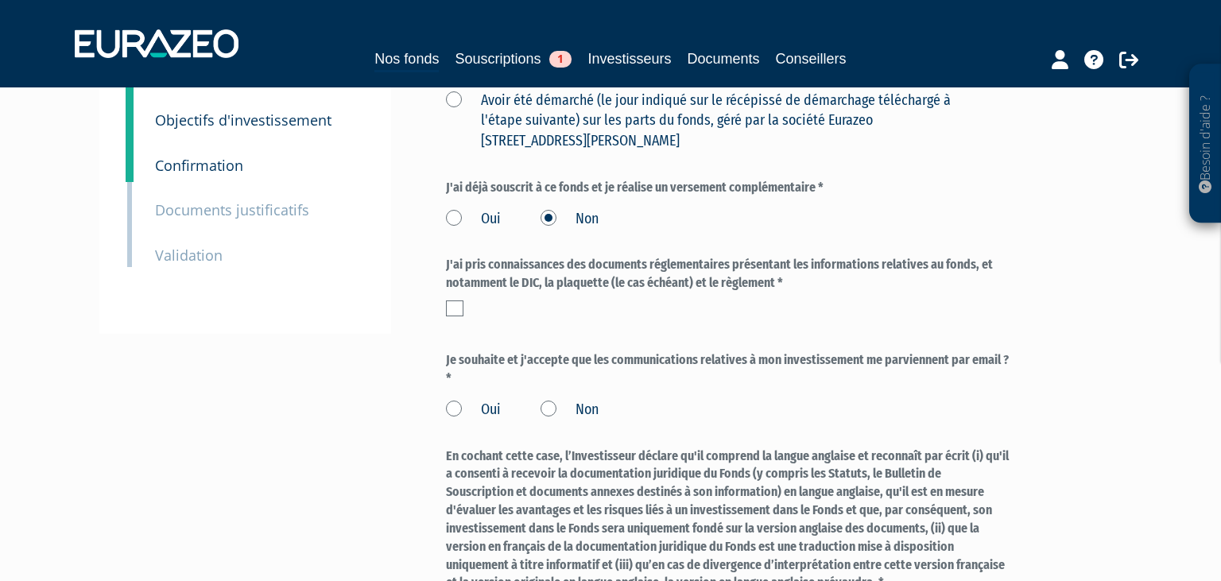
scroll to position [420, 0]
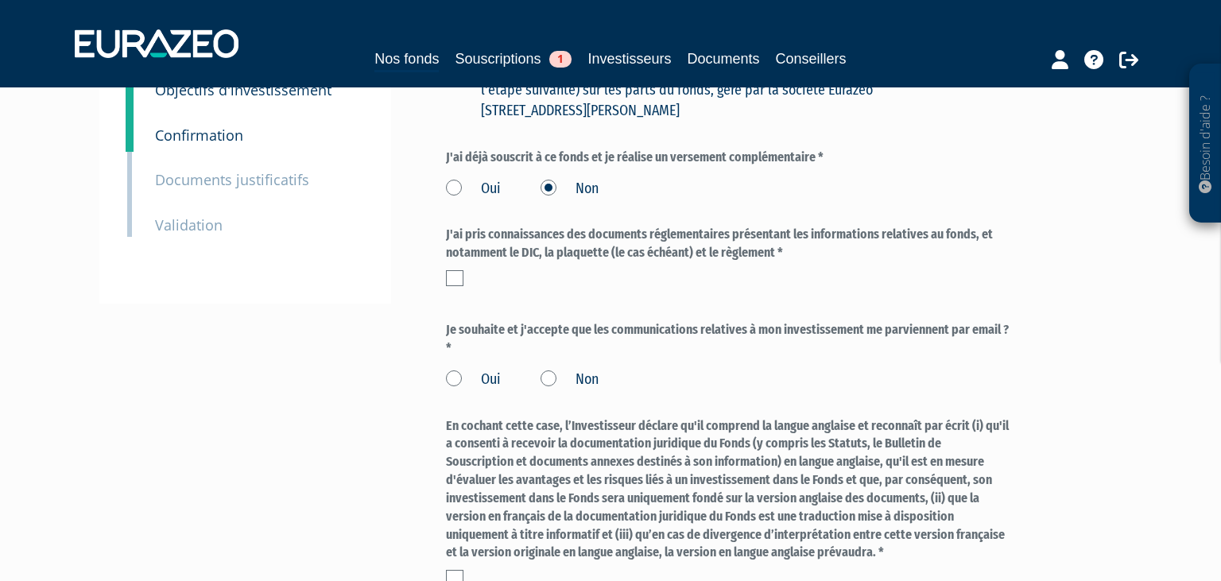
click at [454, 286] on label at bounding box center [454, 278] width 17 height 16
click at [0, 0] on input "checkbox" at bounding box center [0, 0] width 0 height 0
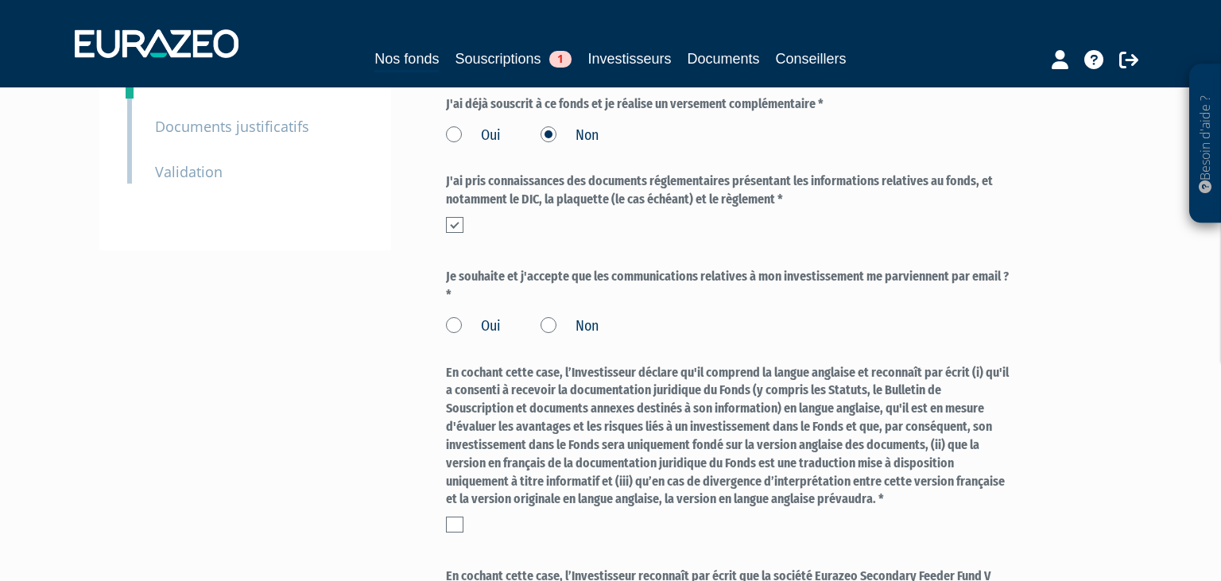
scroll to position [503, 0]
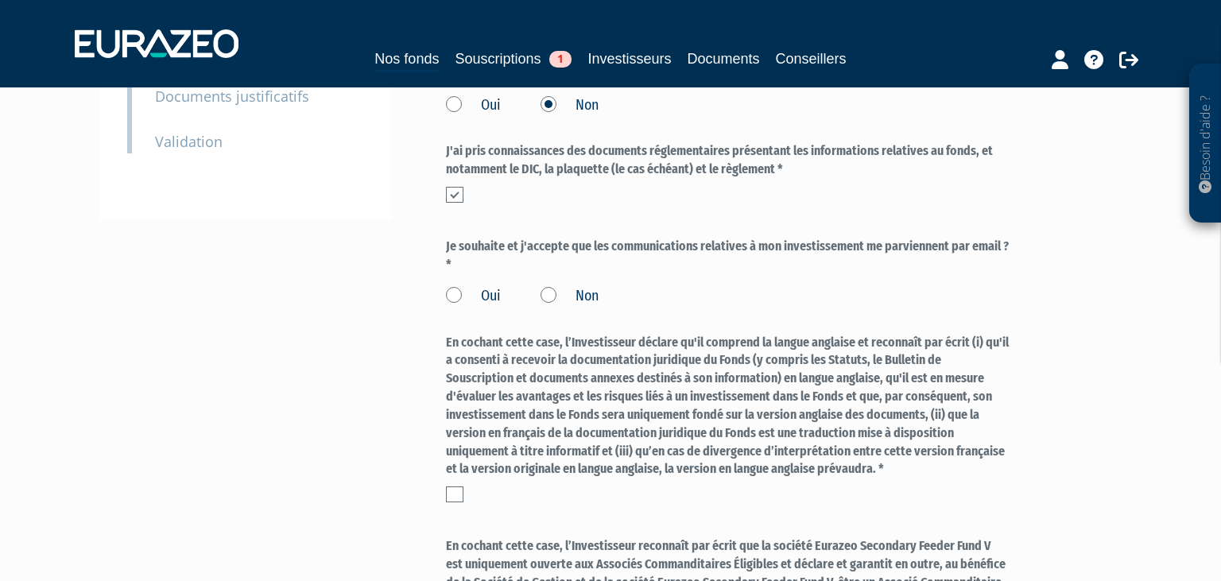
drag, startPoint x: 455, startPoint y: 332, endPoint x: 586, endPoint y: 323, distance: 131.5
click at [456, 307] on label "Oui" at bounding box center [473, 296] width 55 height 21
click at [0, 0] on input "Oui" at bounding box center [0, 0] width 0 height 0
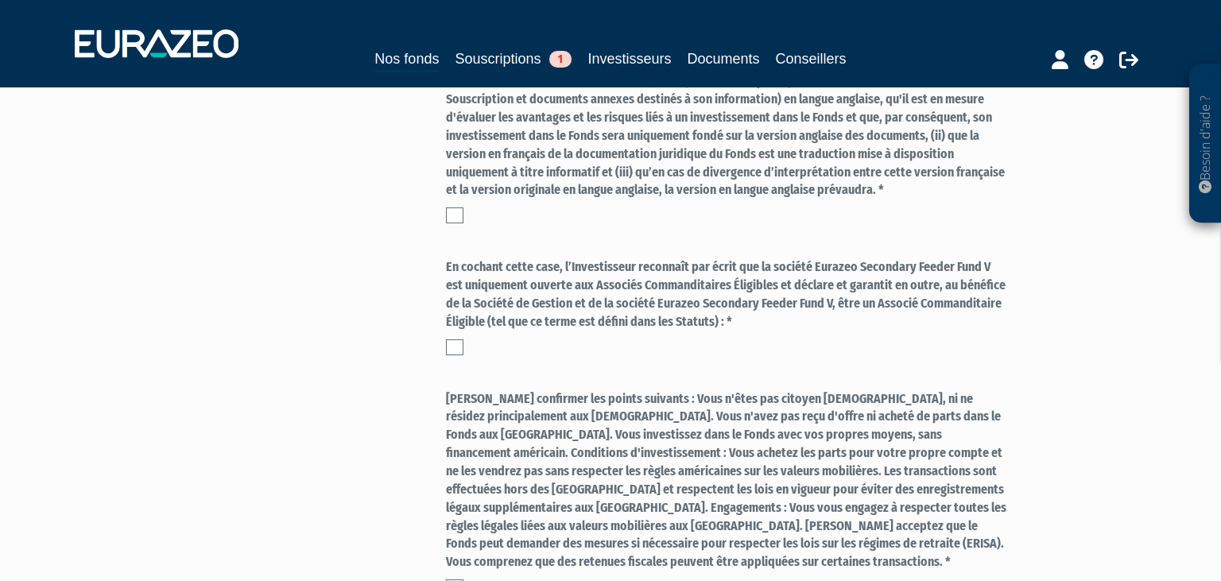
scroll to position [923, 0]
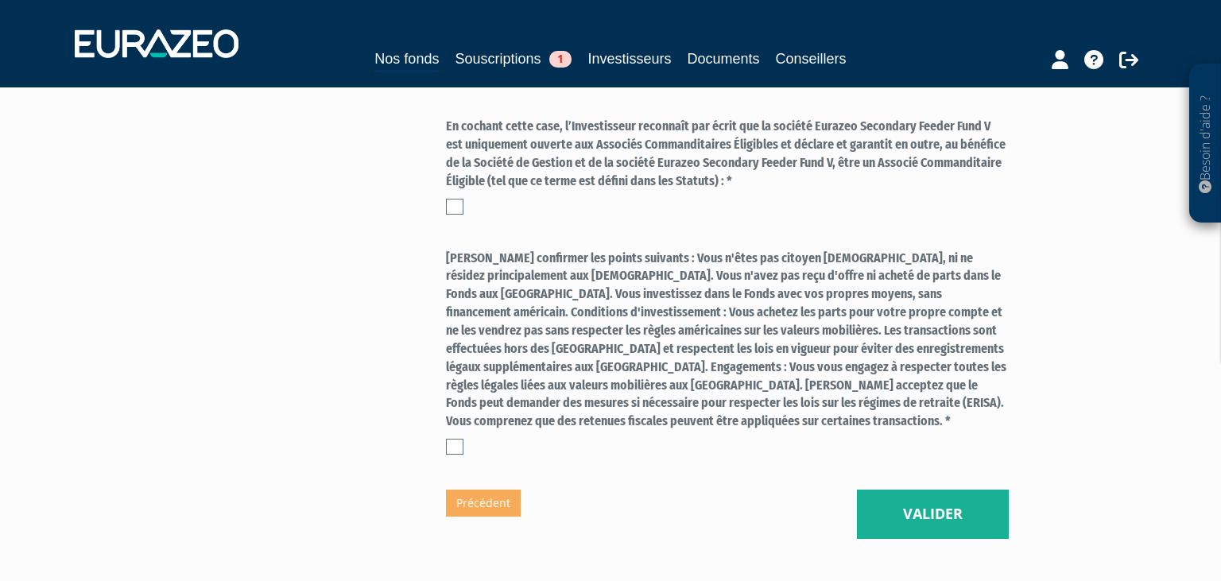
drag, startPoint x: 453, startPoint y: 469, endPoint x: 473, endPoint y: 370, distance: 100.5
click at [455, 455] on label at bounding box center [454, 447] width 17 height 16
click at [452, 215] on label at bounding box center [454, 207] width 17 height 16
click at [0, 0] on input "checkbox" at bounding box center [0, 0] width 0 height 0
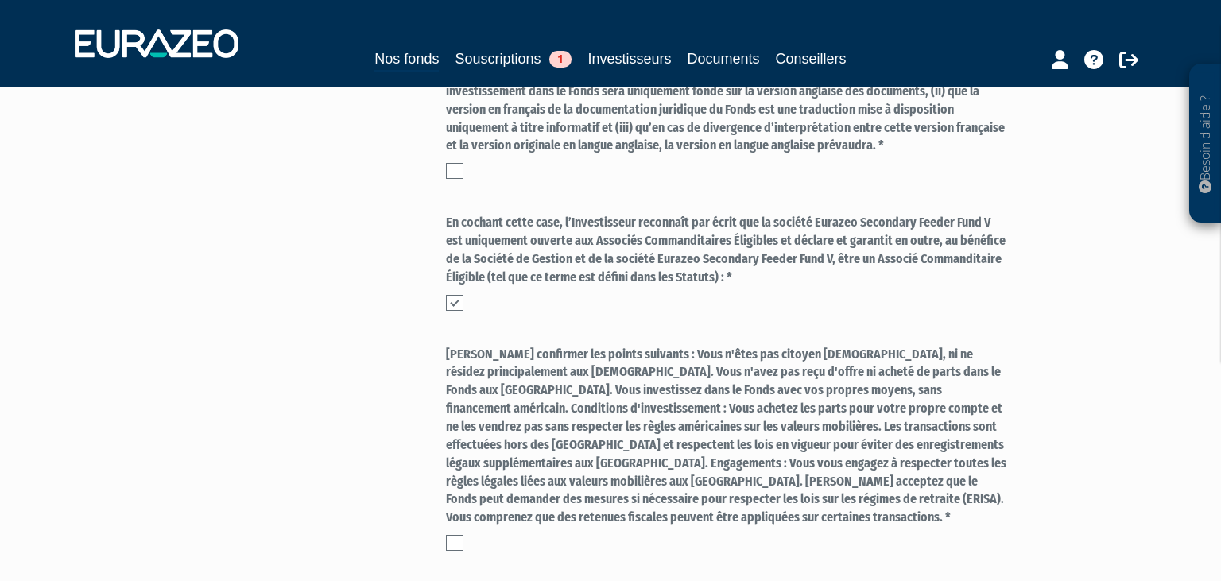
scroll to position [755, 0]
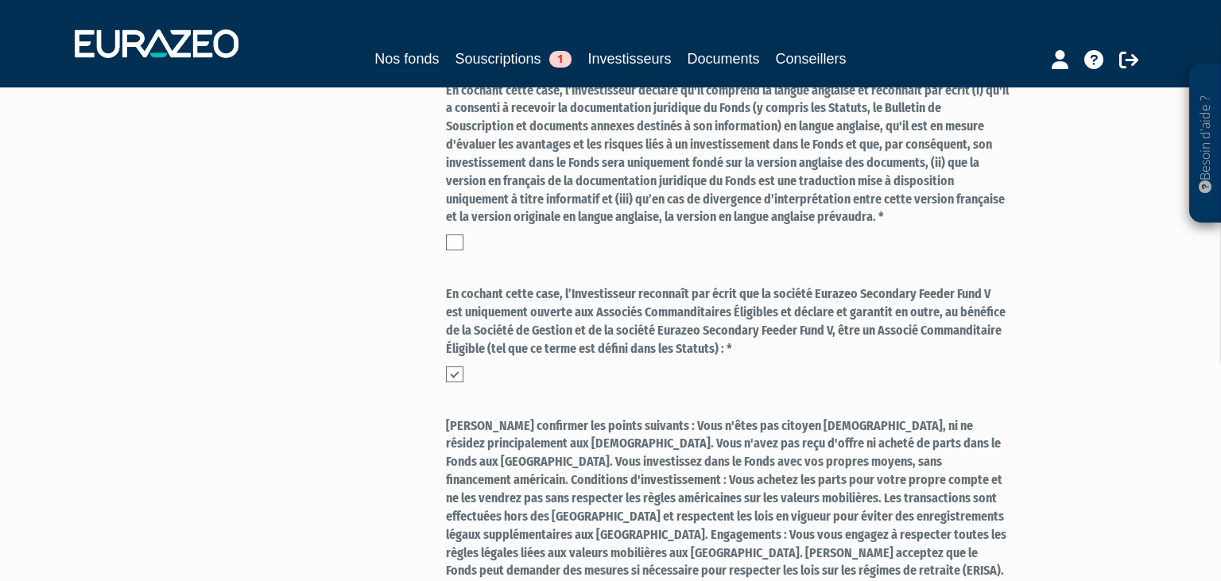
click at [451, 259] on div at bounding box center [727, 170] width 563 height 177
click at [453, 250] on label at bounding box center [454, 242] width 17 height 16
click at [0, 0] on input "checkbox" at bounding box center [0, 0] width 0 height 0
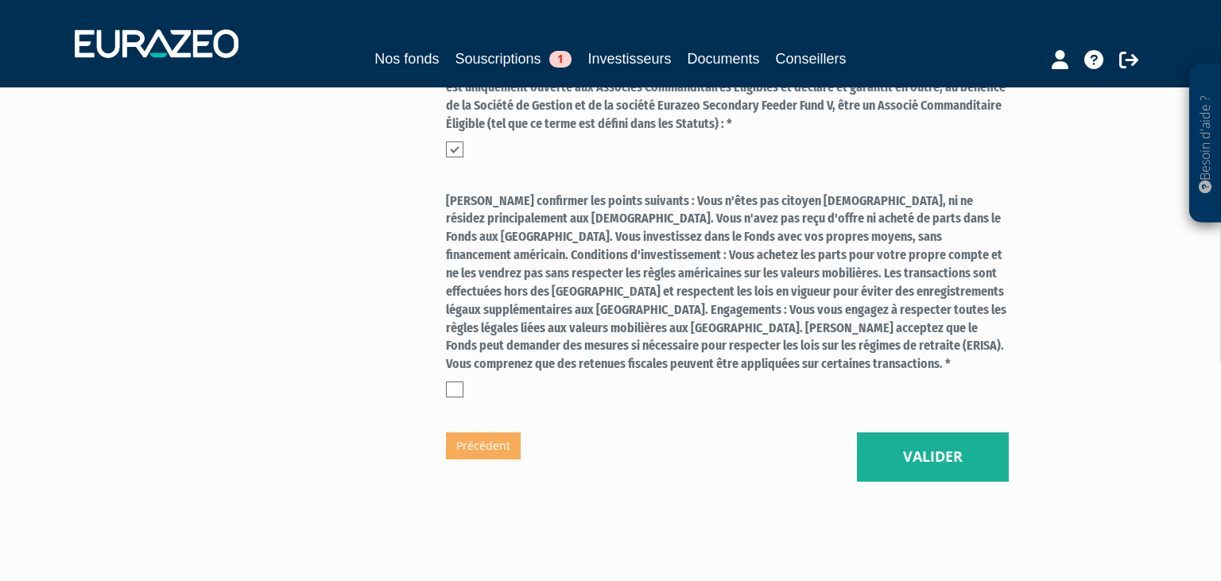
scroll to position [1007, 0]
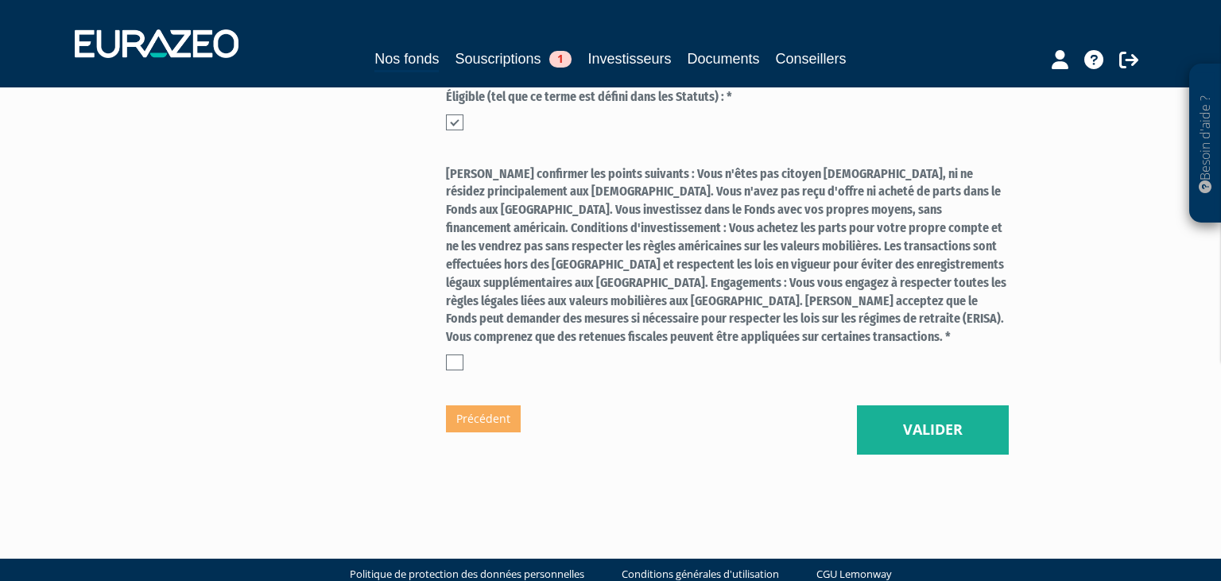
click at [455, 370] on label at bounding box center [454, 362] width 17 height 16
click at [0, 0] on input "checkbox" at bounding box center [0, 0] width 0 height 0
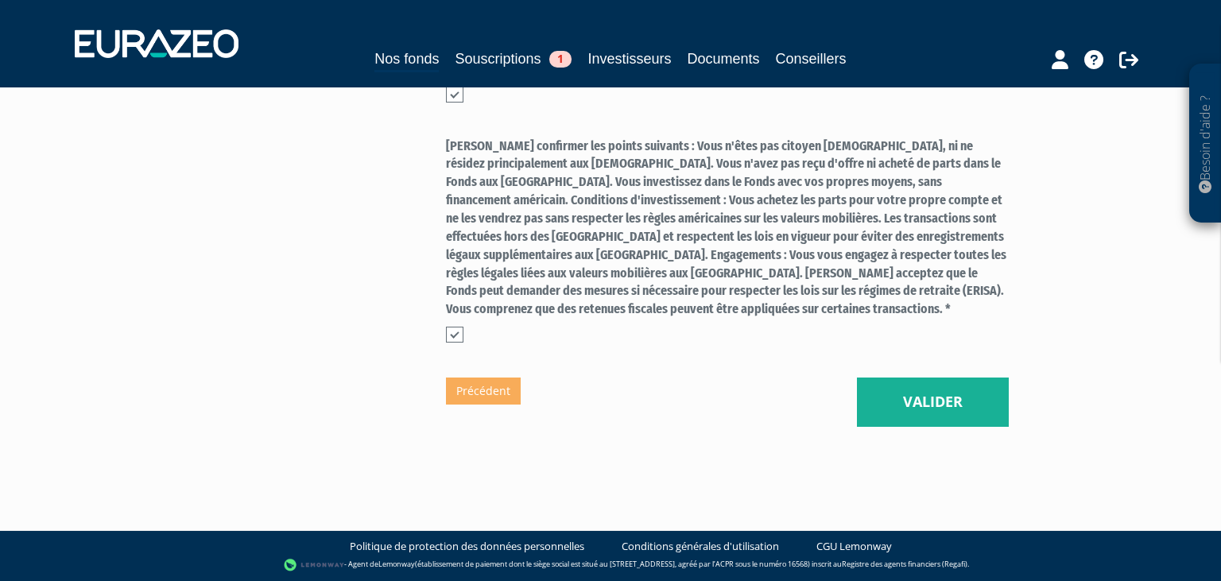
scroll to position [1052, 0]
click at [942, 396] on button "Valider" at bounding box center [933, 401] width 152 height 49
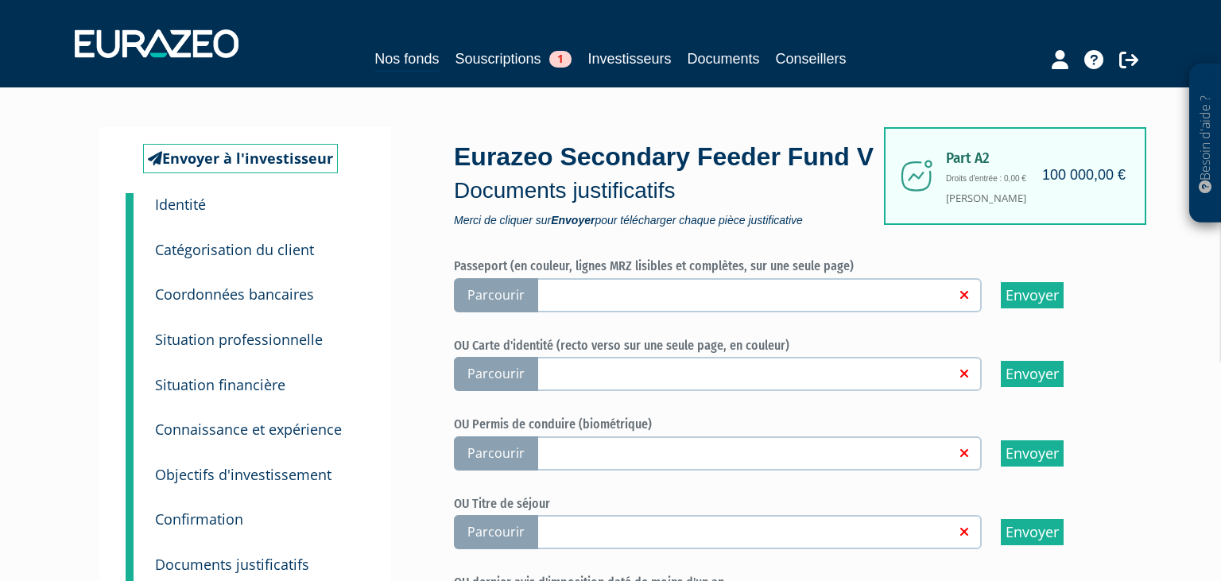
scroll to position [168, 0]
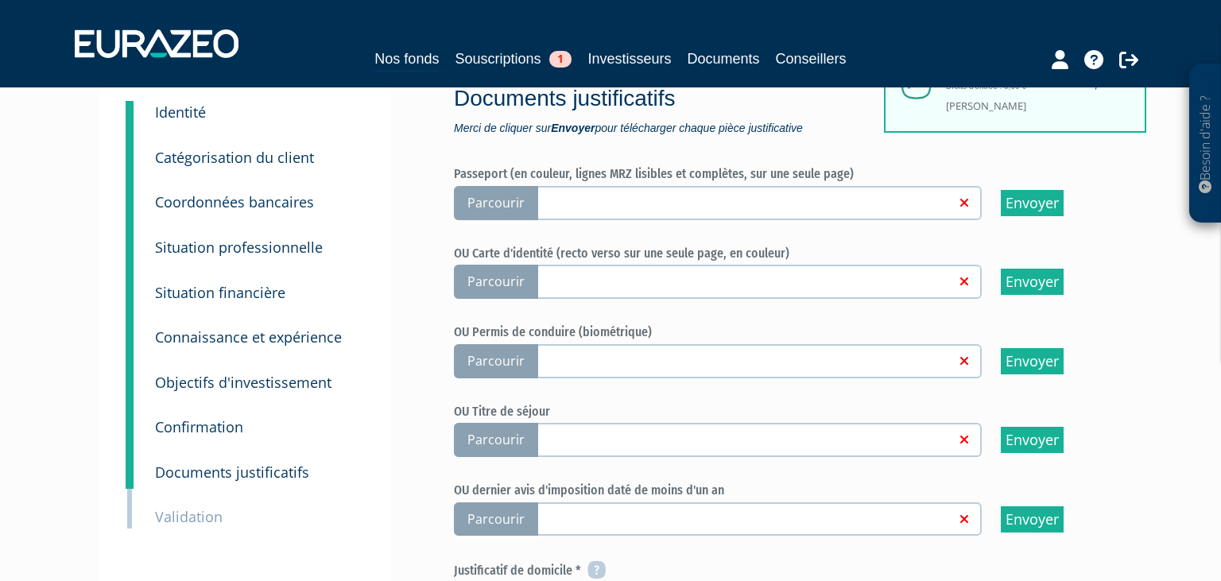
click at [493, 220] on span "Parcourir" at bounding box center [496, 203] width 84 height 34
click at [0, 0] on input "Parcourir" at bounding box center [0, 0] width 0 height 0
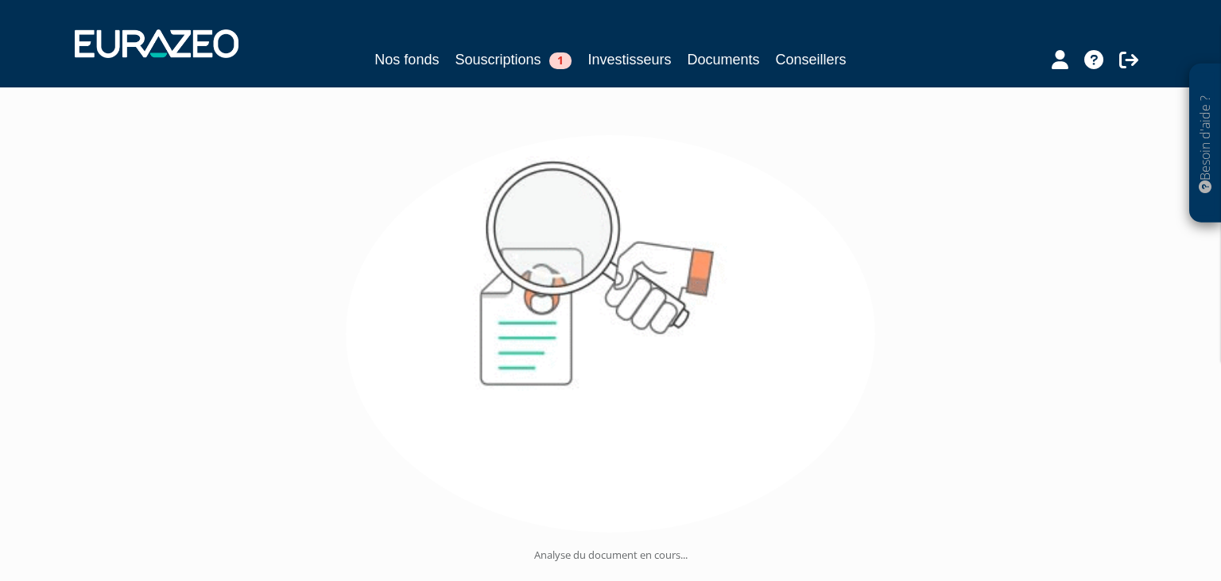
scroll to position [168, 0]
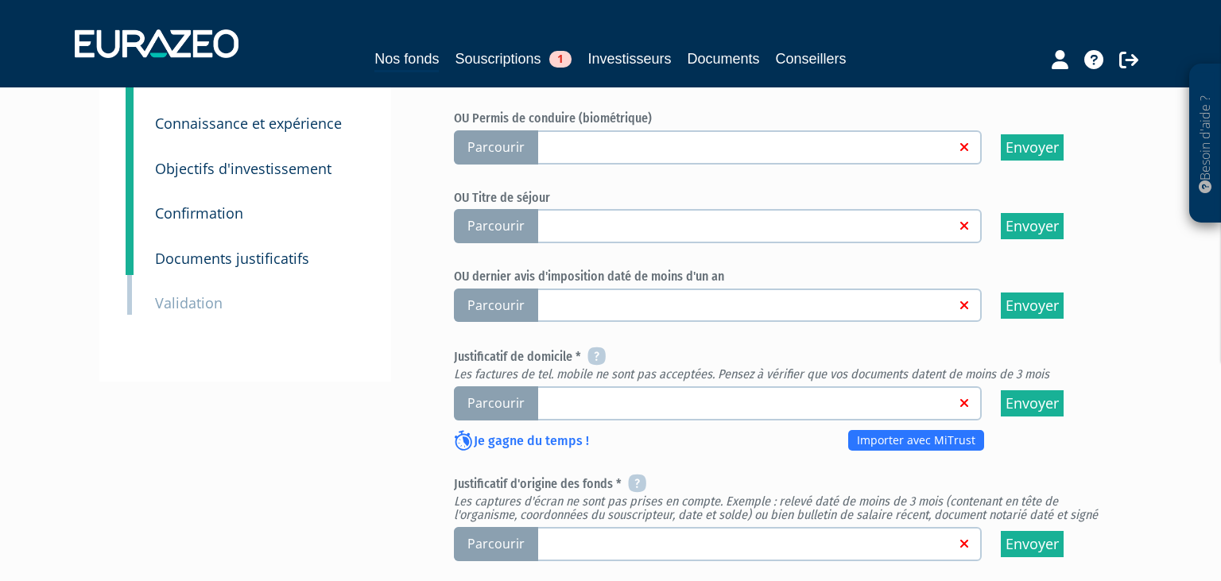
scroll to position [420, 0]
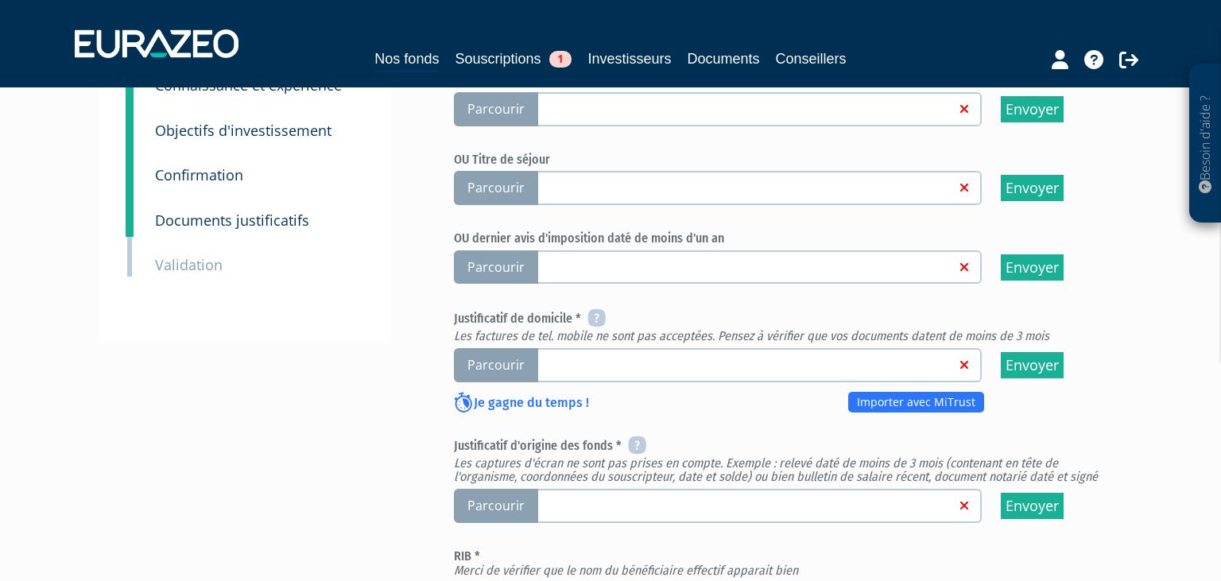
click at [524, 382] on span "Parcourir" at bounding box center [496, 365] width 84 height 34
click at [0, 0] on input "Parcourir" at bounding box center [0, 0] width 0 height 0
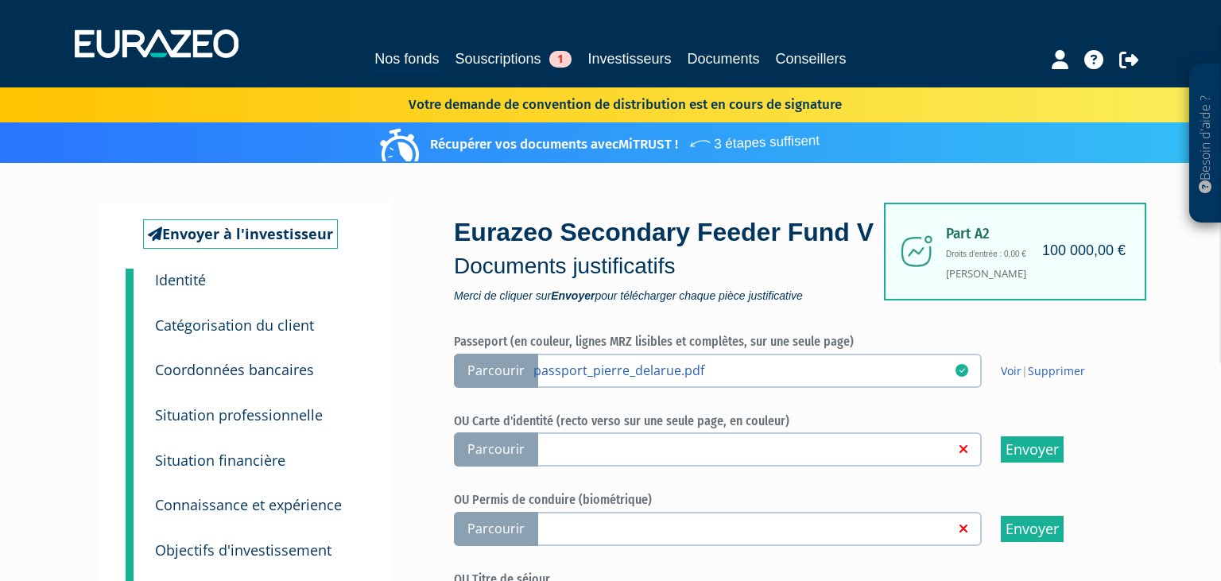
scroll to position [420, 0]
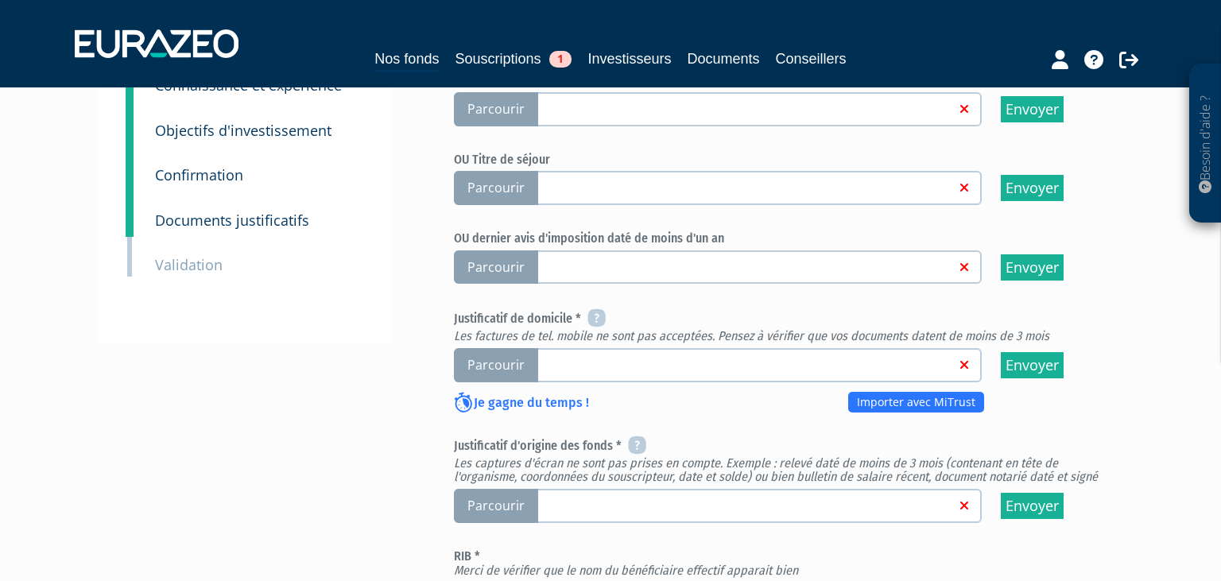
click at [483, 382] on span "Parcourir" at bounding box center [496, 365] width 84 height 34
click at [0, 0] on input "Parcourir" at bounding box center [0, 0] width 0 height 0
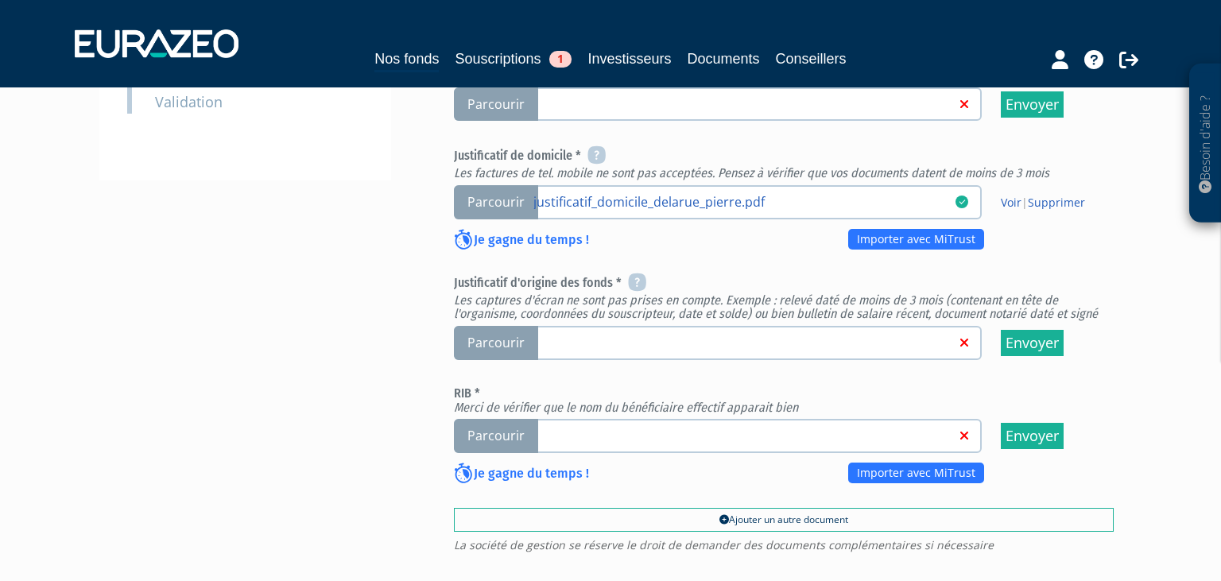
scroll to position [671, 0]
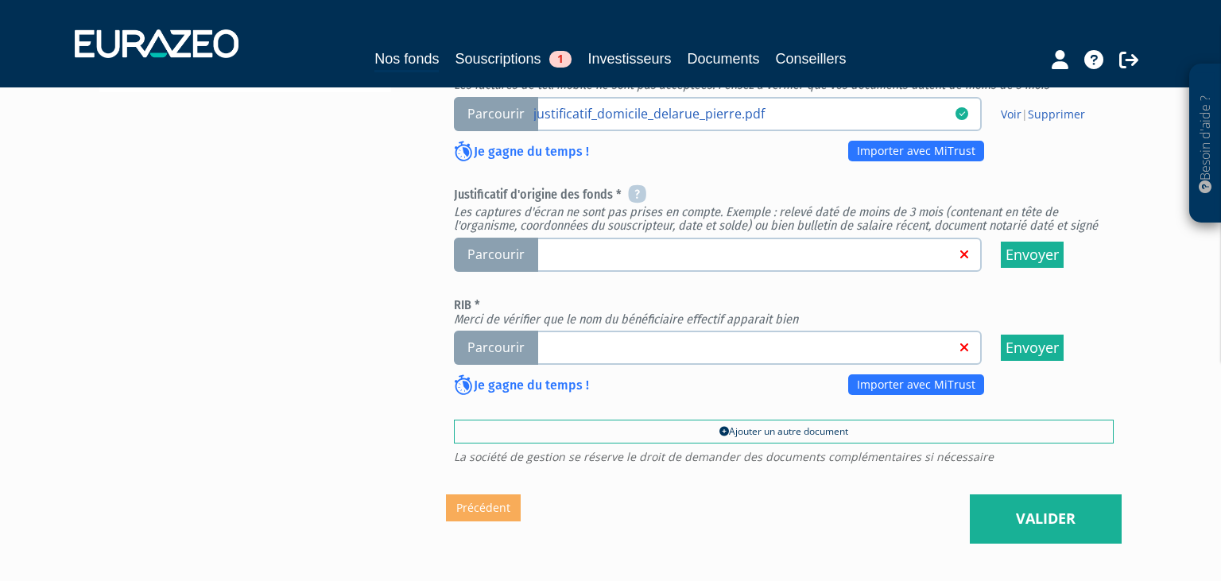
click at [505, 365] on span "Parcourir" at bounding box center [496, 348] width 84 height 34
click at [0, 0] on input "Parcourir" at bounding box center [0, 0] width 0 height 0
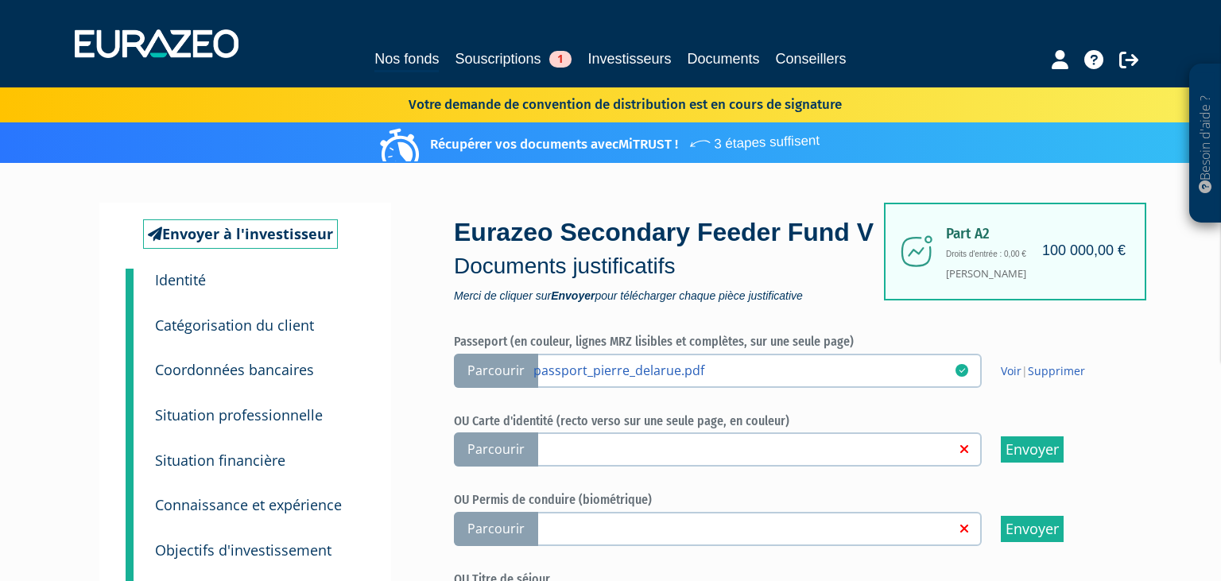
click at [799, 273] on div "Eurazeo Secondary Feeder Fund V Documents justificatifs Merci de cliquer sur En…" at bounding box center [672, 258] width 437 height 87
click at [832, 282] on p "Documents justificatifs" at bounding box center [672, 266] width 437 height 32
